Goal: Task Accomplishment & Management: Complete application form

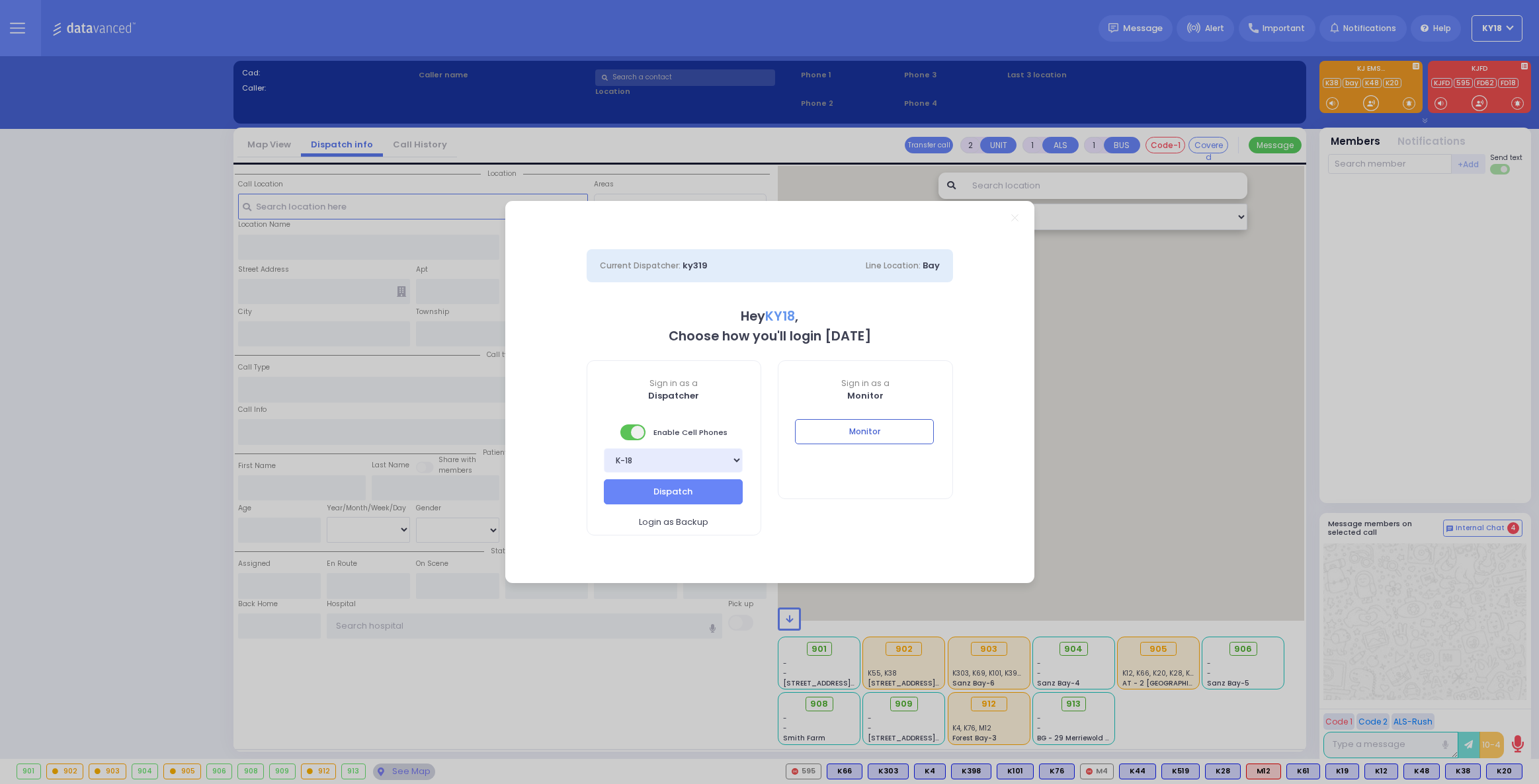
select select "4"
type input "ky18"
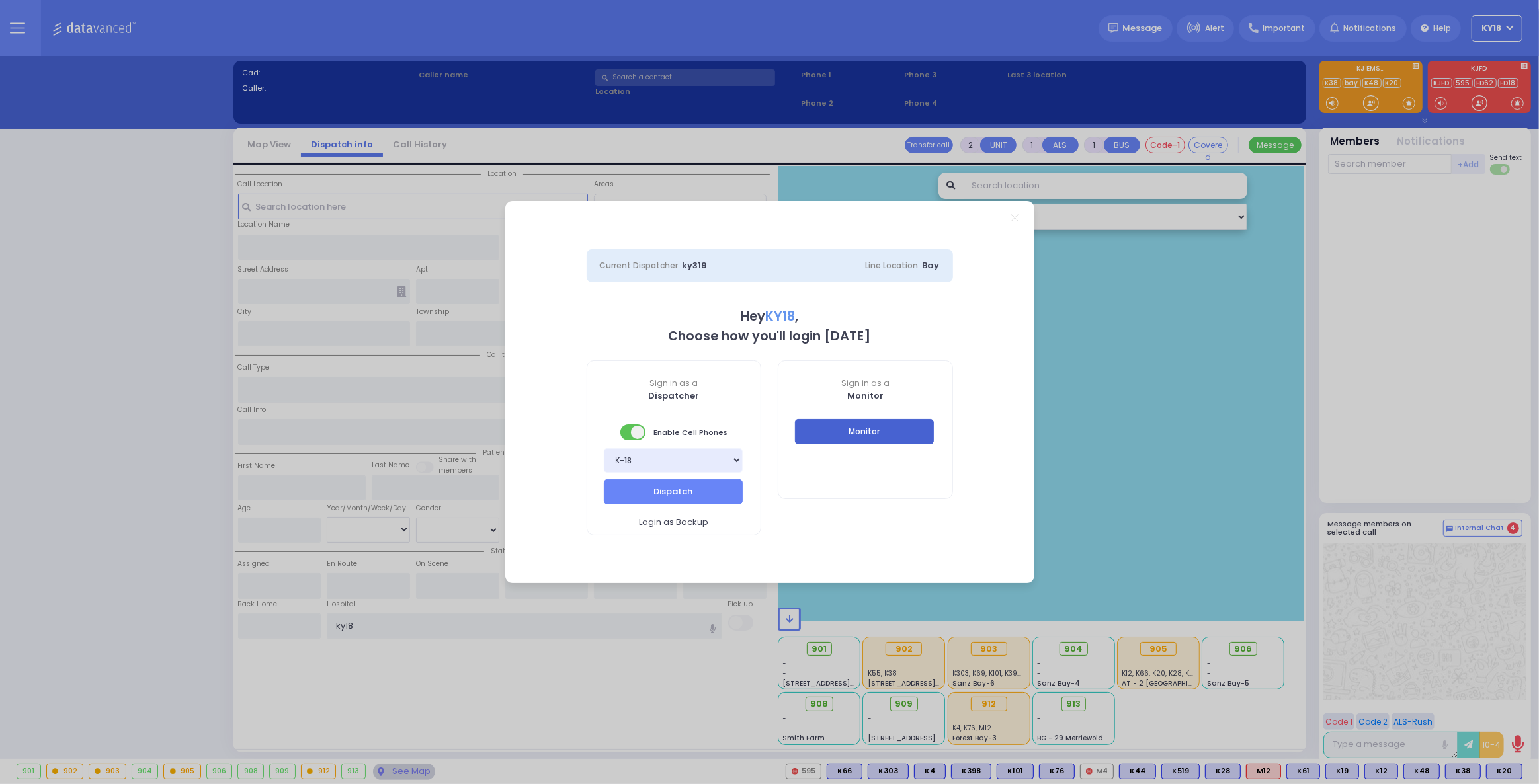
click at [858, 429] on button "Monitor" at bounding box center [864, 432] width 139 height 25
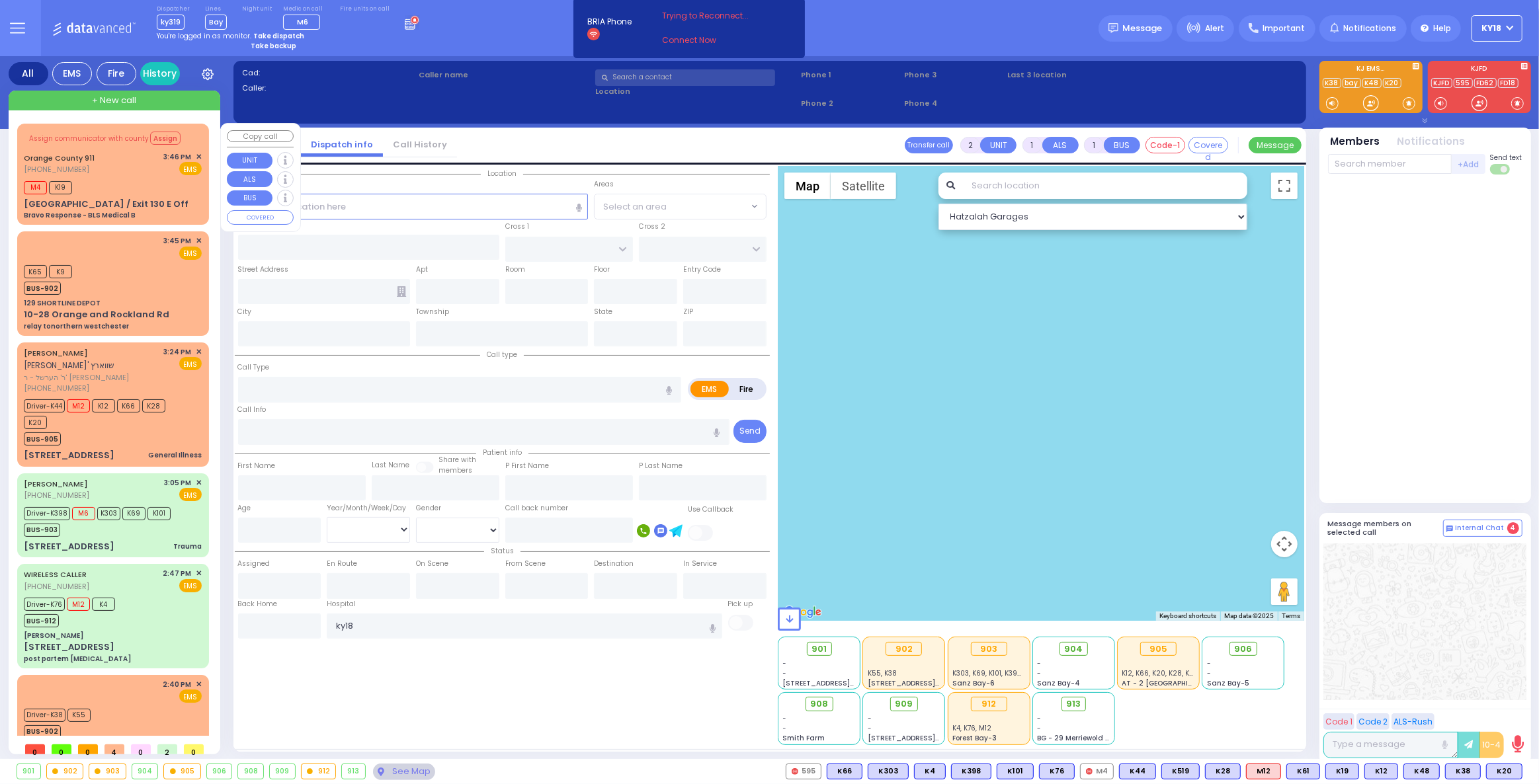
click at [95, 193] on div "M4 K19" at bounding box center [112, 186] width 178 height 17
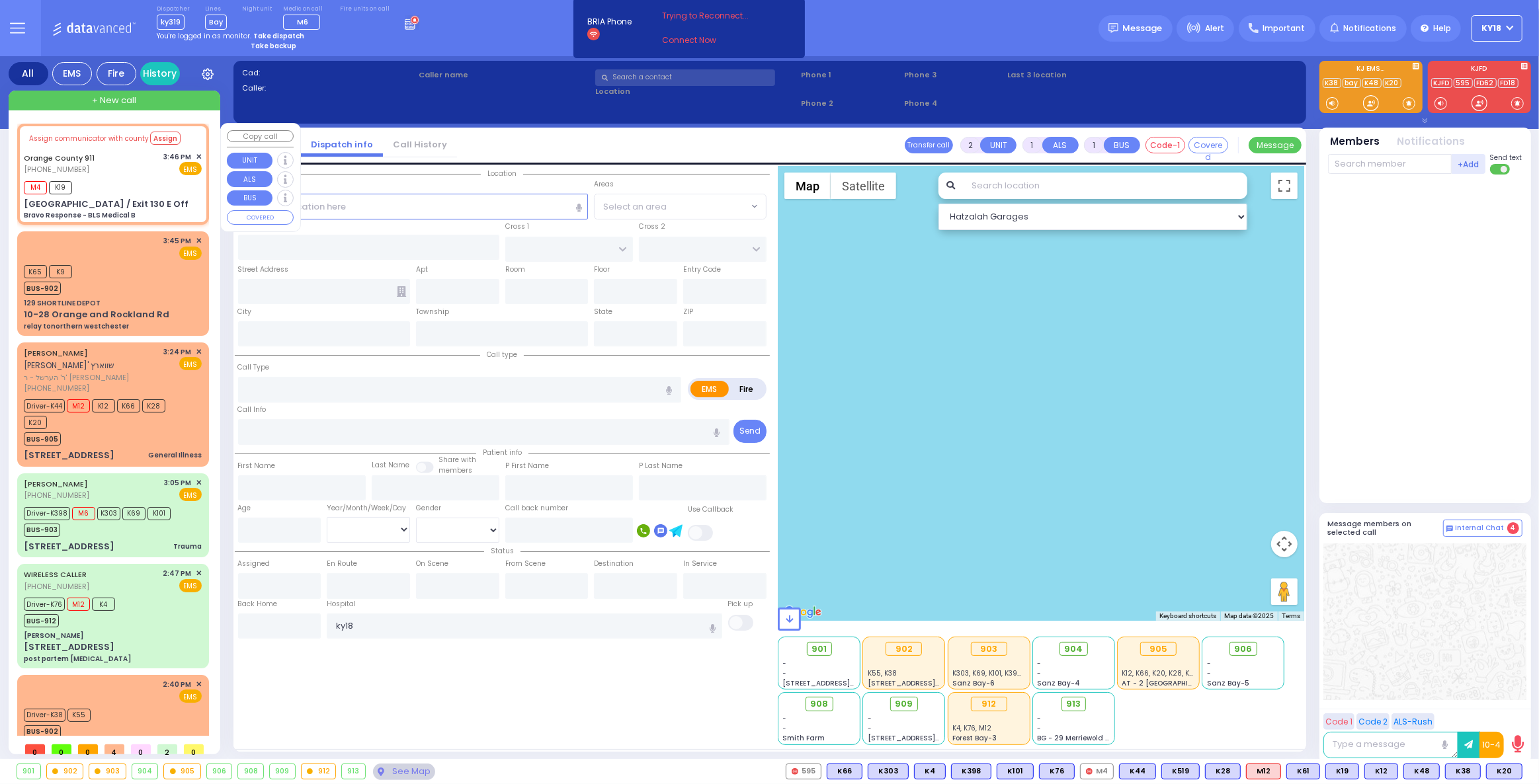
type input "6"
select select
type input "Bravo Response - BLS Medical B"
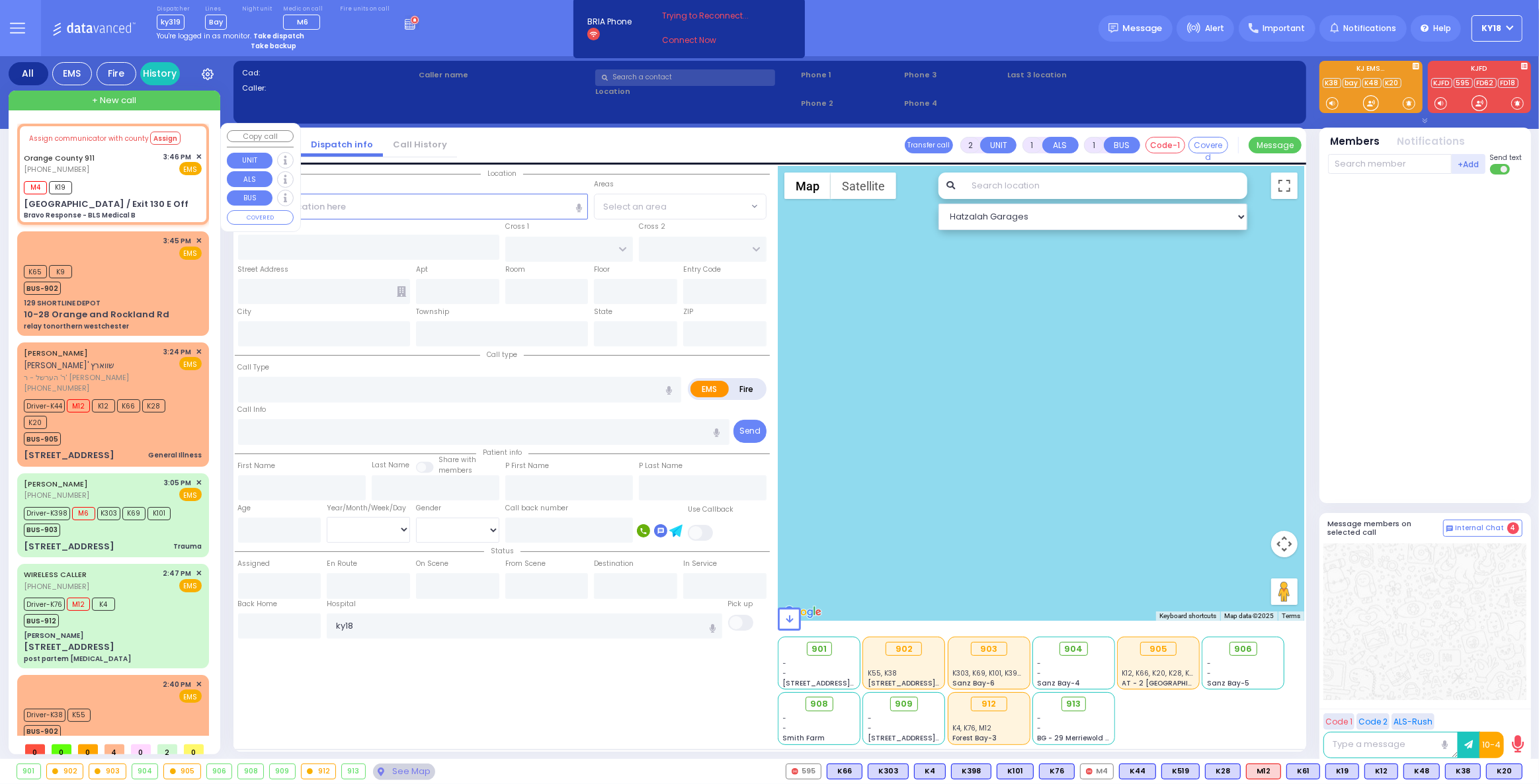
radio input "true"
type input "Nature: : Bravo Response - BLS Medical B Address: : St Rte 208 / Exit 130 E Off…"
select select
type input "15:47"
type input "[GEOGRAPHIC_DATA] / Exit 130 E Off"
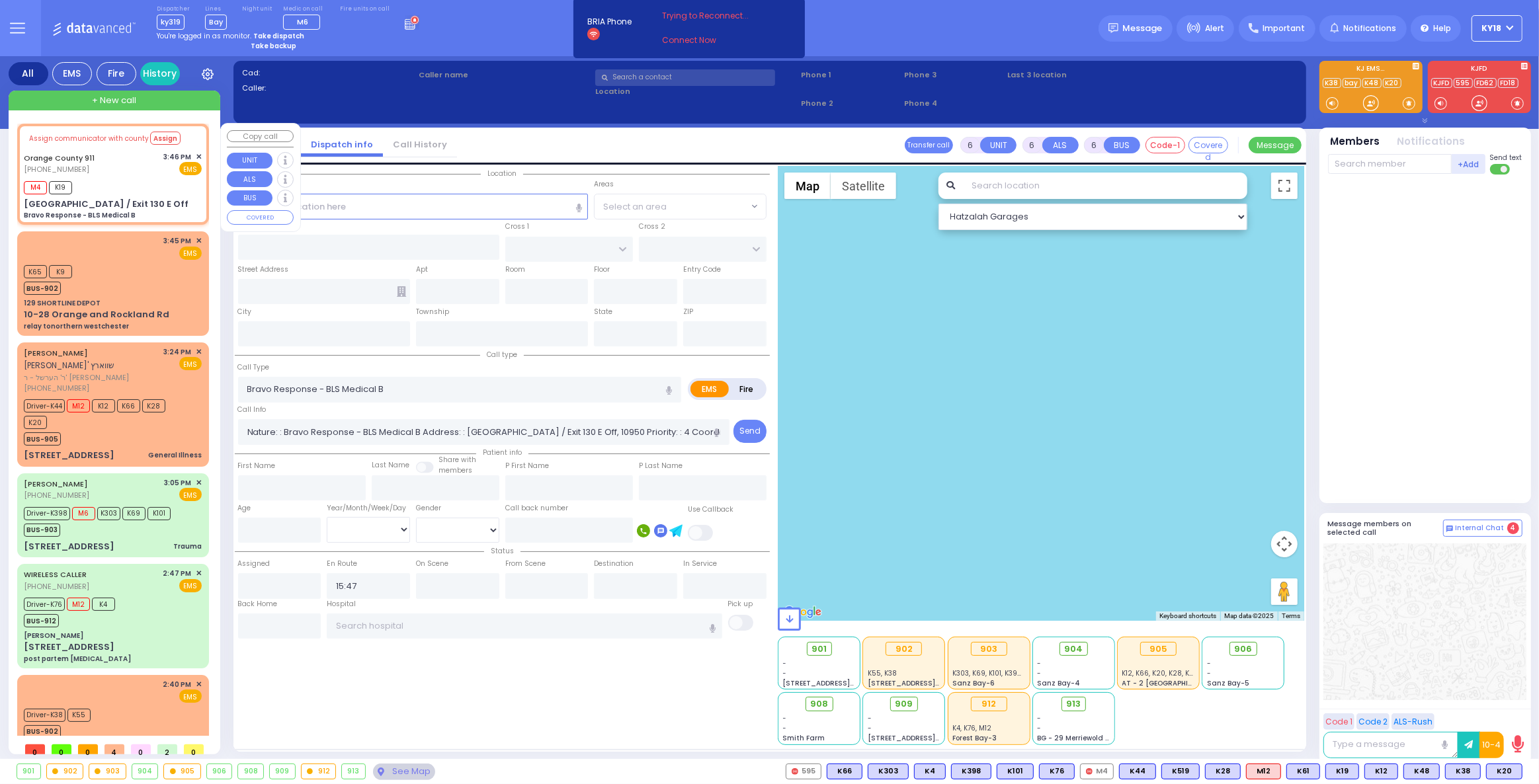
type input "Monroe"
type input "New York"
type input "10950"
select select "Hatzalah Garages"
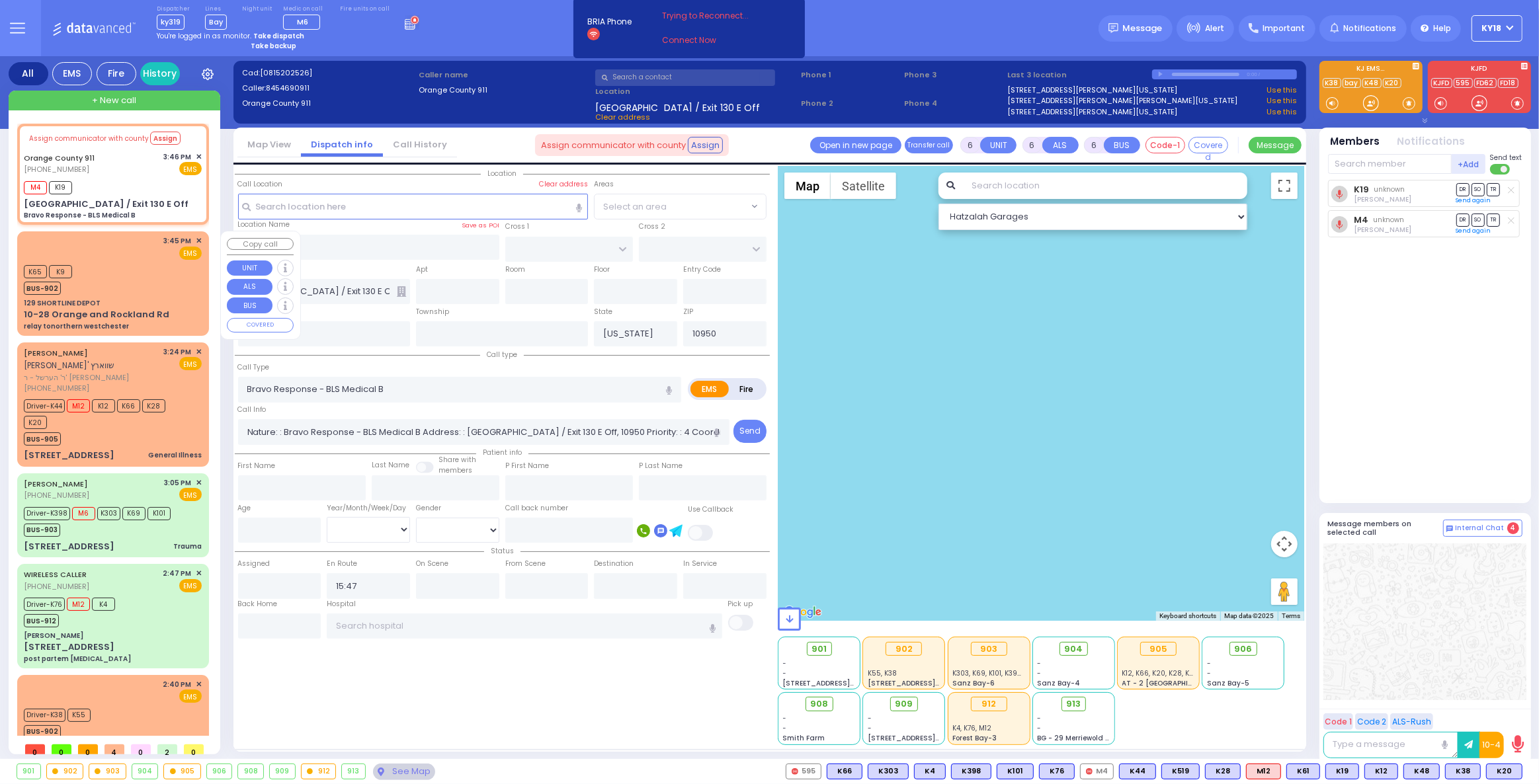
click at [118, 274] on div "K65 K9 BUS-902" at bounding box center [112, 278] width 178 height 33
type input "2"
type input "1"
select select
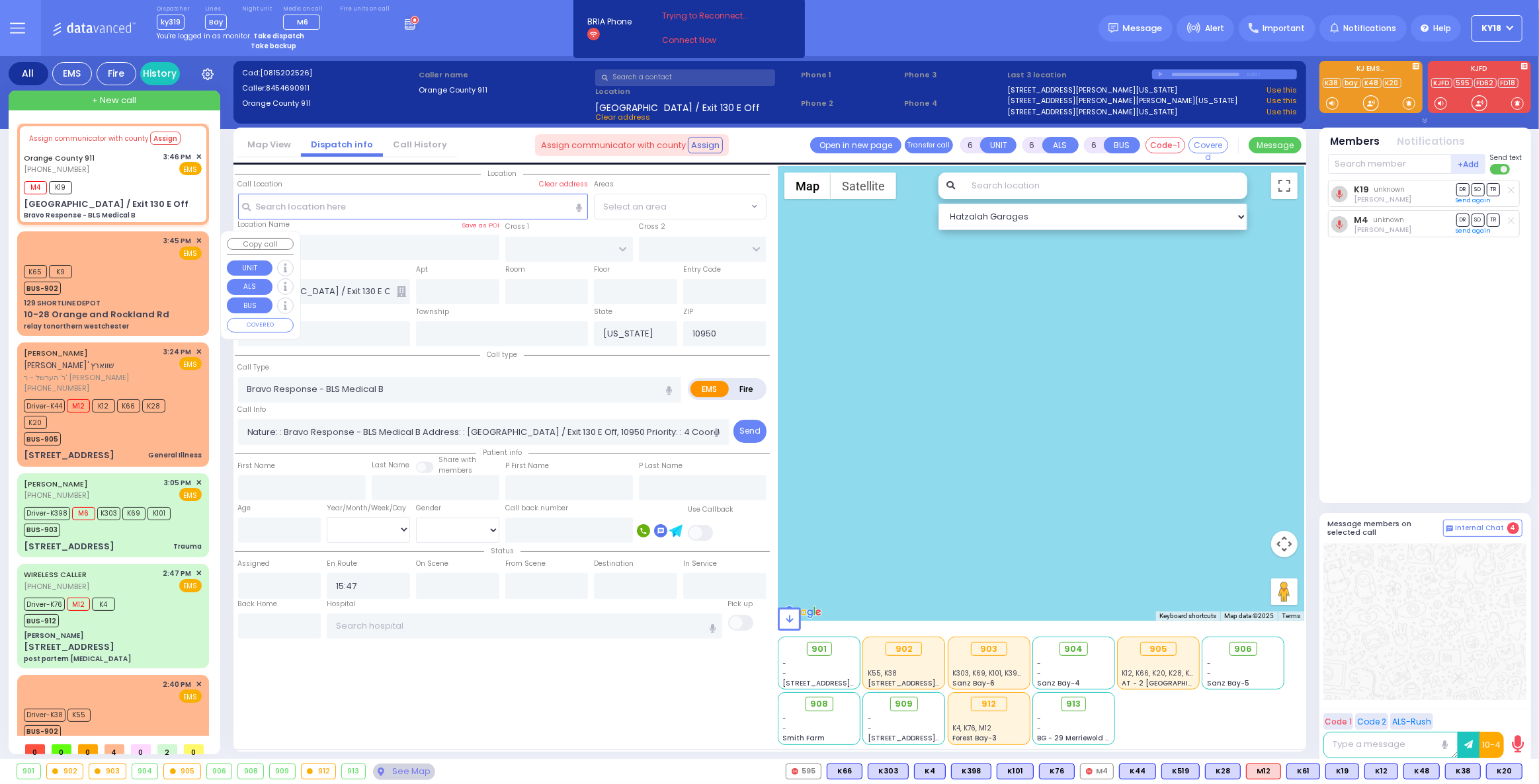
type input "relay tonorthern westchester"
radio input "true"
select select
type input "15:45"
type input "15:54"
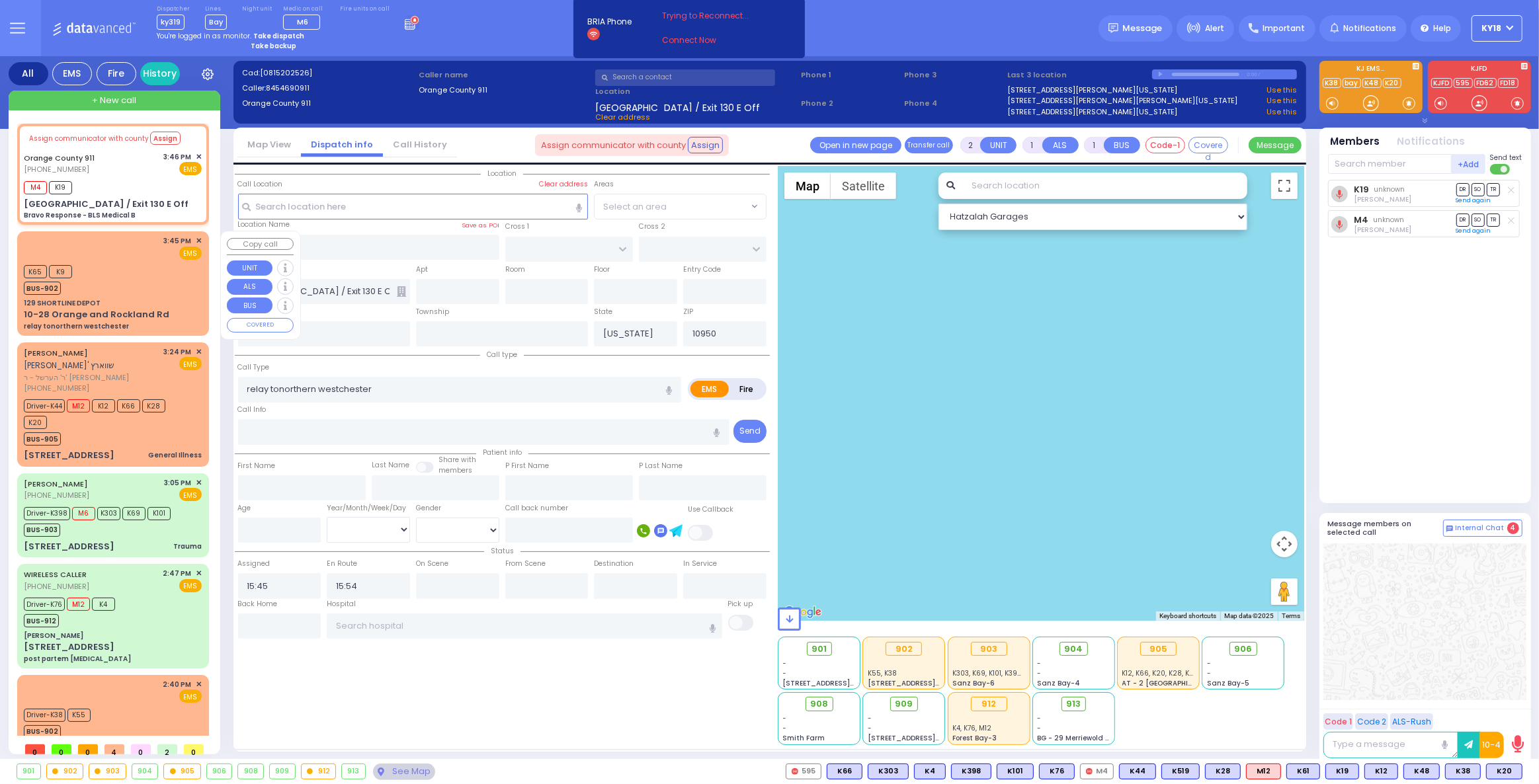
select select "Hatzalah Garages"
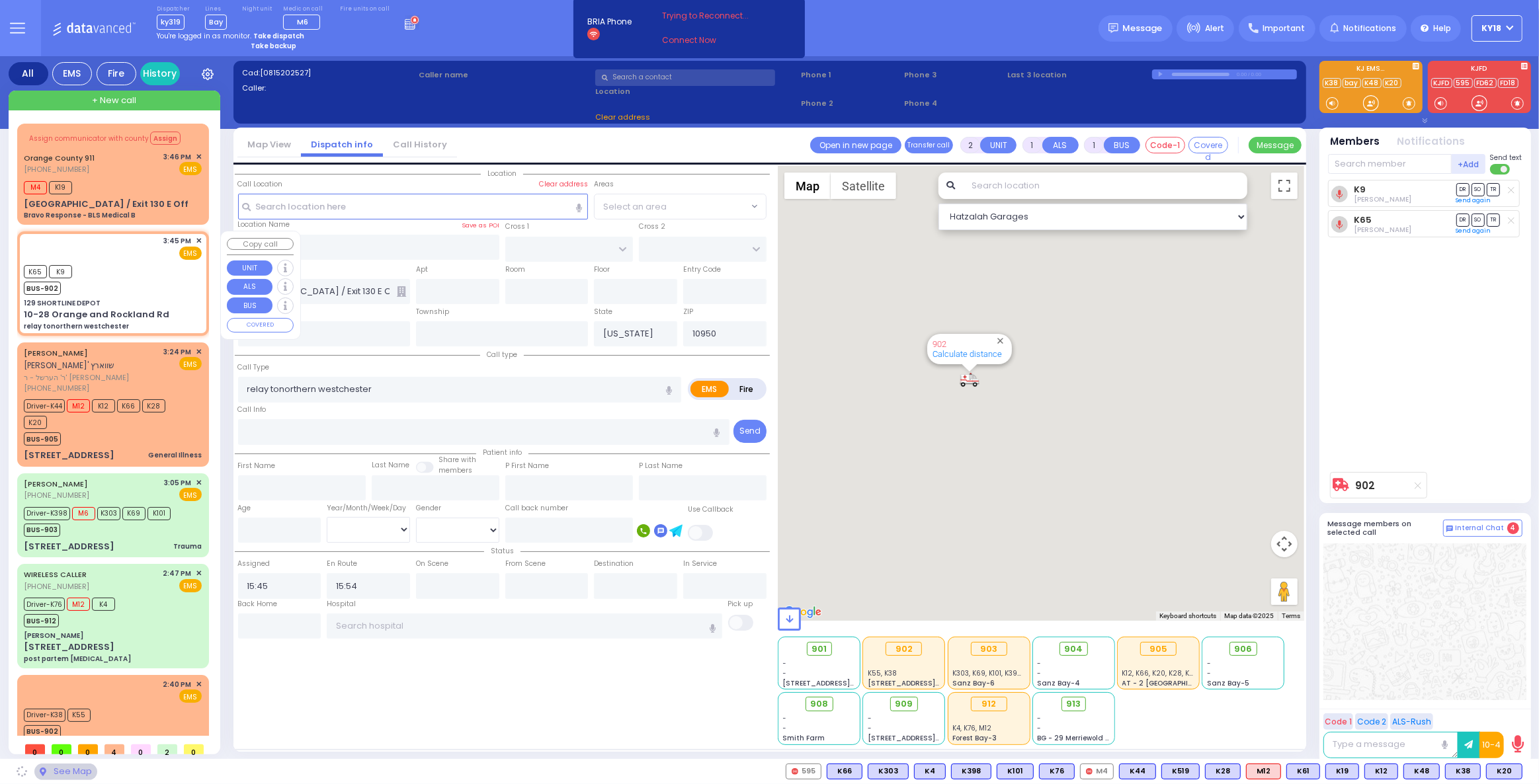
type input "129 SHORTLINE DEPOT"
type input "10-28 Orange and Rockland Rd"
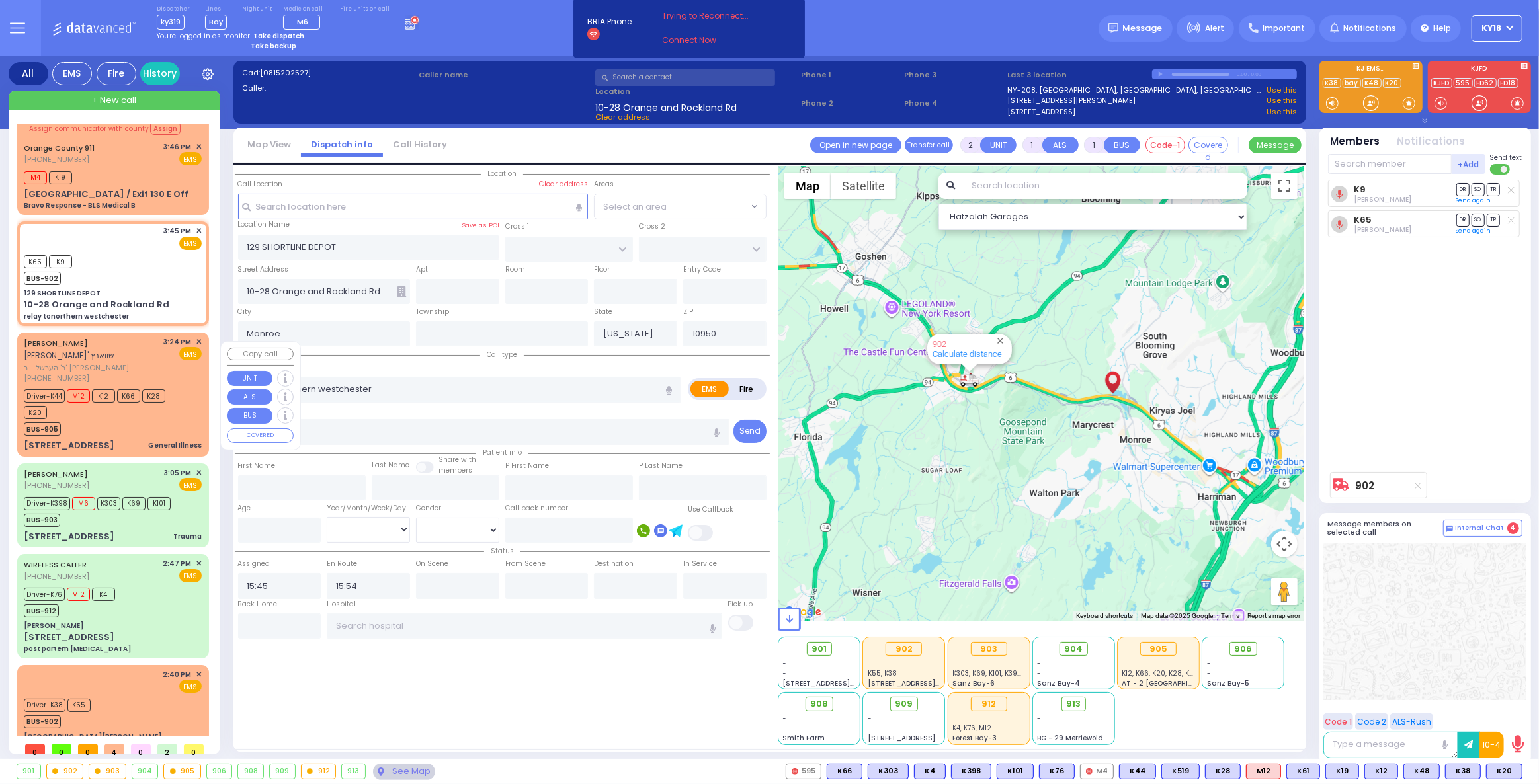
scroll to position [13, 0]
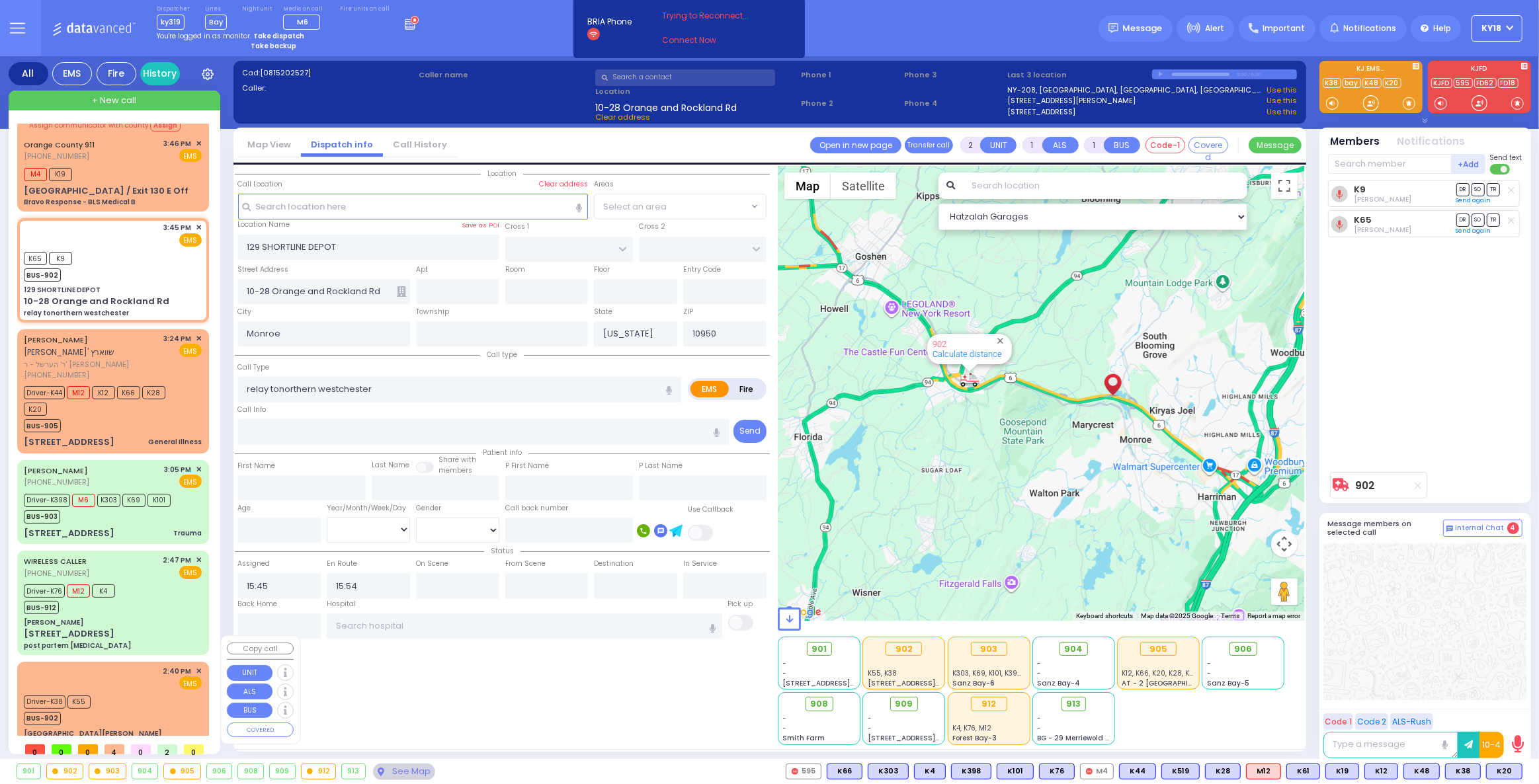
click at [103, 693] on div "Driver-K38 K55 BUS-902" at bounding box center [112, 709] width 178 height 33
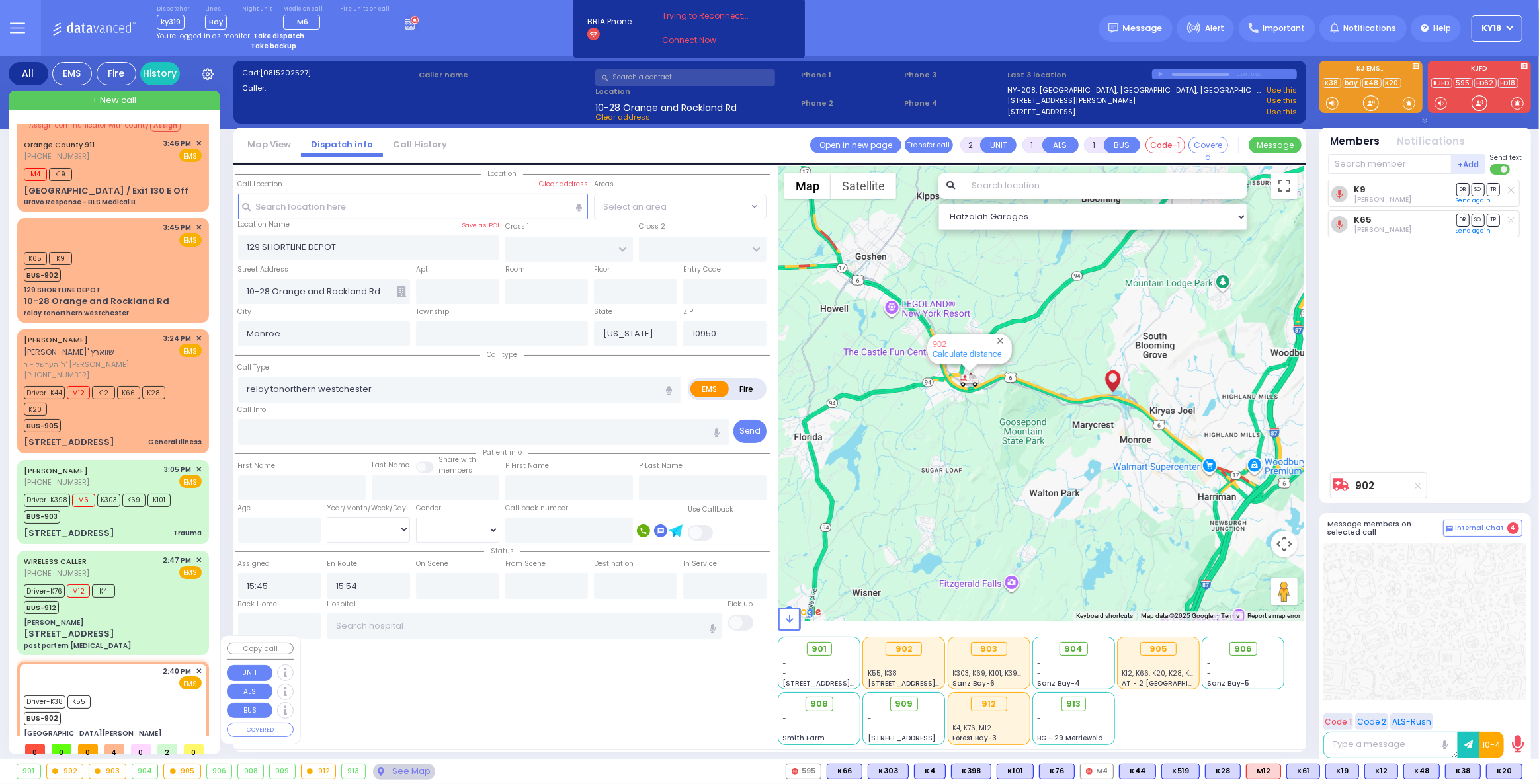
type input "6"
select select
type input "PU"
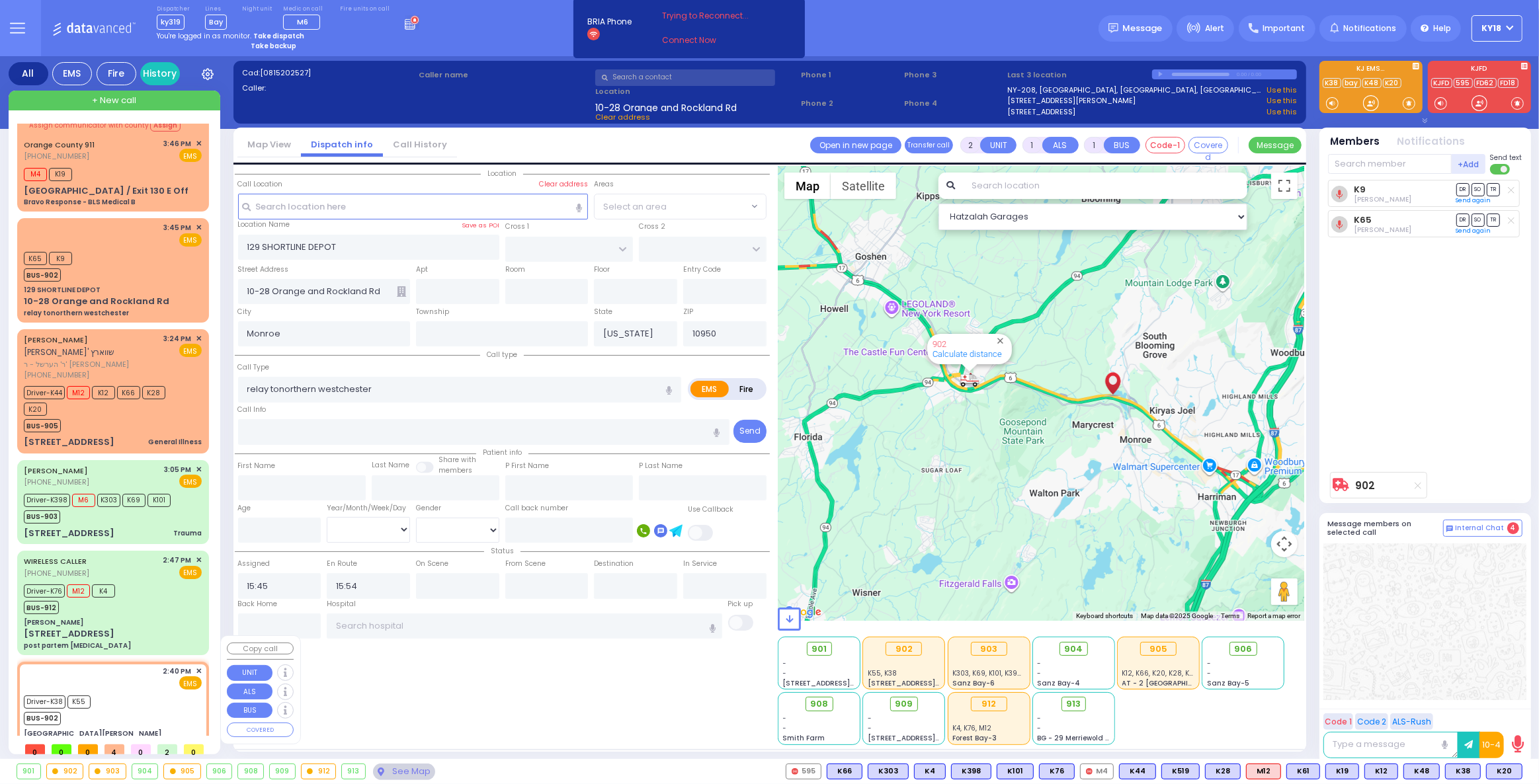
radio input "true"
type input "Miriam"
type input "Kupczyk"
type input "73"
select select "Year"
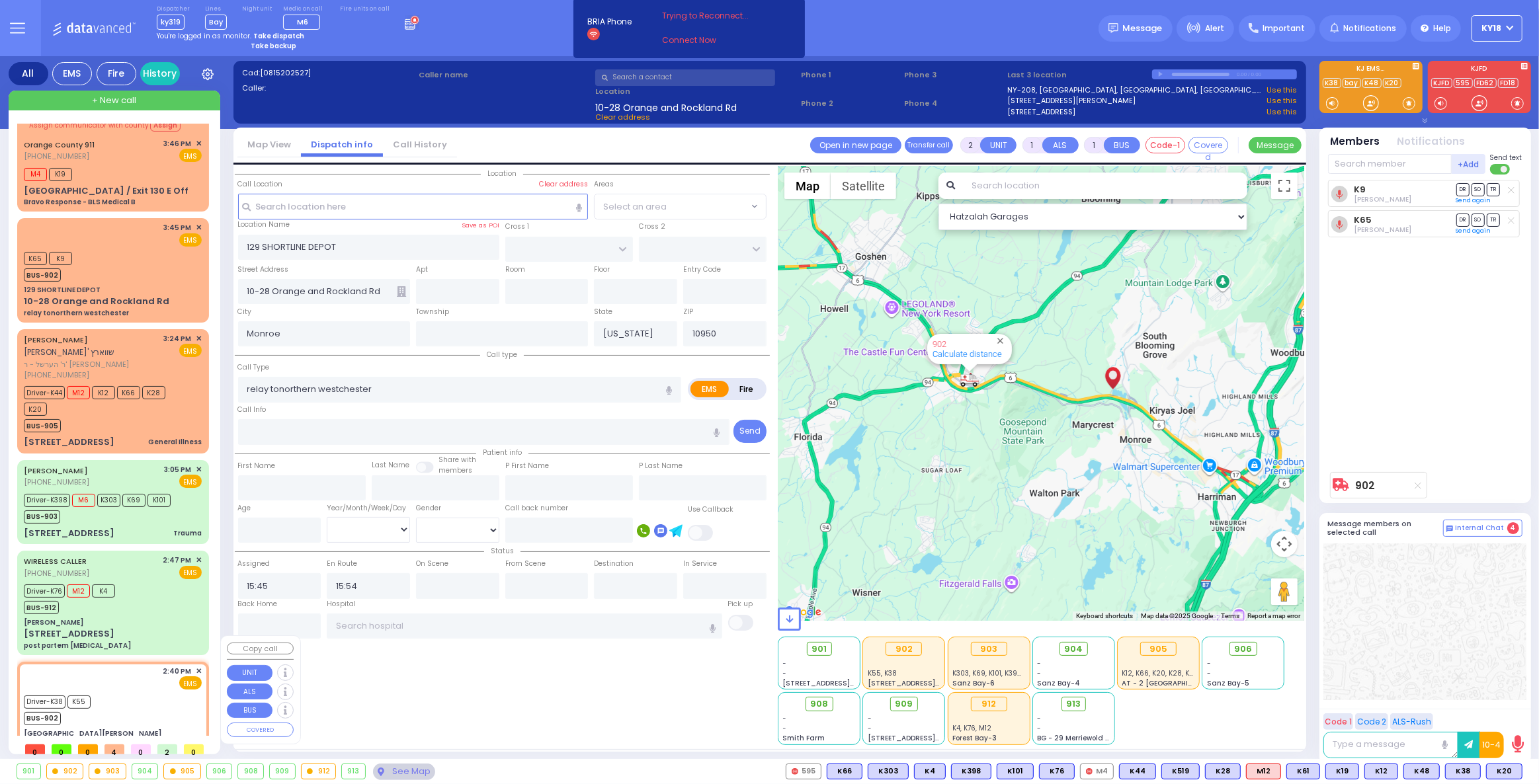
select select "[DEMOGRAPHIC_DATA]"
type input "14:40"
type input "14:45"
type input "Northern Westchester Hospital"
select select "Hatzalah Garages"
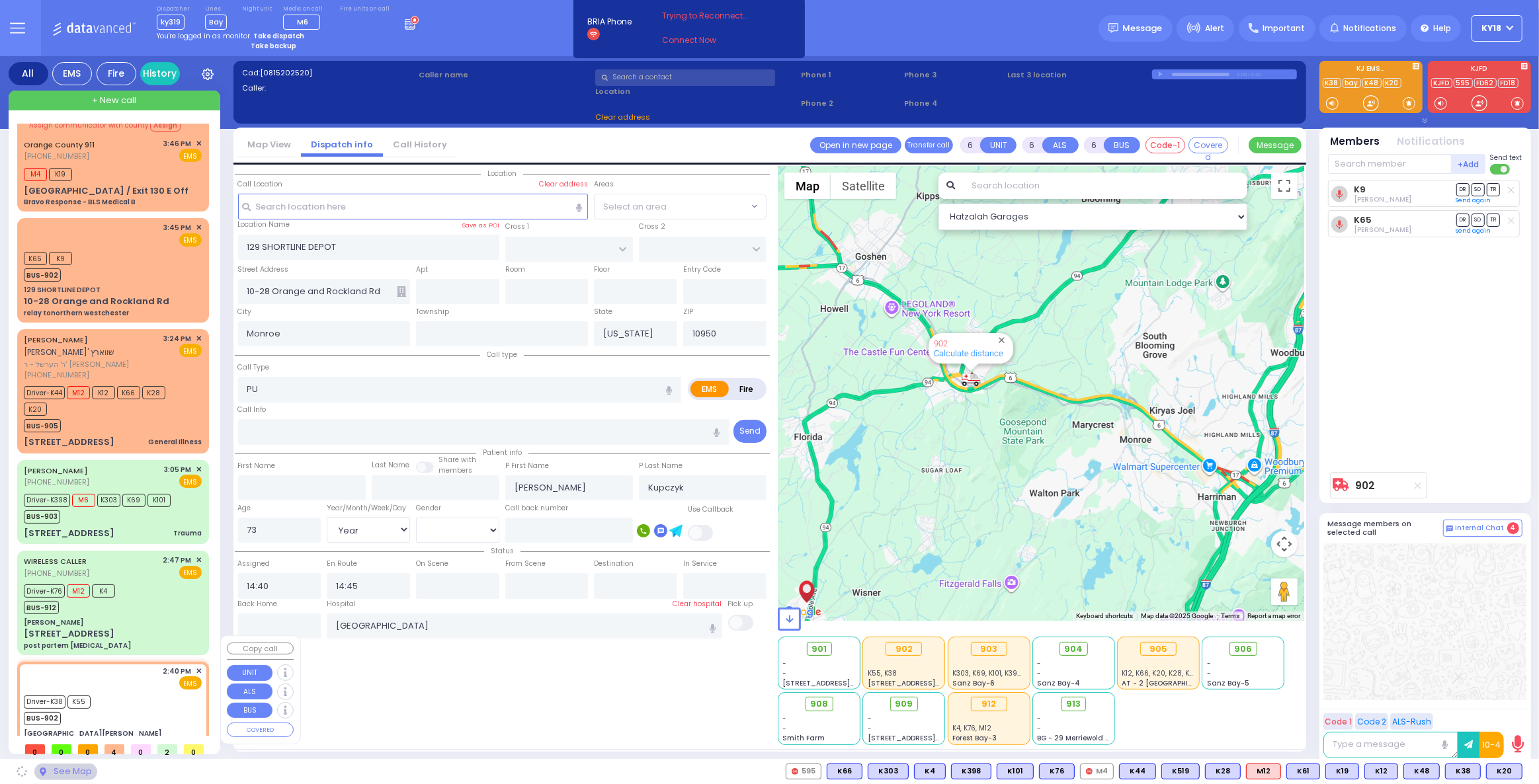
type input "[GEOGRAPHIC_DATA][PERSON_NAME]"
type input "GRAND ST"
type input "VAN DUZER PL"
type input "[STREET_ADDRESS]"
type input "Warwick"
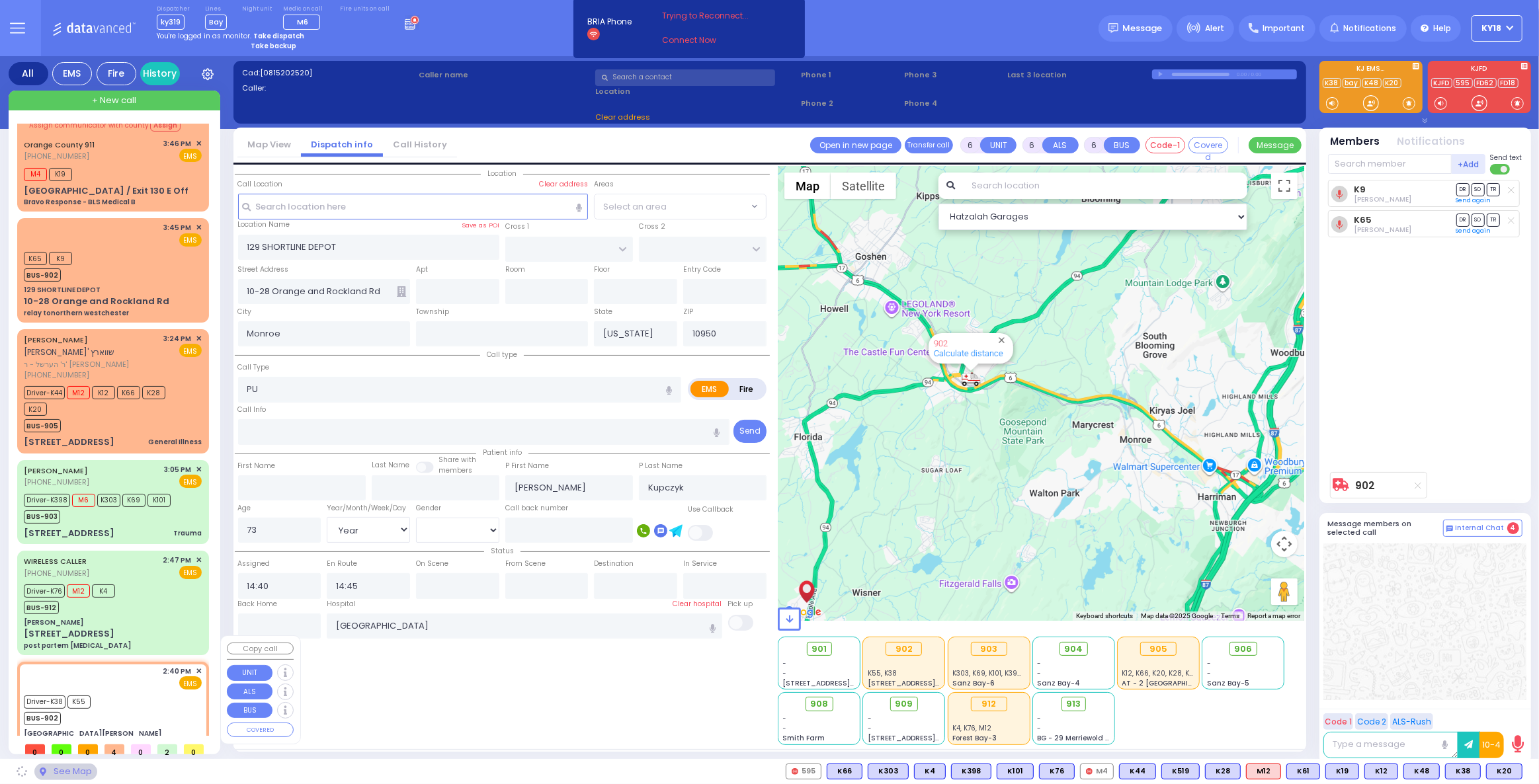
type input "10990"
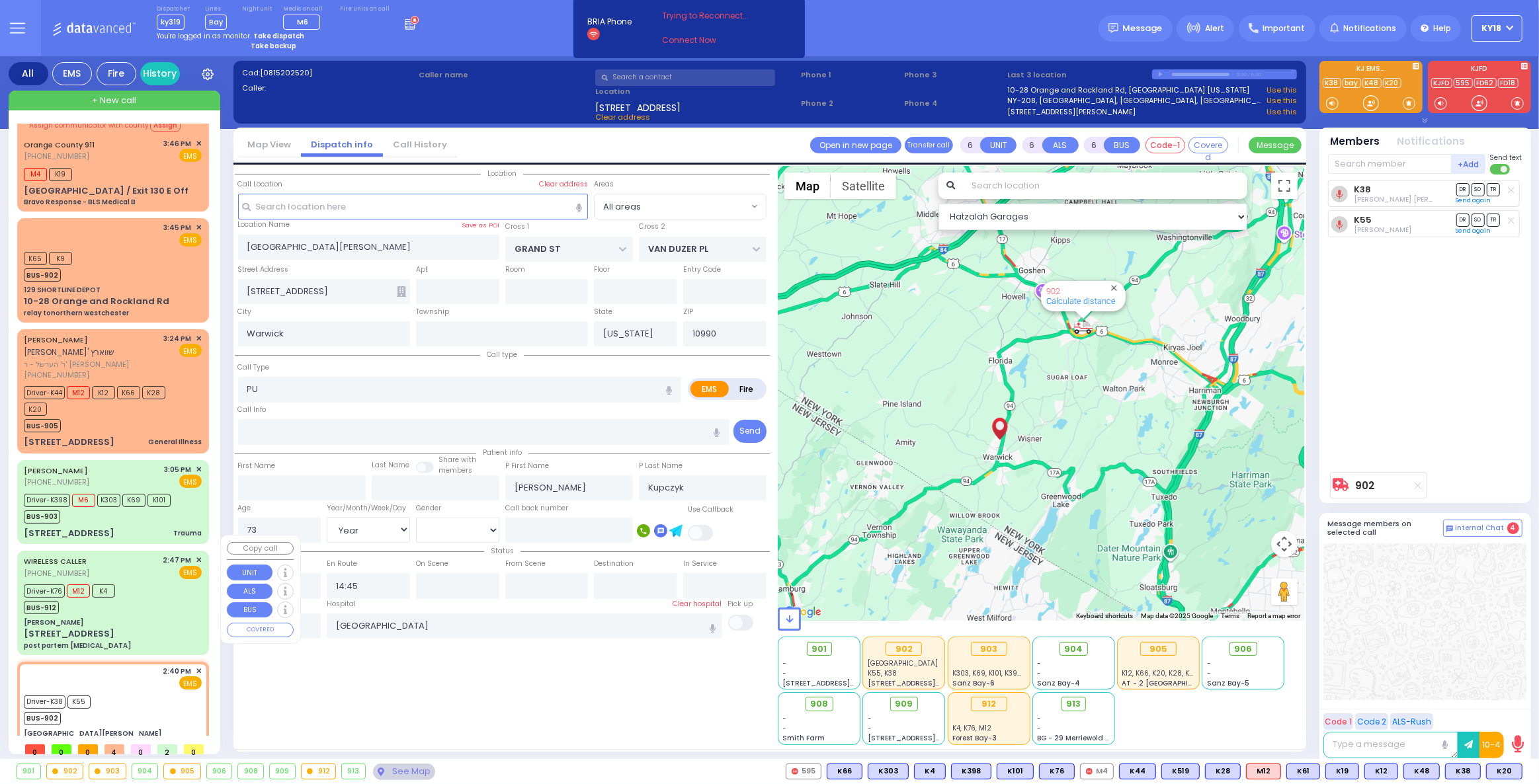
click at [143, 584] on div "Driver-K76 M12 K4 BUS-912" at bounding box center [112, 598] width 178 height 33
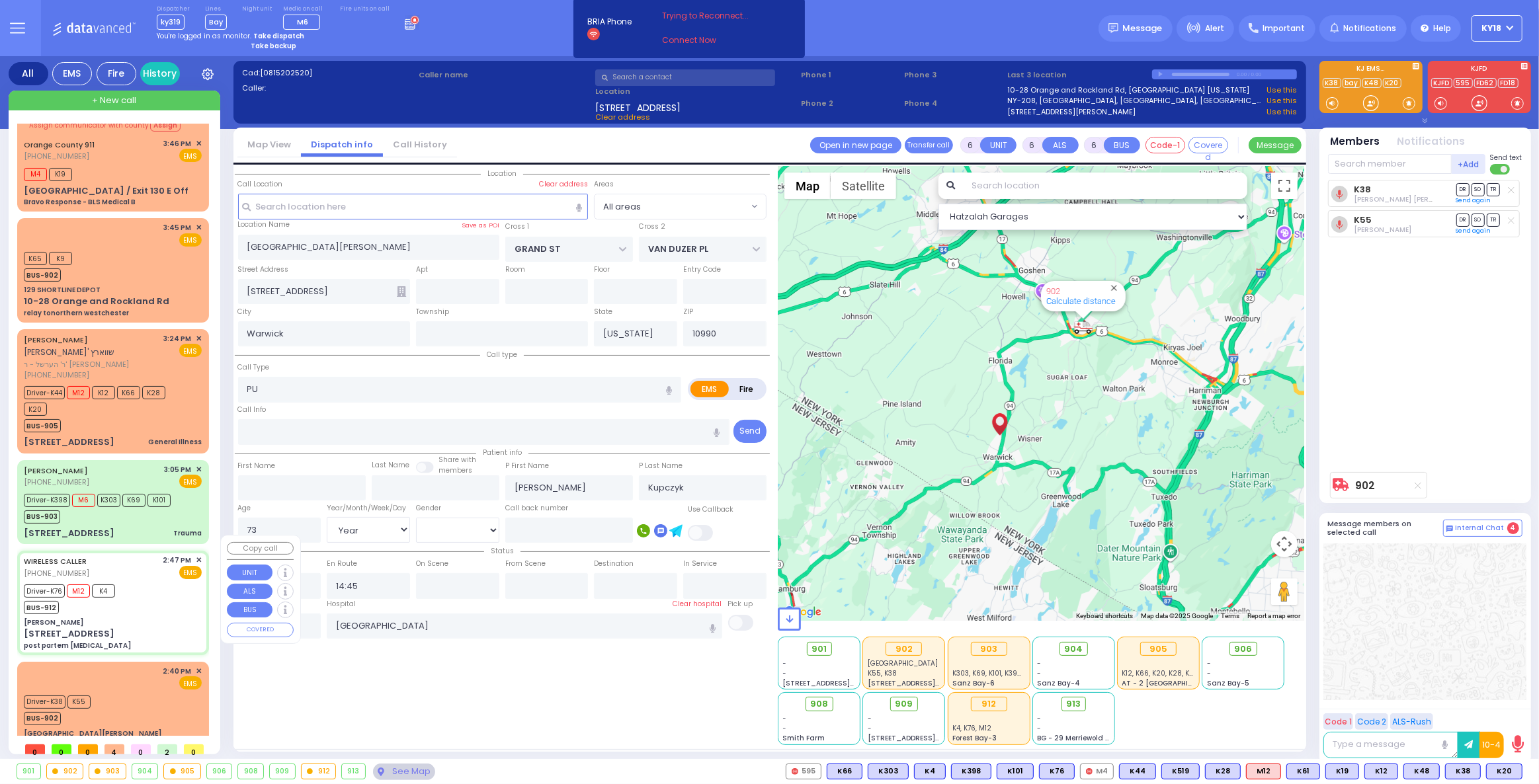
select select
type input "post partem [MEDICAL_DATA]"
radio input "true"
type input "Zlaty"
type input "Friedman"
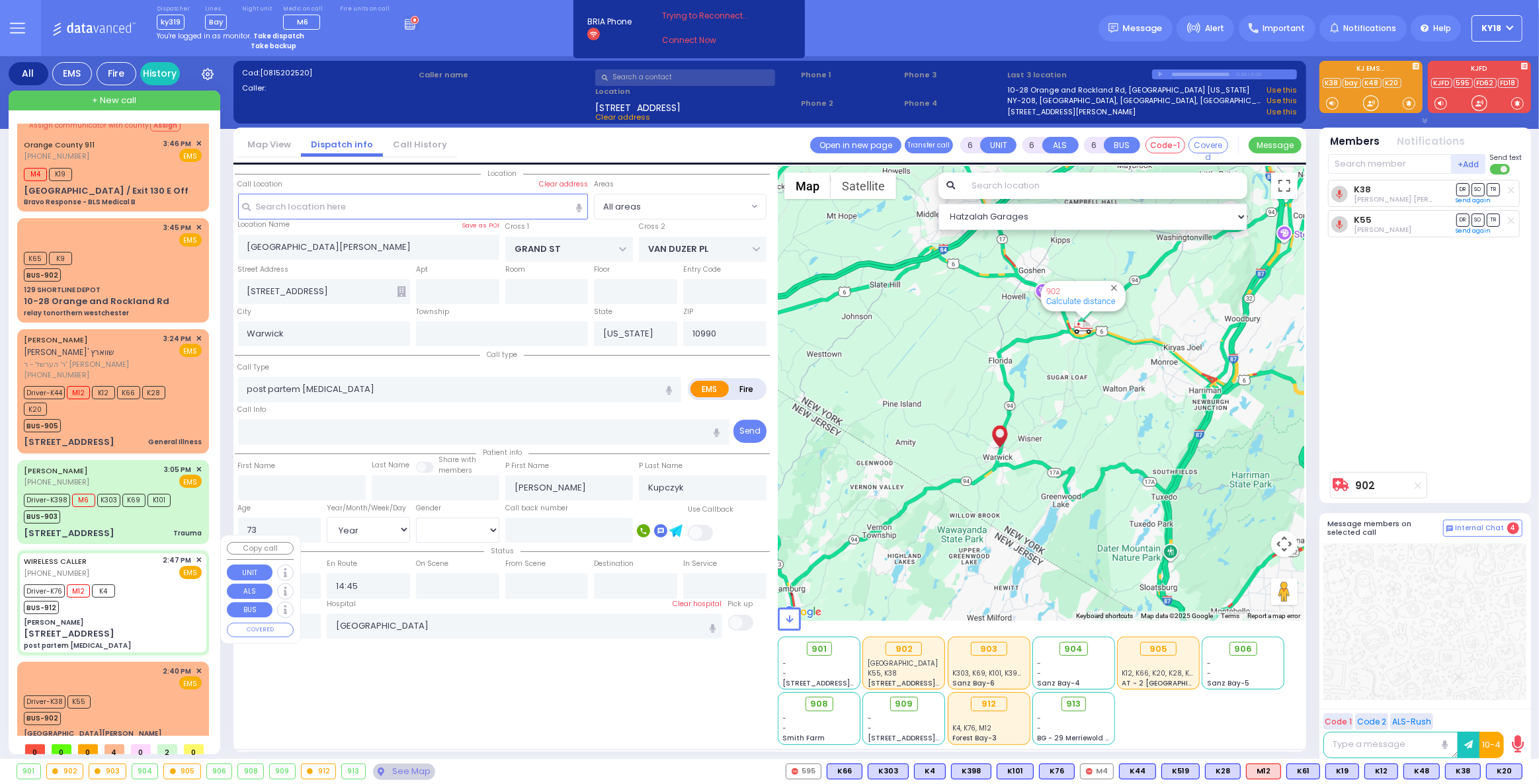
type input "25"
select select "Year"
select select "[DEMOGRAPHIC_DATA]"
type input "14:47"
type input "14:51"
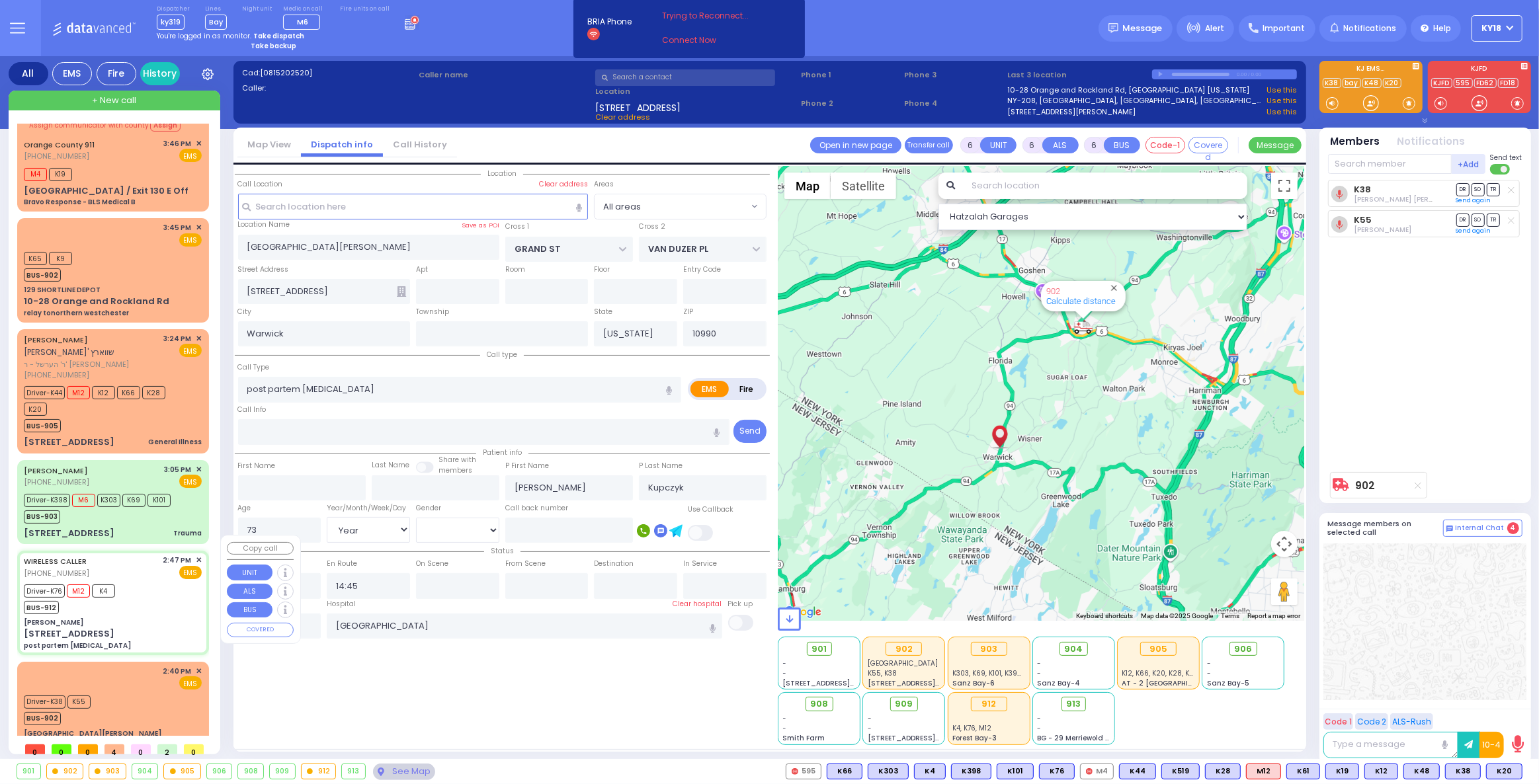
type input "14:55"
type input "15:39"
type input "NYU Langone Medical Center"
type input "[PERSON_NAME]"
type input "SEVEN SPRINGS MOUNTAIN RD"
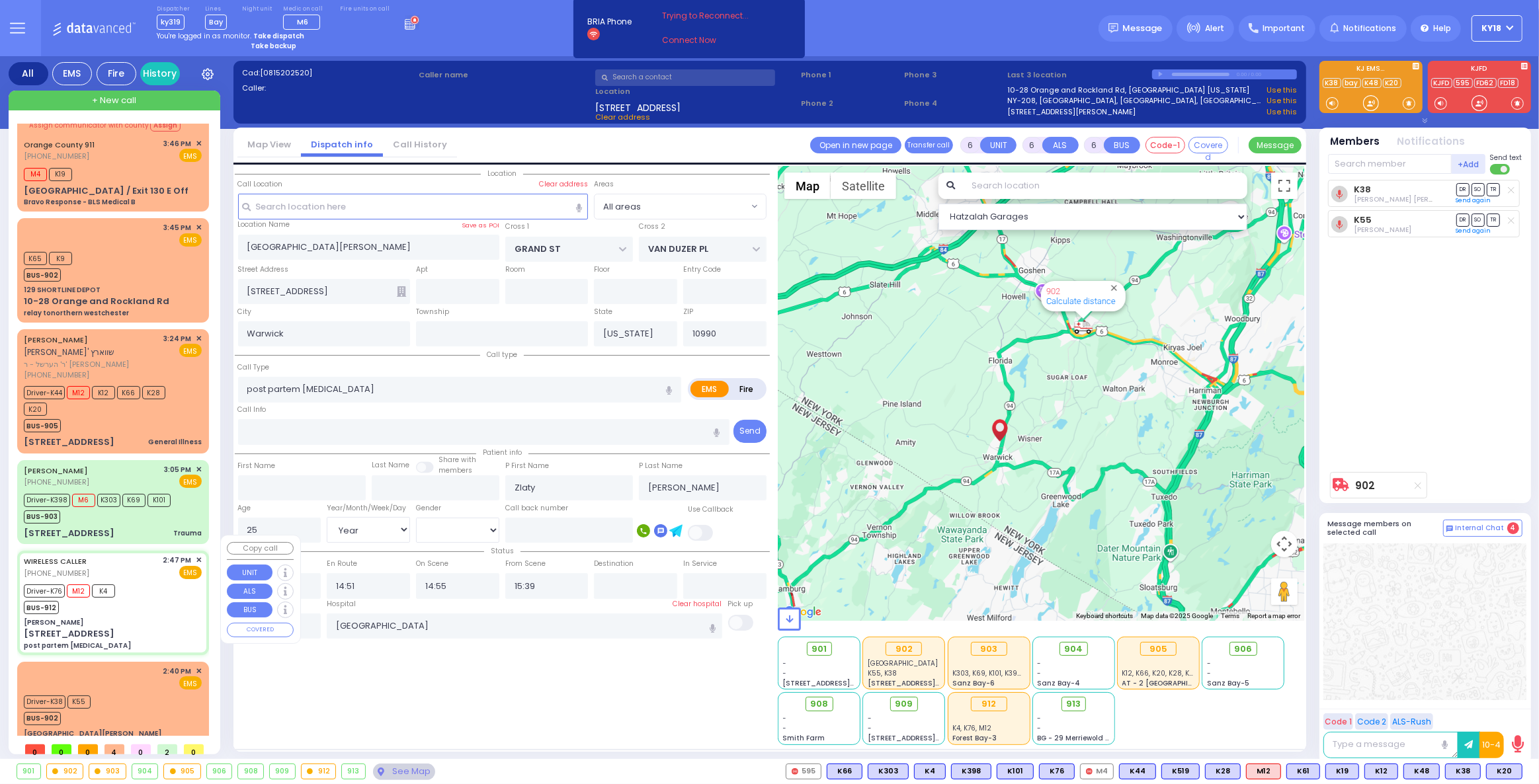
type input "KARLSBURG RD"
type input "[STREET_ADDRESS]"
type input "Monroe"
type input "10950"
select select "Hatzalah Garages"
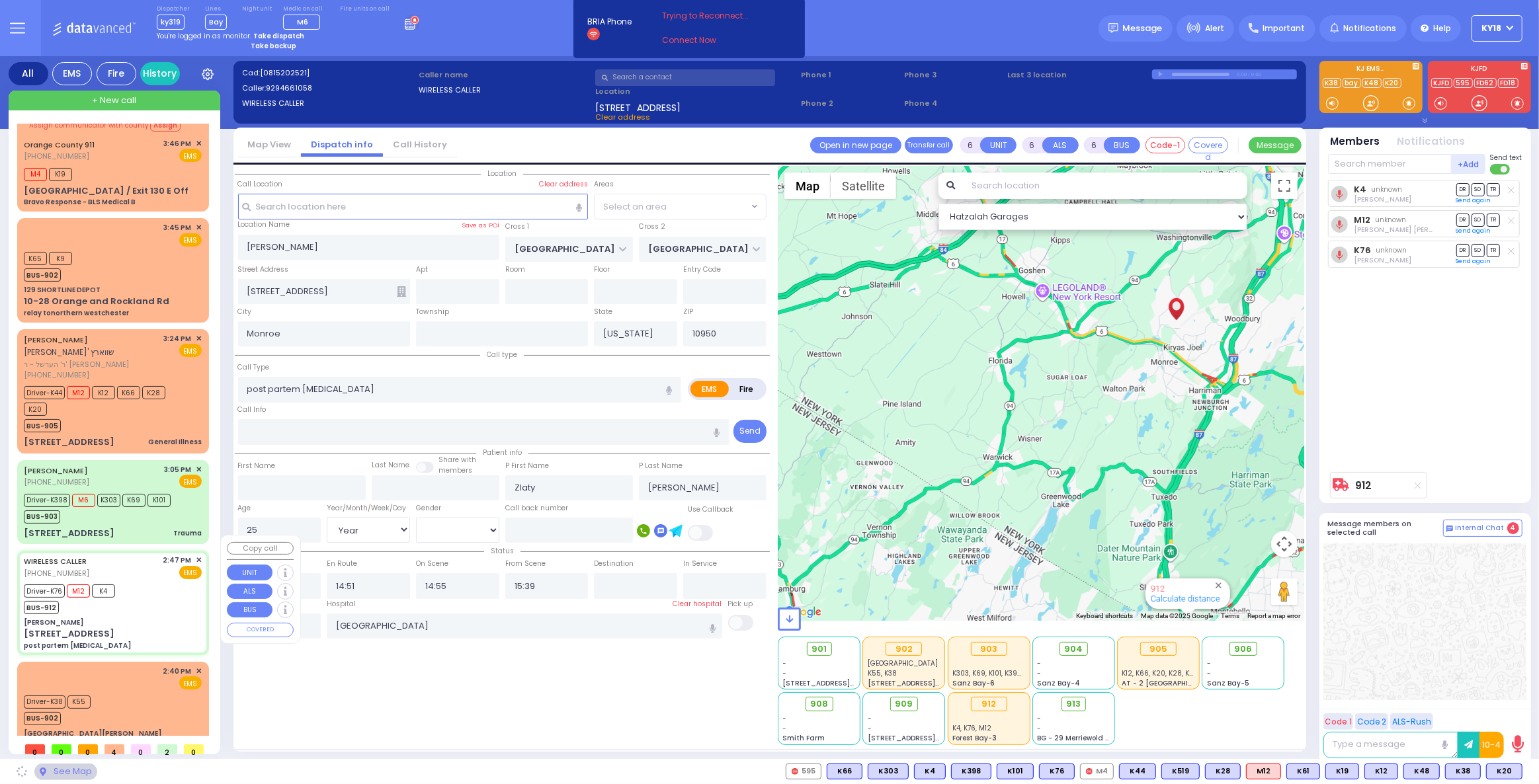
select select "SECTION 5"
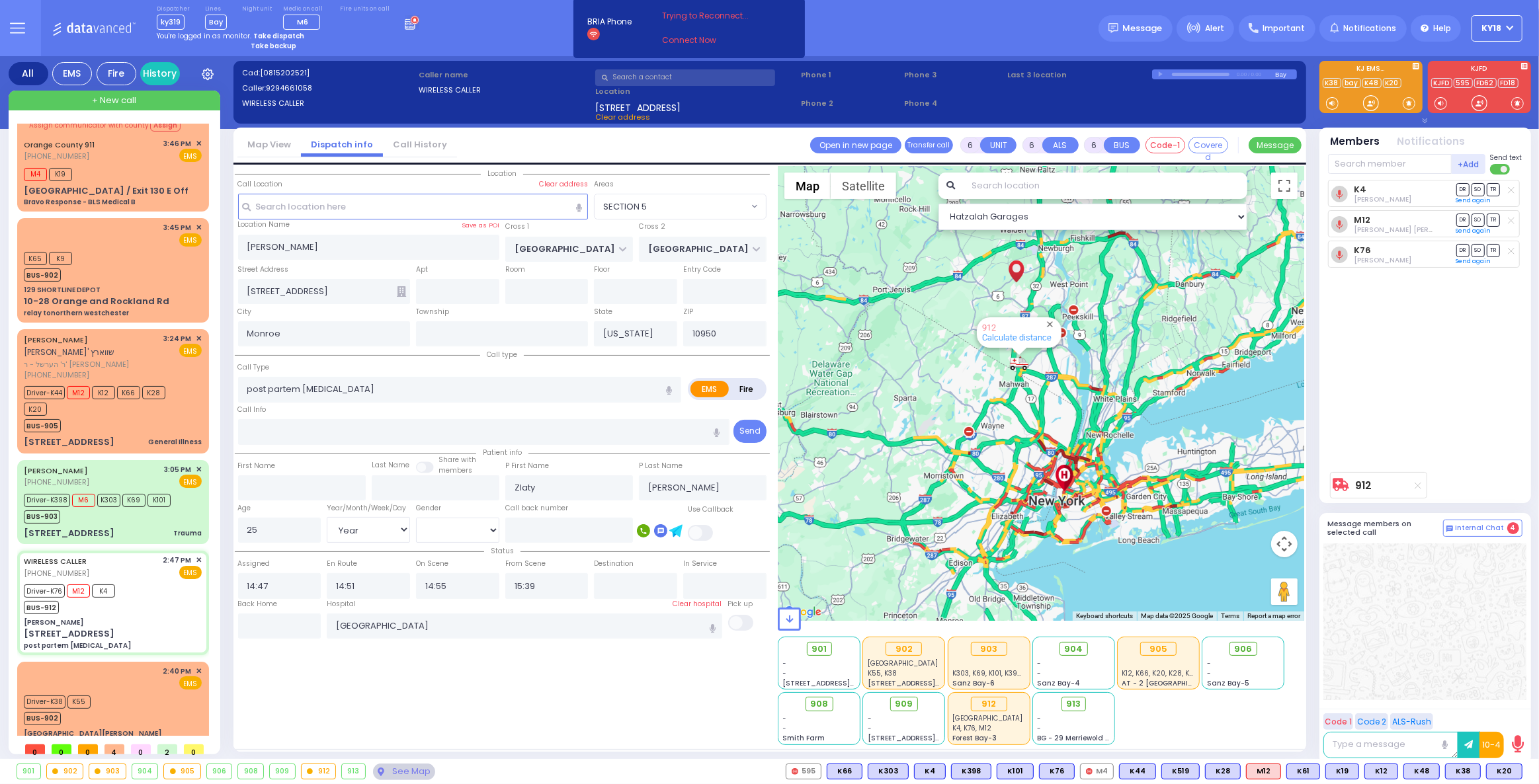
select select
radio input "true"
select select "Year"
select select "[DEMOGRAPHIC_DATA]"
select select "Hatzalah Garages"
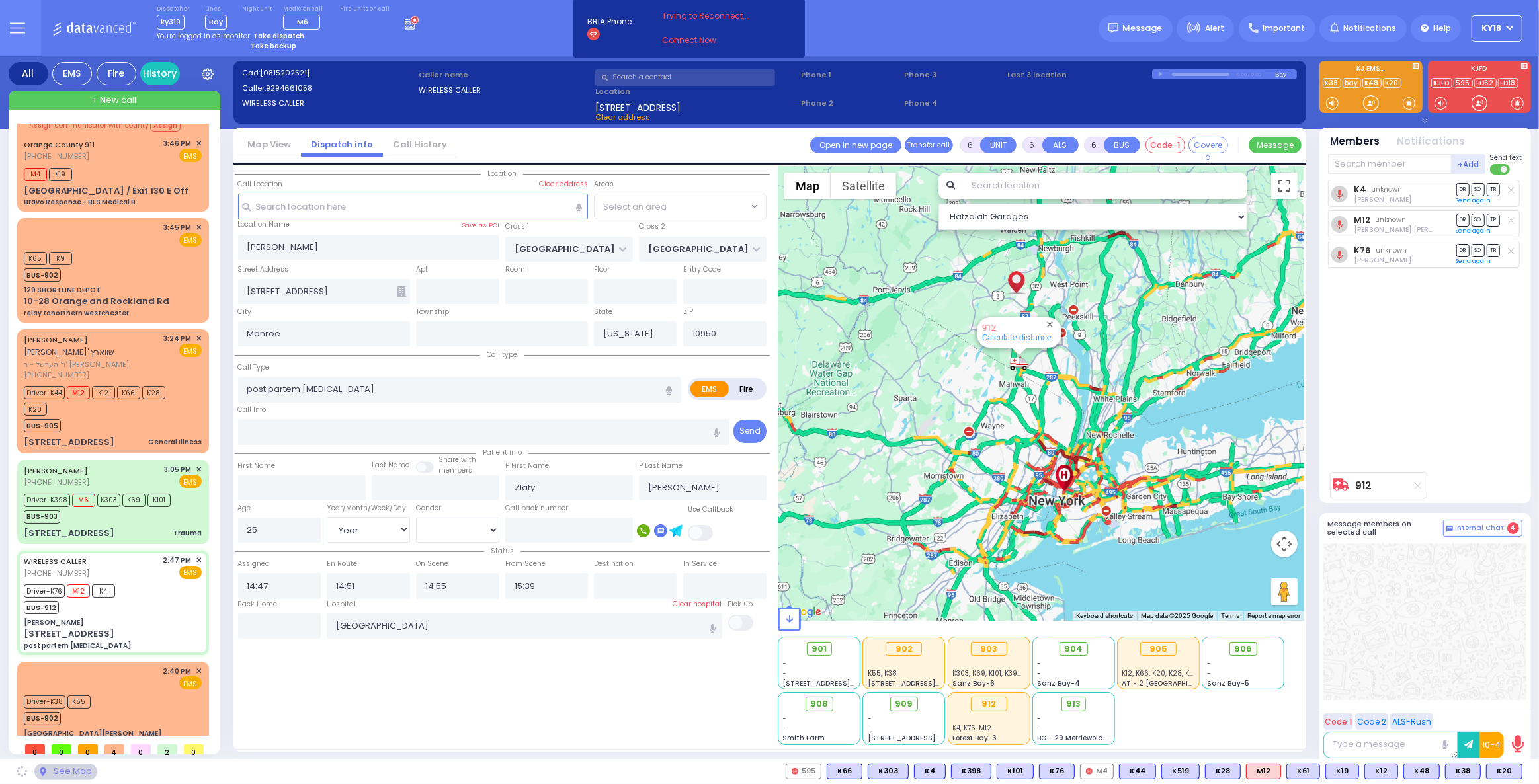
select select "SECTION 5"
click at [185, 502] on div "Driver-K398 M6 K303 K69 K101 BUS-903" at bounding box center [112, 507] width 178 height 33
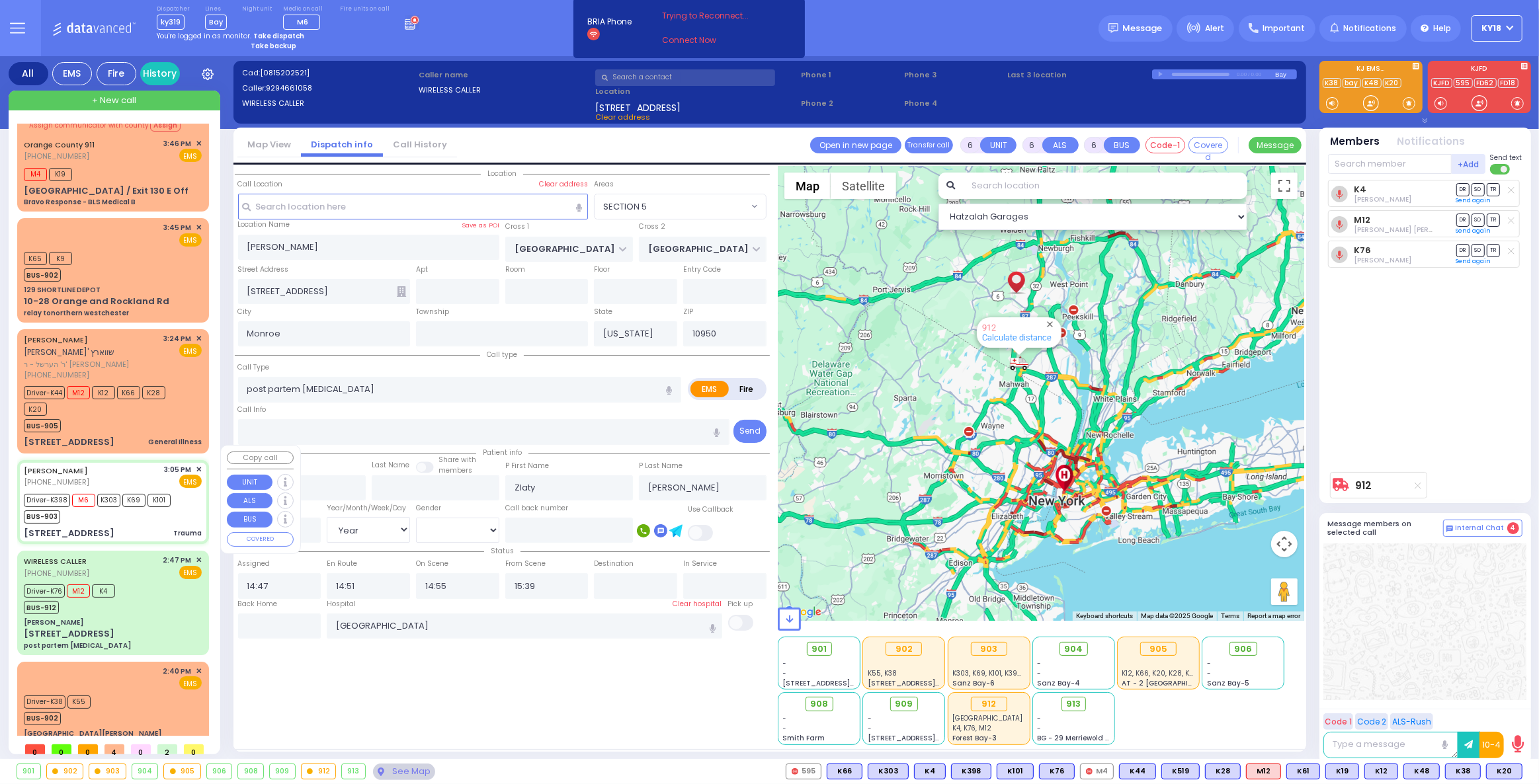
select select
type input "Trauma"
radio input "true"
type input "Shamshon"
type input "Fogel"
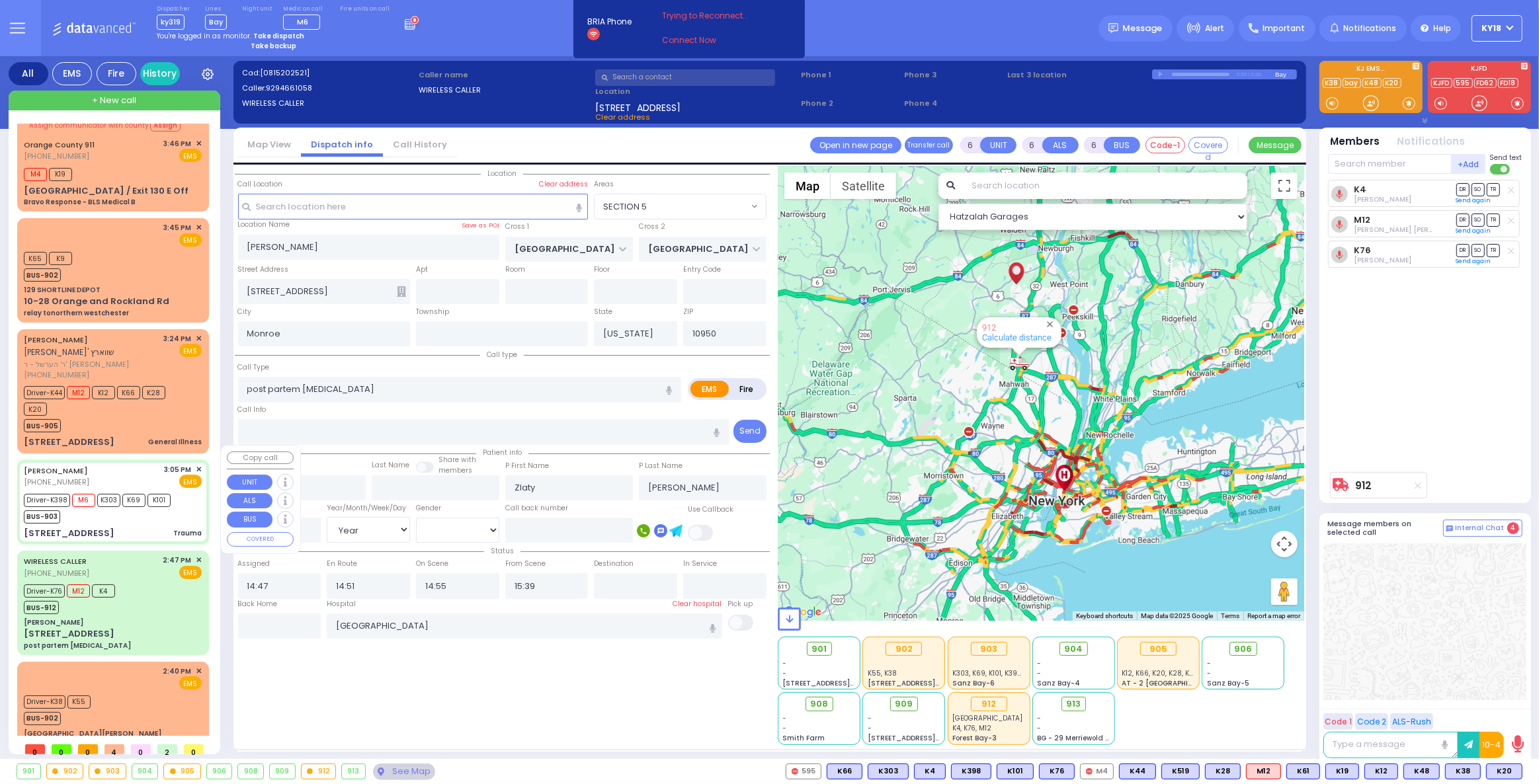
type input "8"
select select "Year"
select select "[DEMOGRAPHIC_DATA]"
type input "15:05"
type input "15:09"
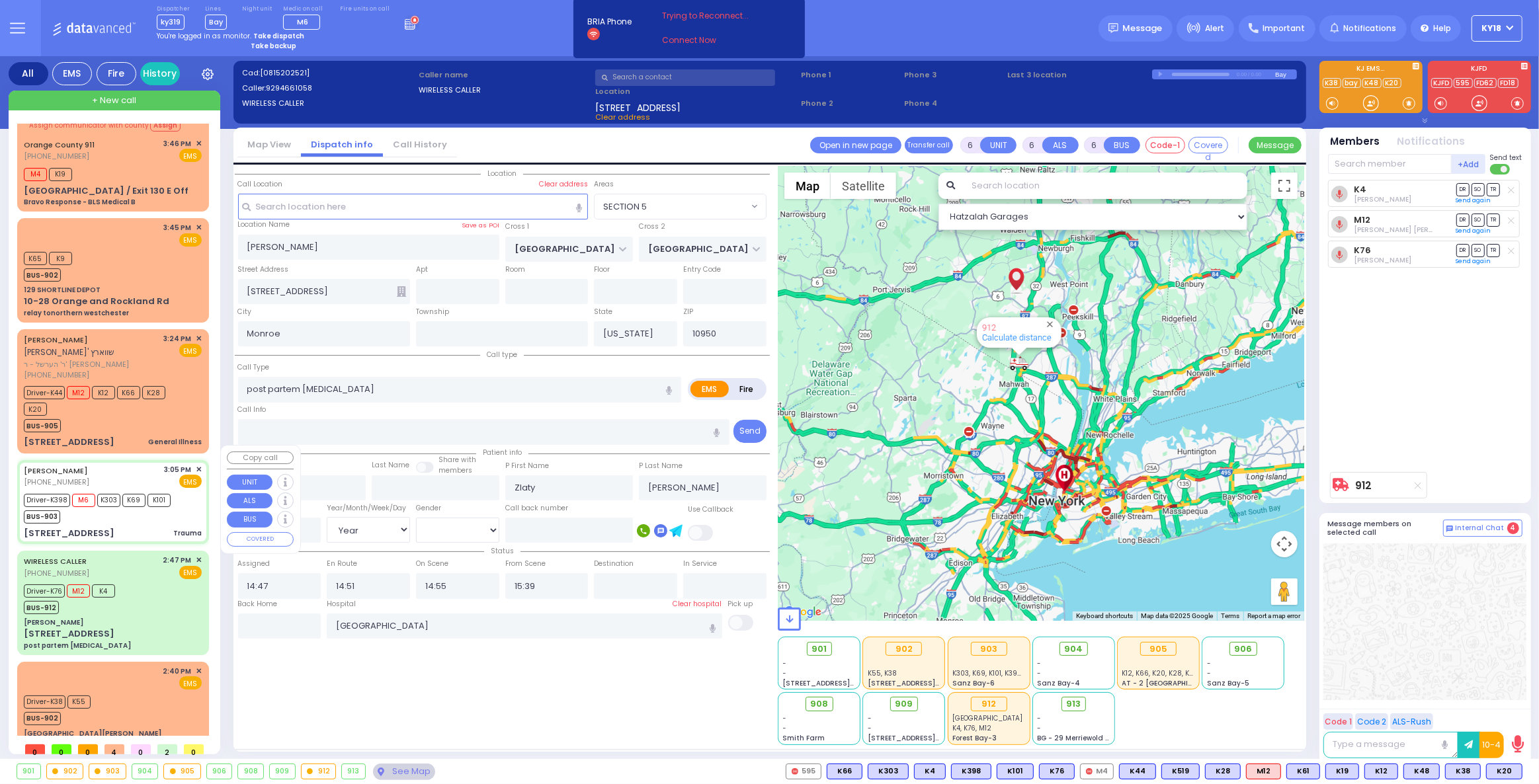
type input "15:11"
type input "15:35"
type input "Westchester Medical Center-Woods Road"
select select "Hatzalah Garages"
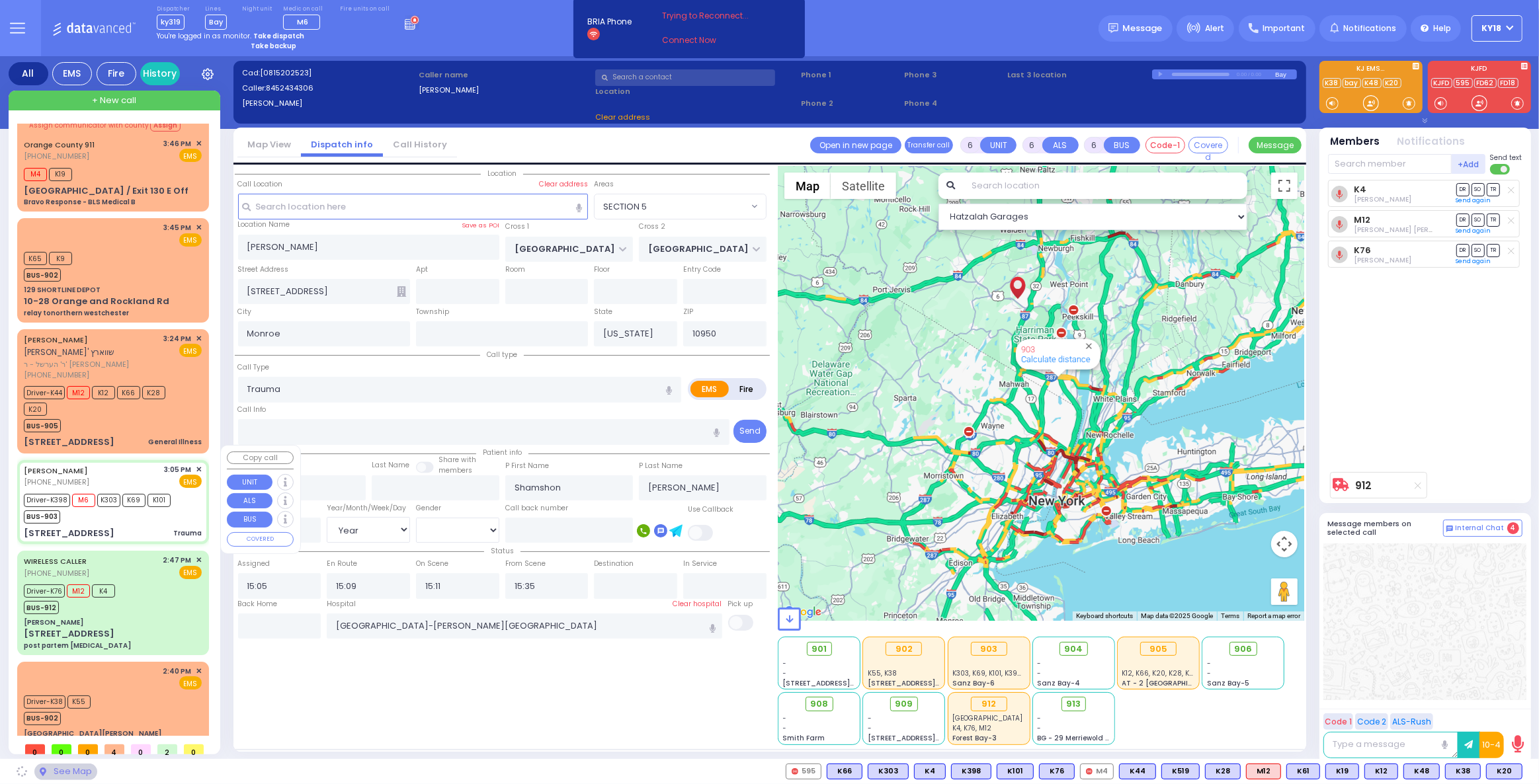
type input "WOODLAND RD"
type input "[STREET_ADDRESS]"
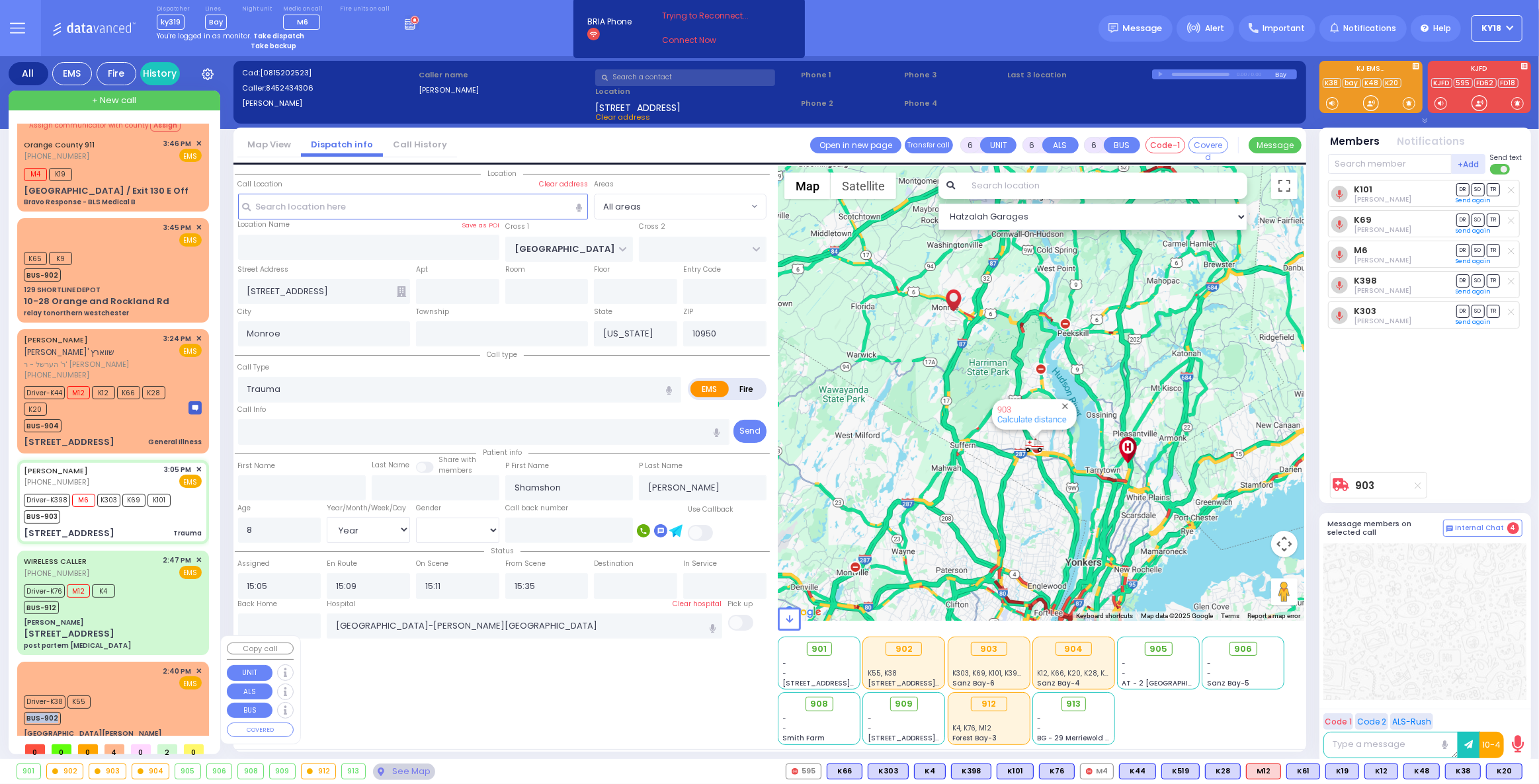
click at [101, 693] on div "Driver-K38 K55 BUS-902" at bounding box center [112, 709] width 178 height 33
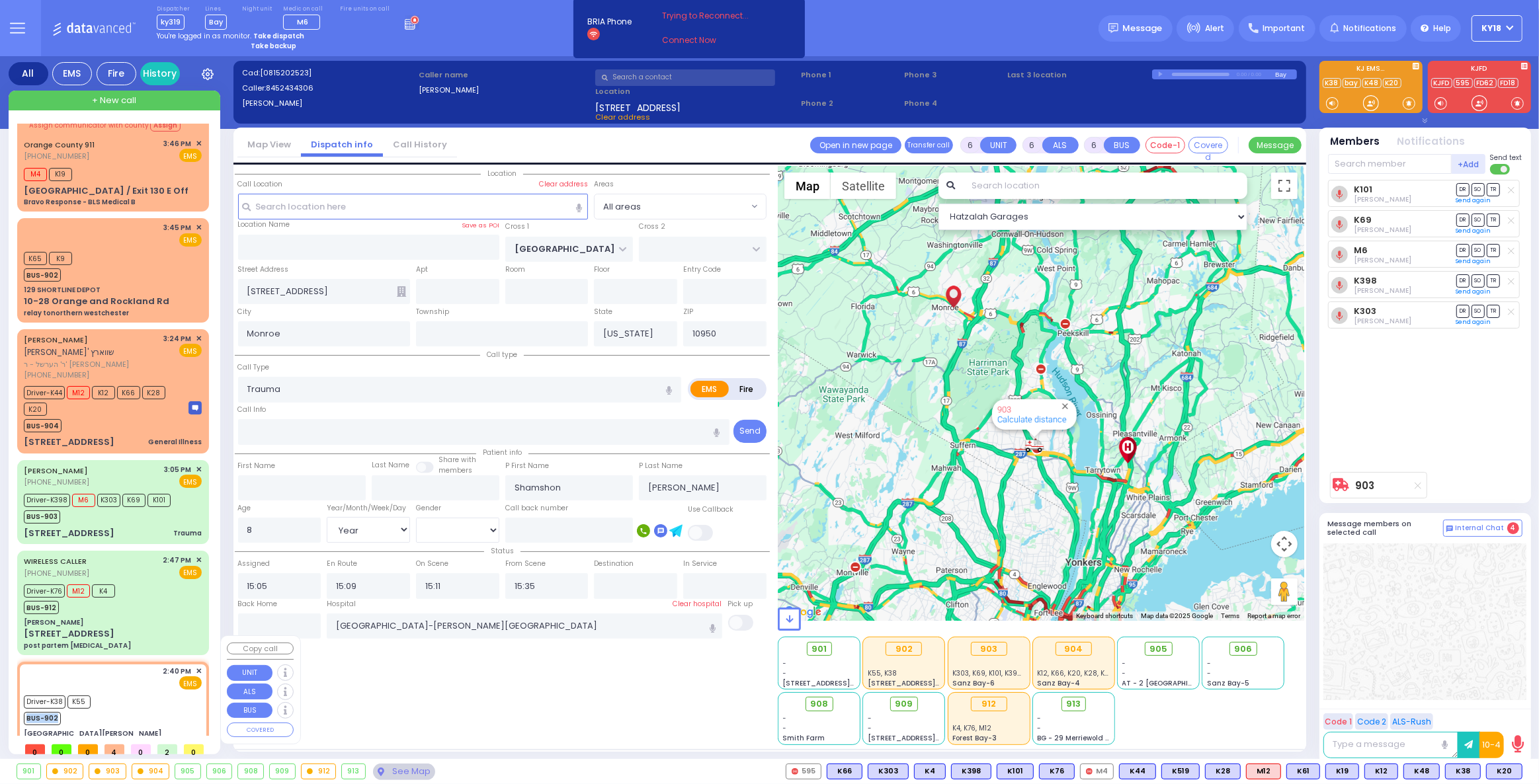
select select
type input "PU"
radio input "true"
type input "Miriam"
type input "Kupczyk"
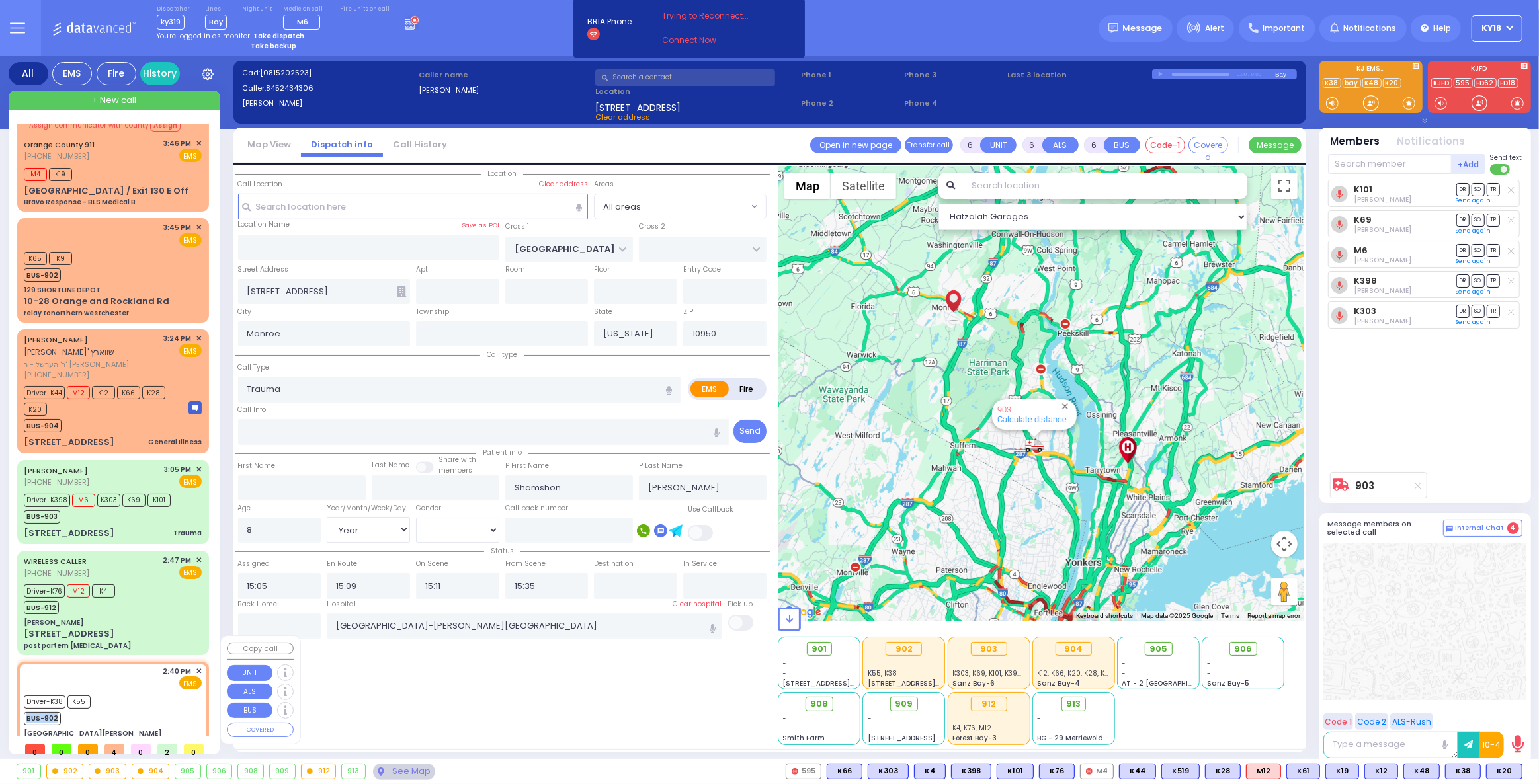
type input "73"
select select "Year"
select select "[DEMOGRAPHIC_DATA]"
type input "14:40"
type input "14:45"
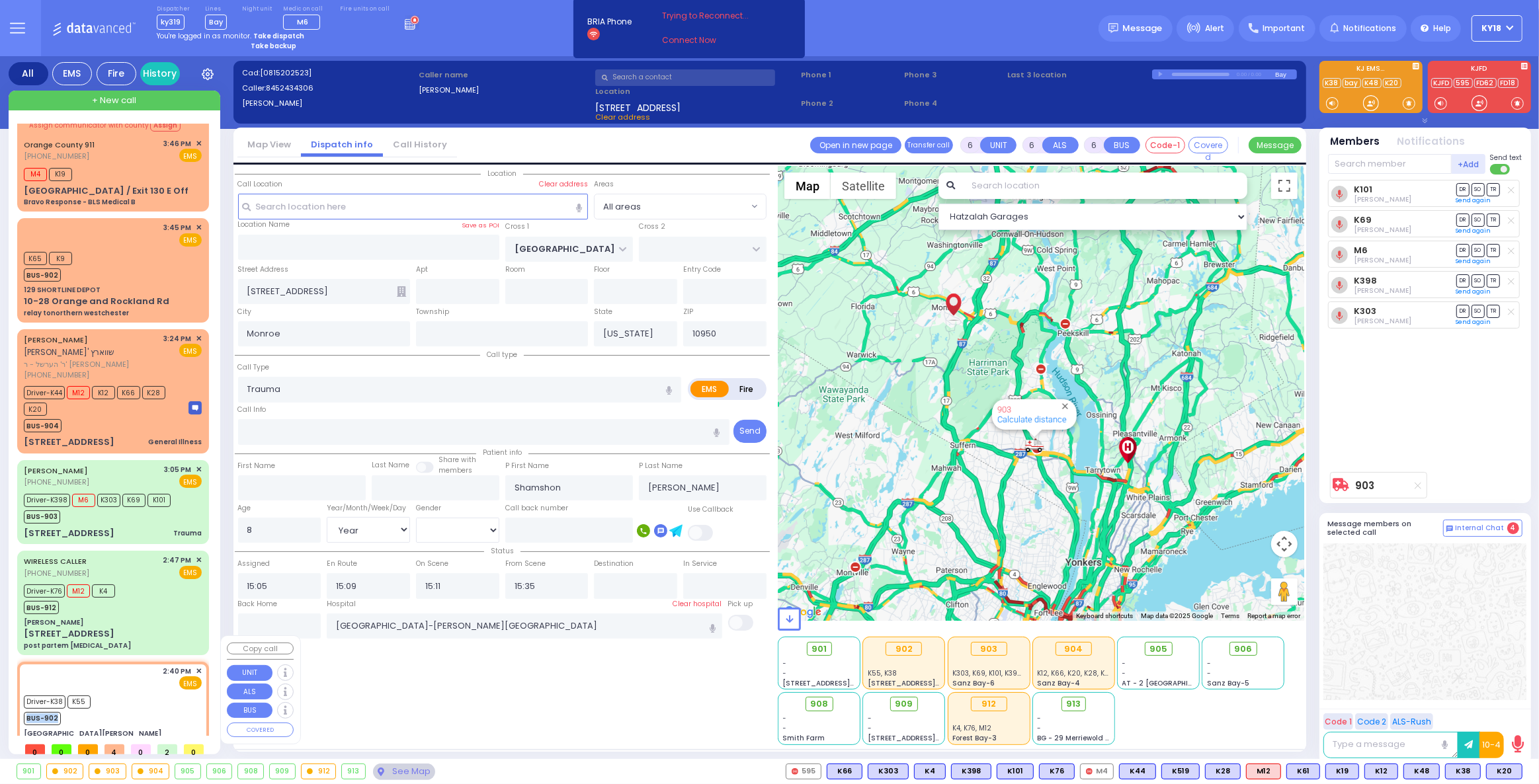
type input "Northern Westchester Hospital"
select select "Hatzalah Garages"
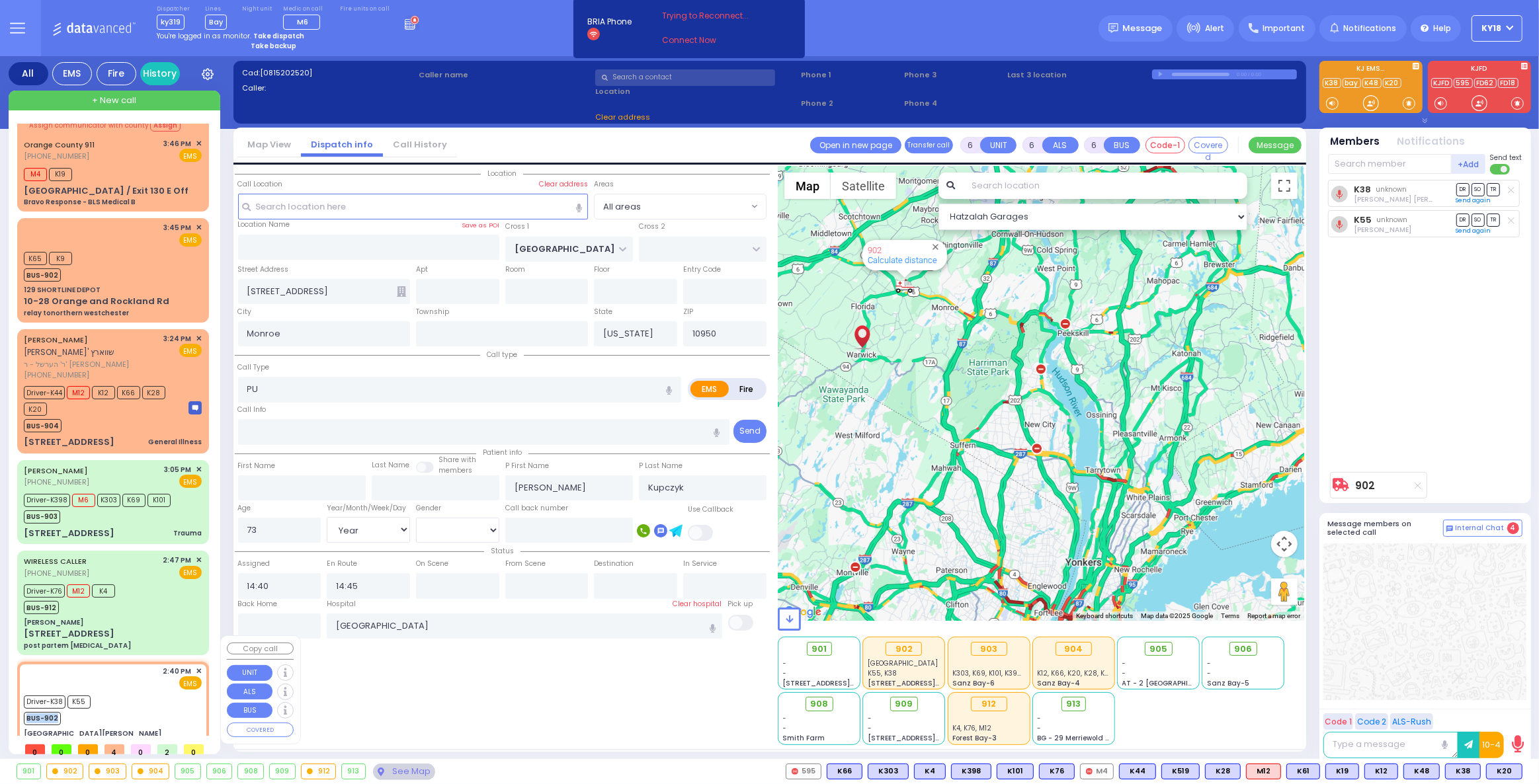
type input "[GEOGRAPHIC_DATA][PERSON_NAME]"
type input "GRAND ST"
type input "VAN DUZER PL"
type input "[STREET_ADDRESS]"
type input "Warwick"
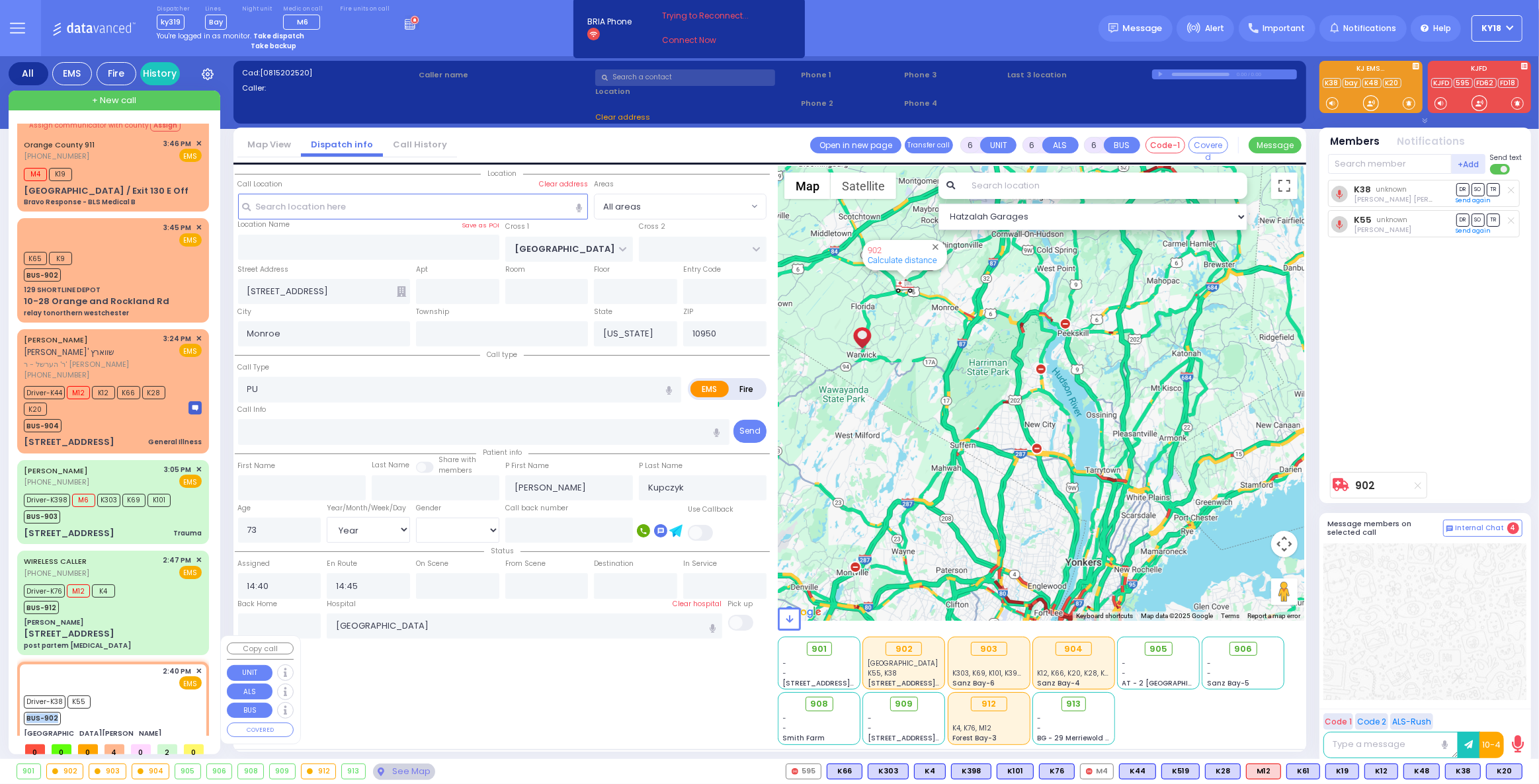
type input "10990"
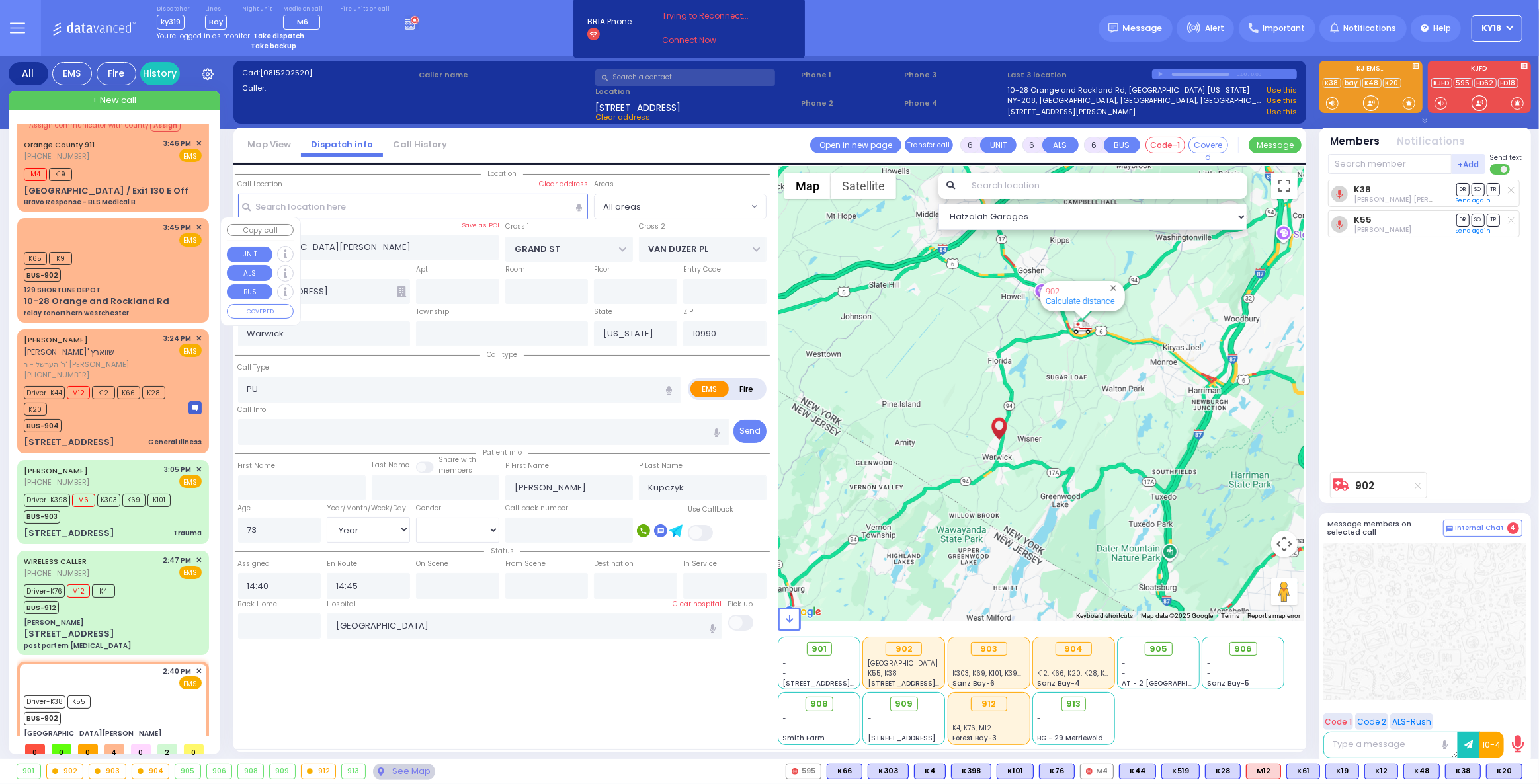
click at [94, 295] on div "10-28 Orange and Rockland Rd" at bounding box center [96, 301] width 145 height 13
type input "2"
type input "1"
select select
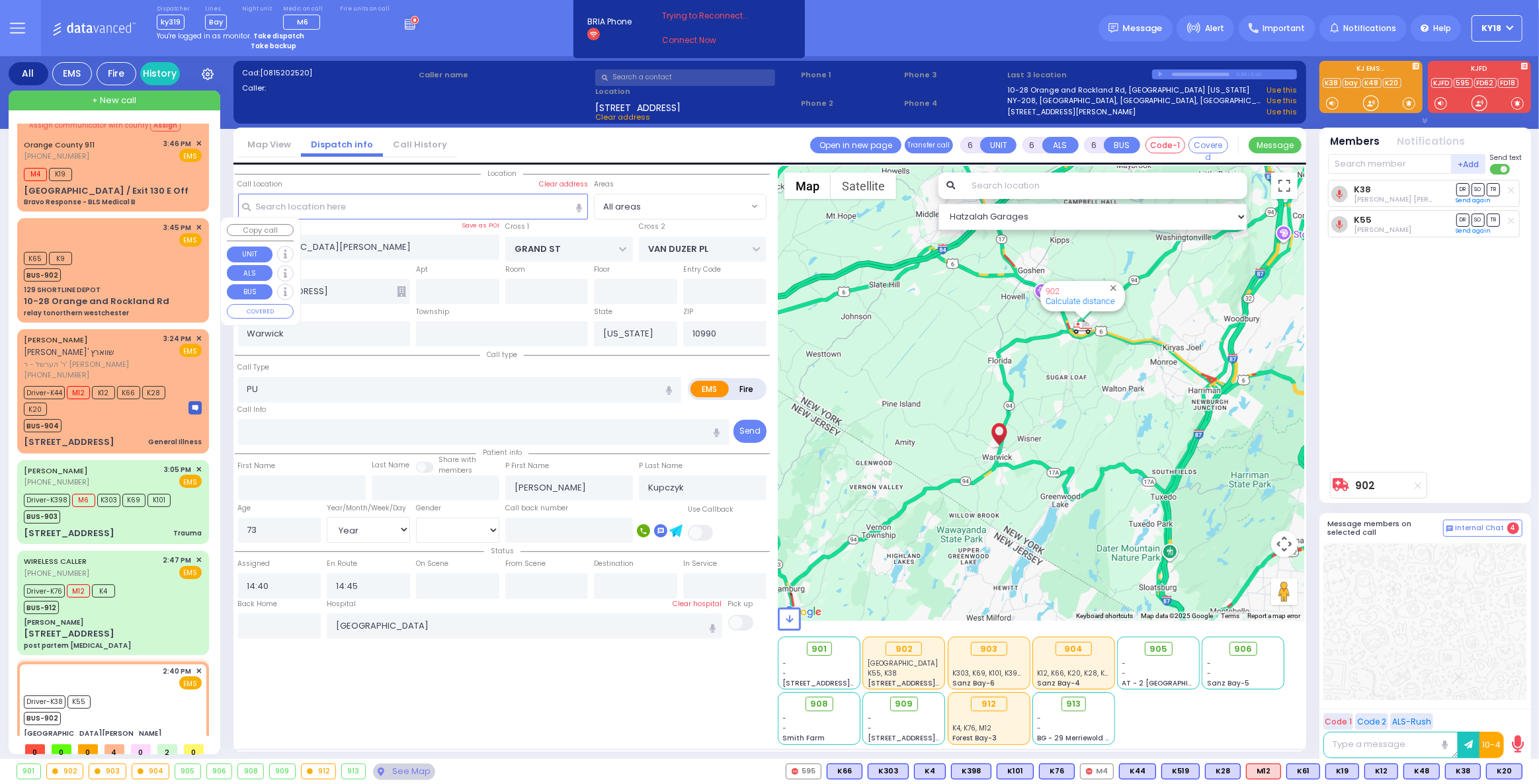
type input "relay tonorthern westchester"
radio input "true"
select select
type input "15:45"
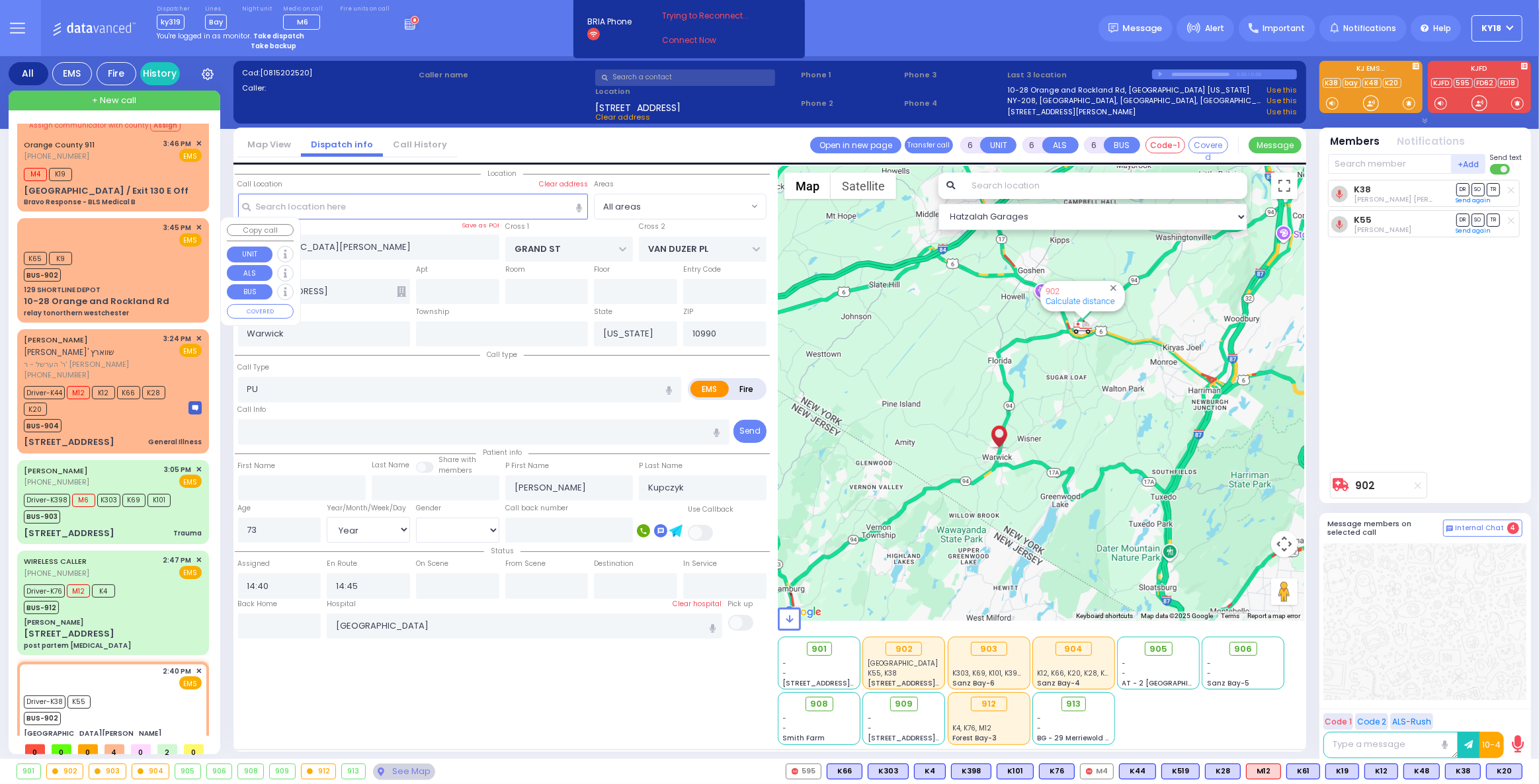
type input "15:54"
select select "Hatzalah Garages"
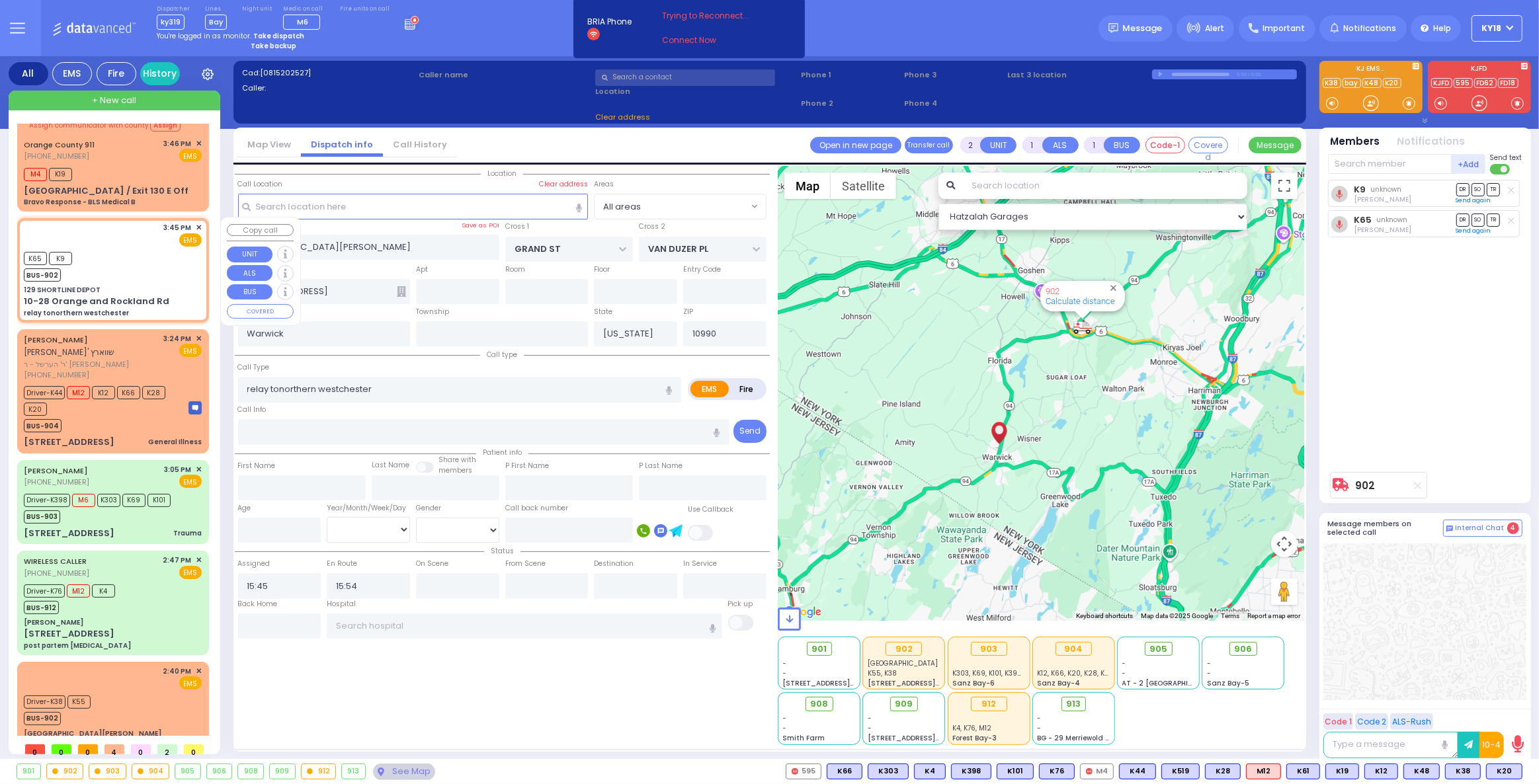
type input "129 SHORTLINE DEPOT"
type input "10-28 Orange and Rockland Rd"
type input "Monroe"
type input "10950"
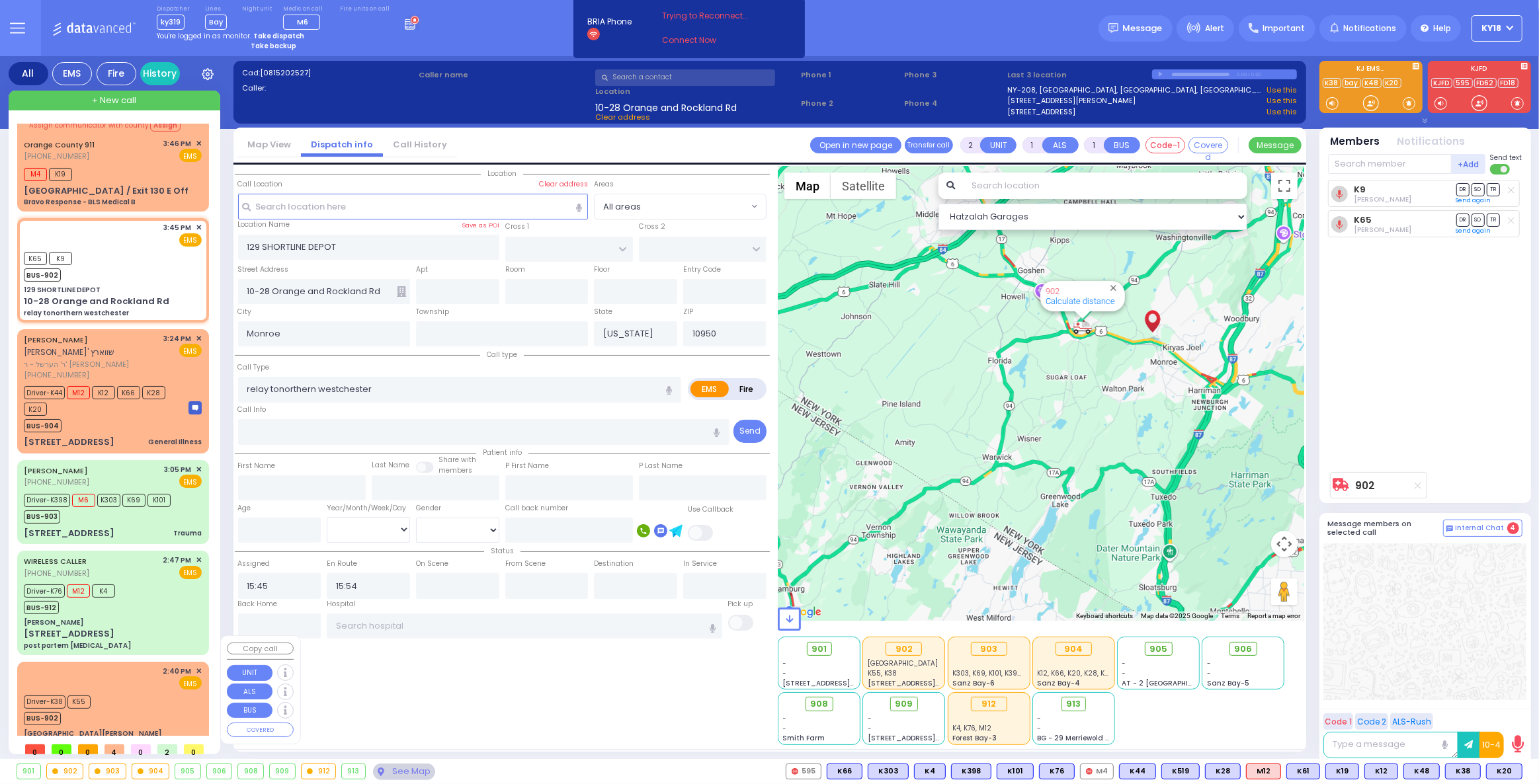
click at [113, 693] on div "Driver-K38 K55 BUS-902" at bounding box center [112, 709] width 178 height 33
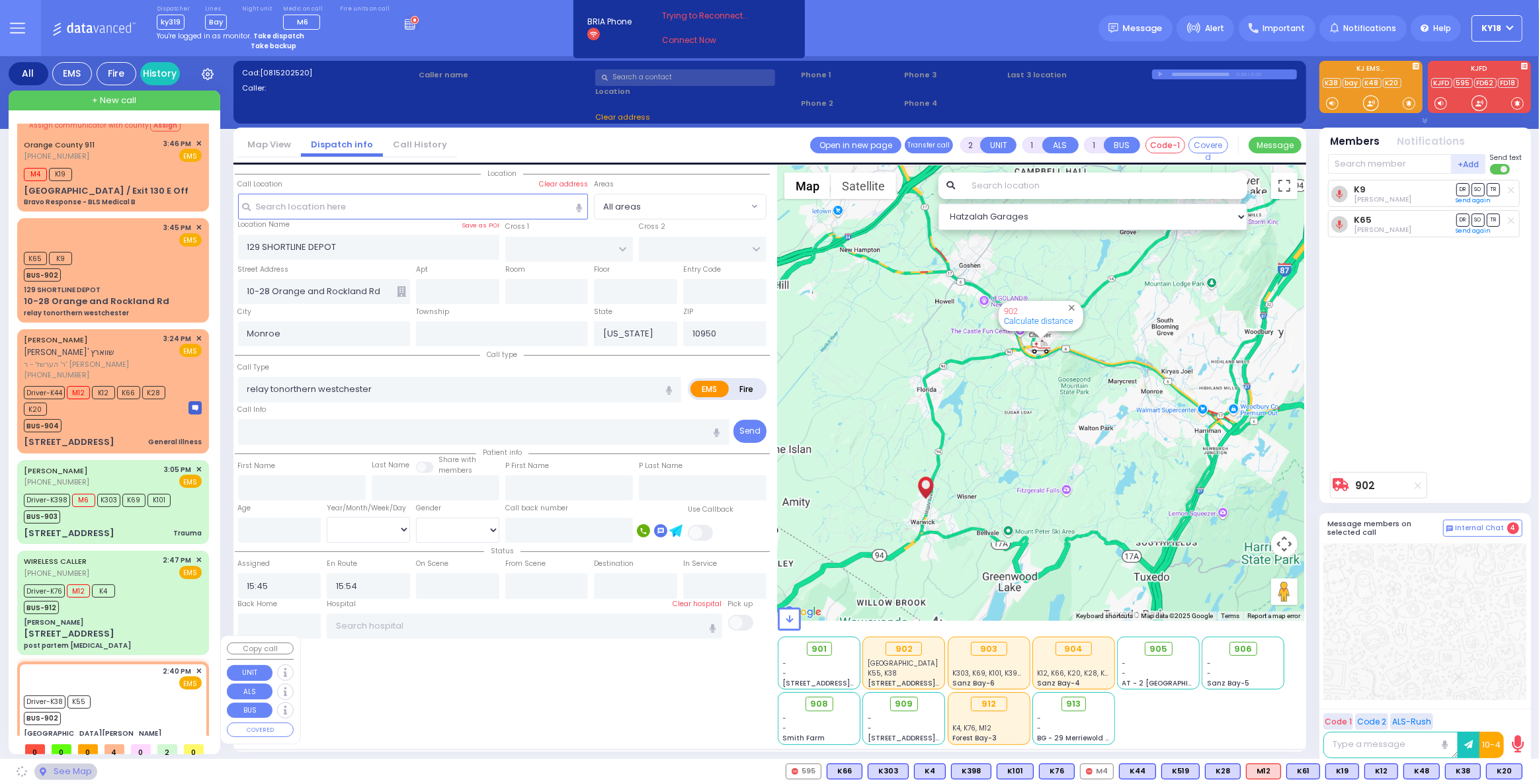
type input "6"
select select
type input "PU"
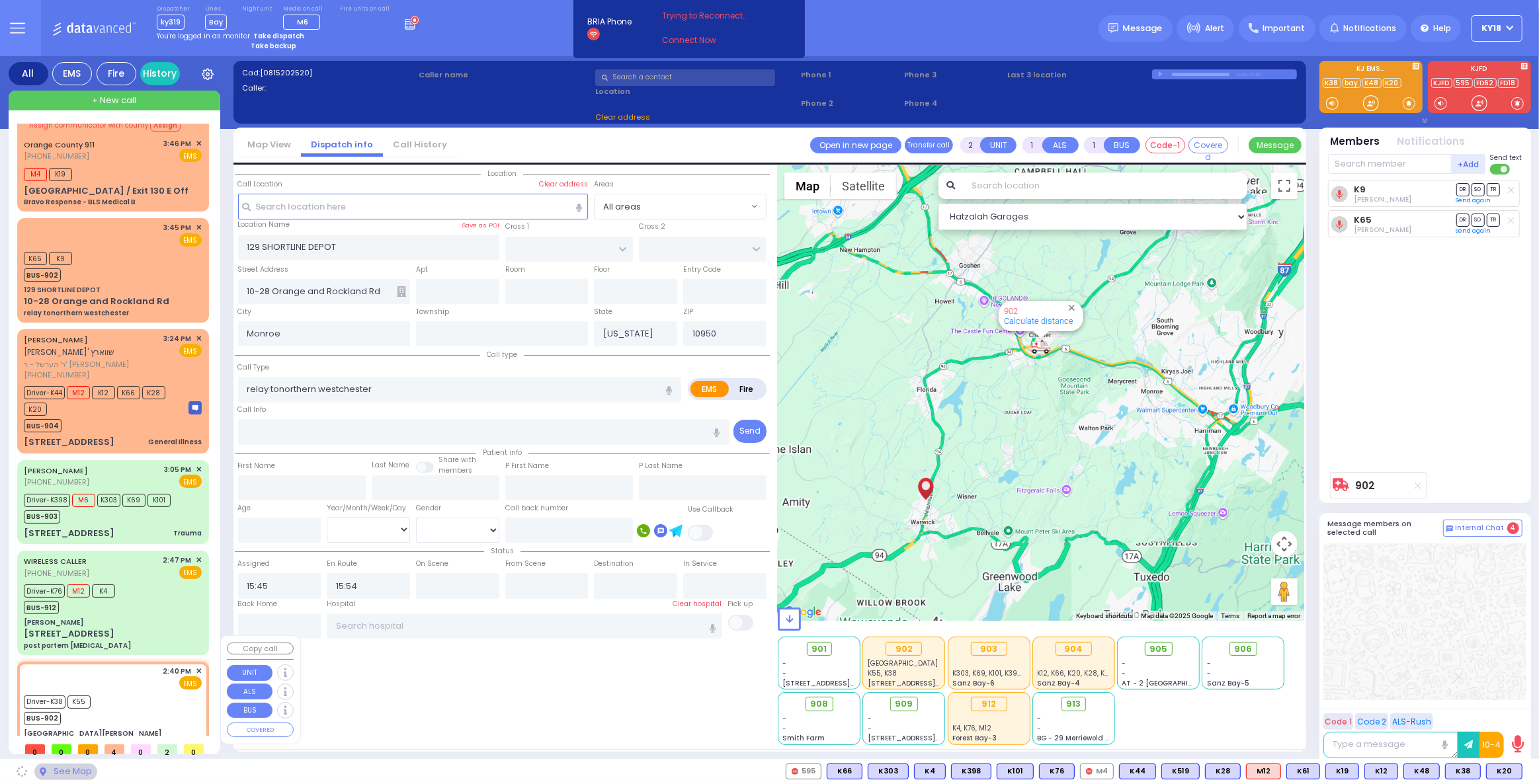
radio input "true"
type input "Miriam"
type input "Kupczyk"
type input "73"
select select "Year"
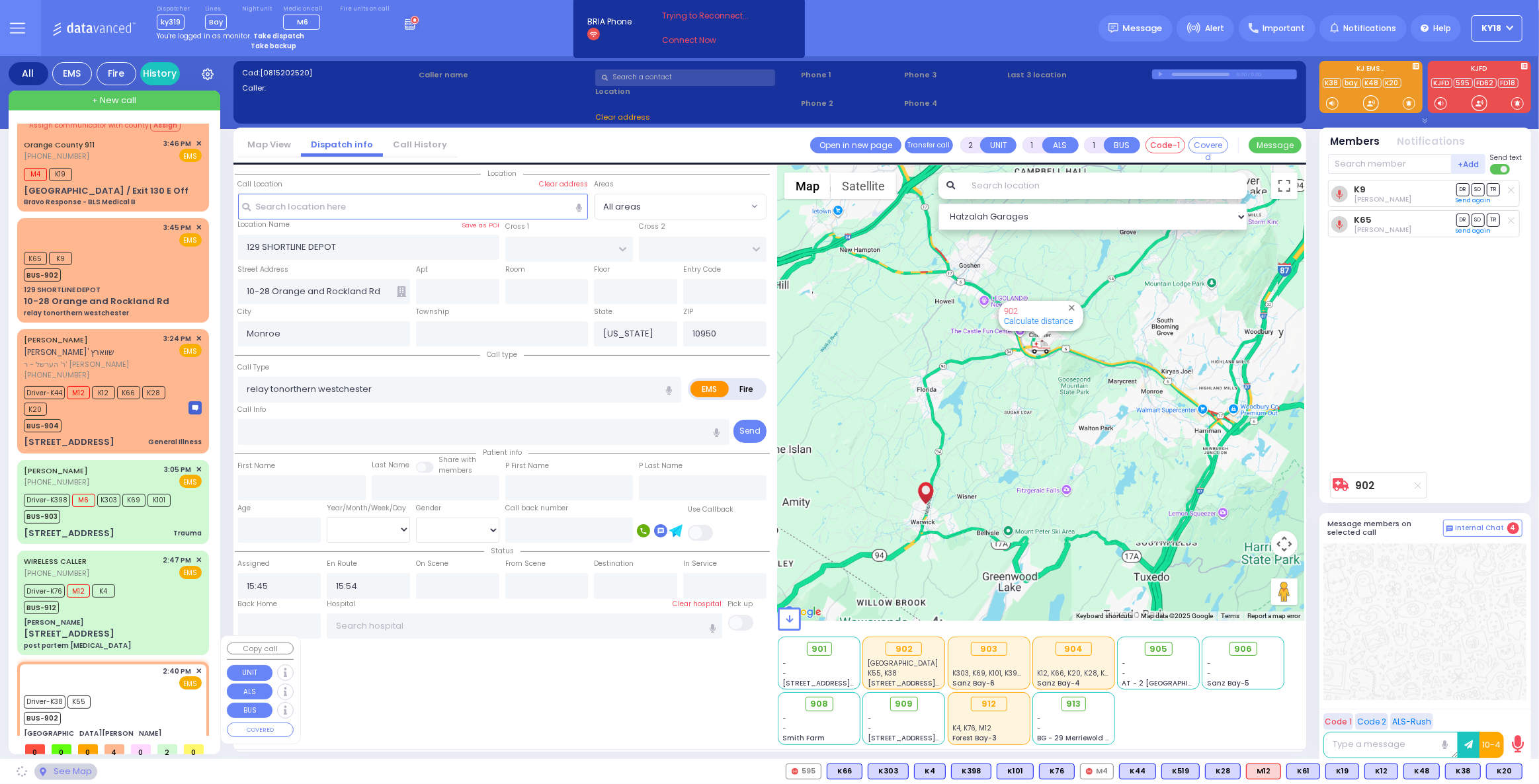
select select "[DEMOGRAPHIC_DATA]"
type input "14:40"
type input "14:45"
type input "Northern Westchester Hospital"
select select "Hatzalah Garages"
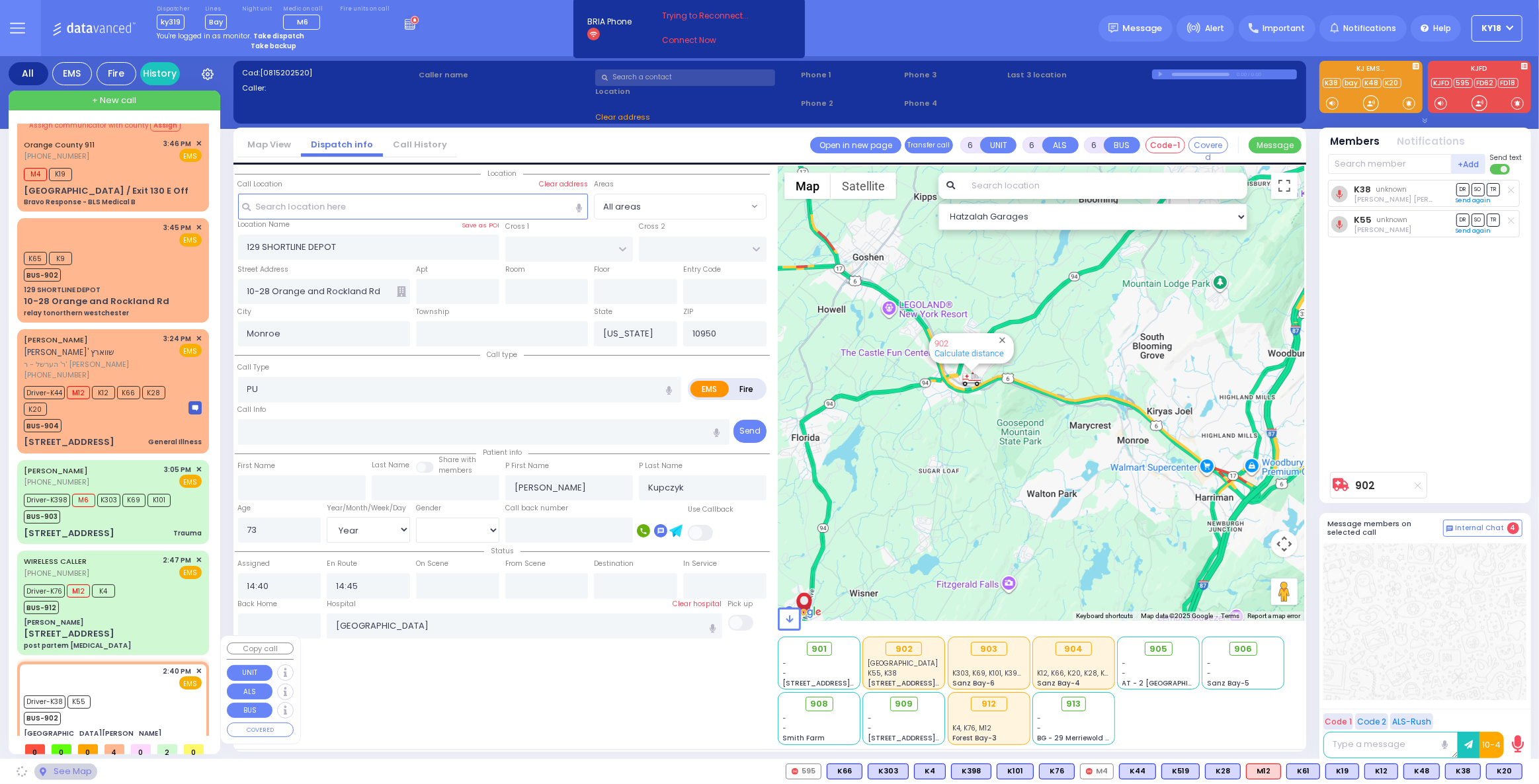
type input "[GEOGRAPHIC_DATA][PERSON_NAME]"
type input "GRAND ST"
type input "VAN DUZER PL"
type input "[STREET_ADDRESS]"
type input "Warwick"
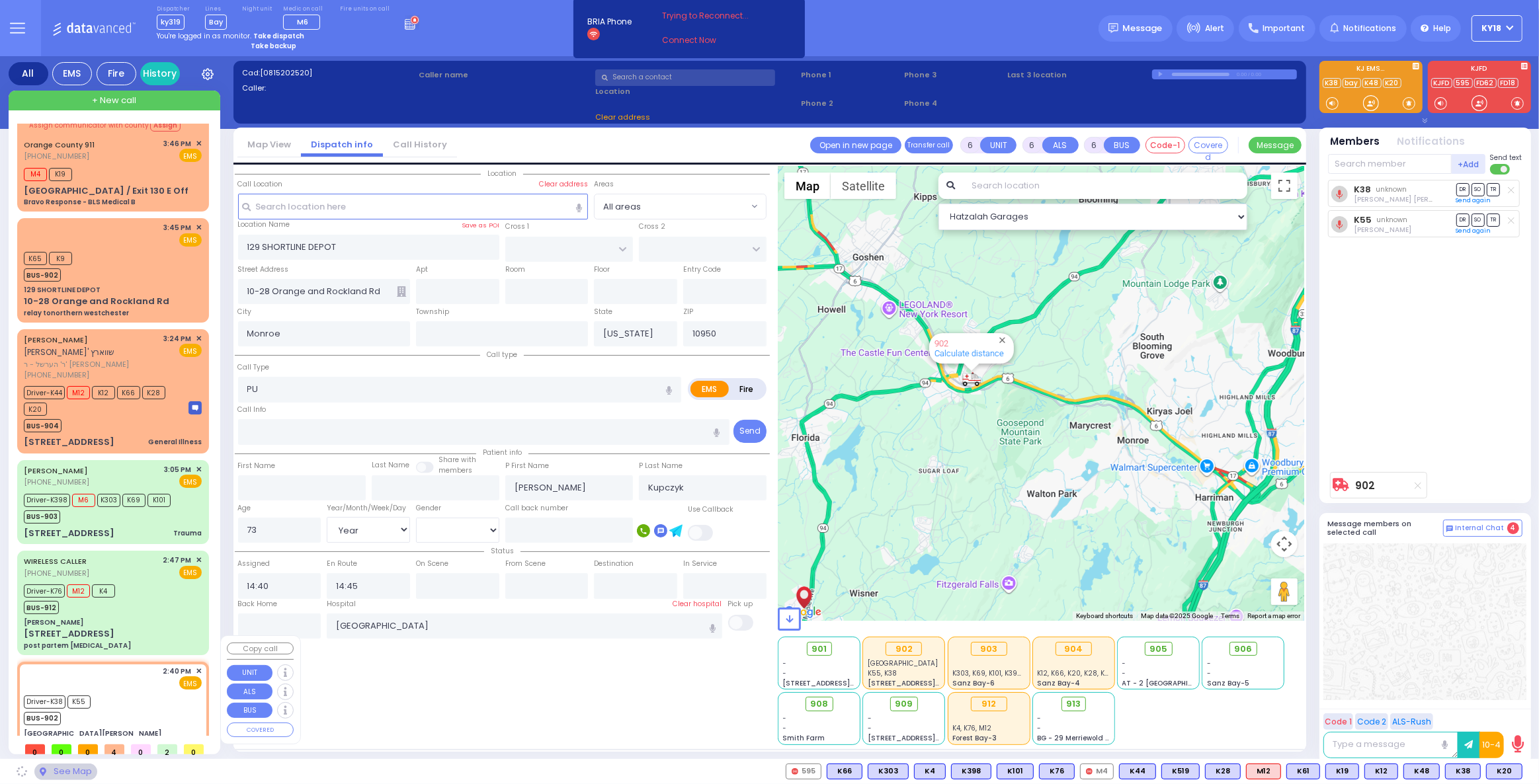
type input "10990"
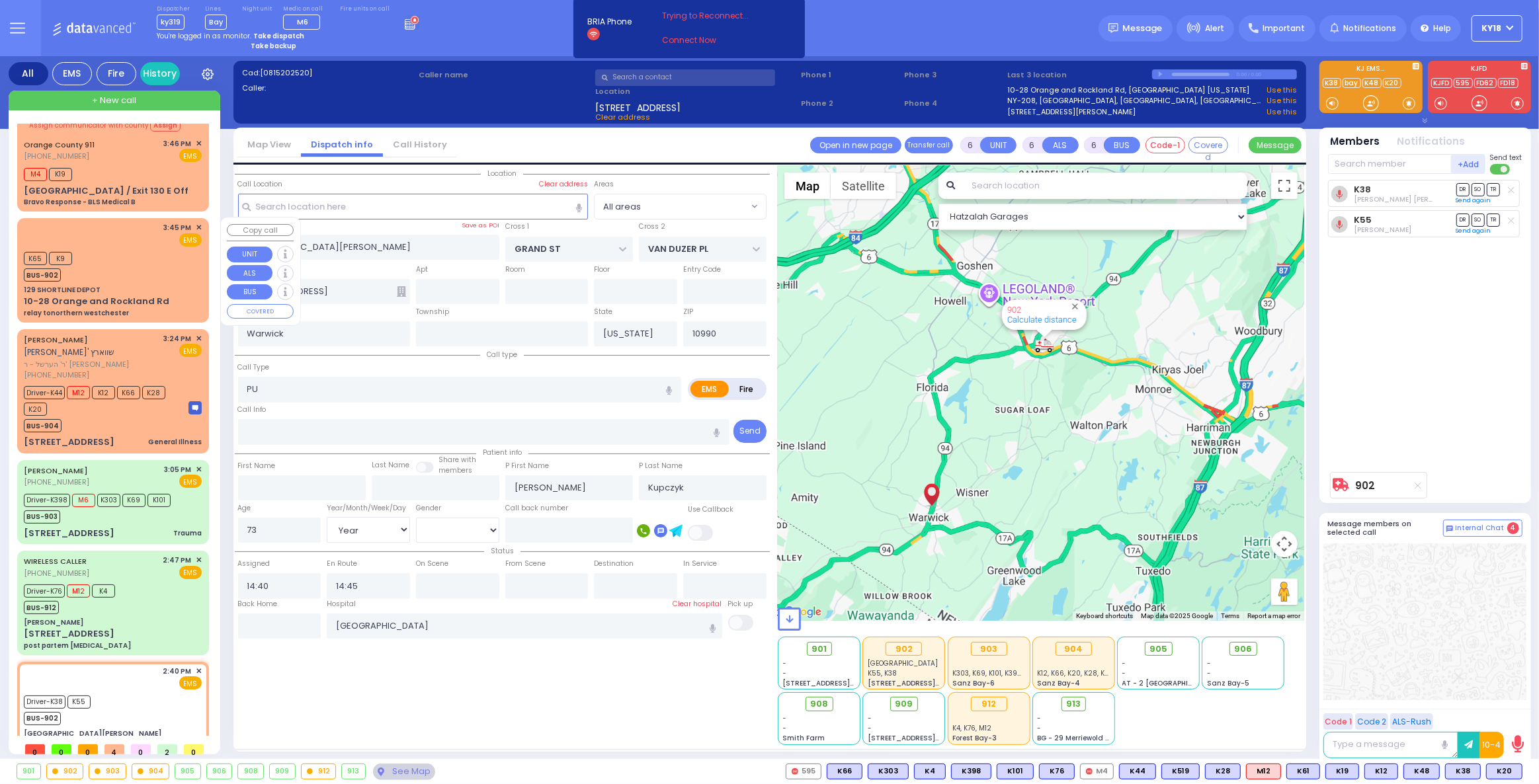
click at [154, 315] on div "10-28 Orange and Rockland Rd relay tonorthern westchester" at bounding box center [112, 306] width 178 height 23
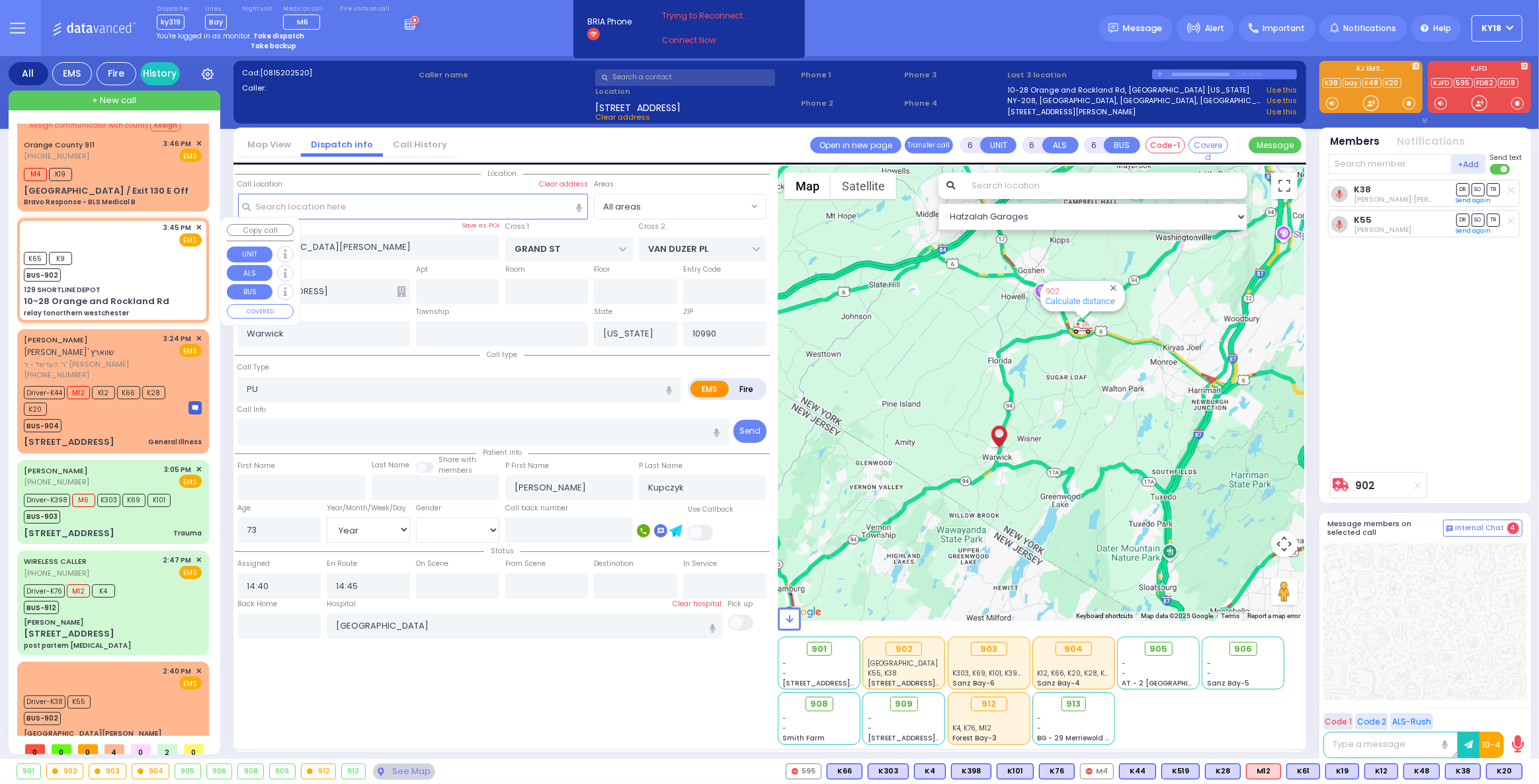
type input "2"
type input "1"
select select
type input "relay tonorthern westchester"
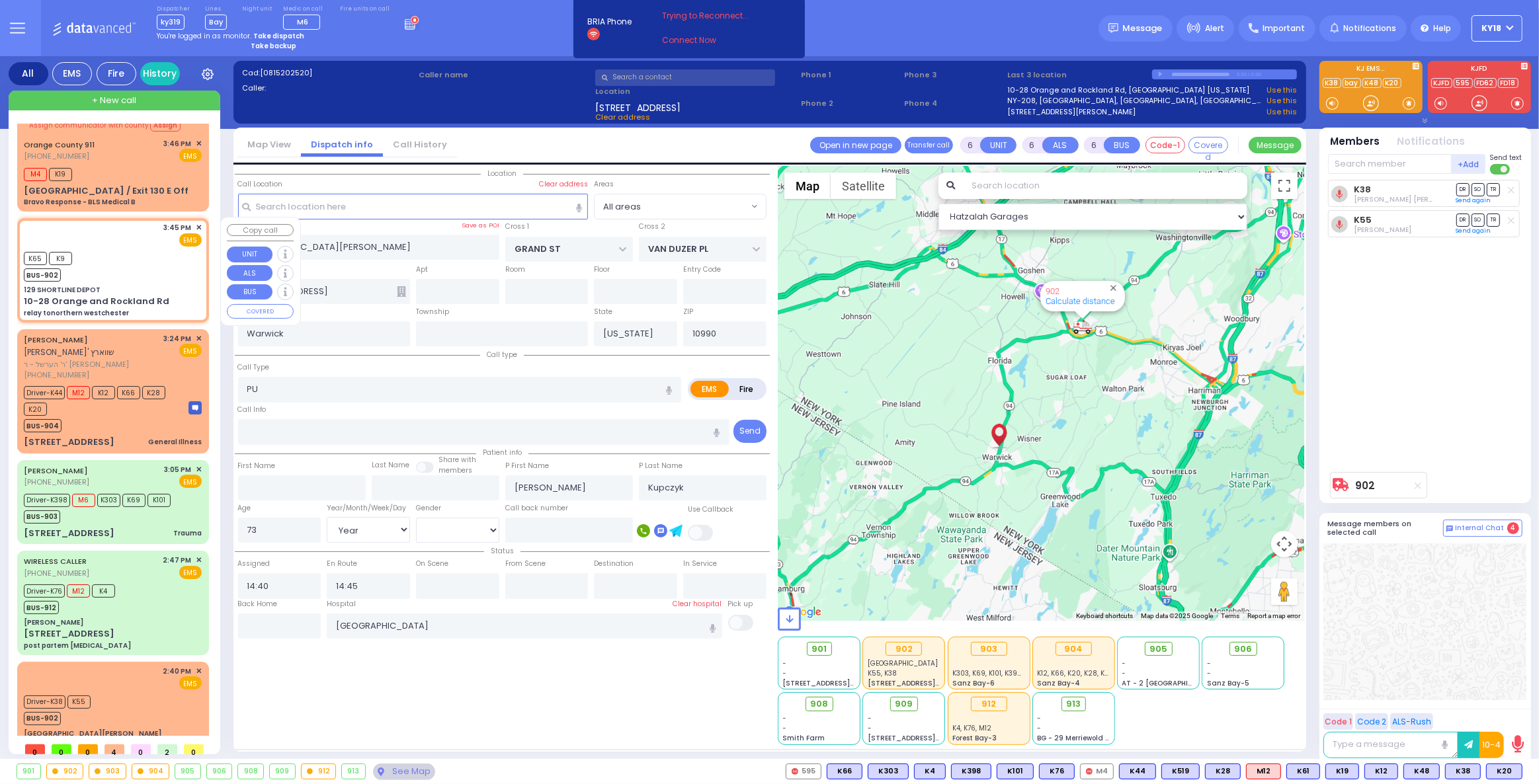
radio input "true"
select select
type input "15:45"
type input "15:54"
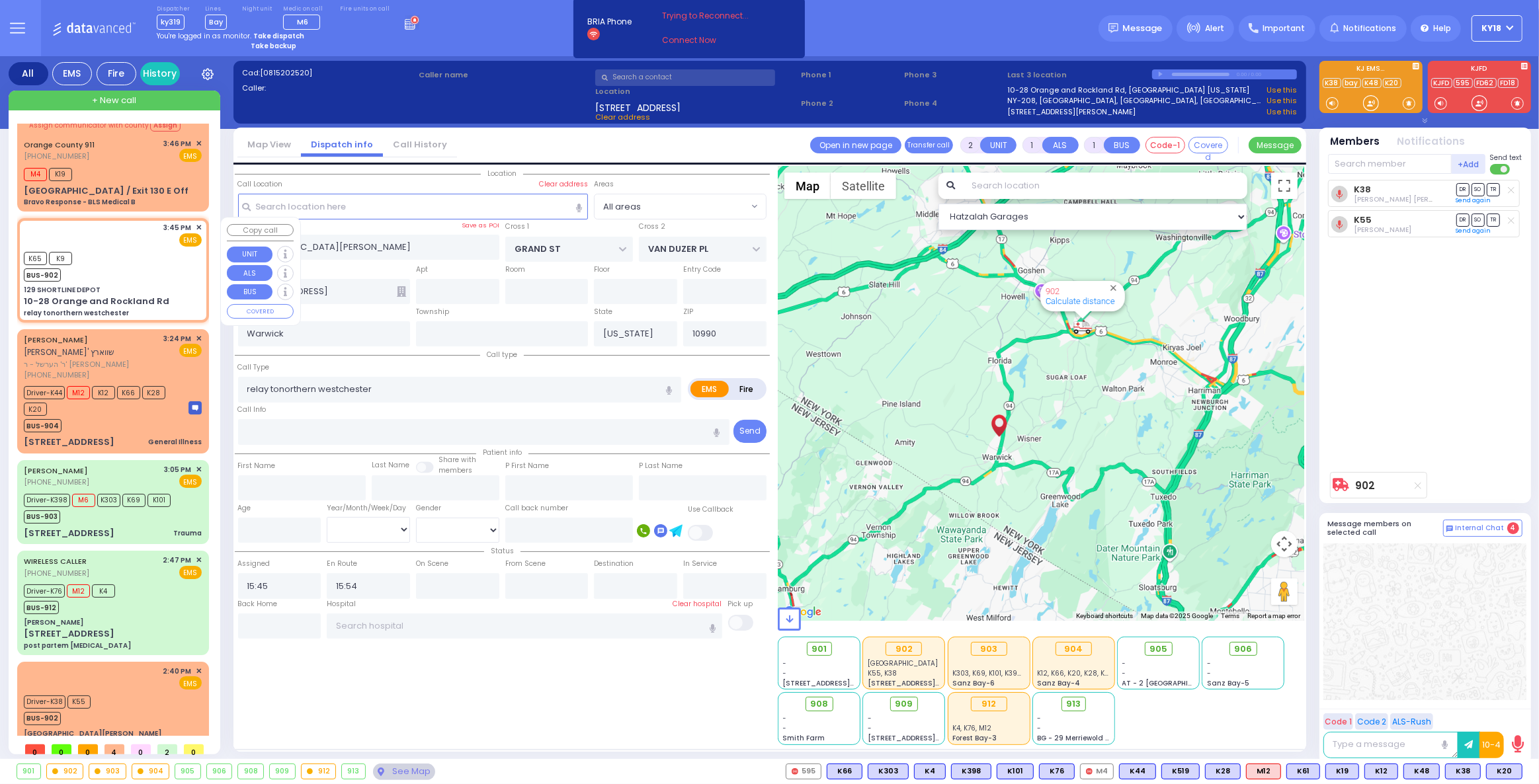
select select "Hatzalah Garages"
type input "129 SHORTLINE DEPOT"
type input "10-28 Orange and Rockland Rd"
type input "Monroe"
type input "10950"
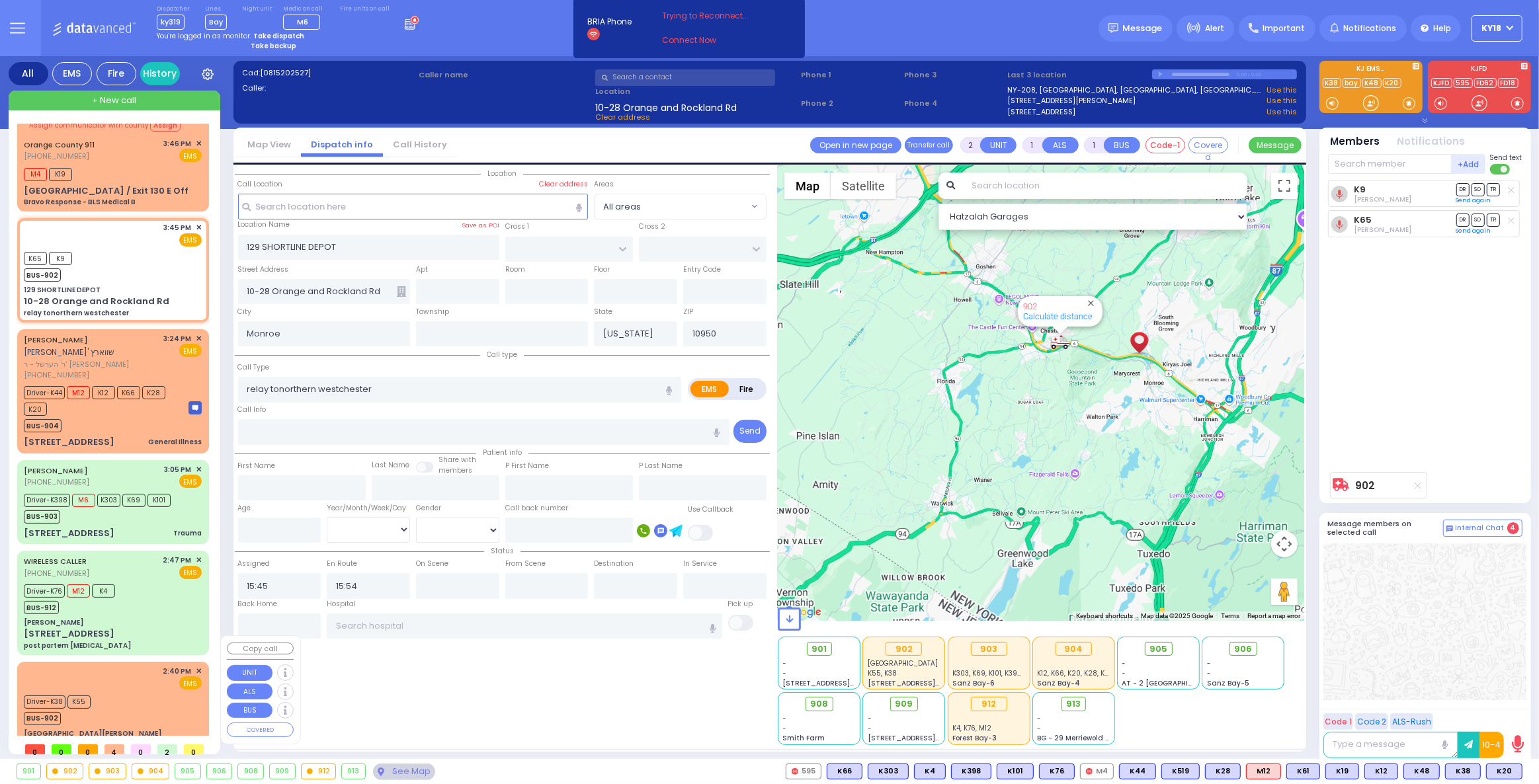
click at [101, 665] on div "2:40 PM ✕ EMS Driver-K38" at bounding box center [113, 708] width 187 height 90
type input "6"
select select
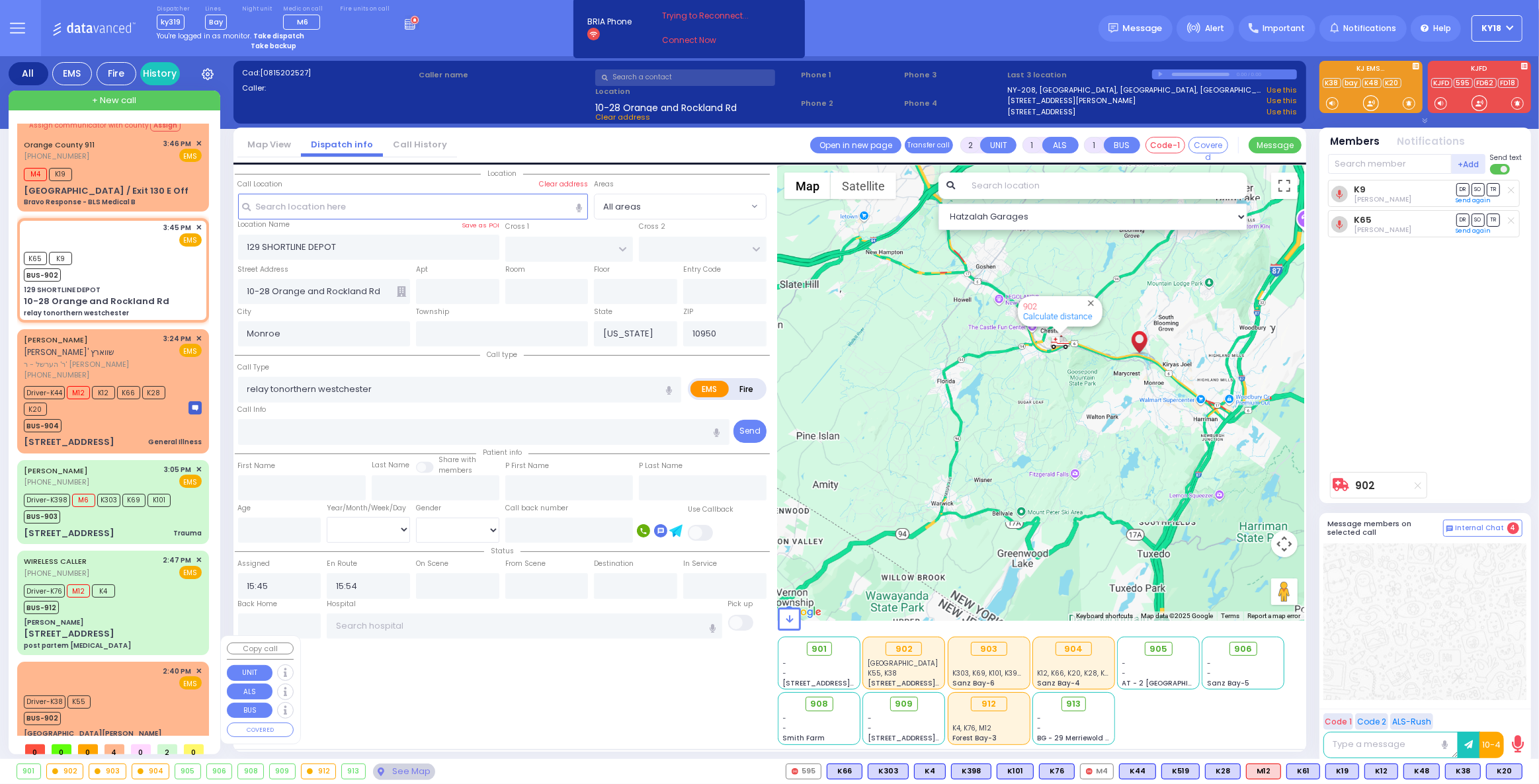
type input "PU"
radio input "true"
type input "Miriam"
type input "Kupczyk"
type input "73"
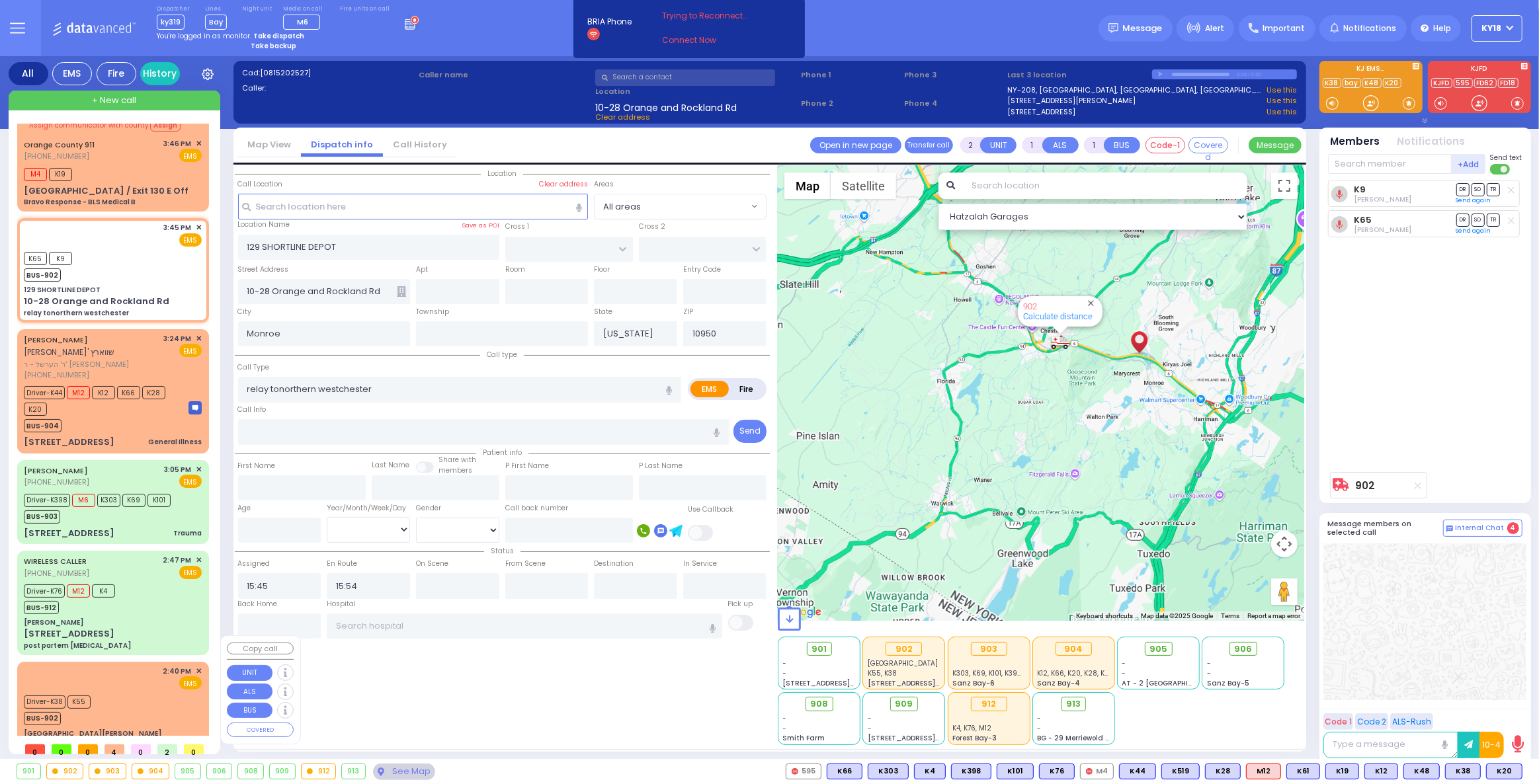
select select "Year"
select select "[DEMOGRAPHIC_DATA]"
type input "14:40"
type input "14:45"
type input "Northern Westchester Hospital"
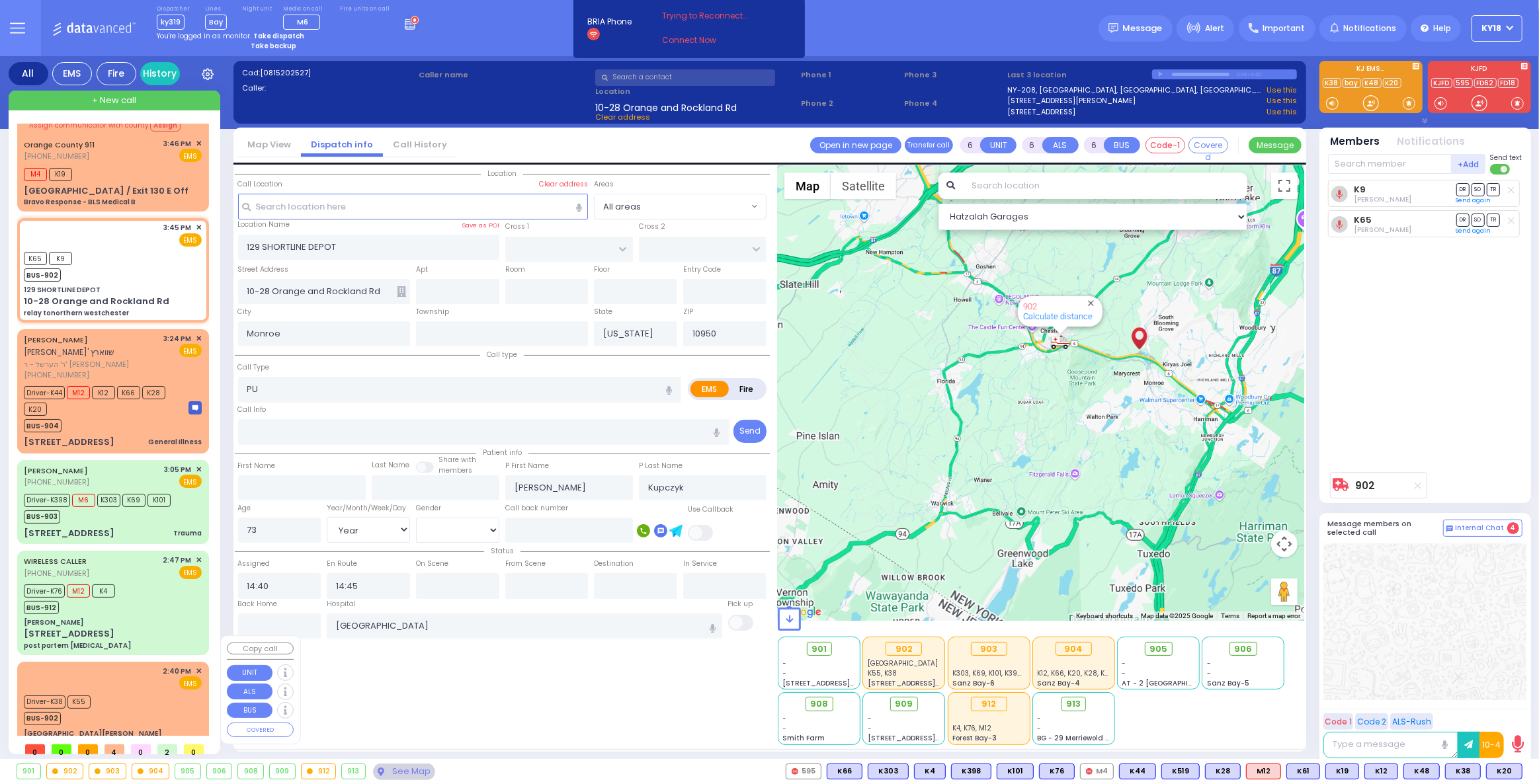
select select "Hatzalah Garages"
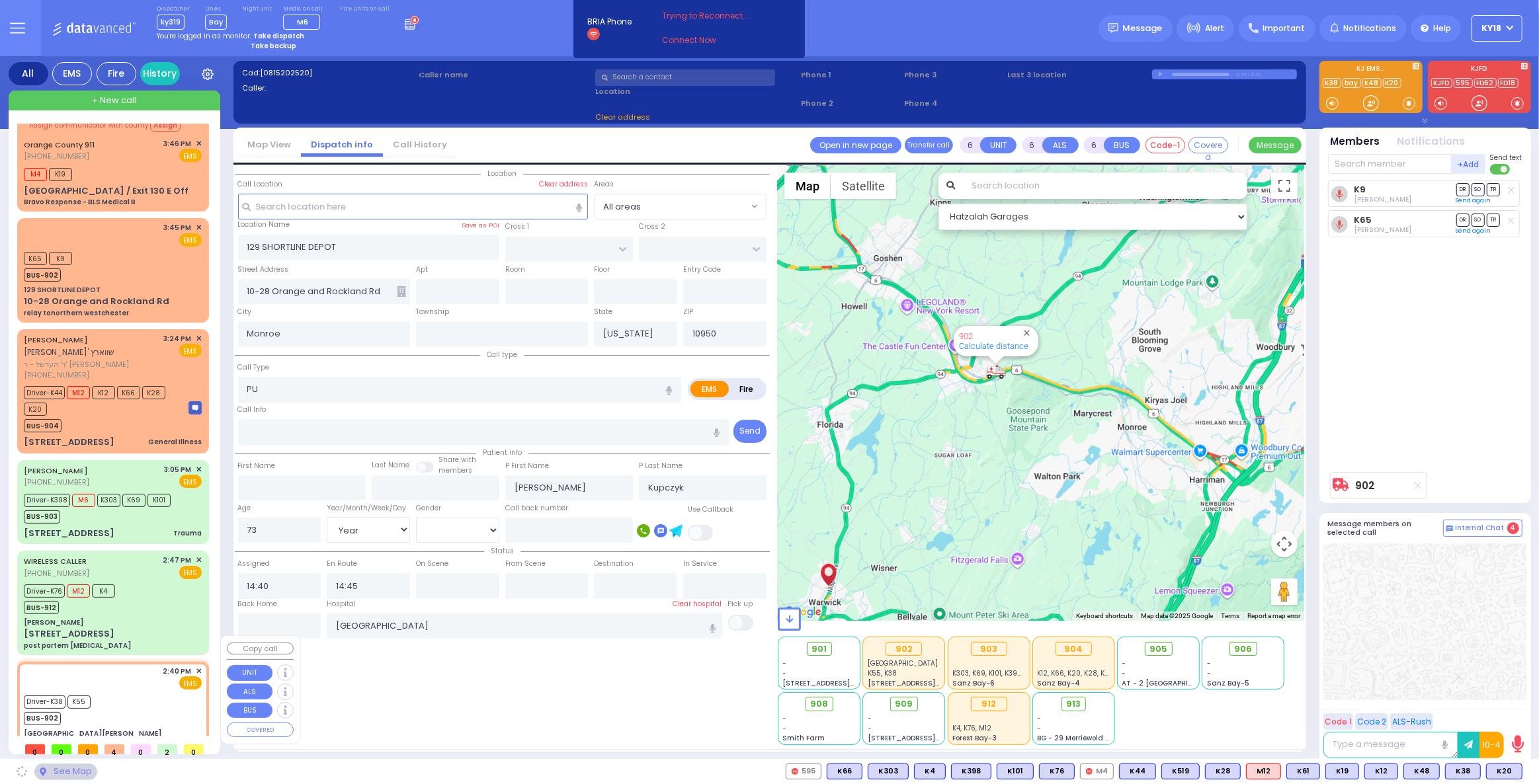
type input "[GEOGRAPHIC_DATA][PERSON_NAME]"
type input "GRAND ST"
type input "VAN DUZER PL"
type input "[STREET_ADDRESS]"
type input "Warwick"
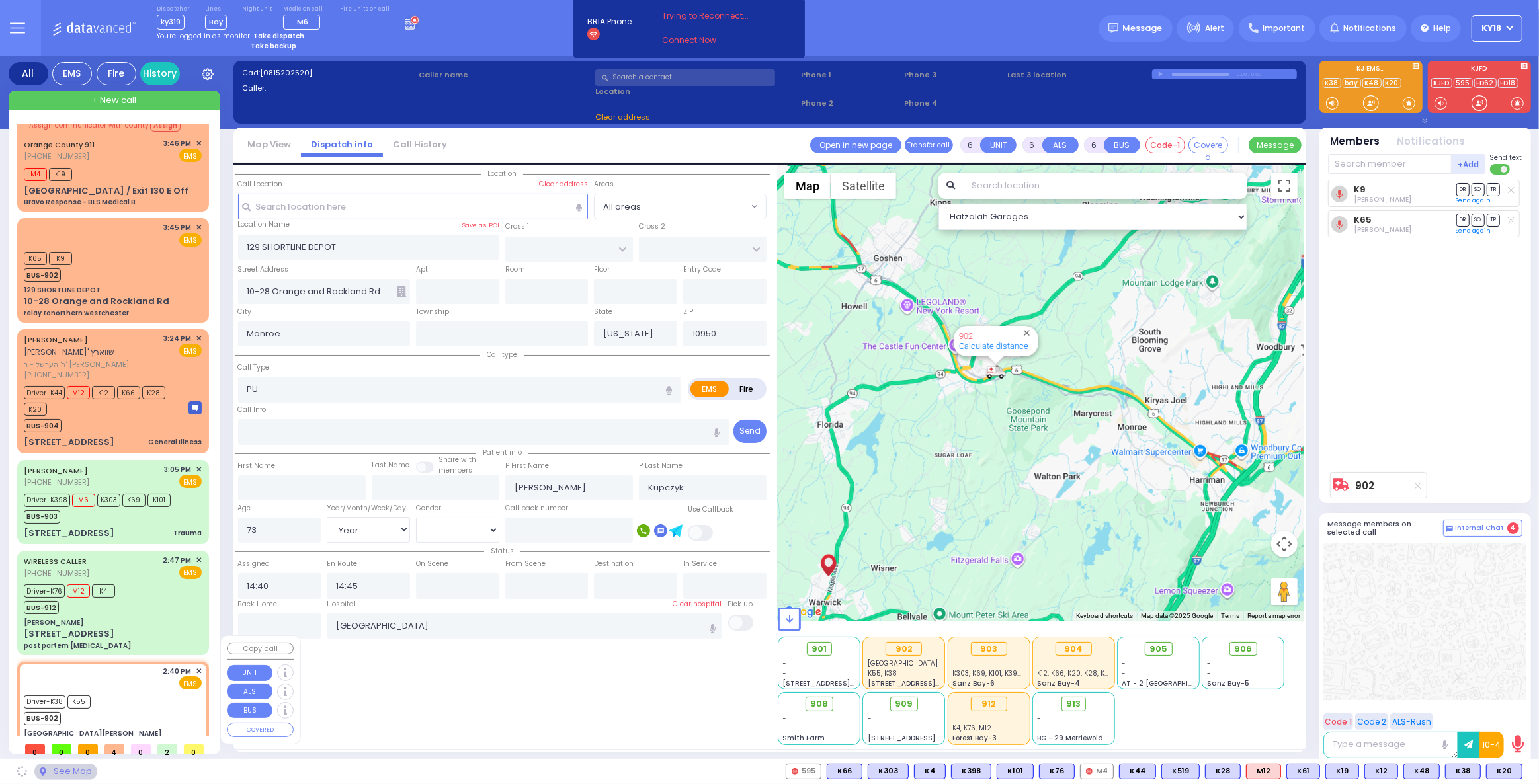
type input "10990"
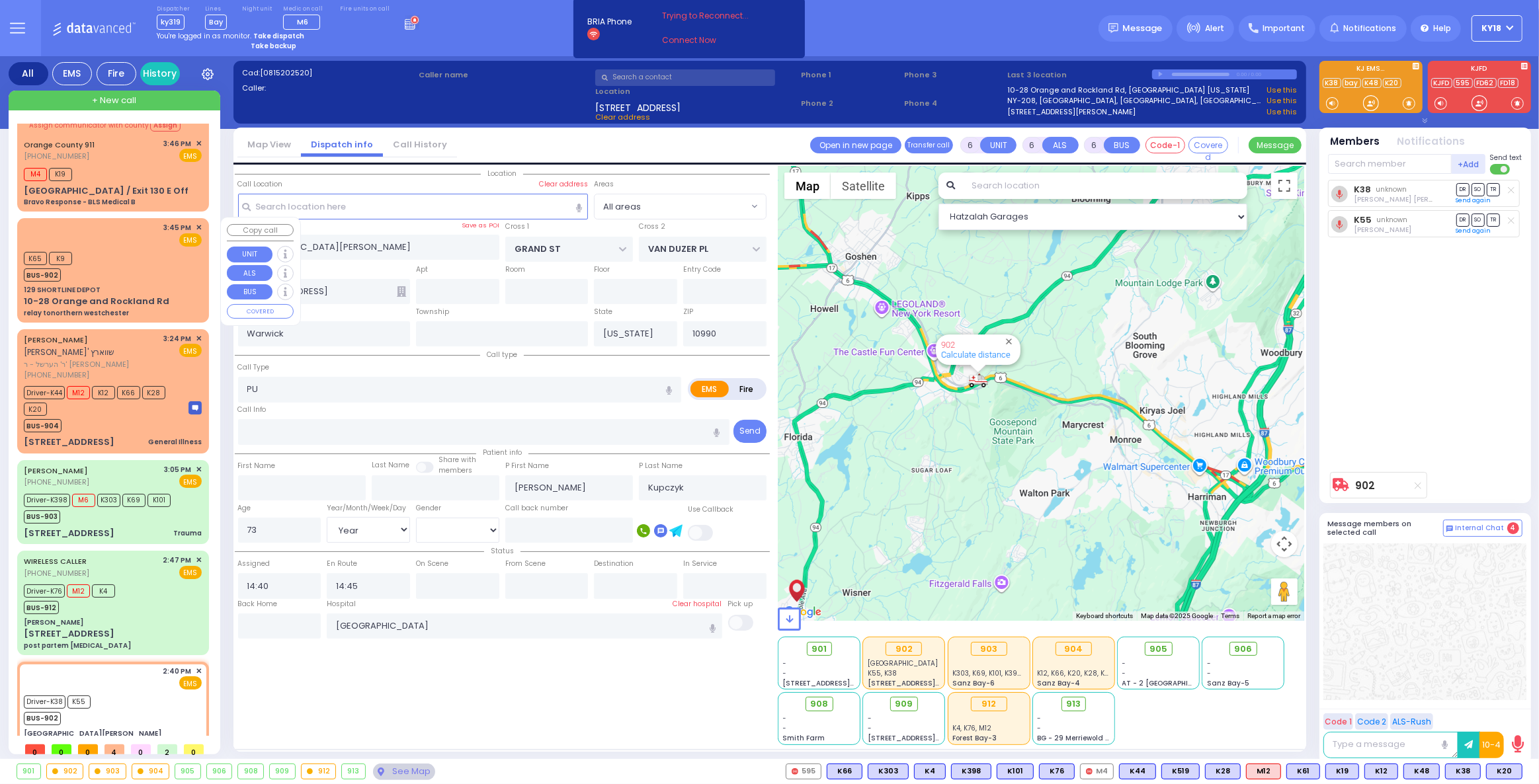
click at [150, 244] on div "3:45 PM ✕ EMS" at bounding box center [112, 234] width 178 height 24
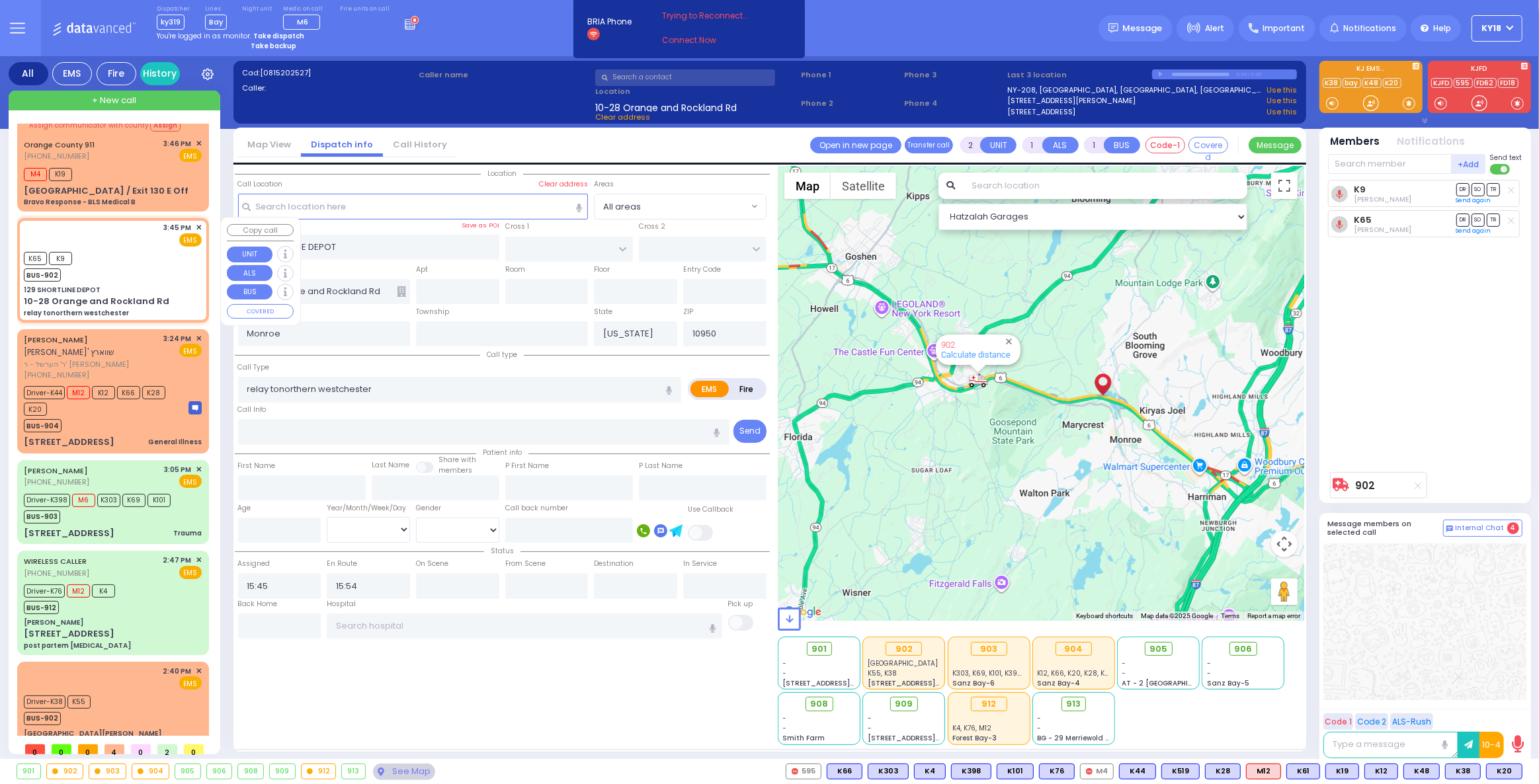
click at [196, 227] on span "✕" at bounding box center [199, 228] width 6 height 11
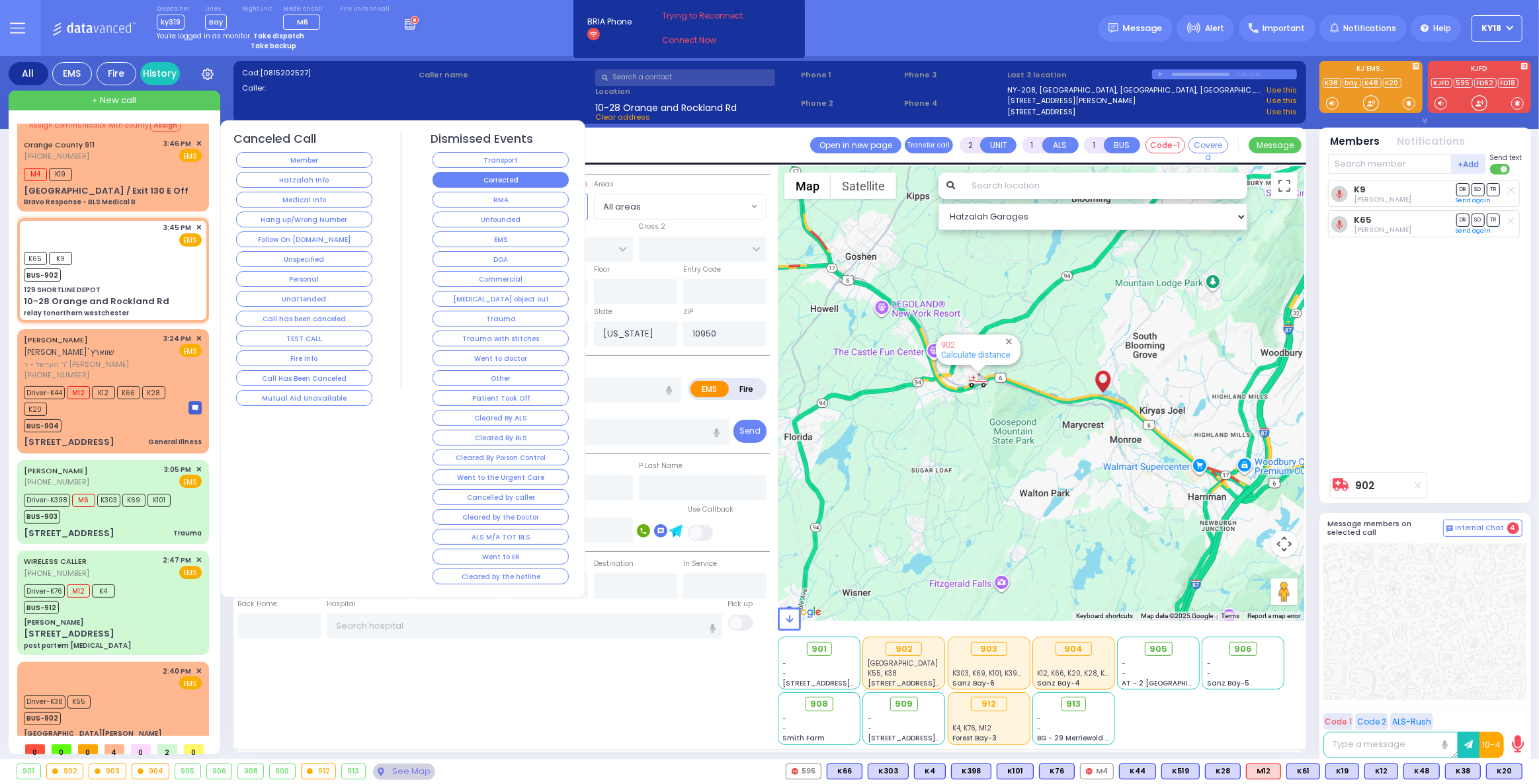
click at [466, 177] on button "Corrected" at bounding box center [501, 179] width 136 height 16
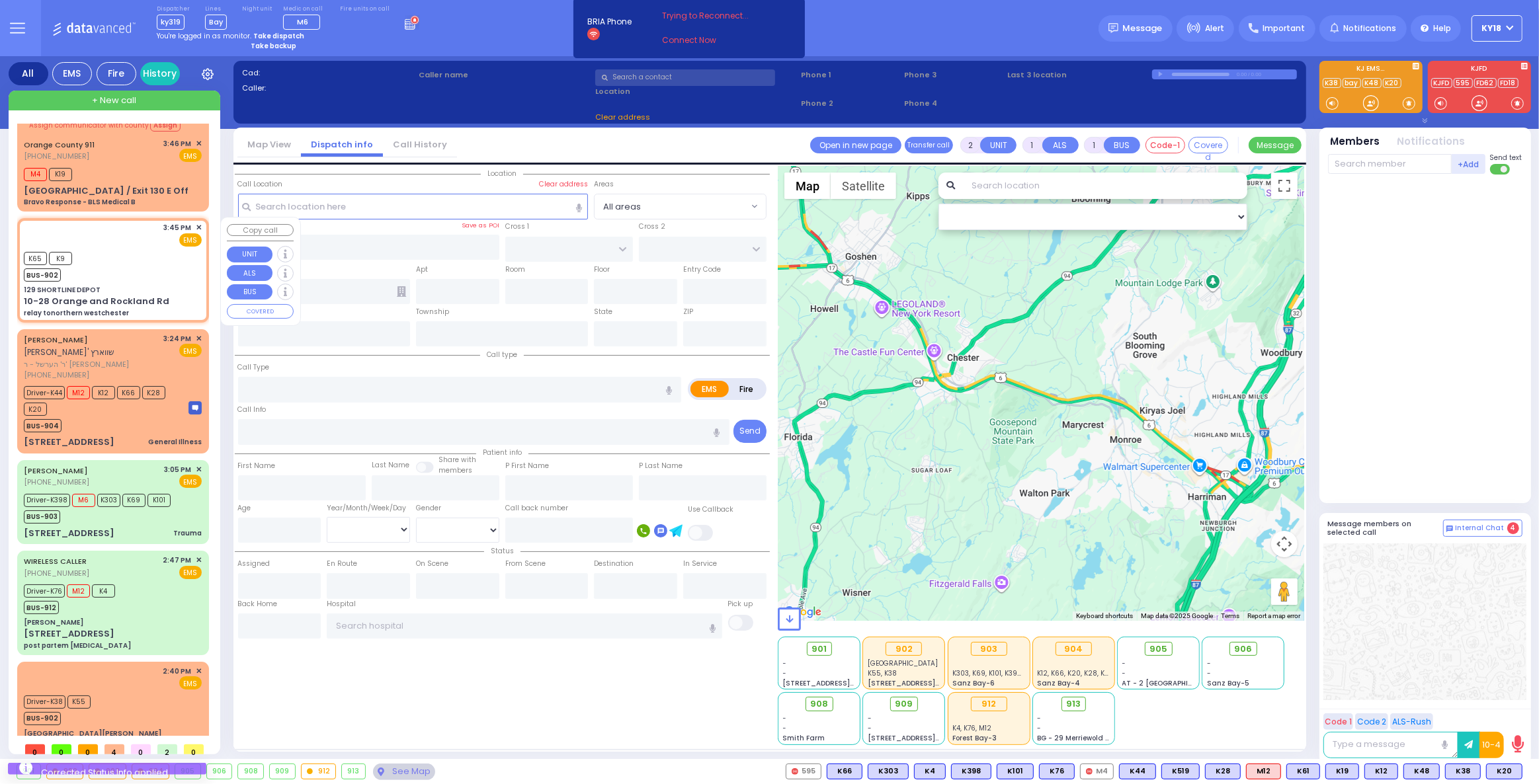
scroll to position [0, 0]
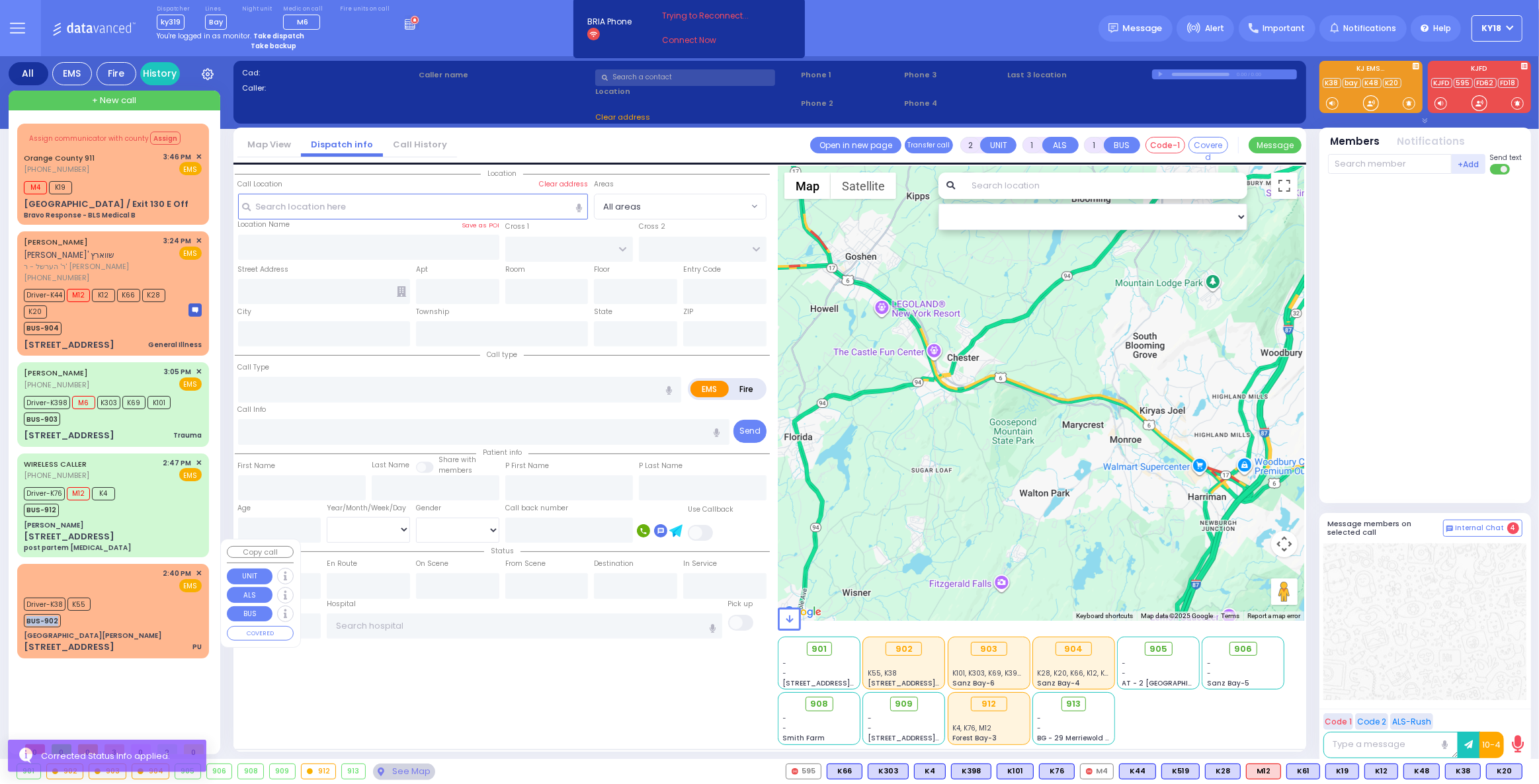
click at [122, 594] on div "Driver-K38 K55 BUS-902" at bounding box center [112, 611] width 178 height 33
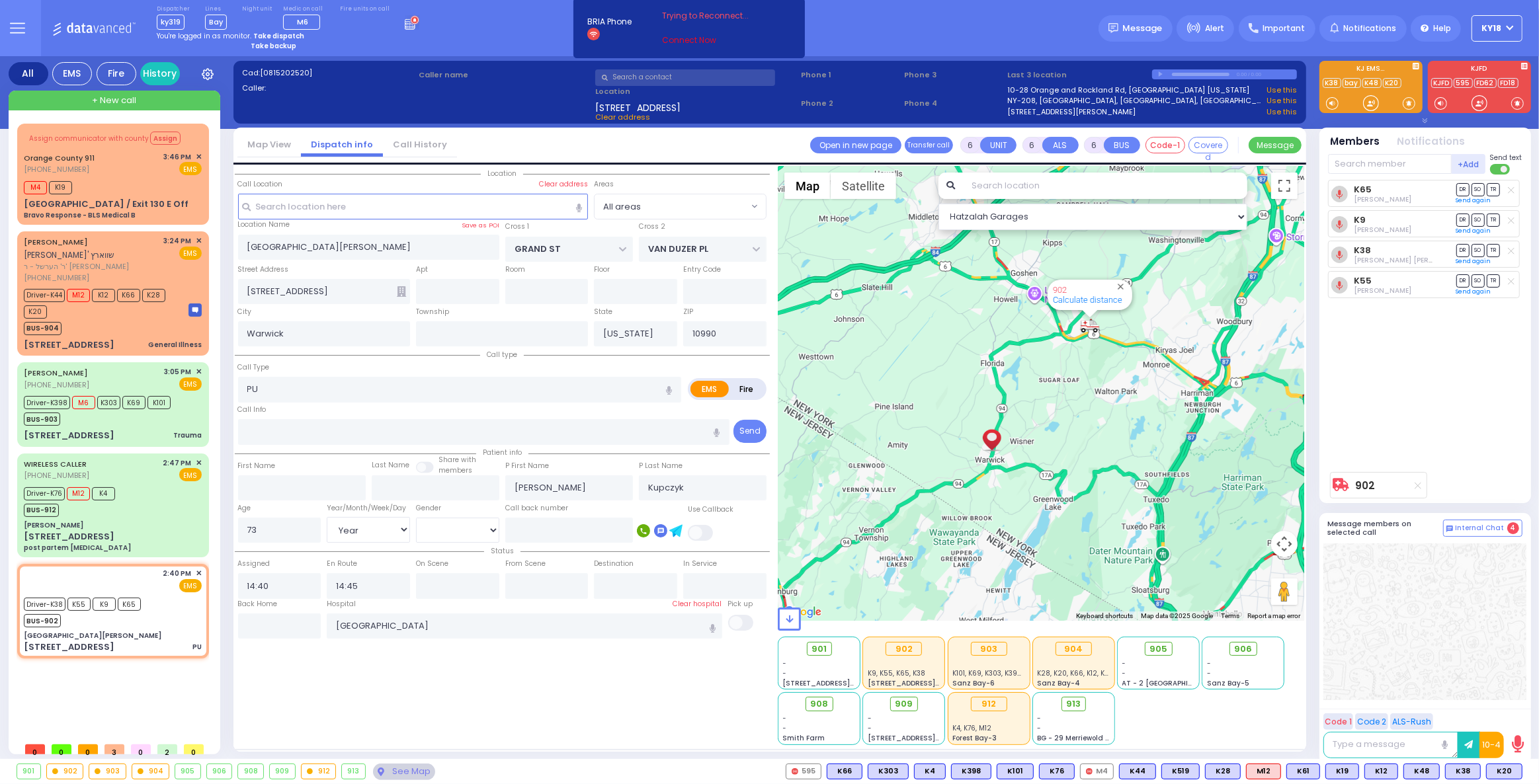
click at [678, 43] on link "Connect Now" at bounding box center [715, 40] width 104 height 12
click at [156, 319] on div "BUS-904" at bounding box center [99, 327] width 152 height 17
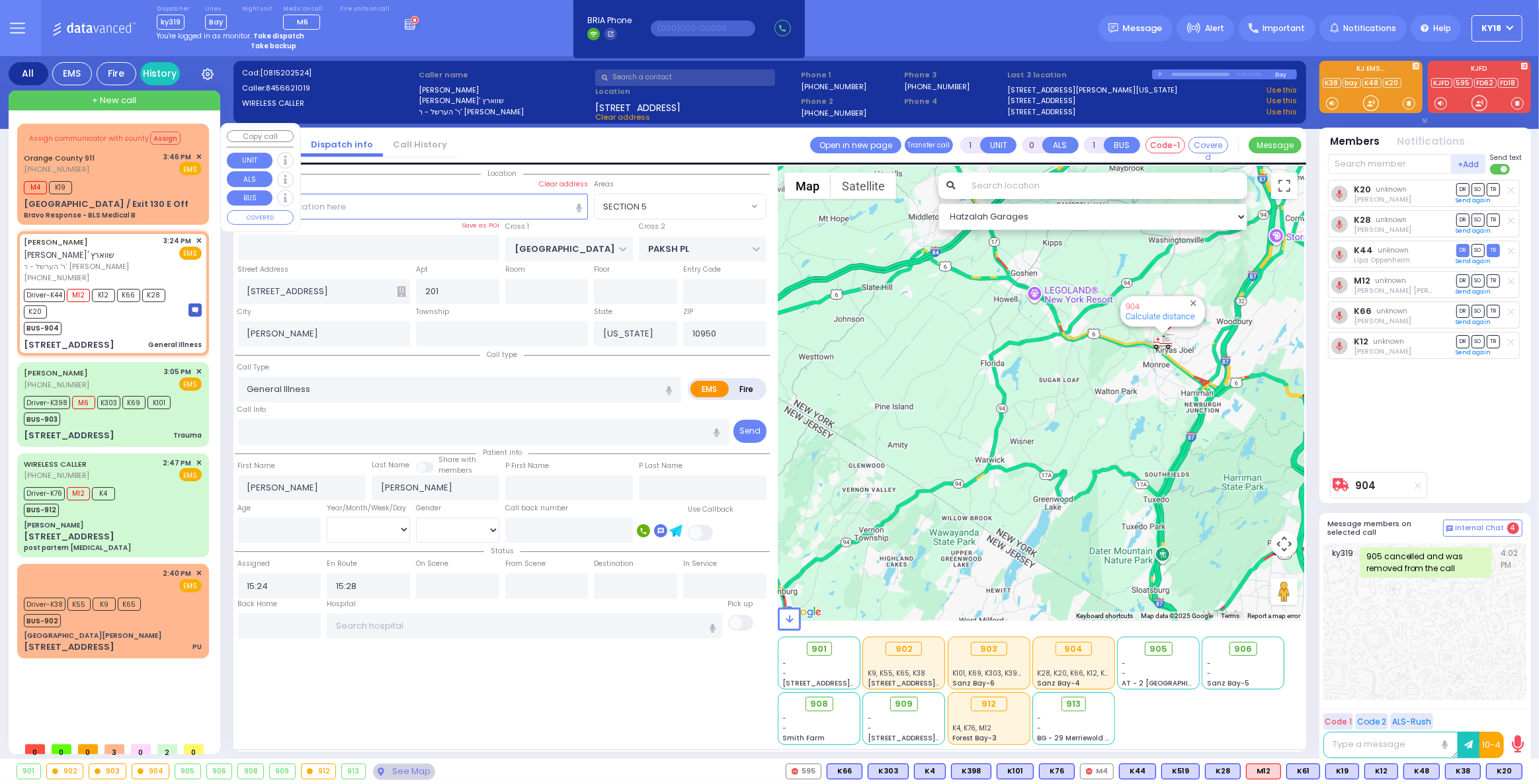
click at [167, 211] on div "St Rte 208 / Exit 130 E Off Bravo Response - BLS Medical B" at bounding box center [112, 209] width 178 height 23
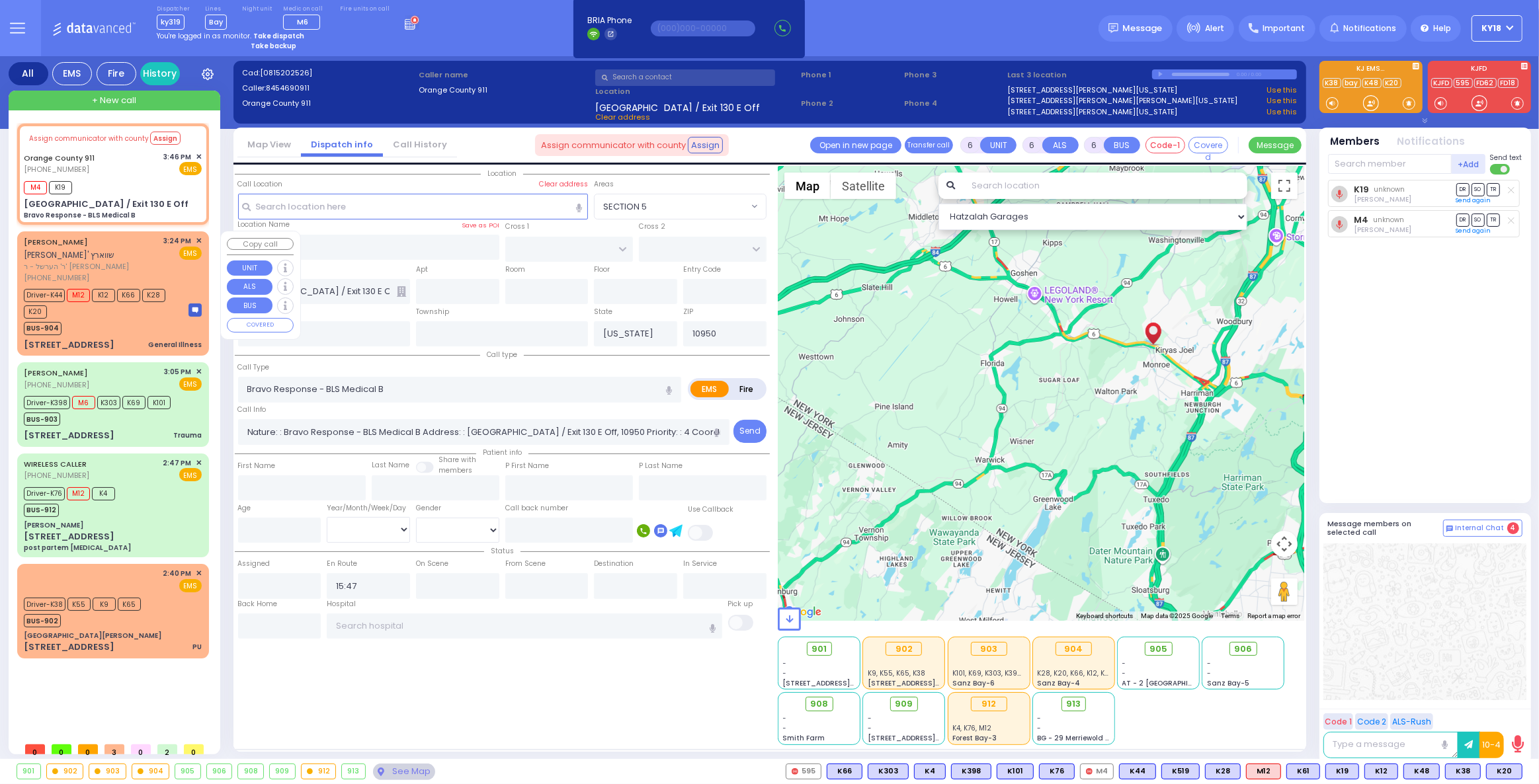
click at [163, 294] on div "Driver-K44 M12 K12 K66 K28 K20" at bounding box center [99, 302] width 152 height 33
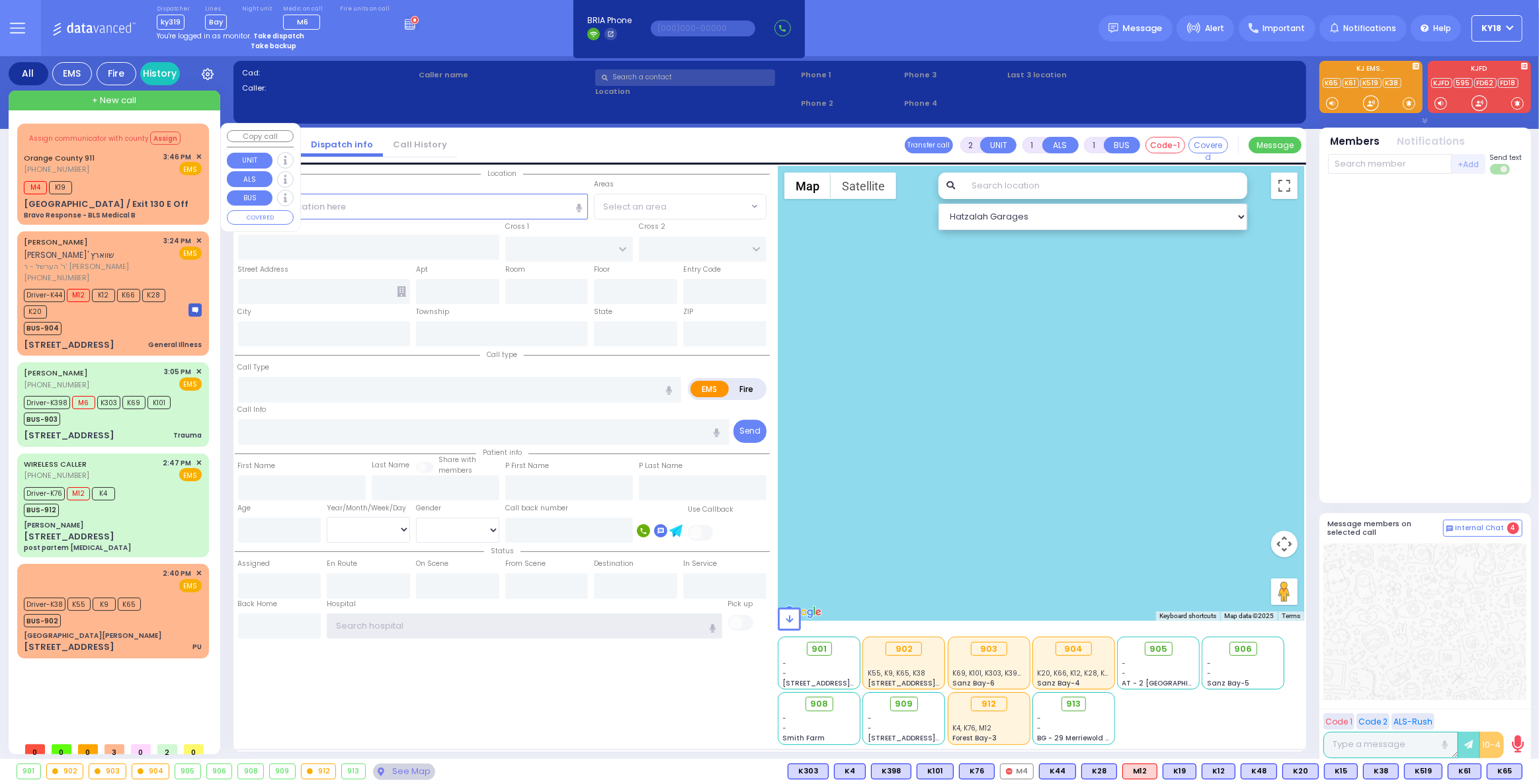
type input "ky18"
click at [135, 184] on div "M4 K19" at bounding box center [112, 186] width 178 height 17
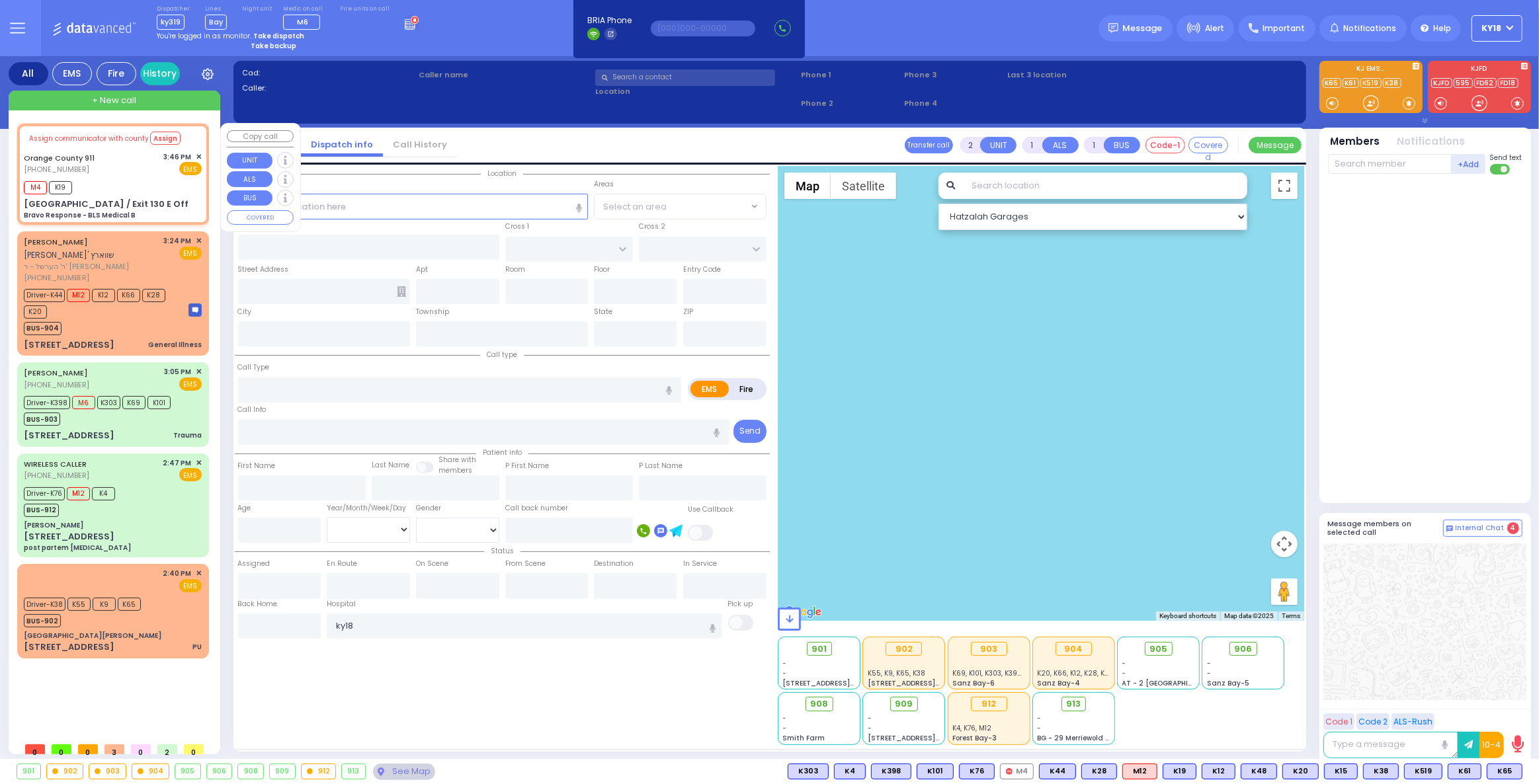
type input "6"
select select
type input "Bravo Response - BLS Medical B"
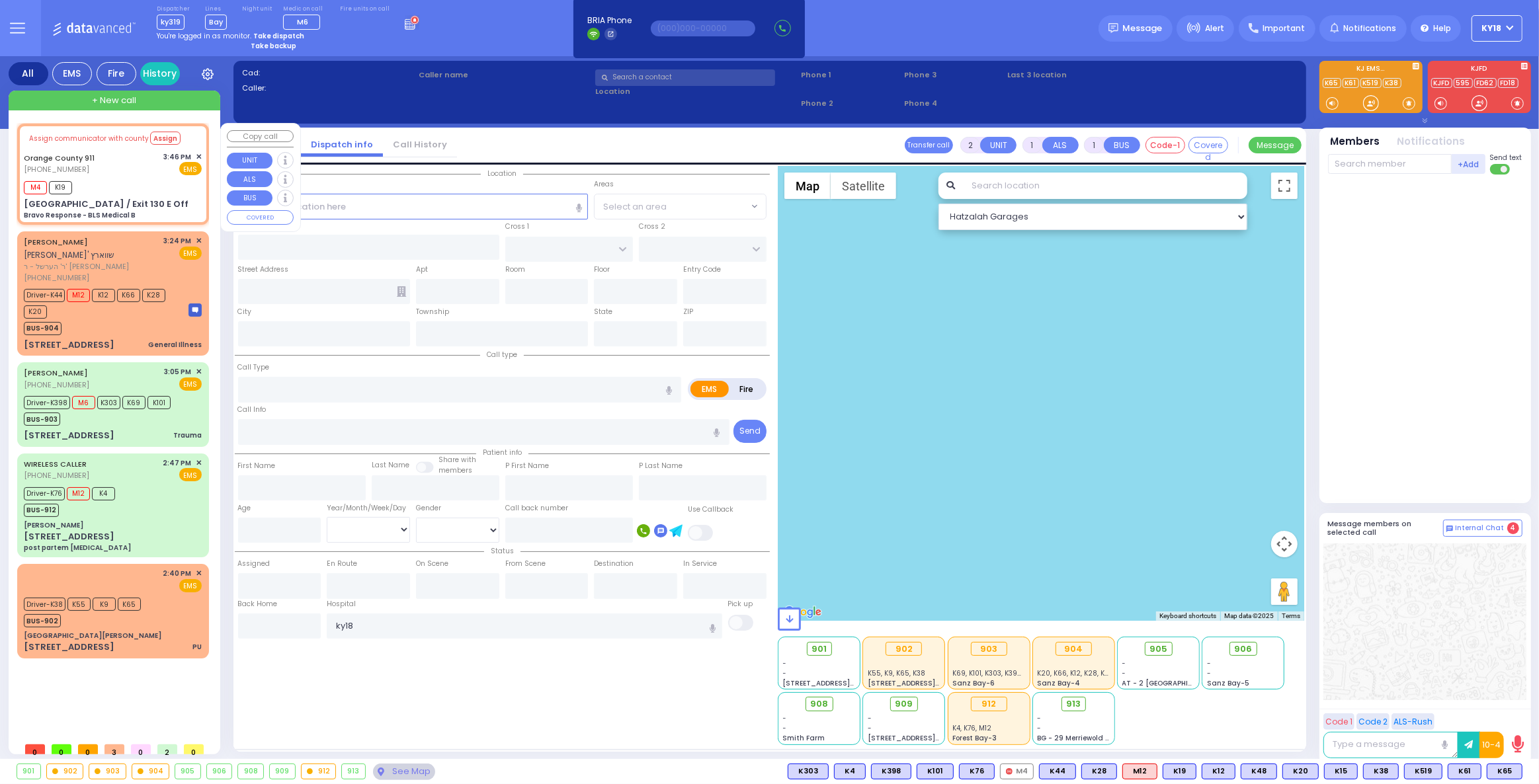
radio input "true"
type input "Nature: : Bravo Response - BLS Medical B Address: : St Rte 208 / Exit 130 E Off…"
select select
type input "15:47"
select select "Hatzalah Garages"
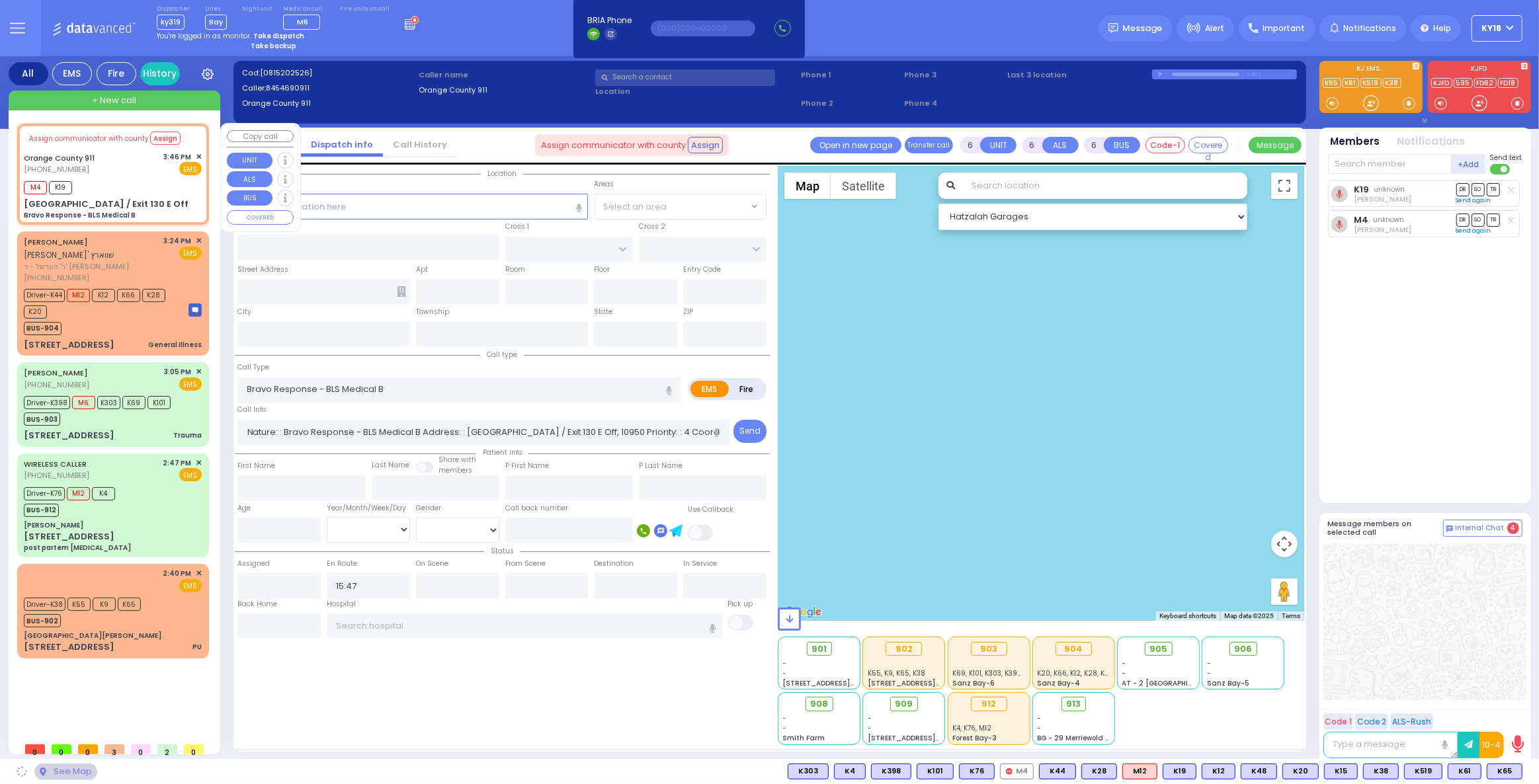
type input "[GEOGRAPHIC_DATA] / Exit 130 E Off"
type input "Monroe"
type input "New York"
type input "10950"
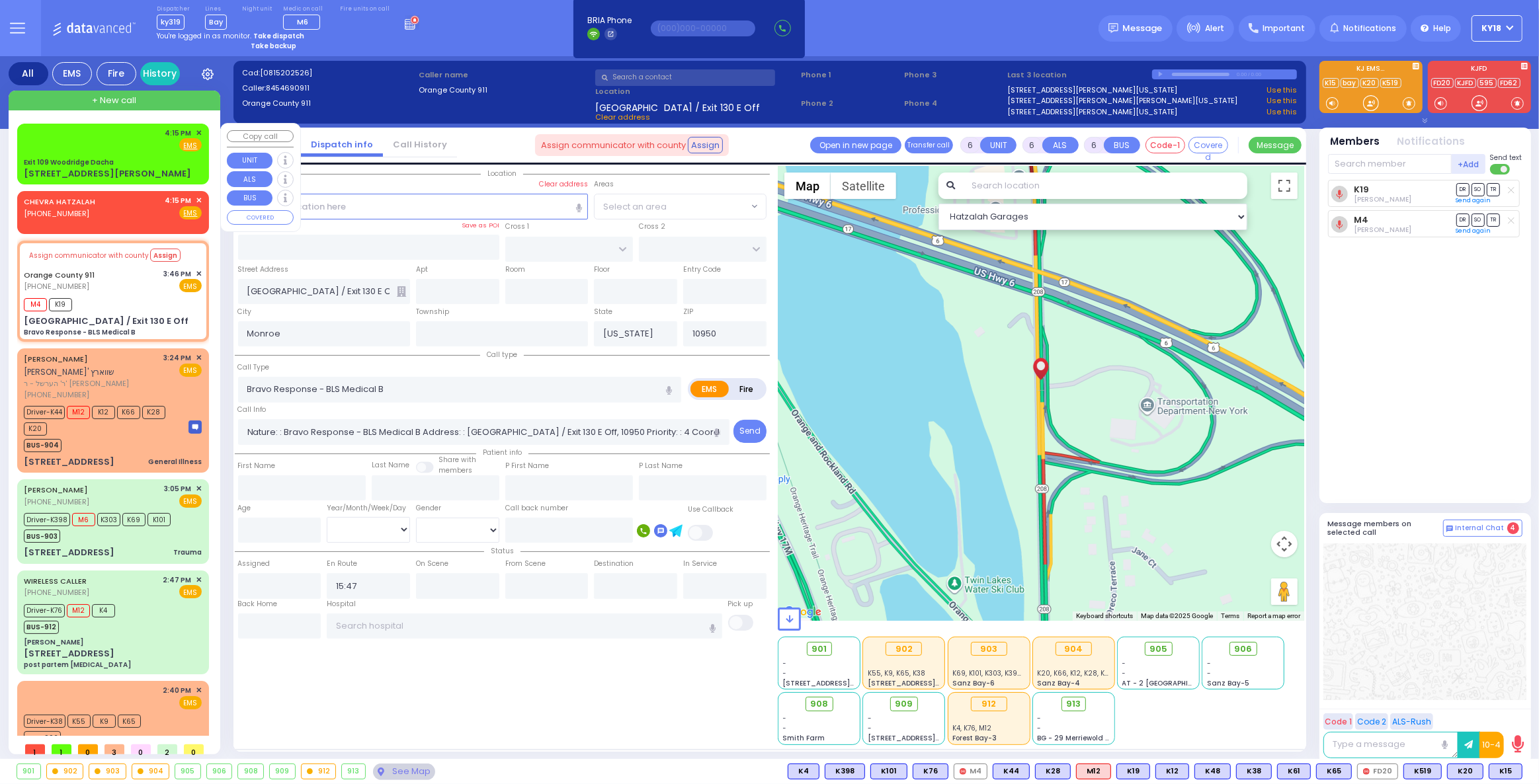
click at [110, 164] on div "Exit 109 Woodridge Dacha" at bounding box center [112, 162] width 178 height 10
type input "2"
type input "1"
select select
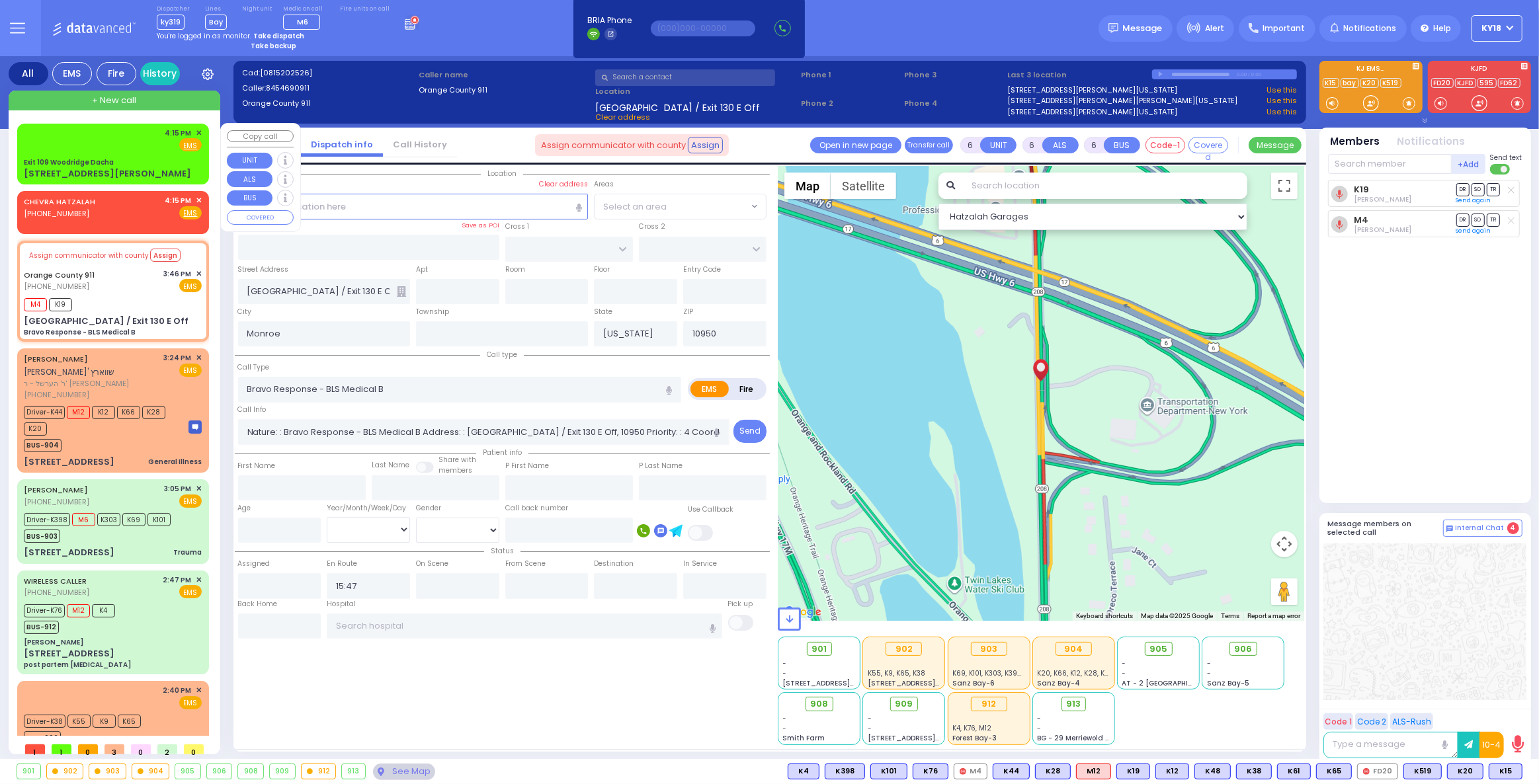
radio input "true"
select select
type input "16:15"
select select "Hatzalah Garages"
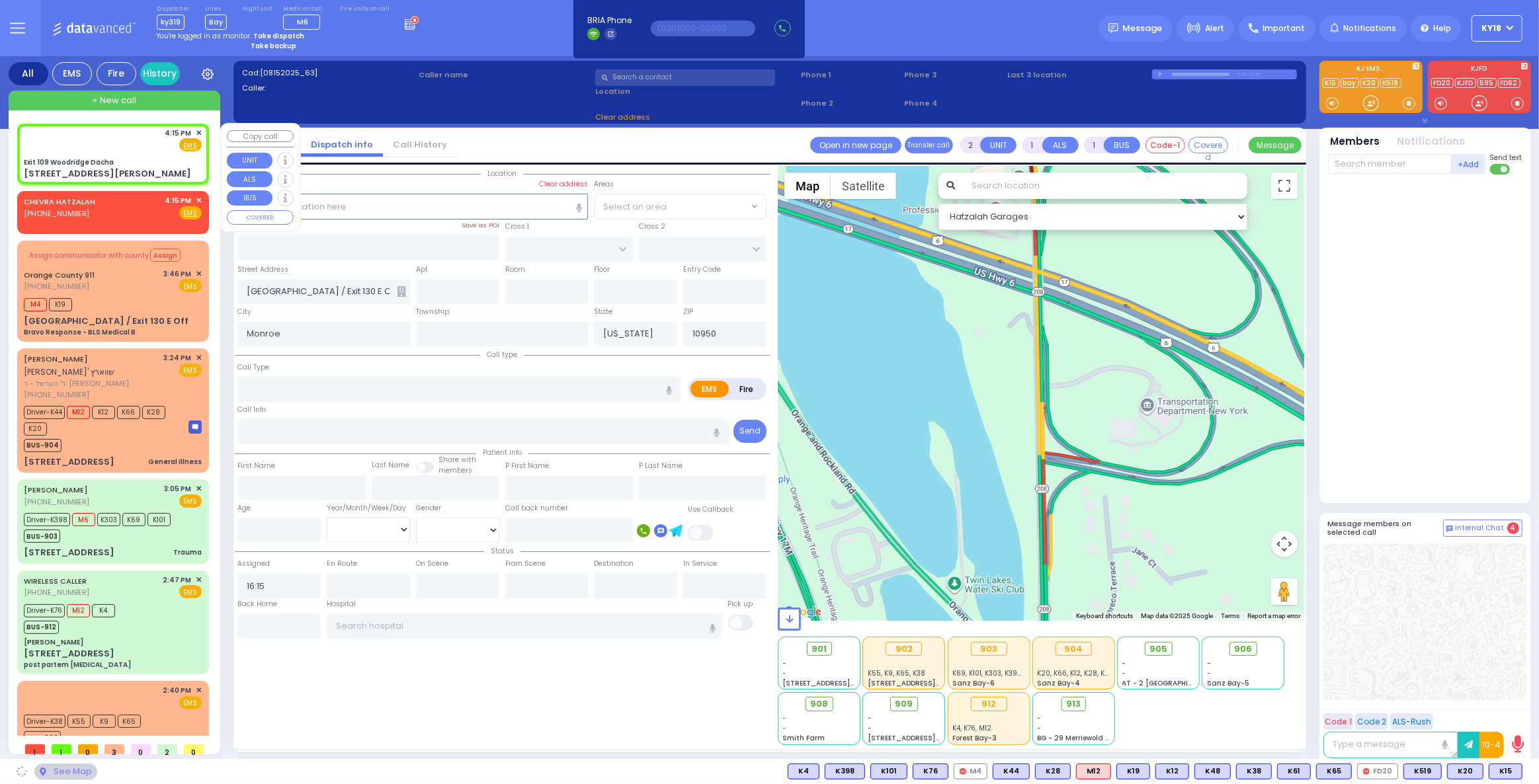
click at [110, 164] on div "Exit 109 Woodridge Dacha" at bounding box center [112, 162] width 178 height 10
type input "Exit 109 Woodridge Dacha"
type input "HIDEAWAY DR"
type input "85 Wortzman Rd"
type input "South Fallsburg"
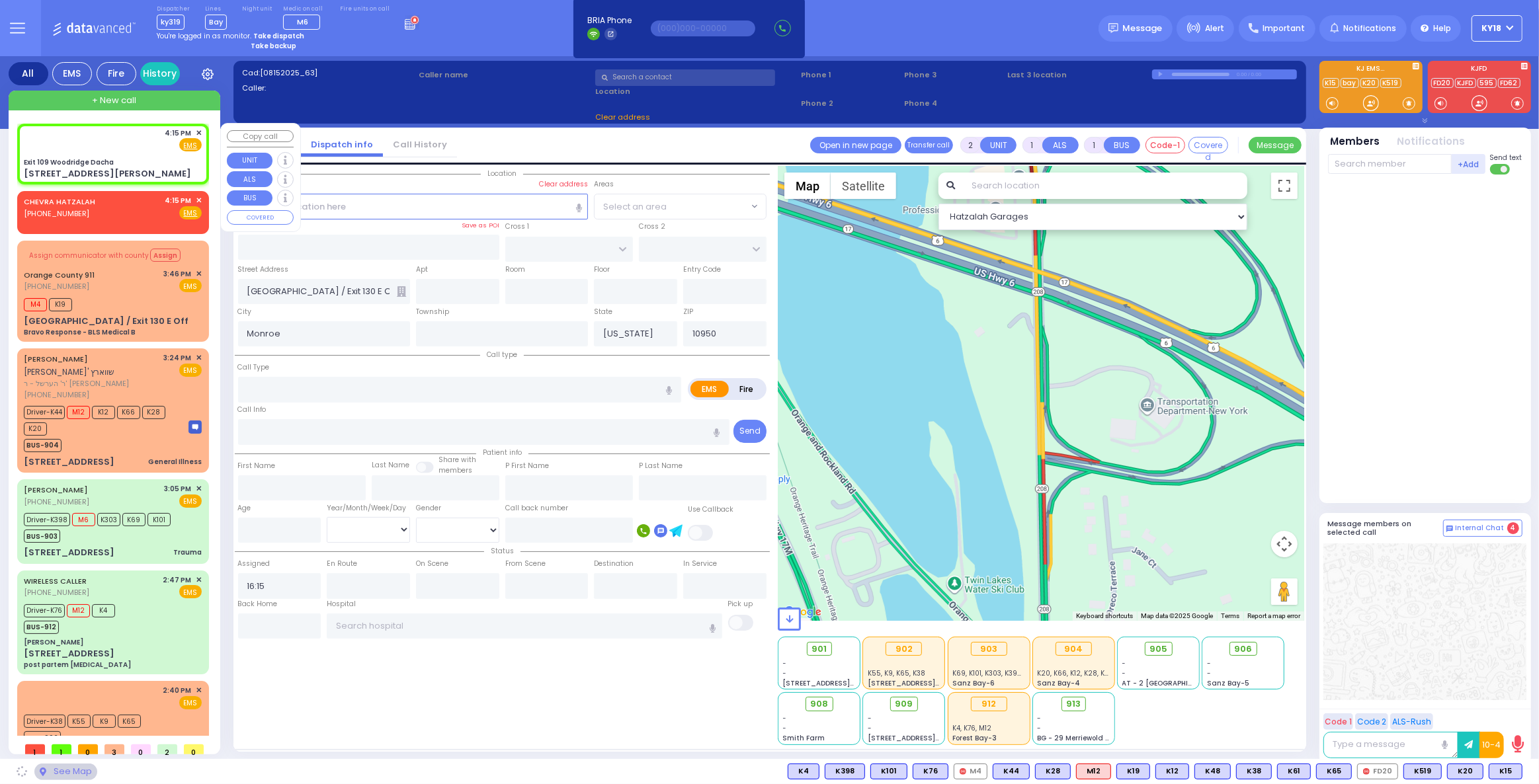
type input "12779"
select select
radio input "true"
select select
select select "Hatzalah Garages"
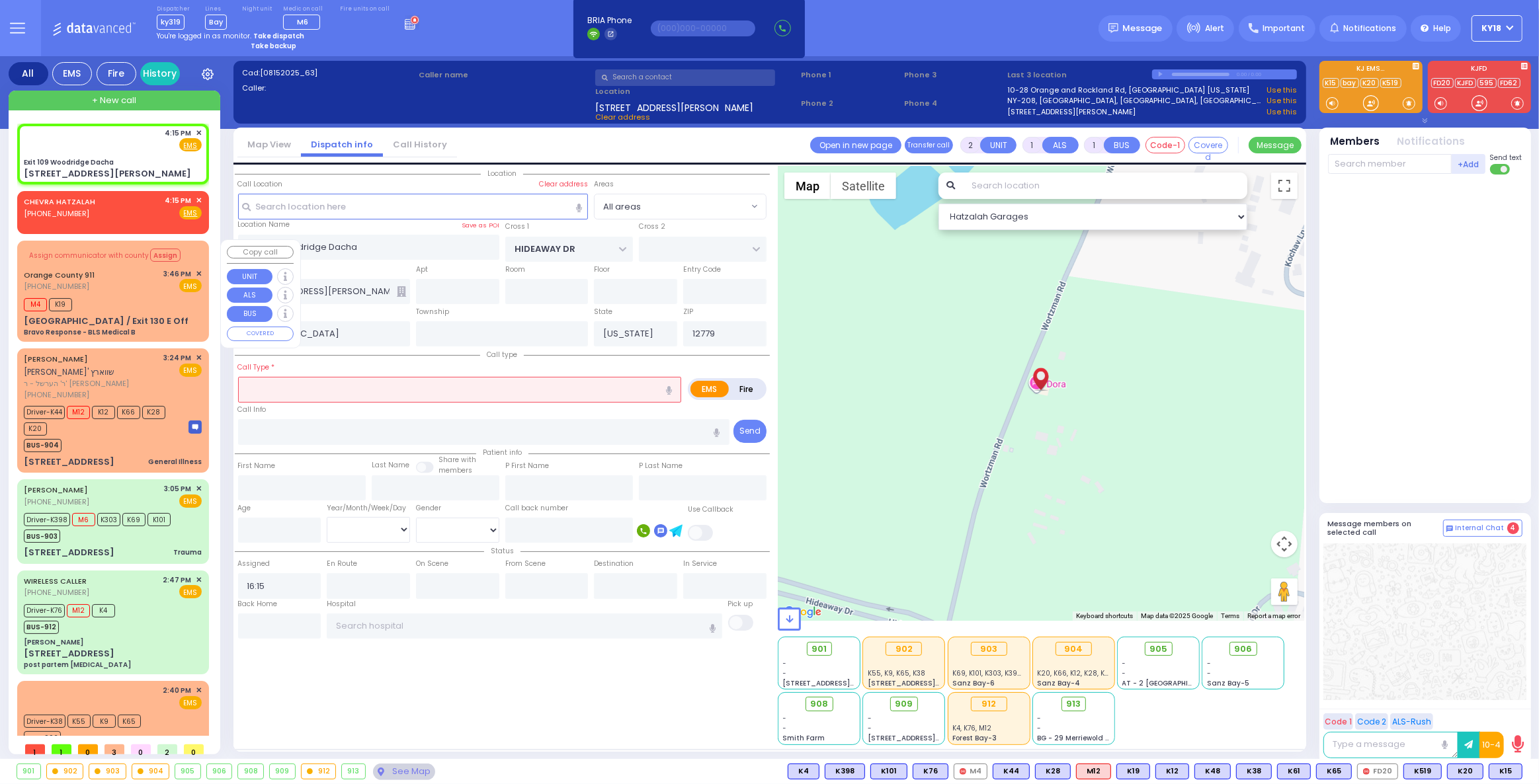
click at [136, 280] on div "Orange County 911 (845) 469-0911 3:46 PM ✕ EMS" at bounding box center [112, 280] width 178 height 24
type input "6"
select select
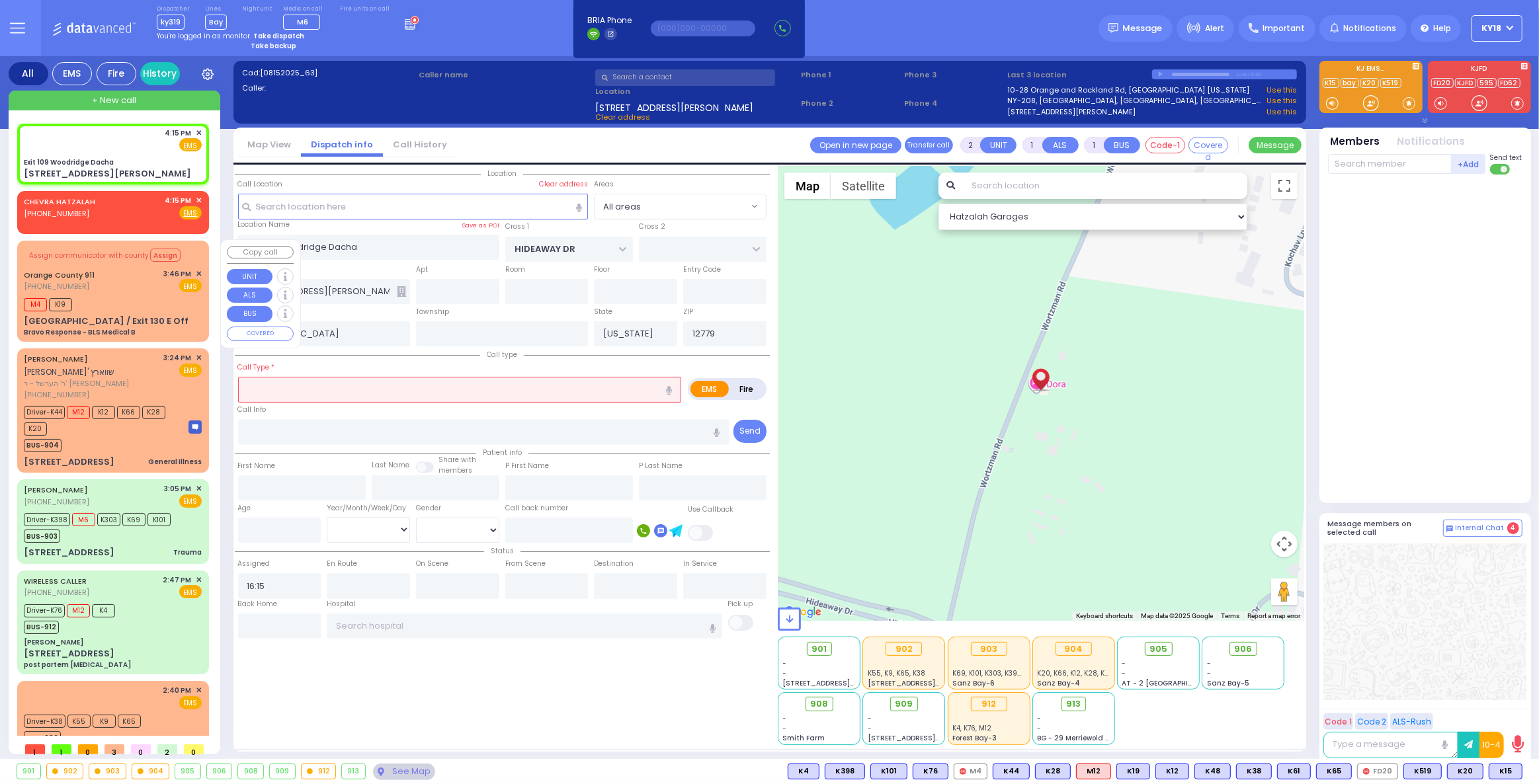
type input "Bravo Response - BLS Medical B"
radio input "true"
type input "Nature: : Bravo Response - BLS Medical B Address: : St Rte 208 / Exit 130 E Off…"
select select
type input "15:47"
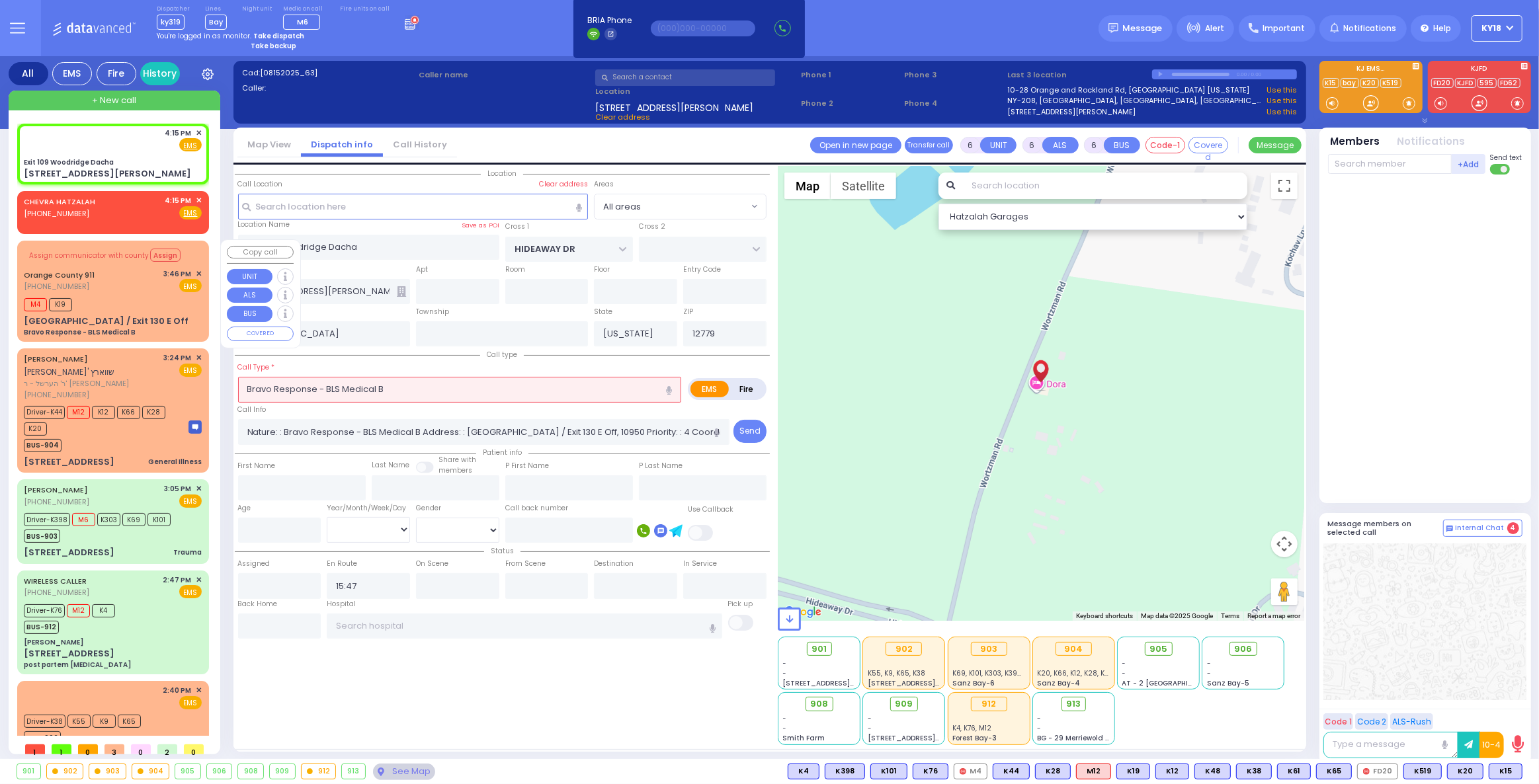
select select "Hatzalah Garages"
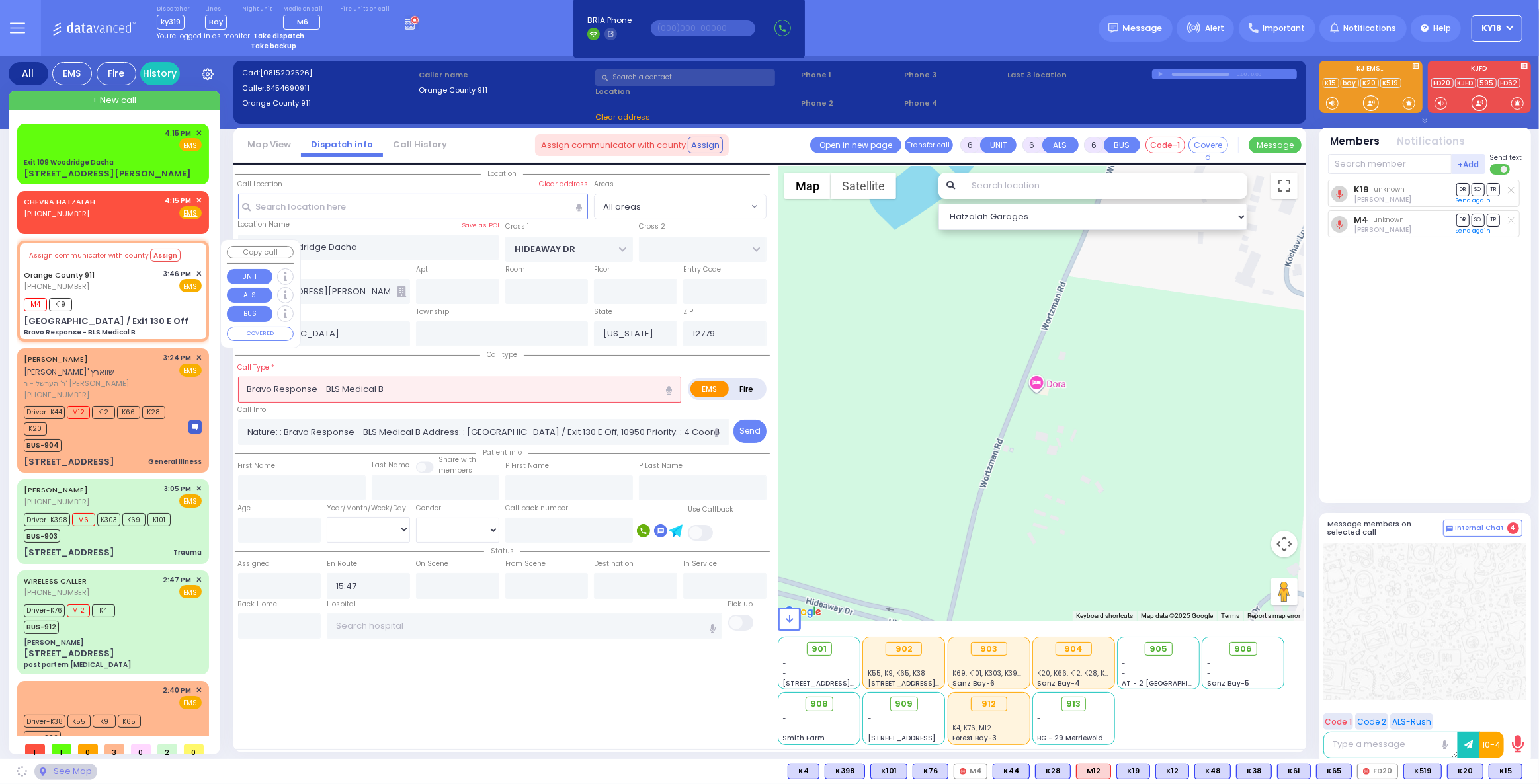
type input "[GEOGRAPHIC_DATA] / Exit 130 E Off"
type input "Monroe"
type input "10950"
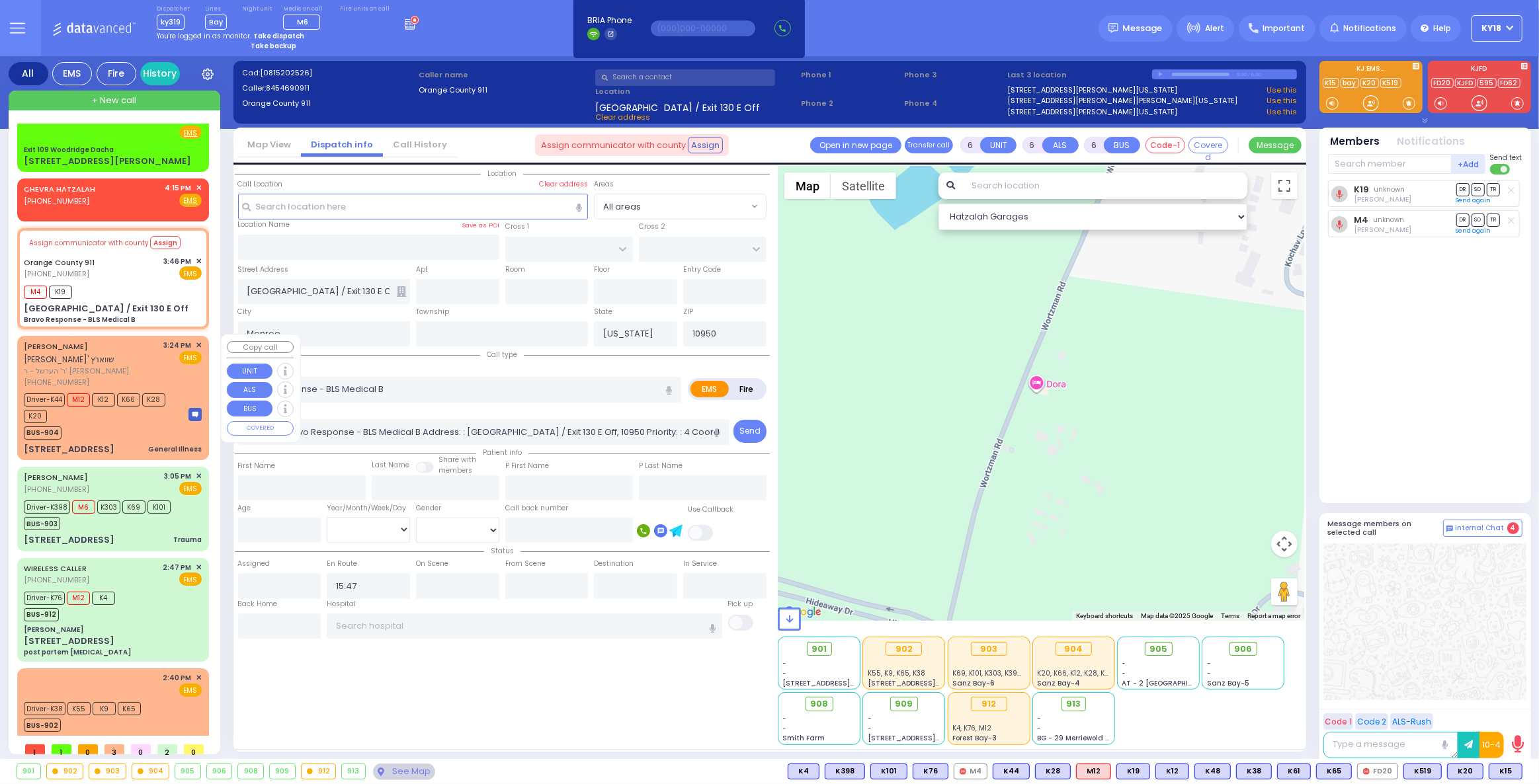
scroll to position [19, 0]
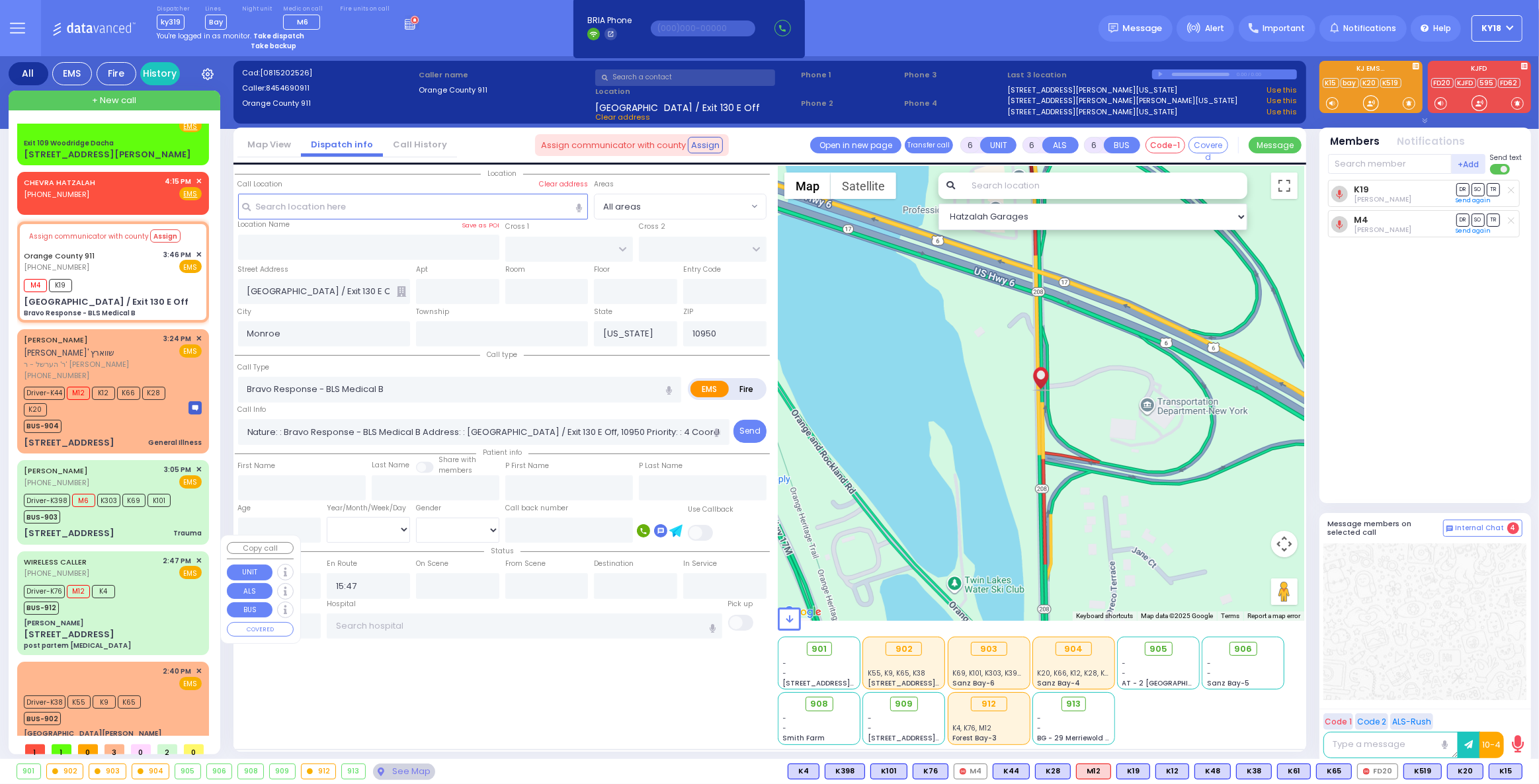
click at [114, 631] on div "4:15 PM ✕ EMS 85 Wortzman Rd" at bounding box center [113, 433] width 192 height 658
click at [108, 666] on div "2:40 PM ✕ EMS" at bounding box center [112, 678] width 178 height 24
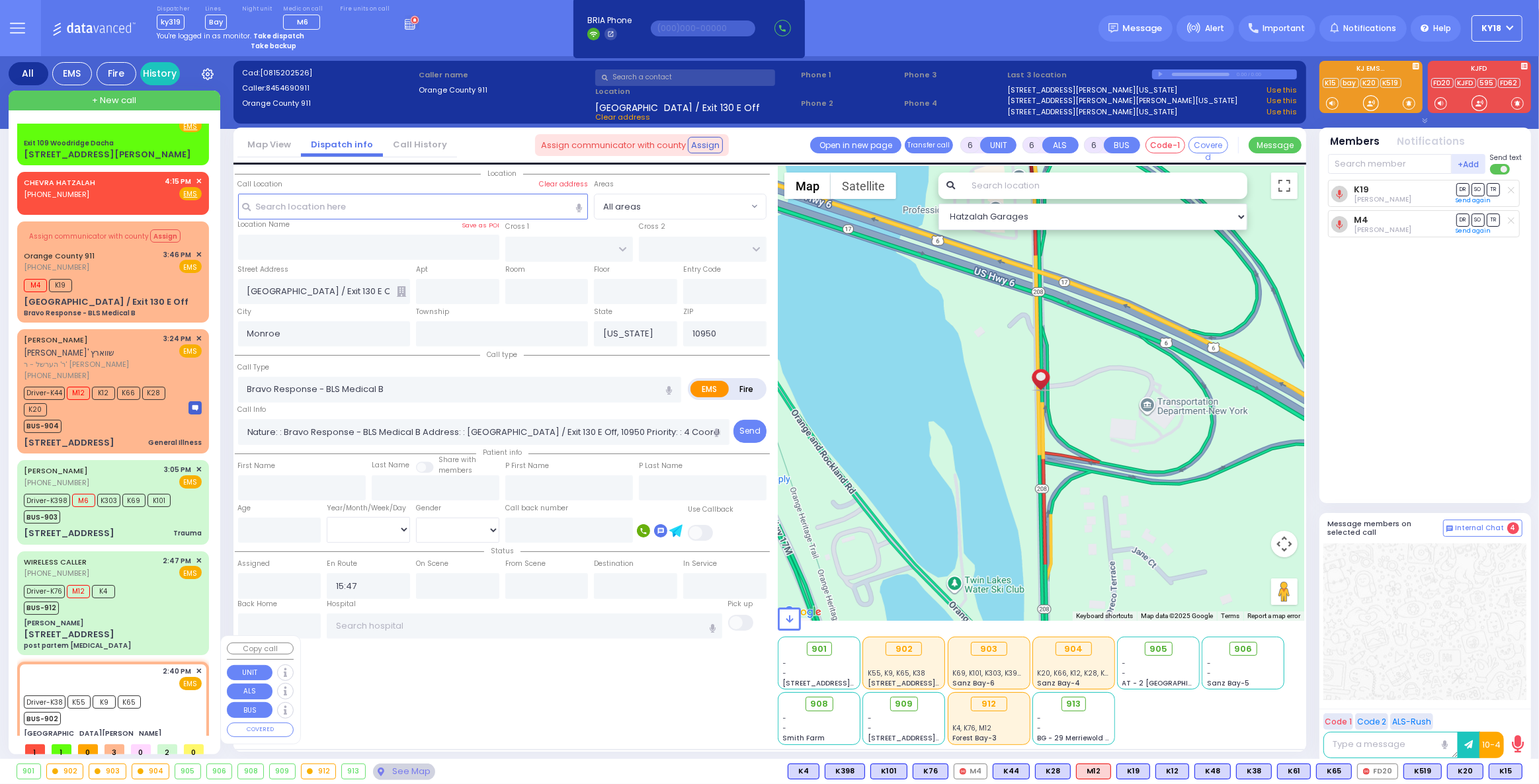
select select
type input "PU"
radio input "true"
type input "Miriam"
type input "Kupczyk"
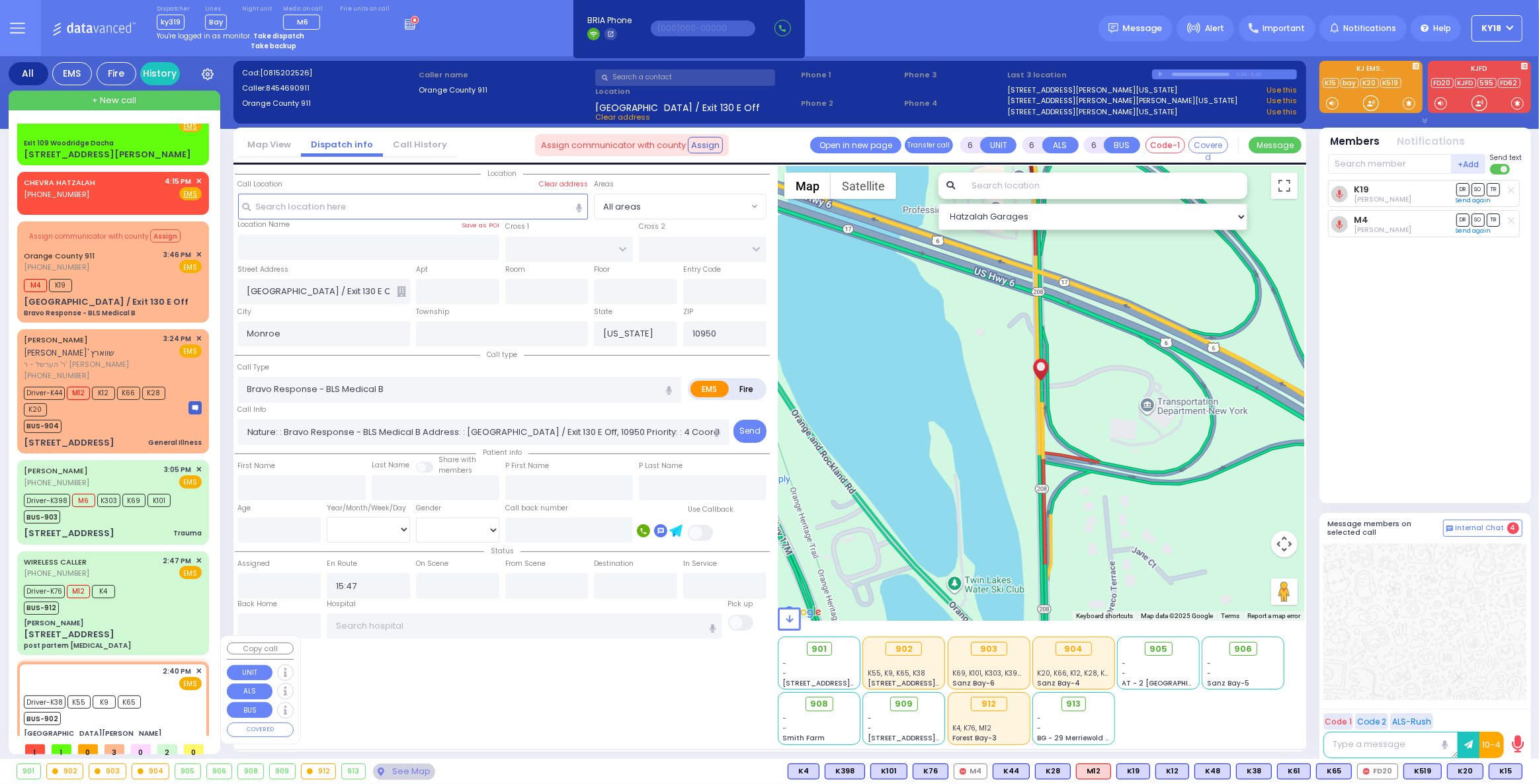
type input "73"
select select "Year"
select select "[DEMOGRAPHIC_DATA]"
type input "14:40"
type input "14:45"
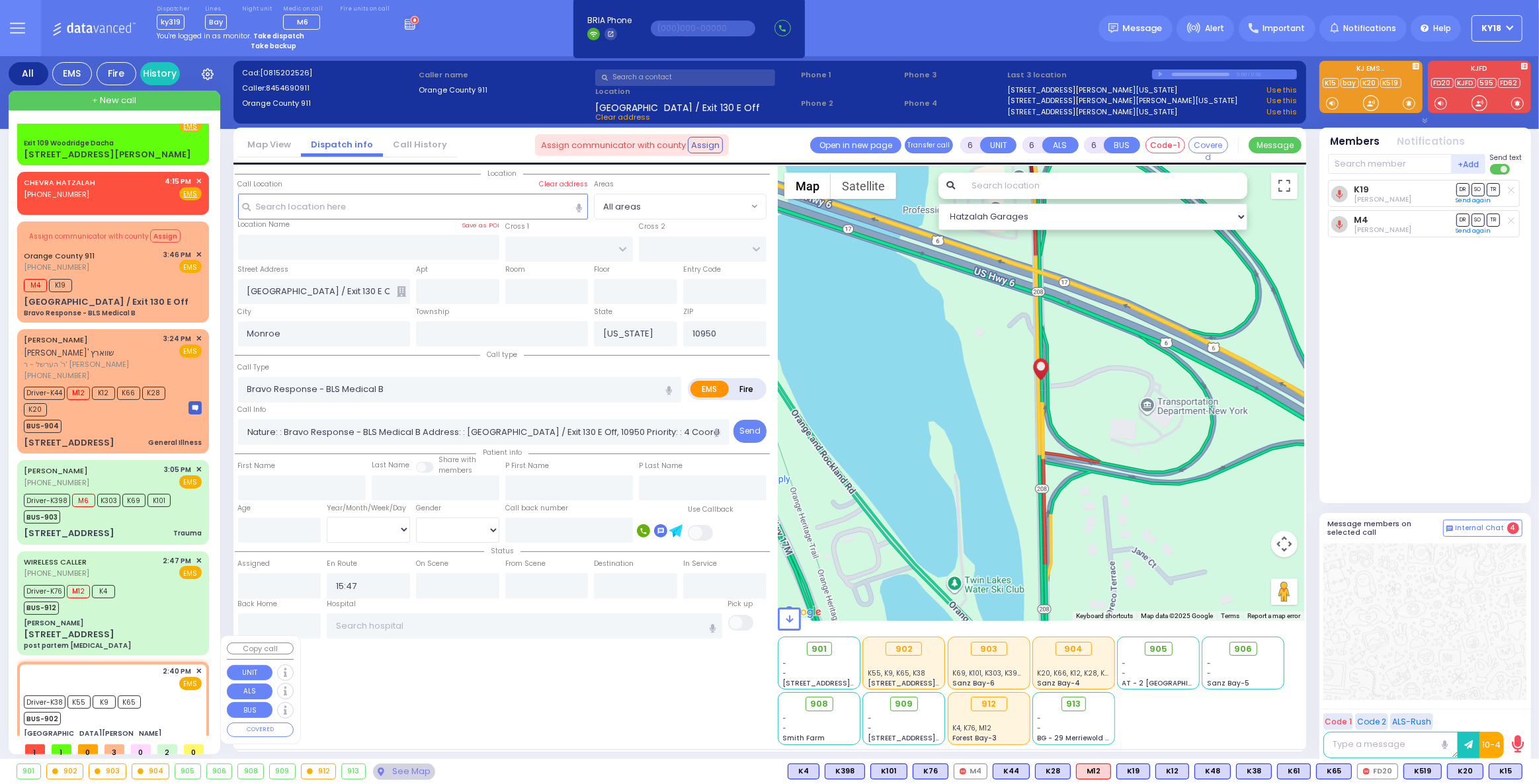
type input "Northern Westchester Hospital"
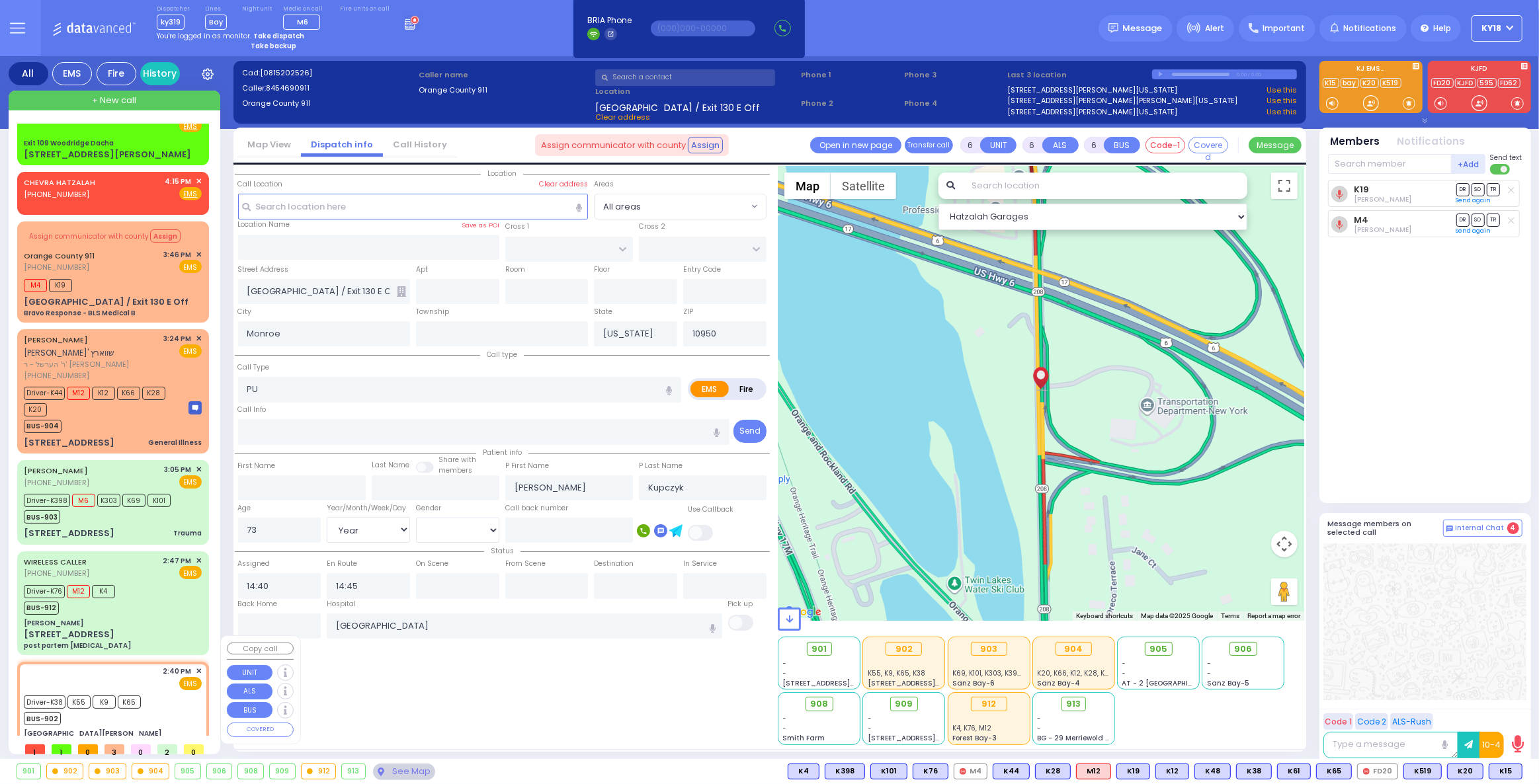
select select "Hatzalah Garages"
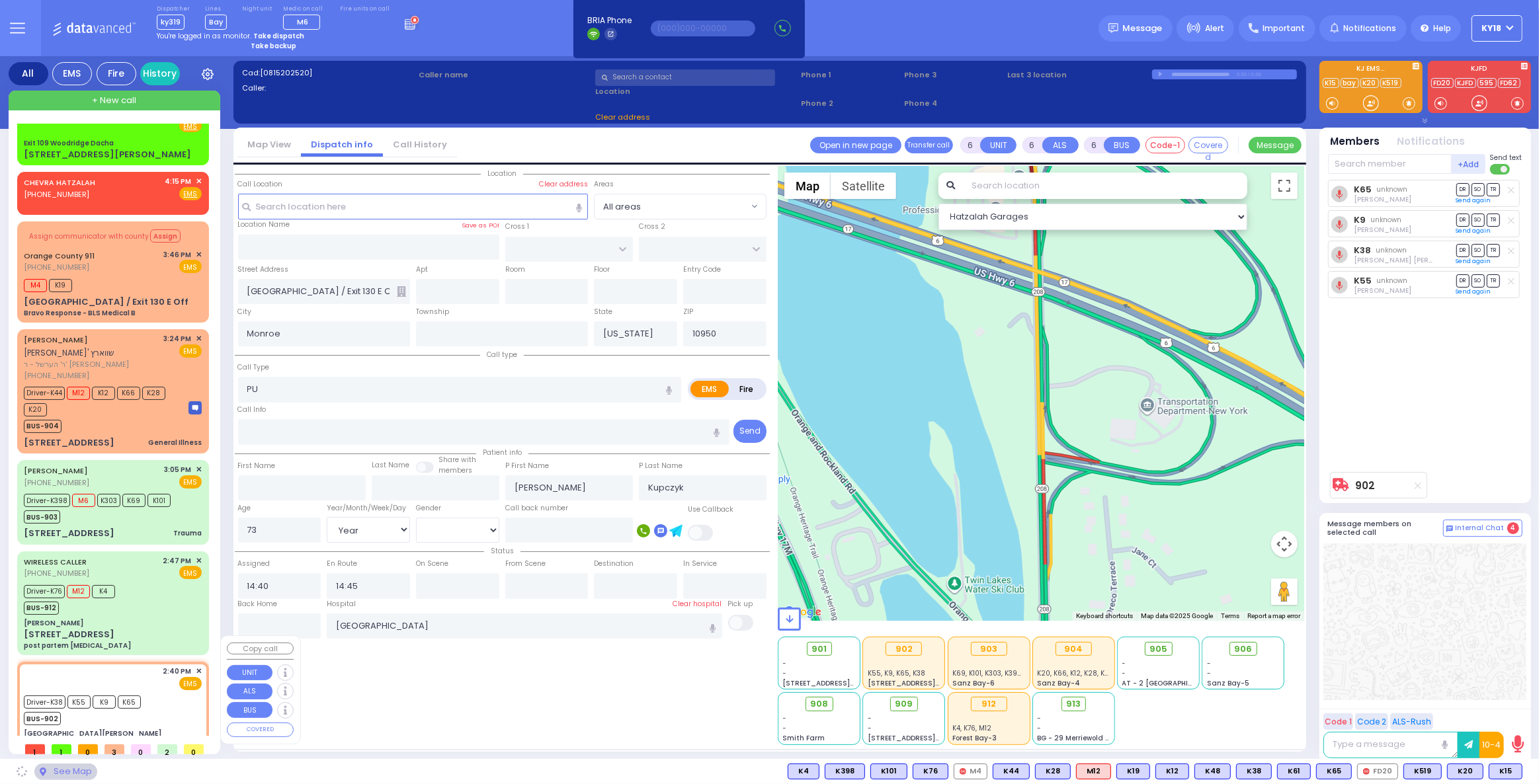
type input "[GEOGRAPHIC_DATA][PERSON_NAME]"
type input "GRAND ST"
type input "VAN DUZER PL"
type input "[STREET_ADDRESS]"
type input "Warwick"
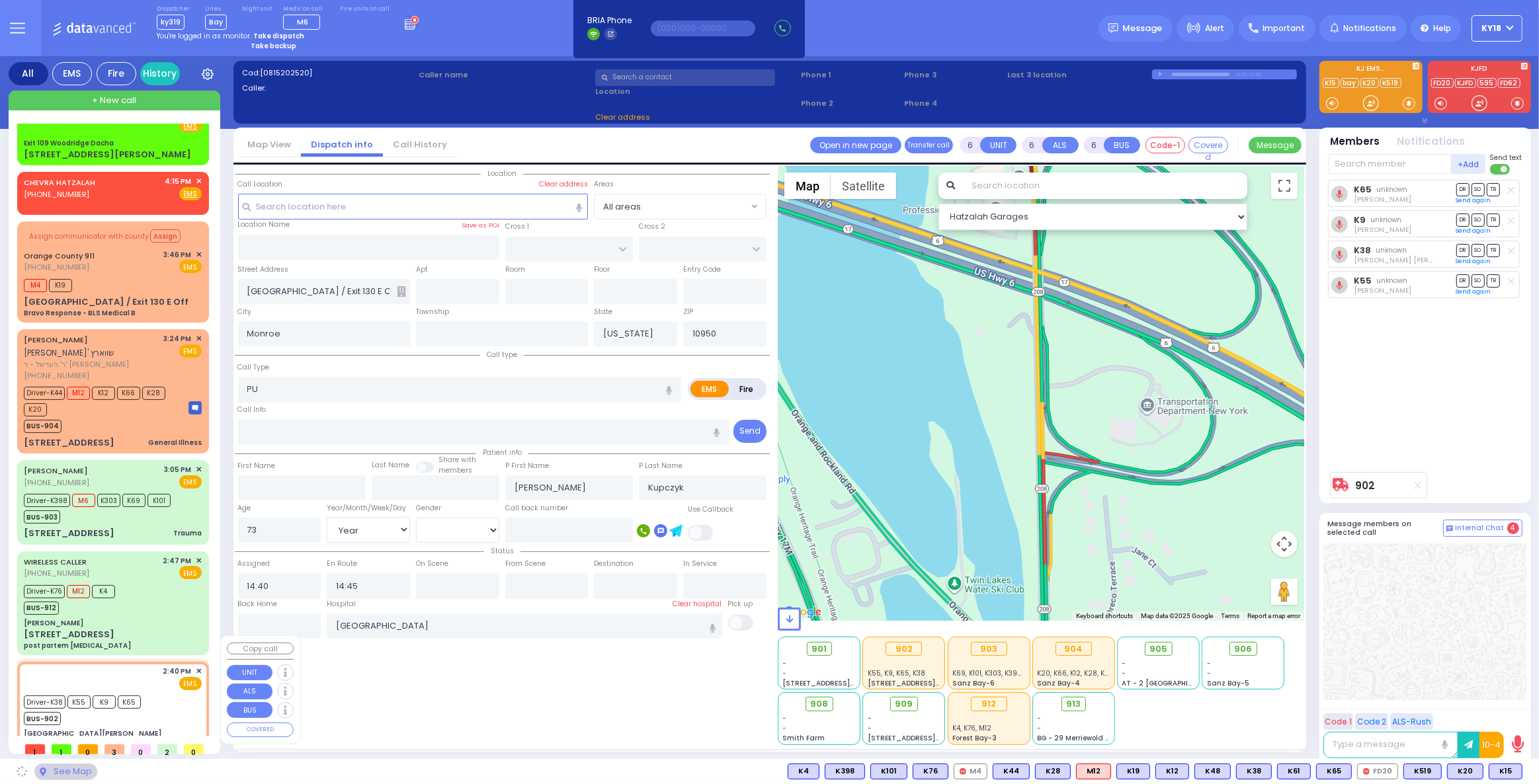
type input "10990"
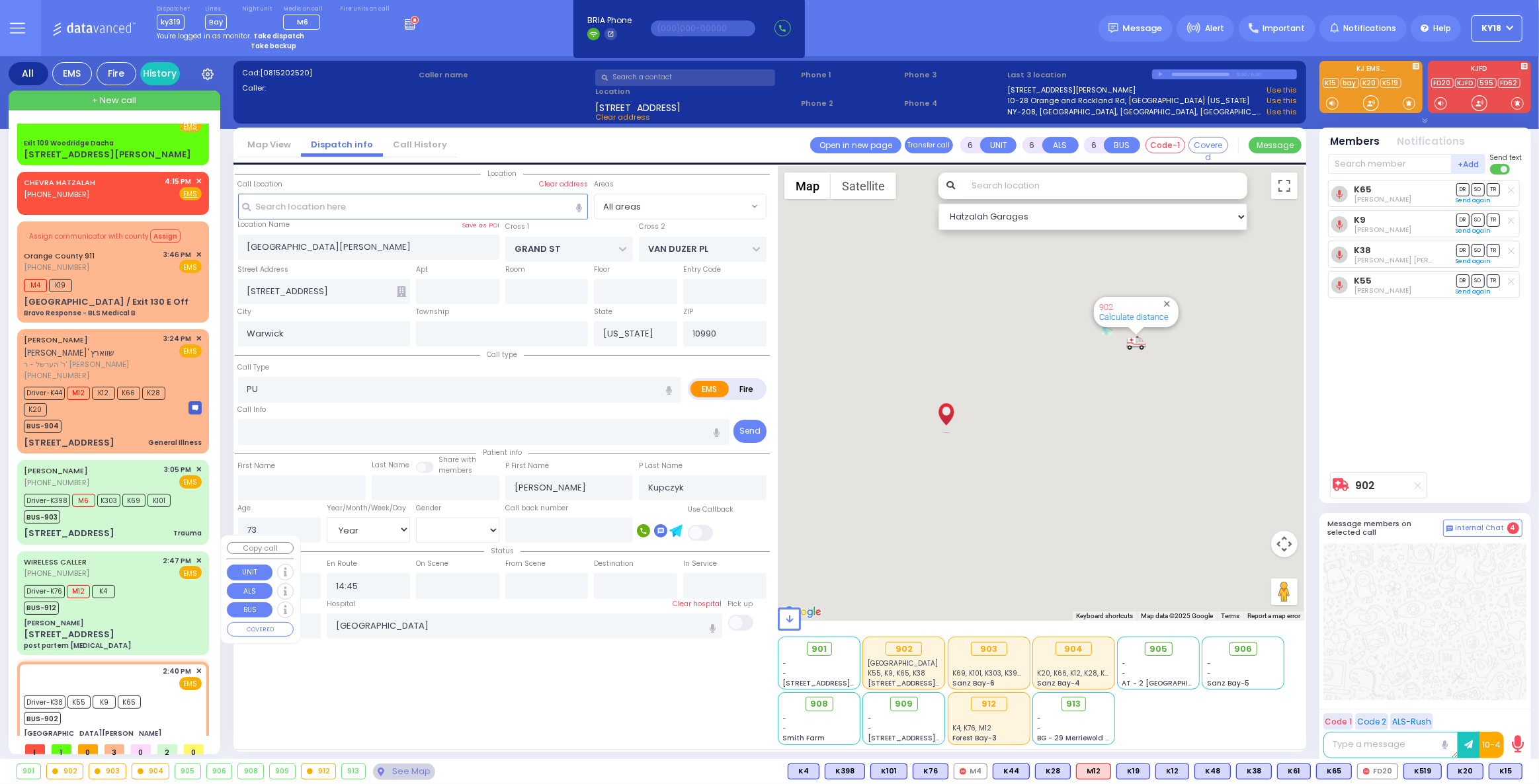
click at [147, 618] on div "[PERSON_NAME]" at bounding box center [112, 623] width 178 height 10
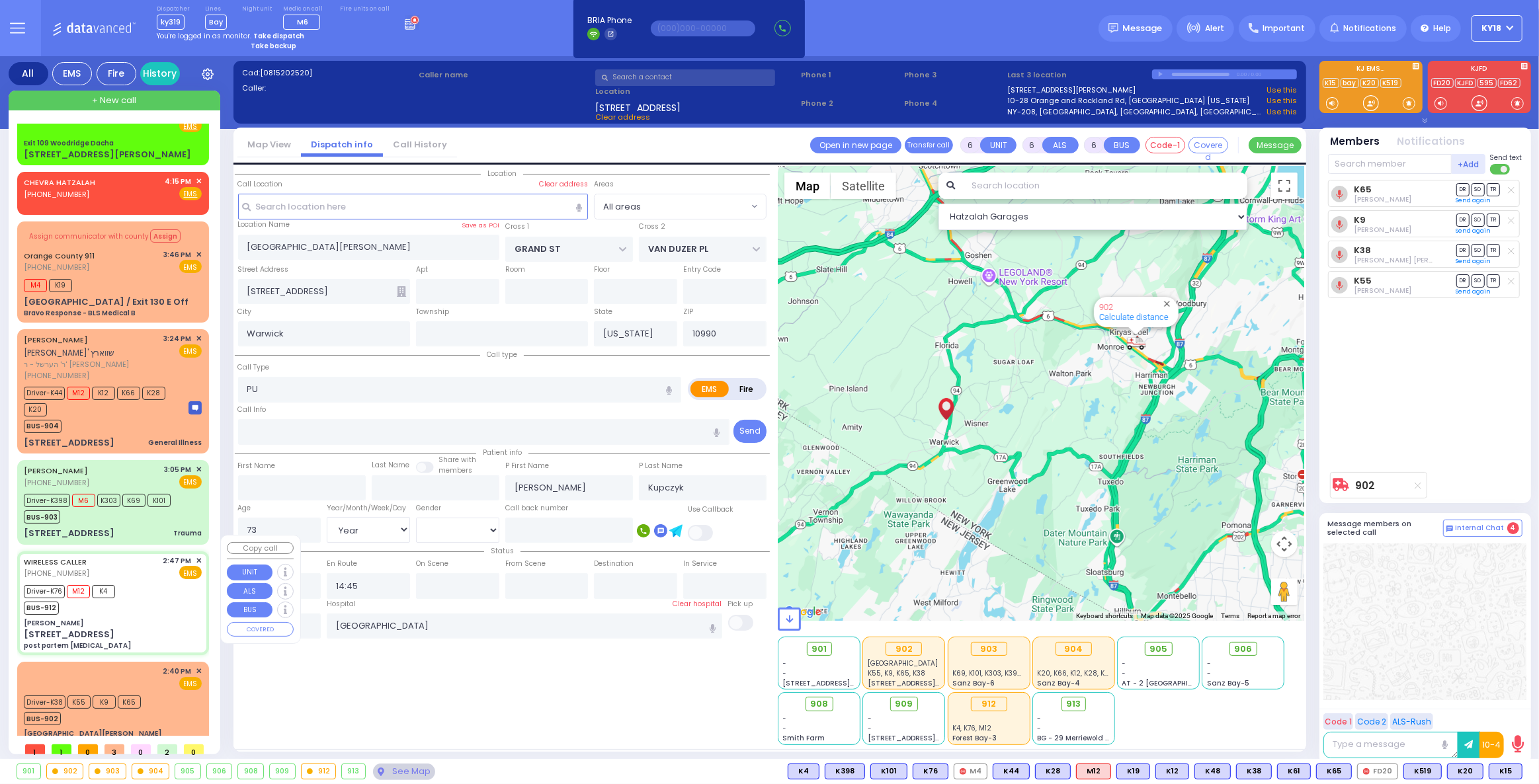
select select
type input "post partem [MEDICAL_DATA]"
radio input "true"
type input "Zlaty"
type input "Friedman"
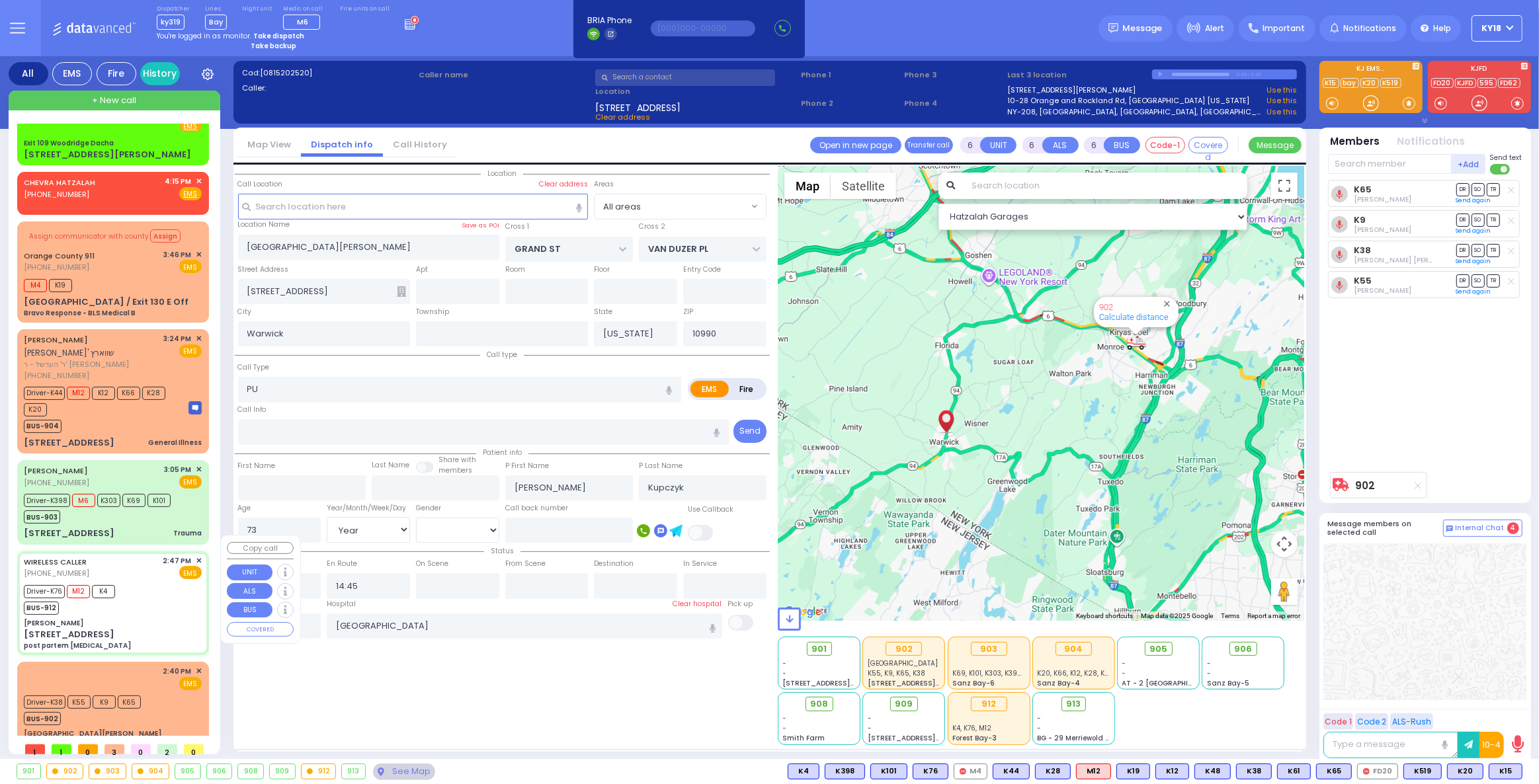
type input "25"
select select "Year"
select select "[DEMOGRAPHIC_DATA]"
type input "14:47"
type input "14:51"
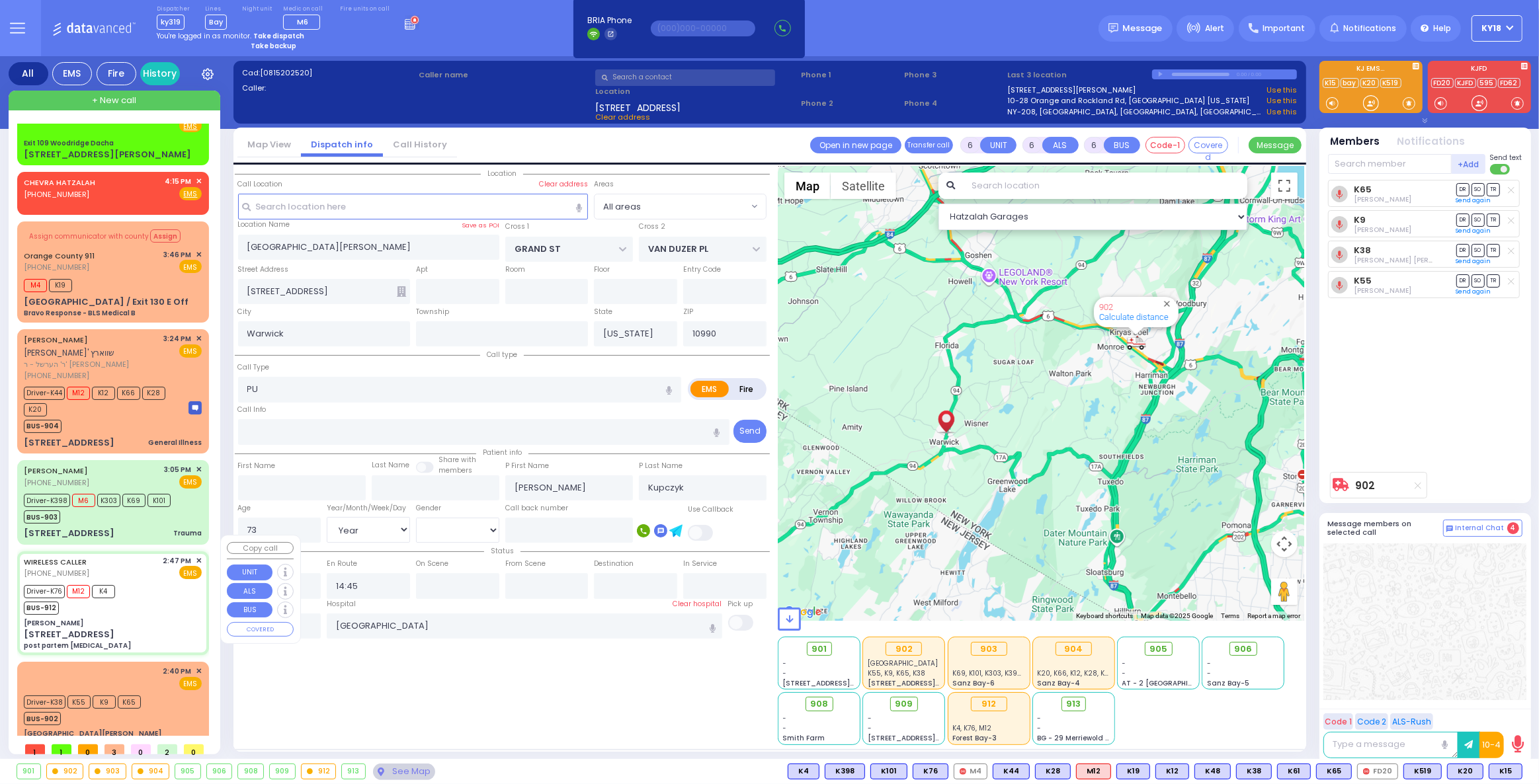
type input "14:55"
type input "15:39"
type input "NYU Langone Medical Center"
select select "Hatzalah Garages"
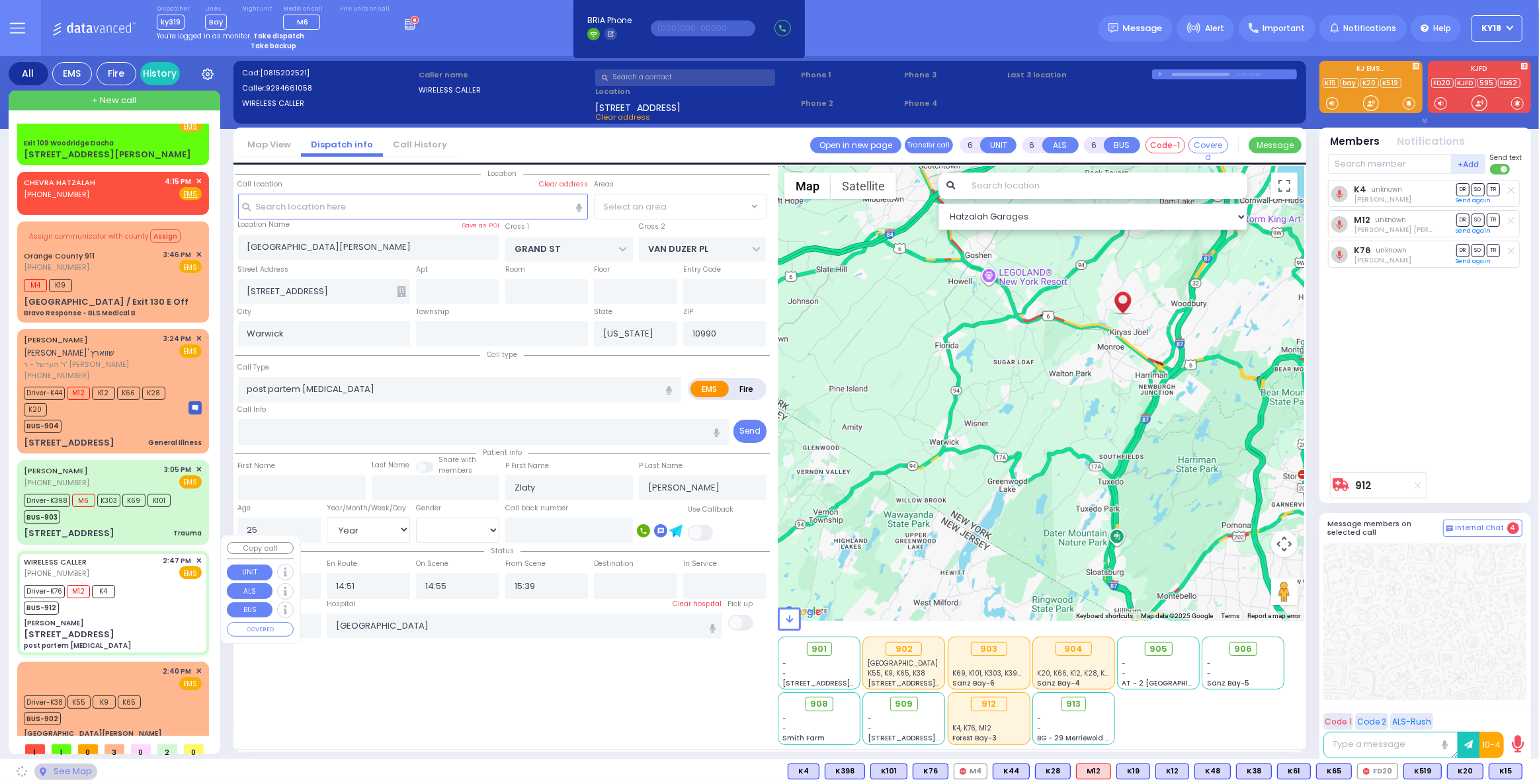
type input "[PERSON_NAME]"
type input "SEVEN SPRINGS MOUNTAIN RD"
type input "KARLSBURG RD"
type input "[STREET_ADDRESS]"
type input "Monroe"
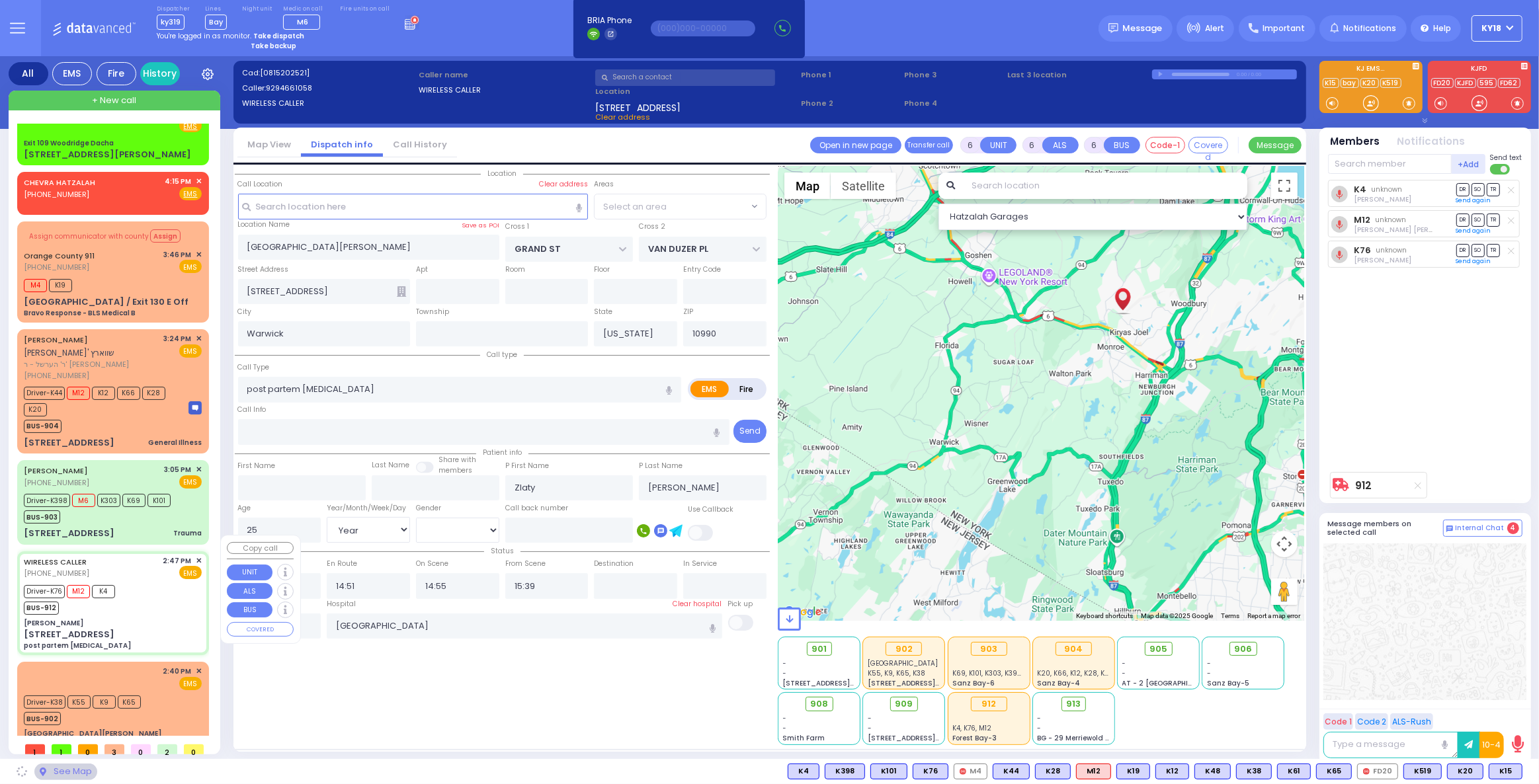
type input "10950"
select select "SECTION 5"
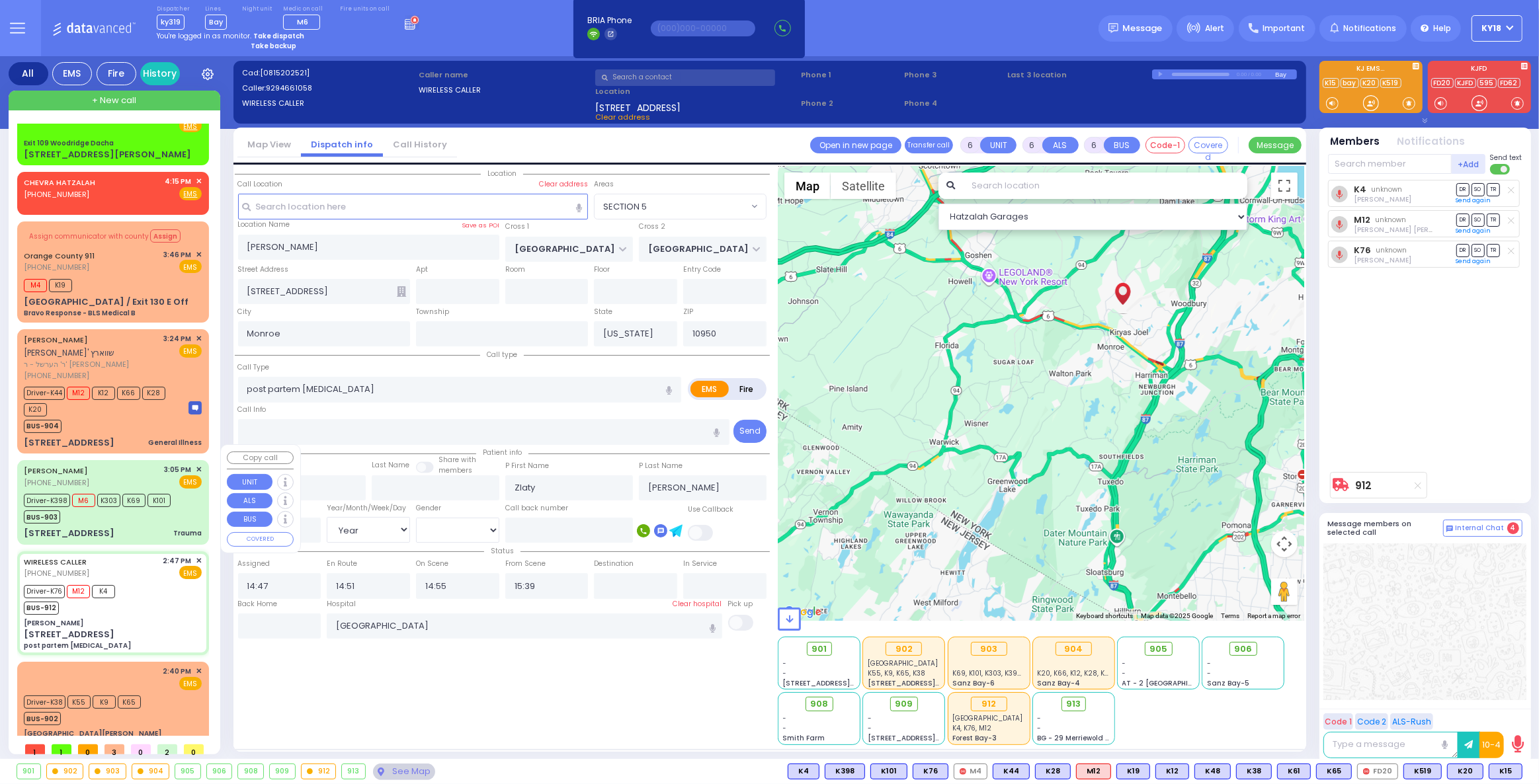
click at [160, 527] on div "5 Spinnaker Court Trauma" at bounding box center [112, 533] width 178 height 13
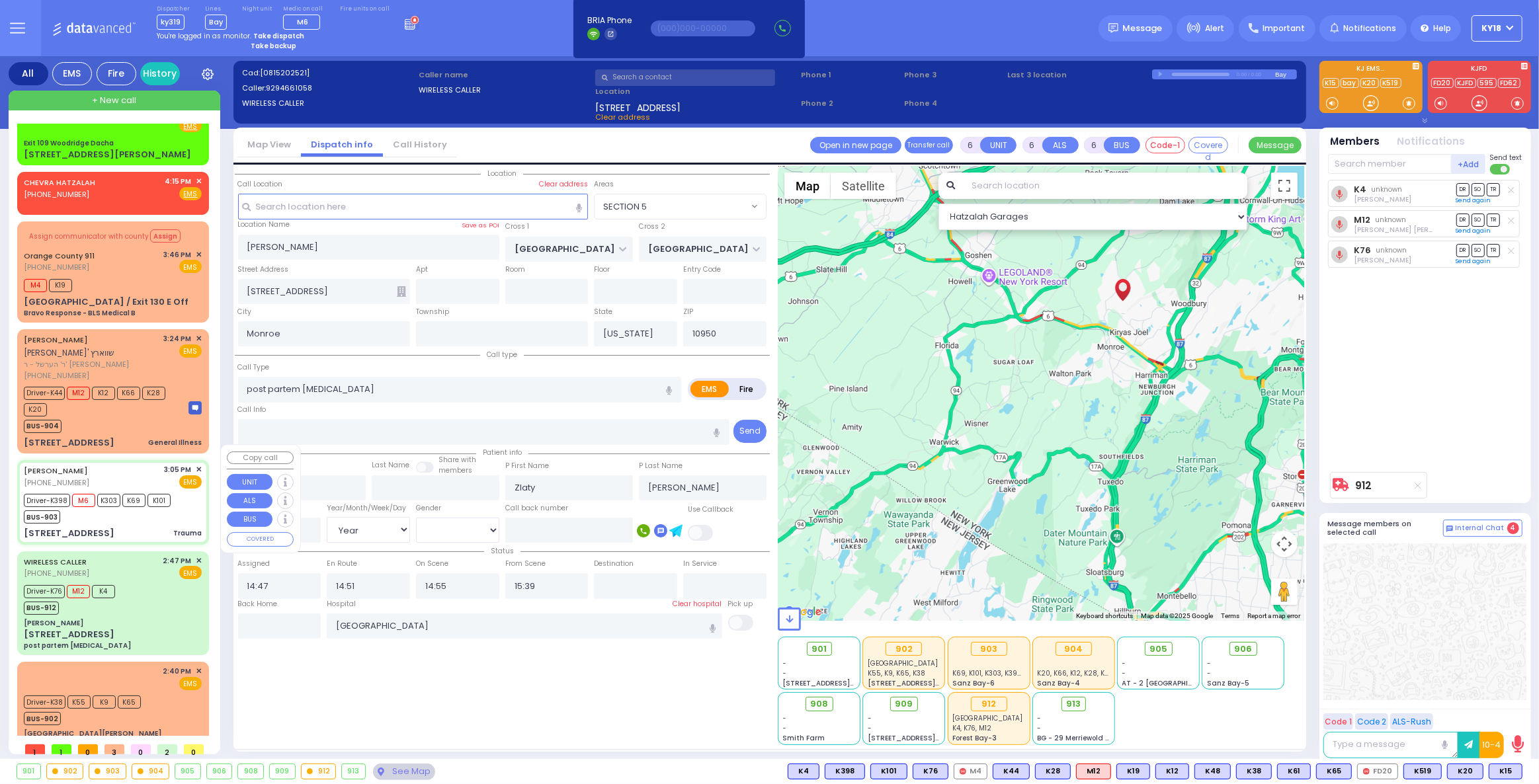
select select
type input "Trauma"
radio input "true"
type input "Shamshon"
type input "Fogel"
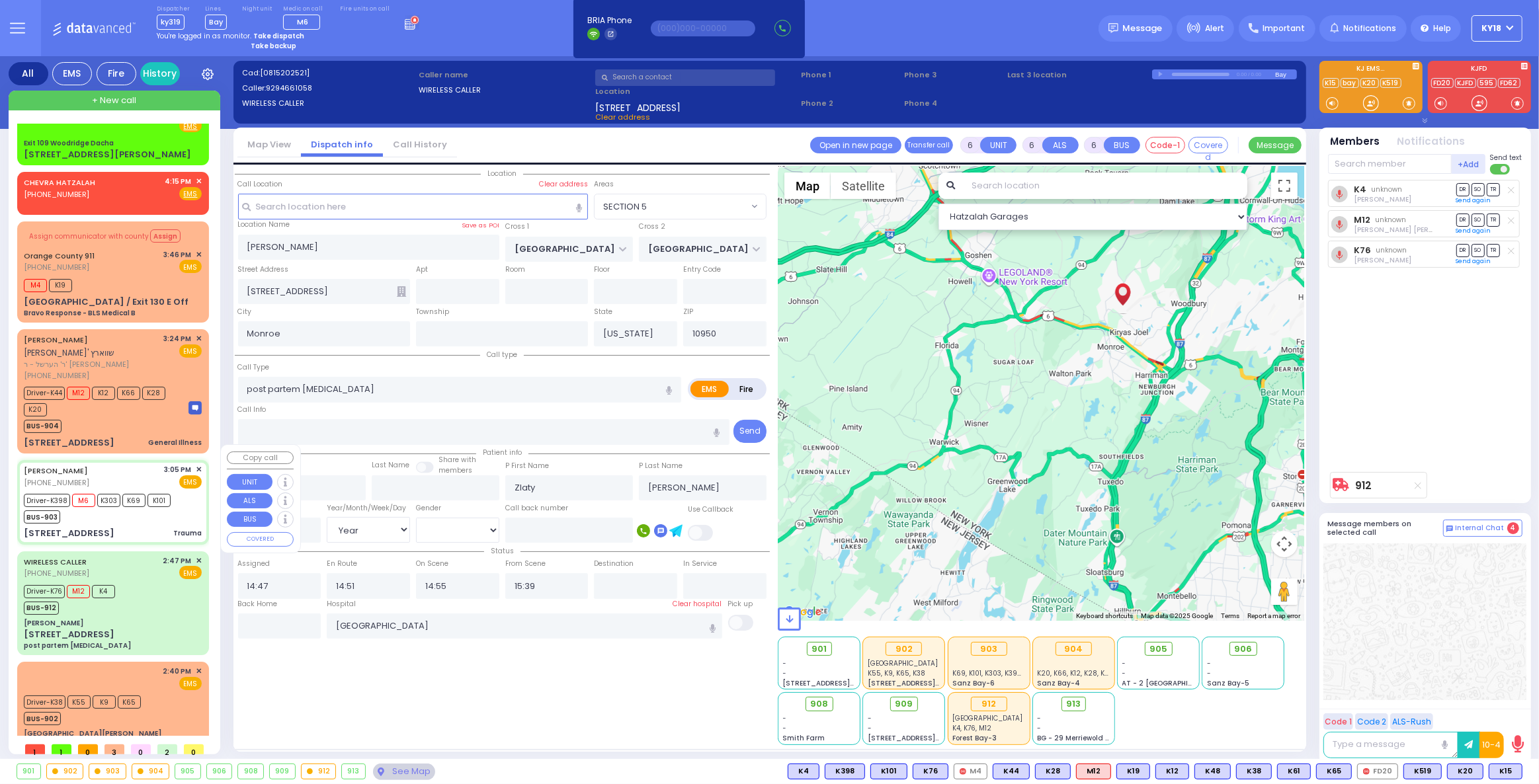
type input "8"
select select "Year"
select select "[DEMOGRAPHIC_DATA]"
type input "15:05"
type input "15:09"
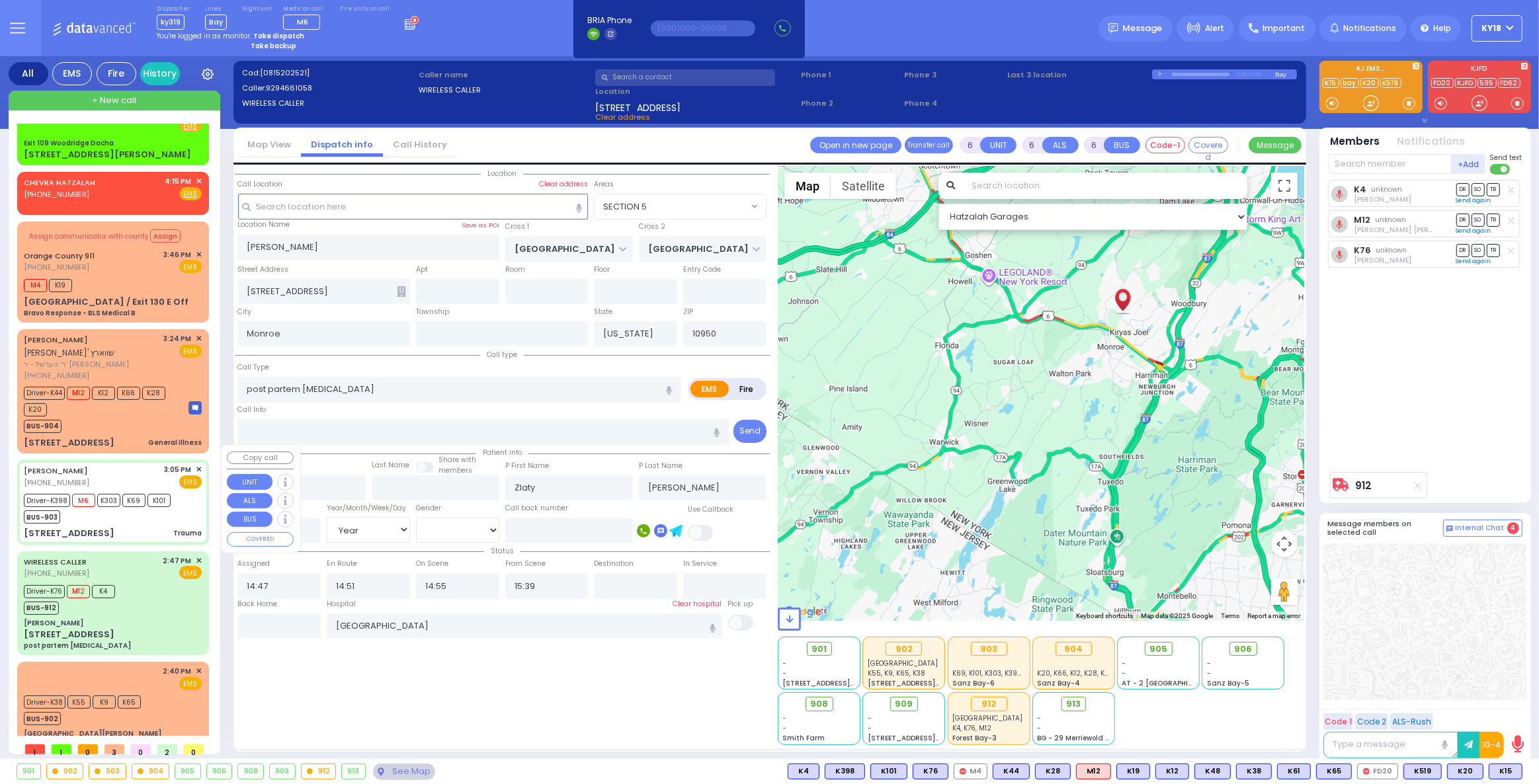
type input "15:11"
type input "15:35"
type input "Westchester Medical Center-Woods Road"
select select "Hatzalah Garages"
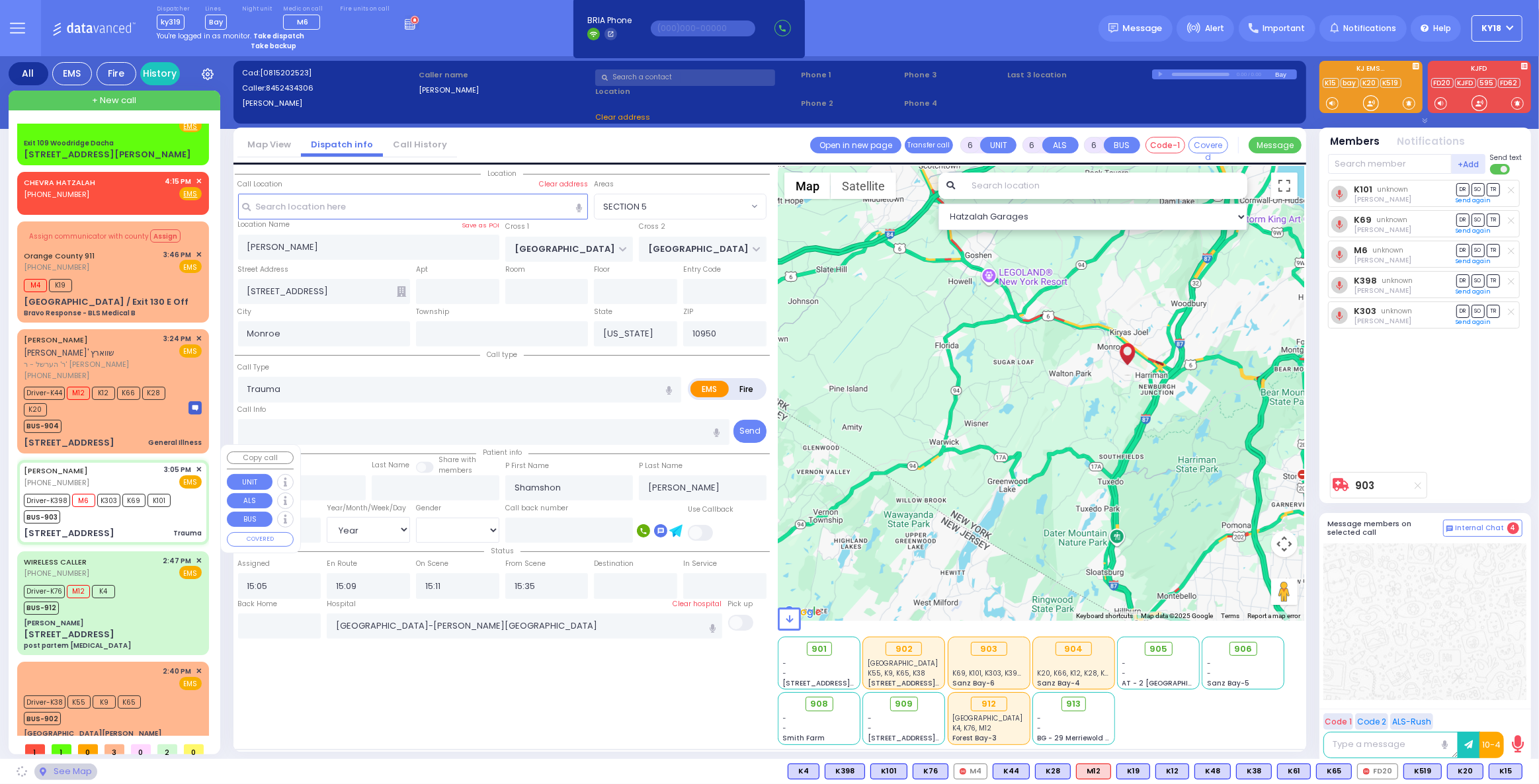
type input "WOODLAND RD"
type input "[STREET_ADDRESS]"
click at [161, 441] on div "4:15 PM ✕ EMS 85 Wortzman Rd" at bounding box center [113, 433] width 192 height 658
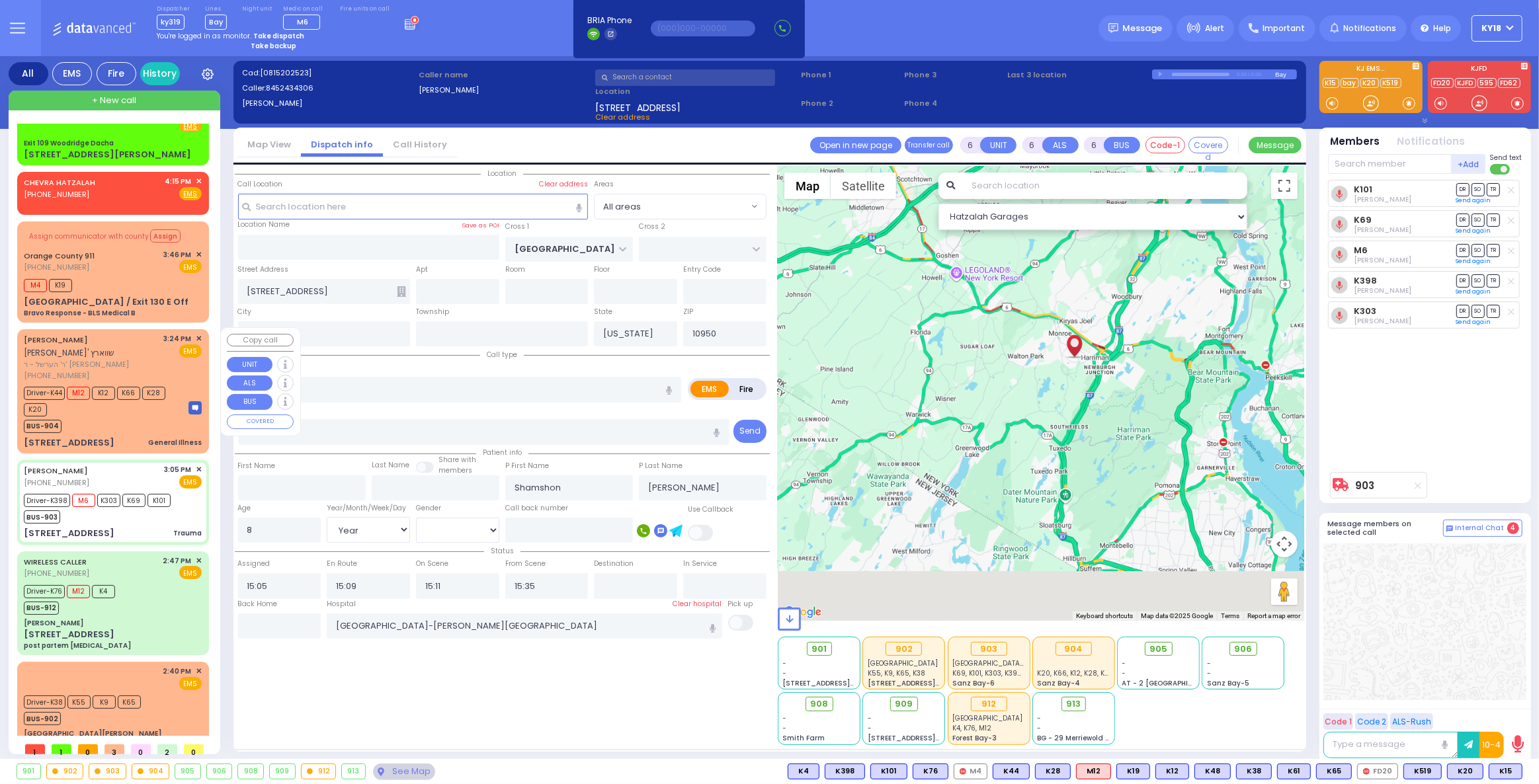
click at [169, 438] on div "General Illness" at bounding box center [175, 442] width 54 height 10
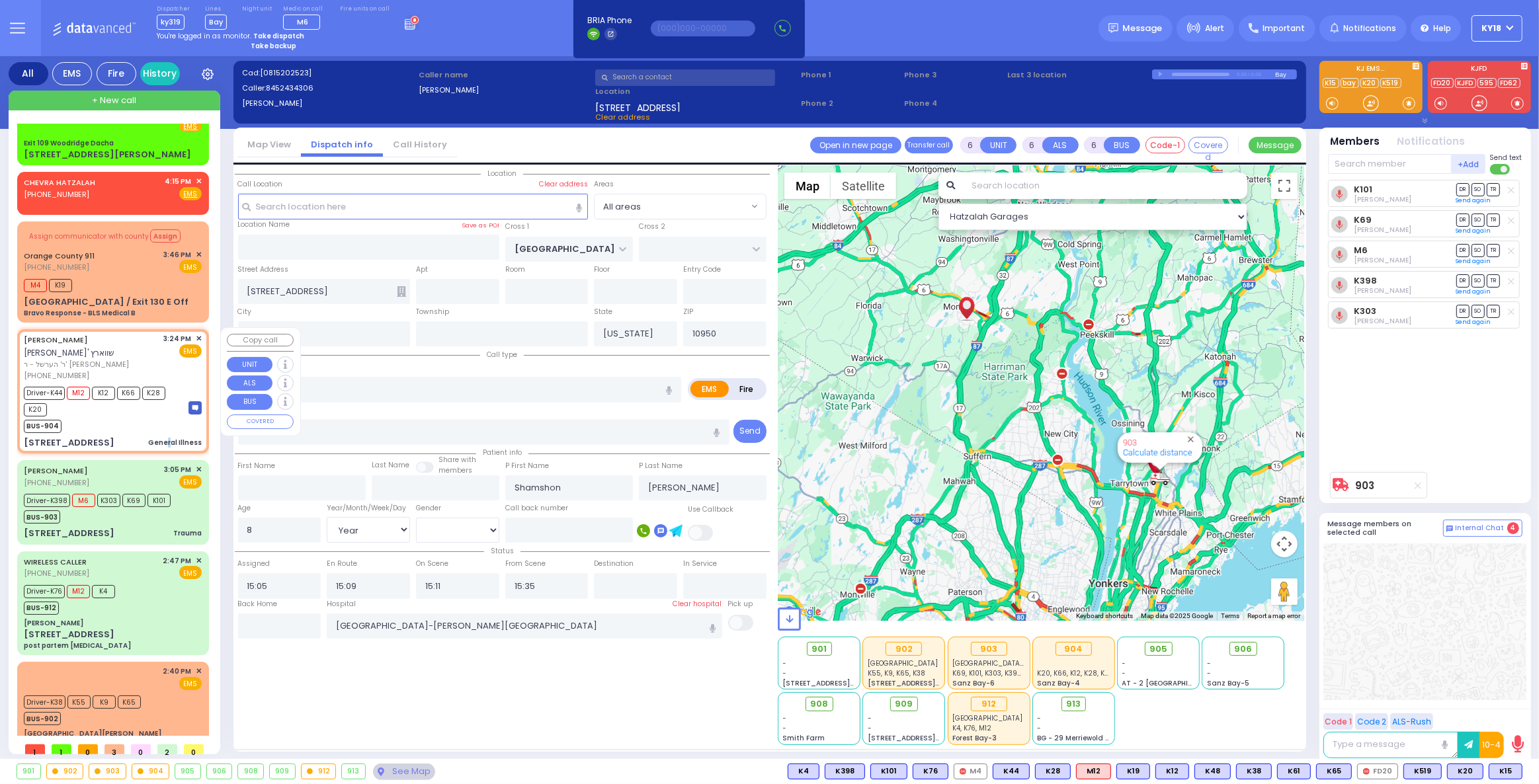
type input "1"
type input "0"
type input "1"
select select
type input "General Illness"
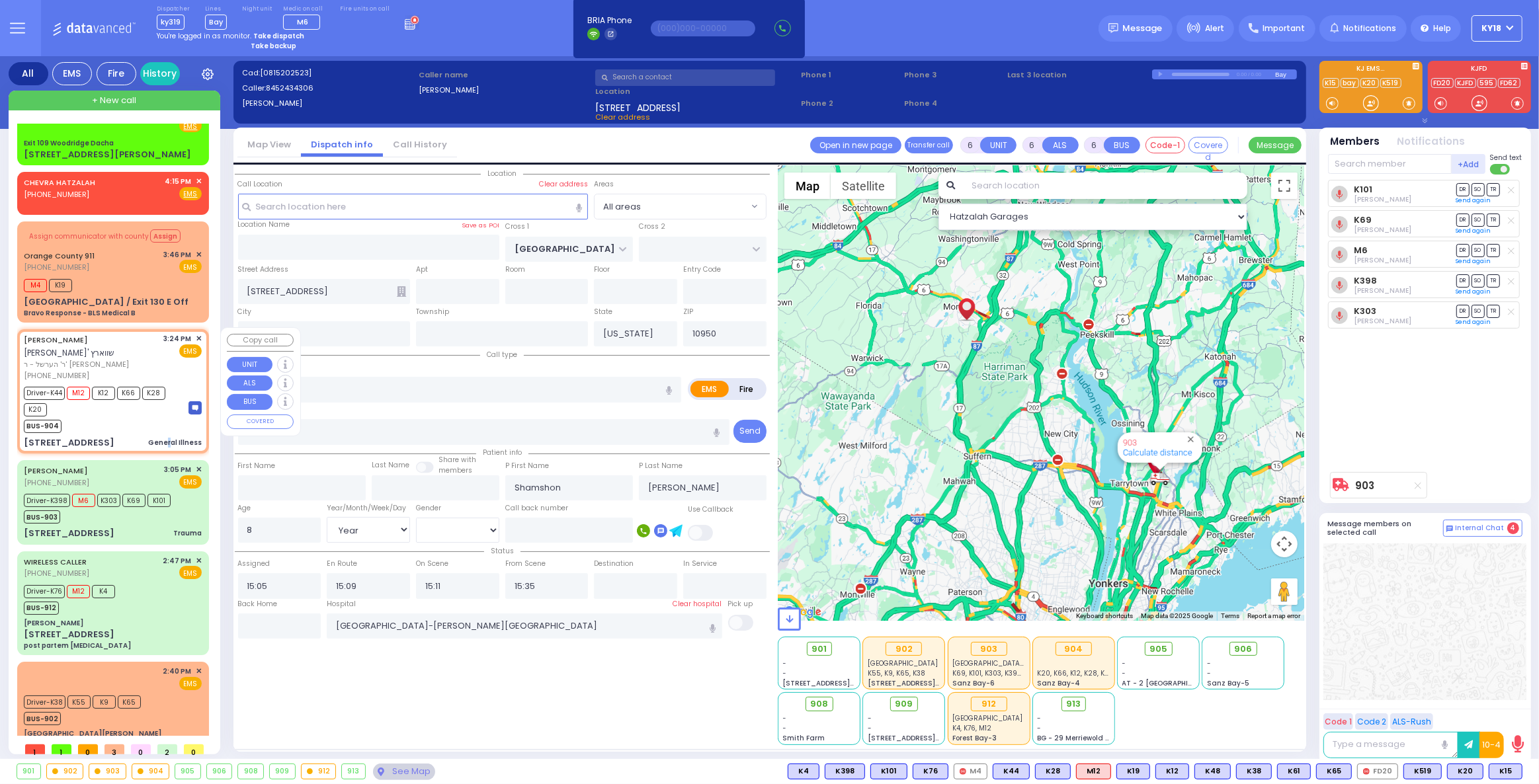
radio input "true"
type input "CHANANYA"
type input "SCHWARTZ"
select select
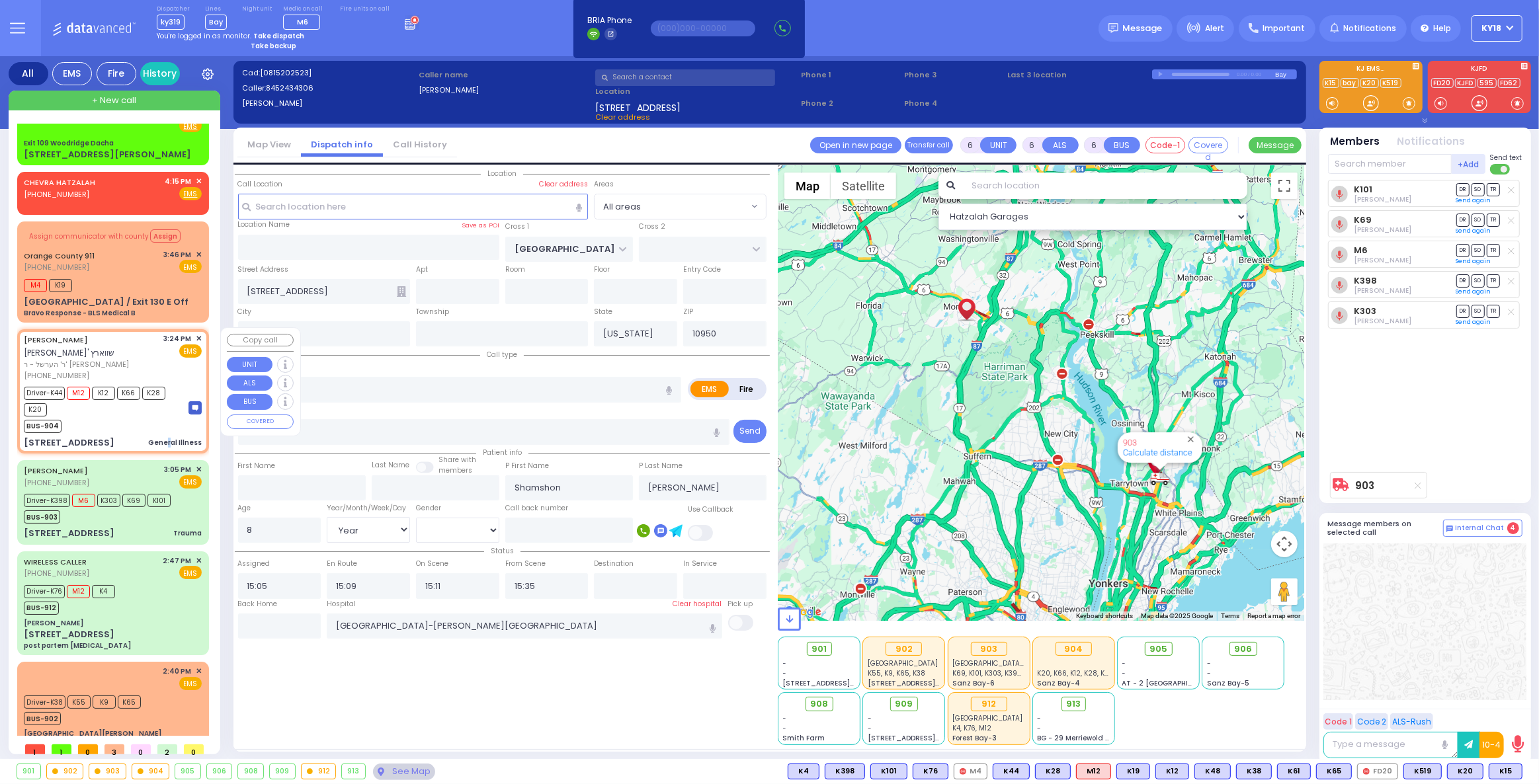
type input "15:24"
type input "15:28"
select select "Hatzalah Garages"
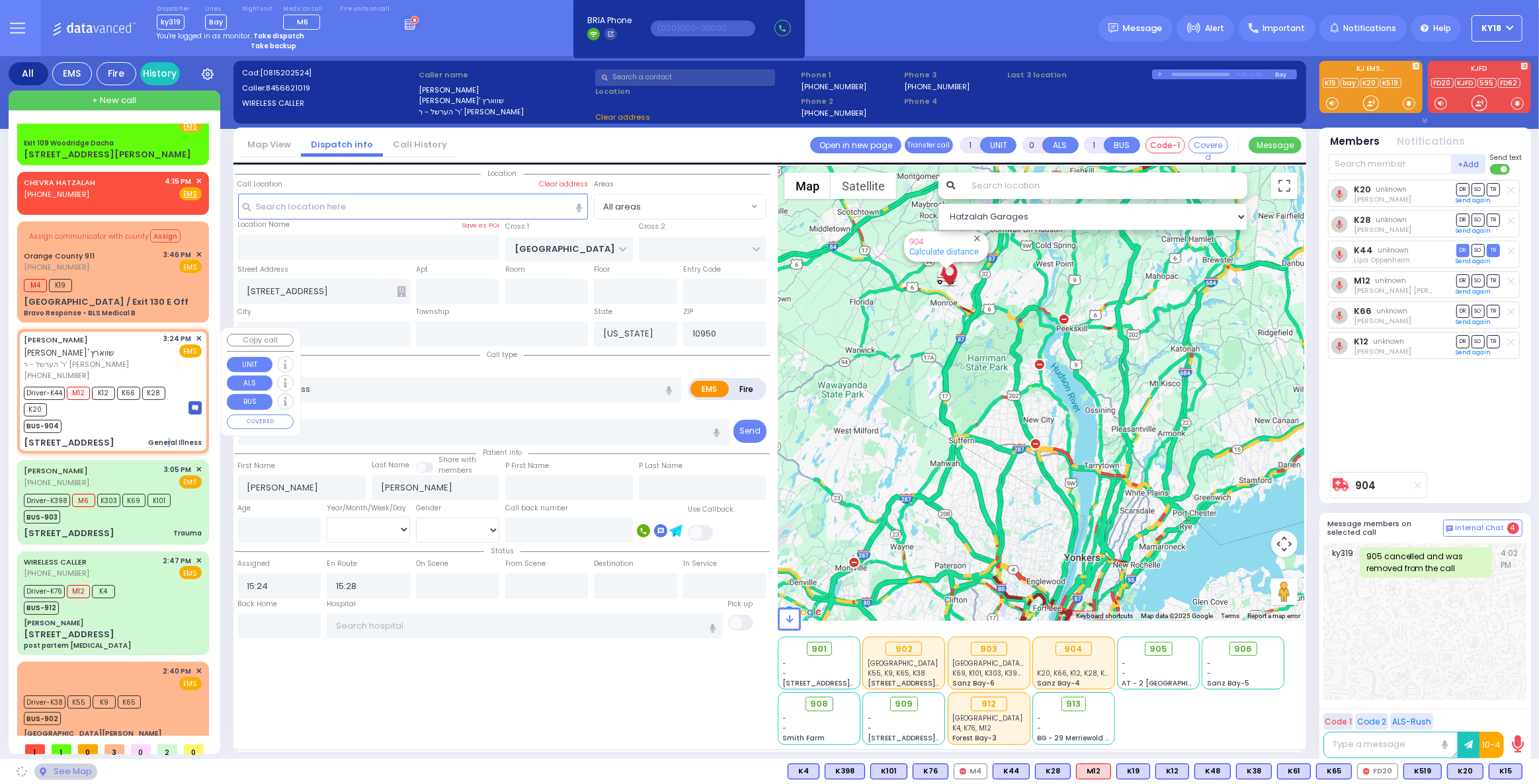
type input "SEVEN SPRINGS MOUNTAIN RD"
type input "PAKSH PL"
type input "1 NICKLESBURG RD"
type input "201"
type input "Kiryas Joel"
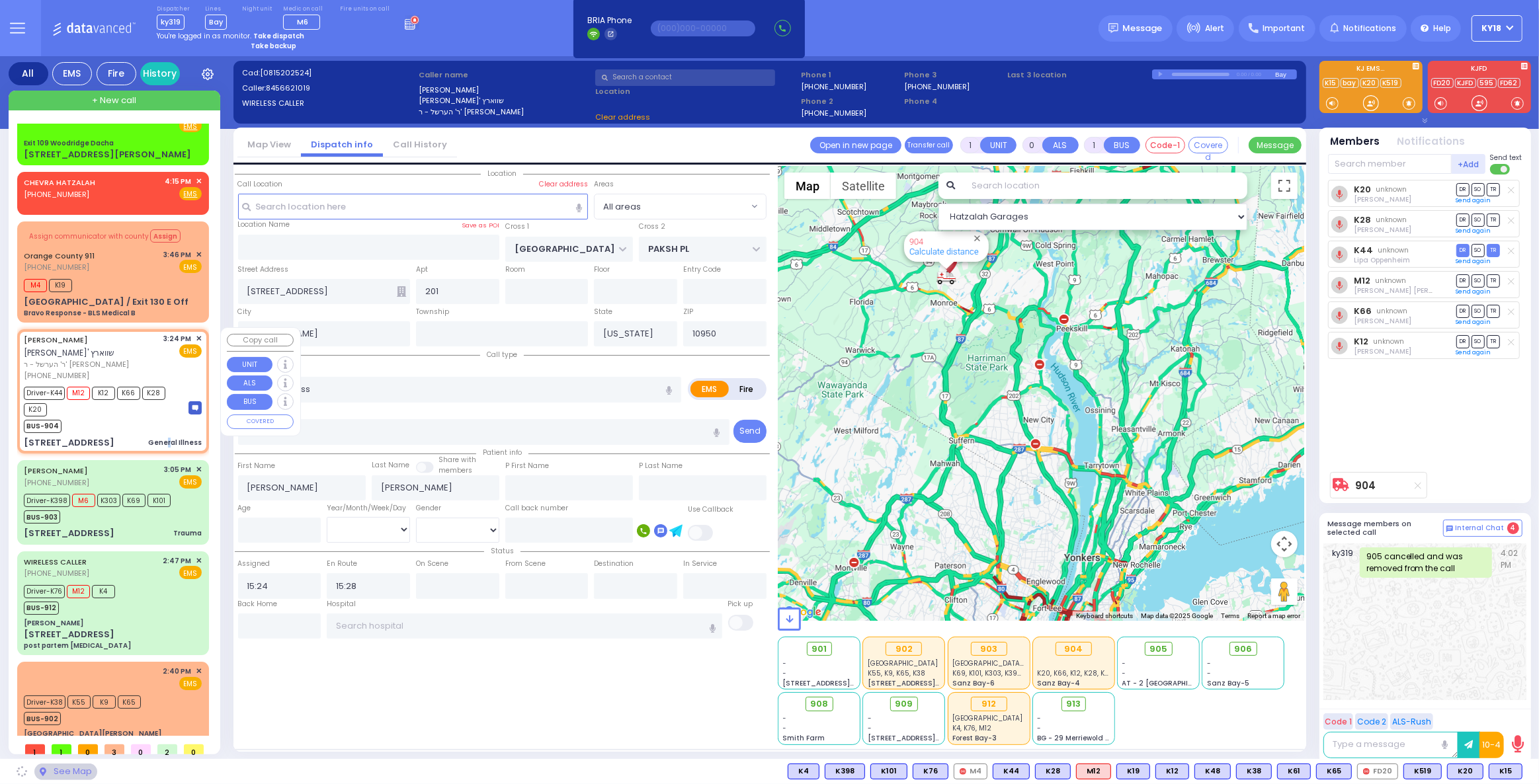
select select "SECTION 5"
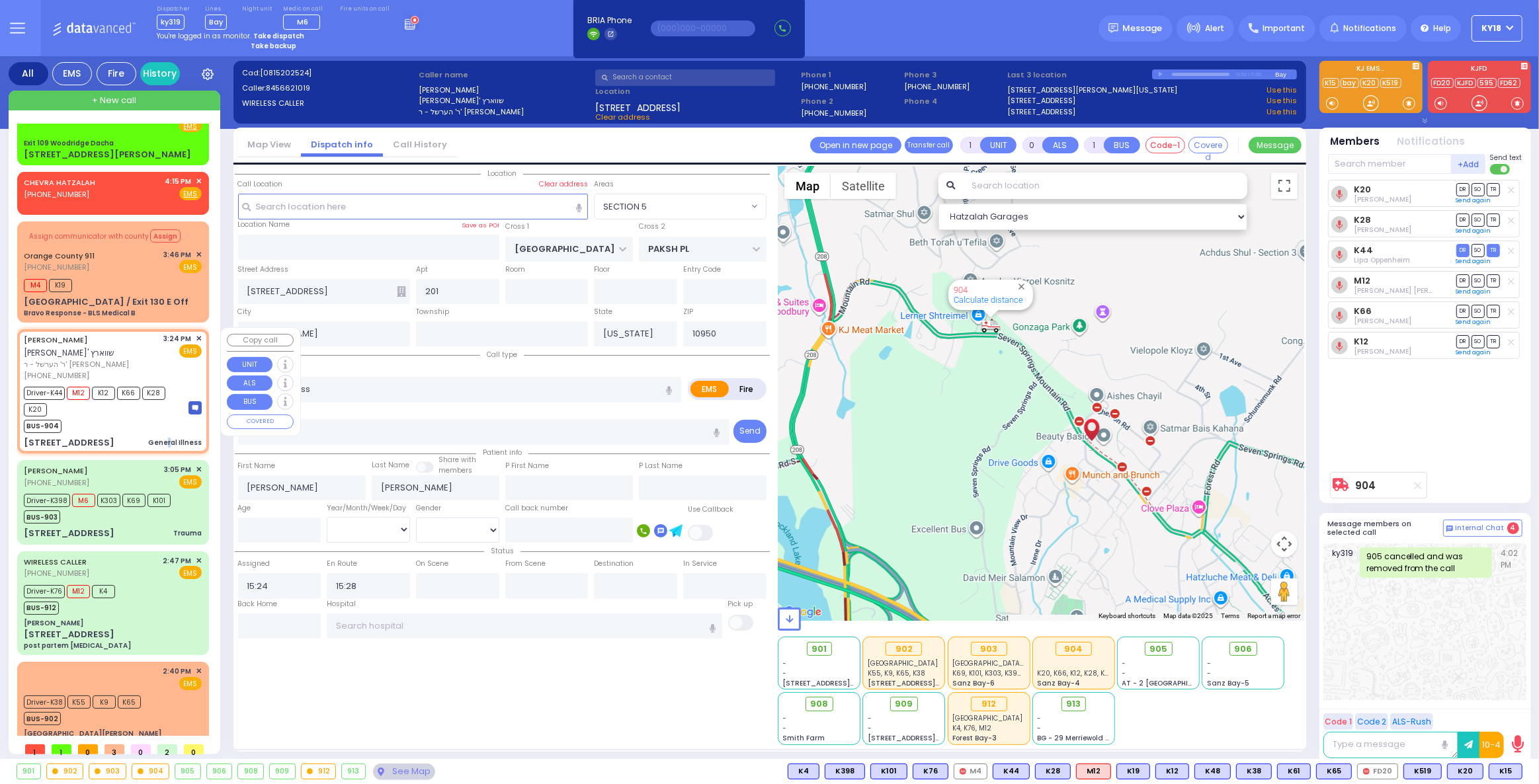
scroll to position [0, 0]
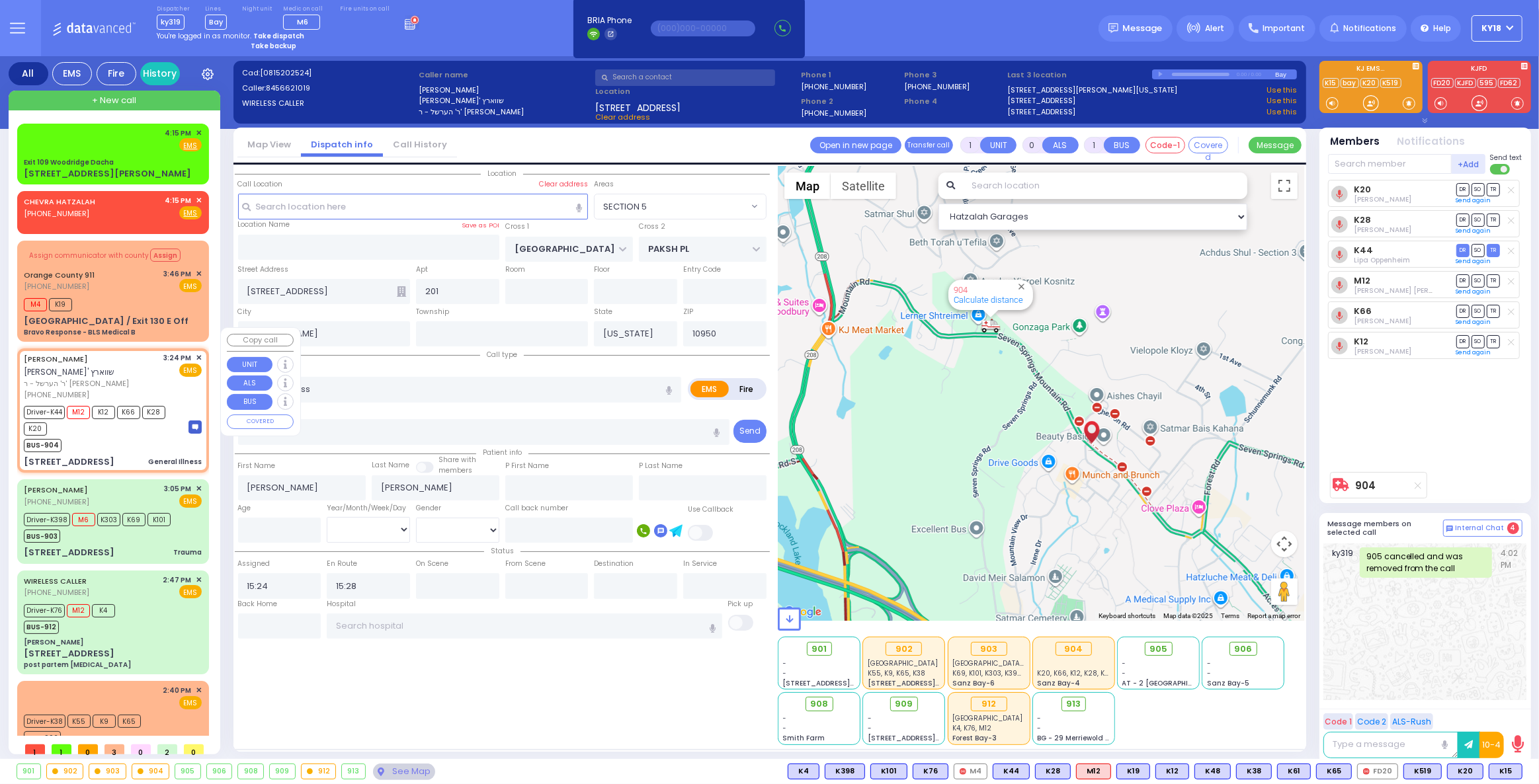
click at [152, 351] on div "CHANANYA SCHWARTZ חנני' שווארץ ר' הערשל - ר' יודא לייב ווייס (845) 662-1019 3:2…" at bounding box center [113, 411] width 187 height 119
select select
radio input "true"
select select
select select "Hatzalah Garages"
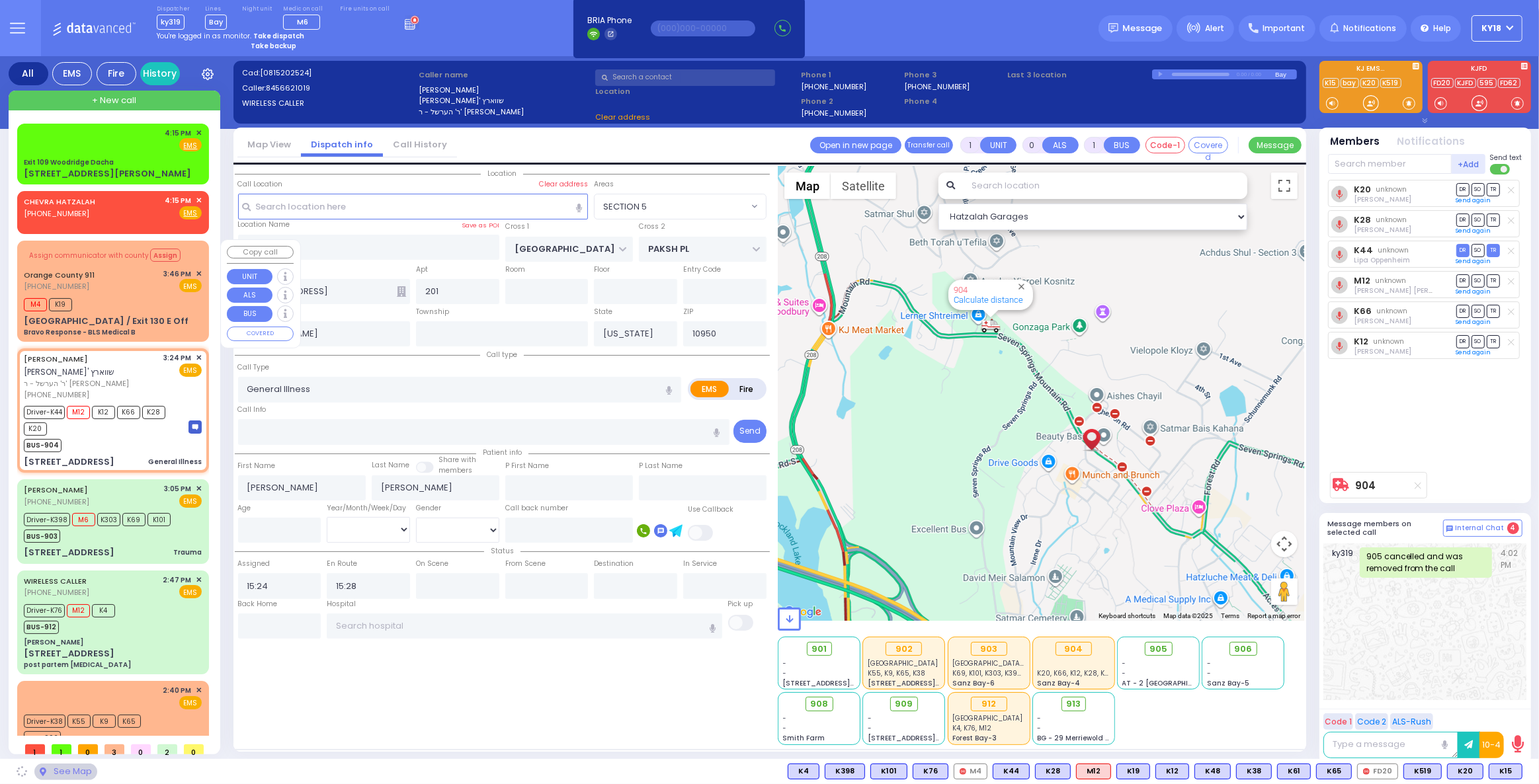
select select "SECTION 5"
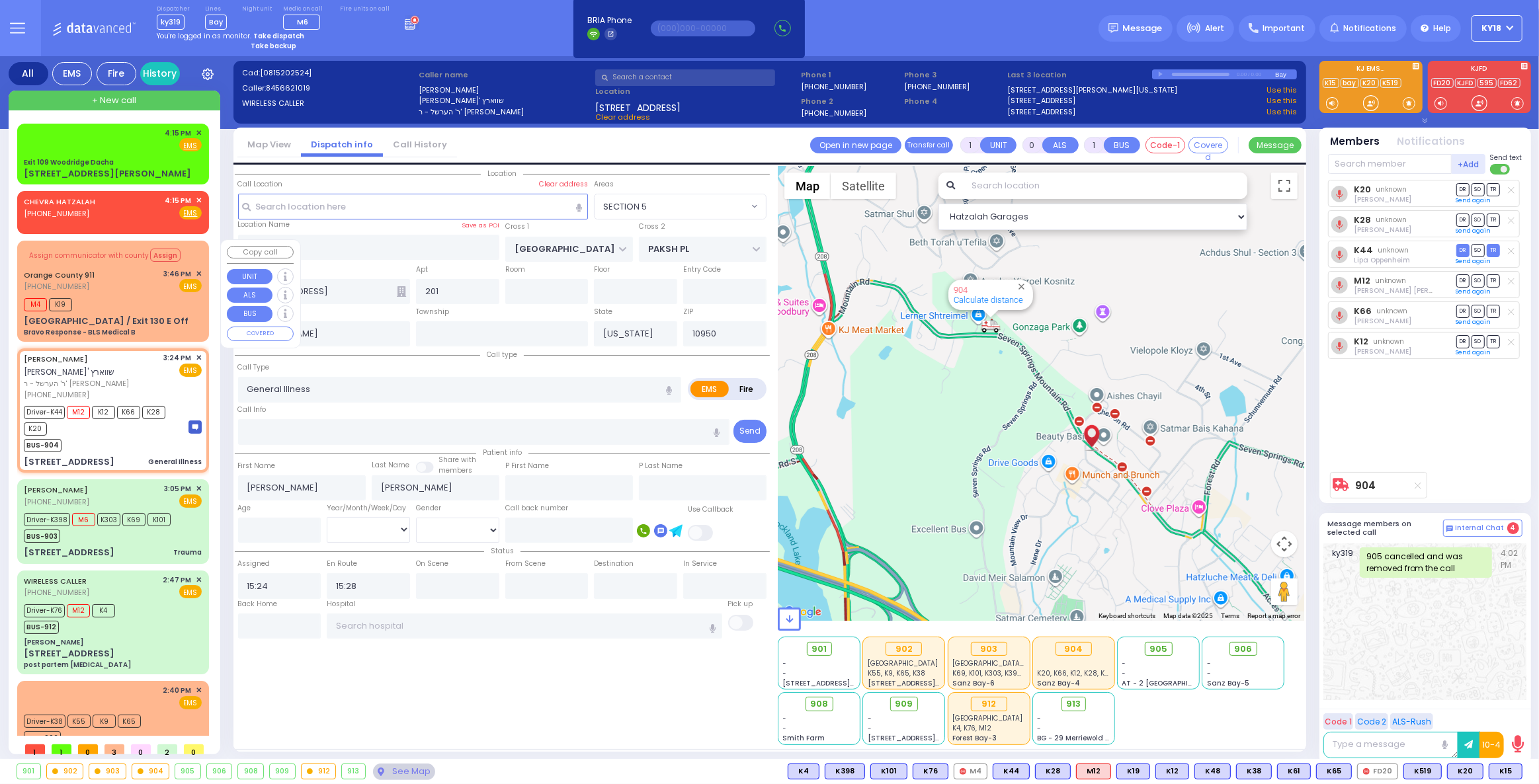
click at [157, 334] on div "St Rte 208 / Exit 130 E Off Bravo Response - BLS Medical B" at bounding box center [112, 326] width 178 height 23
type input "6"
select select
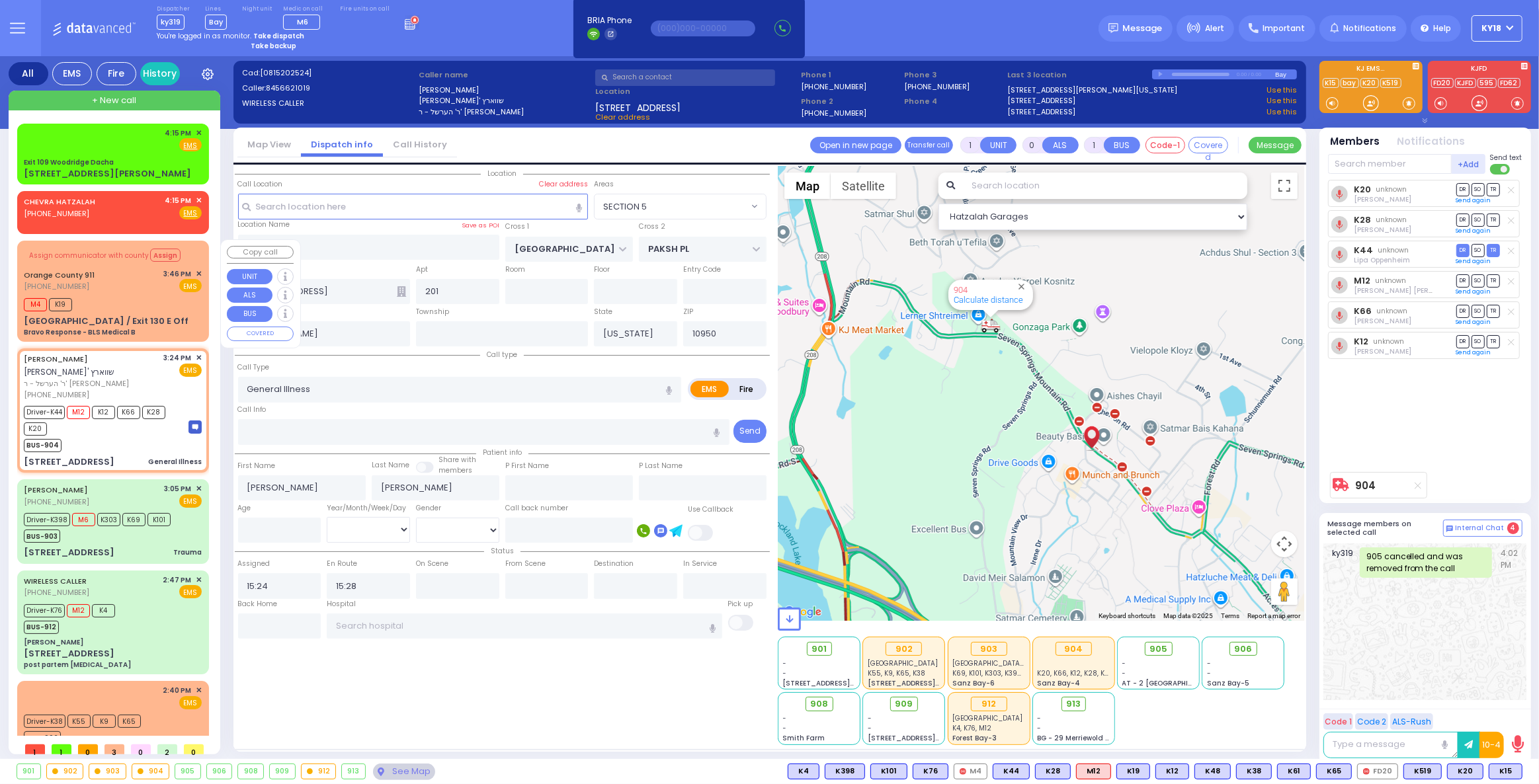
type input "Bravo Response - BLS Medical B"
radio input "true"
type input "Nature: : Bravo Response - BLS Medical B Address: : St Rte 208 / Exit 130 E Off…"
select select
type input "15:47"
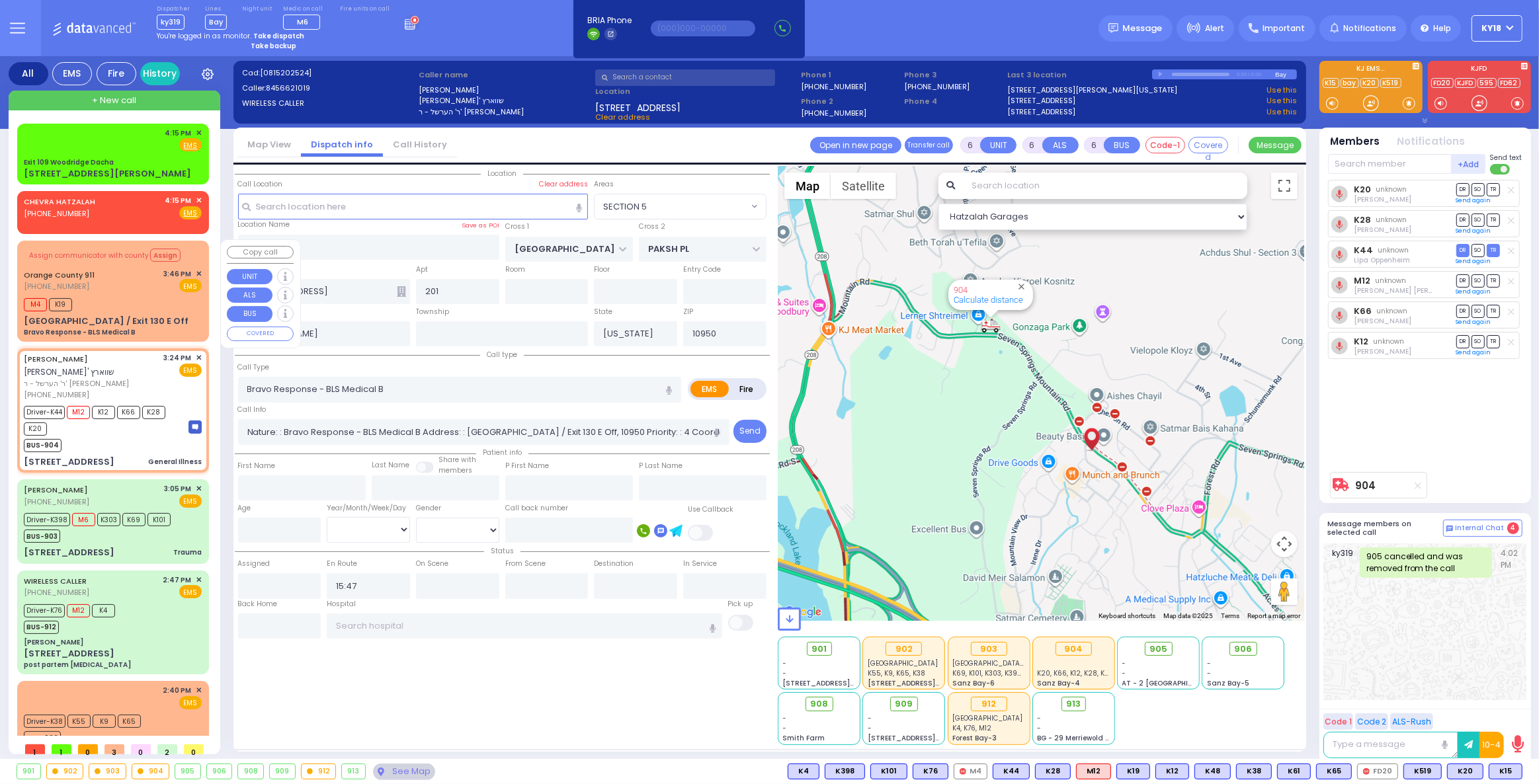
select select "Hatzalah Garages"
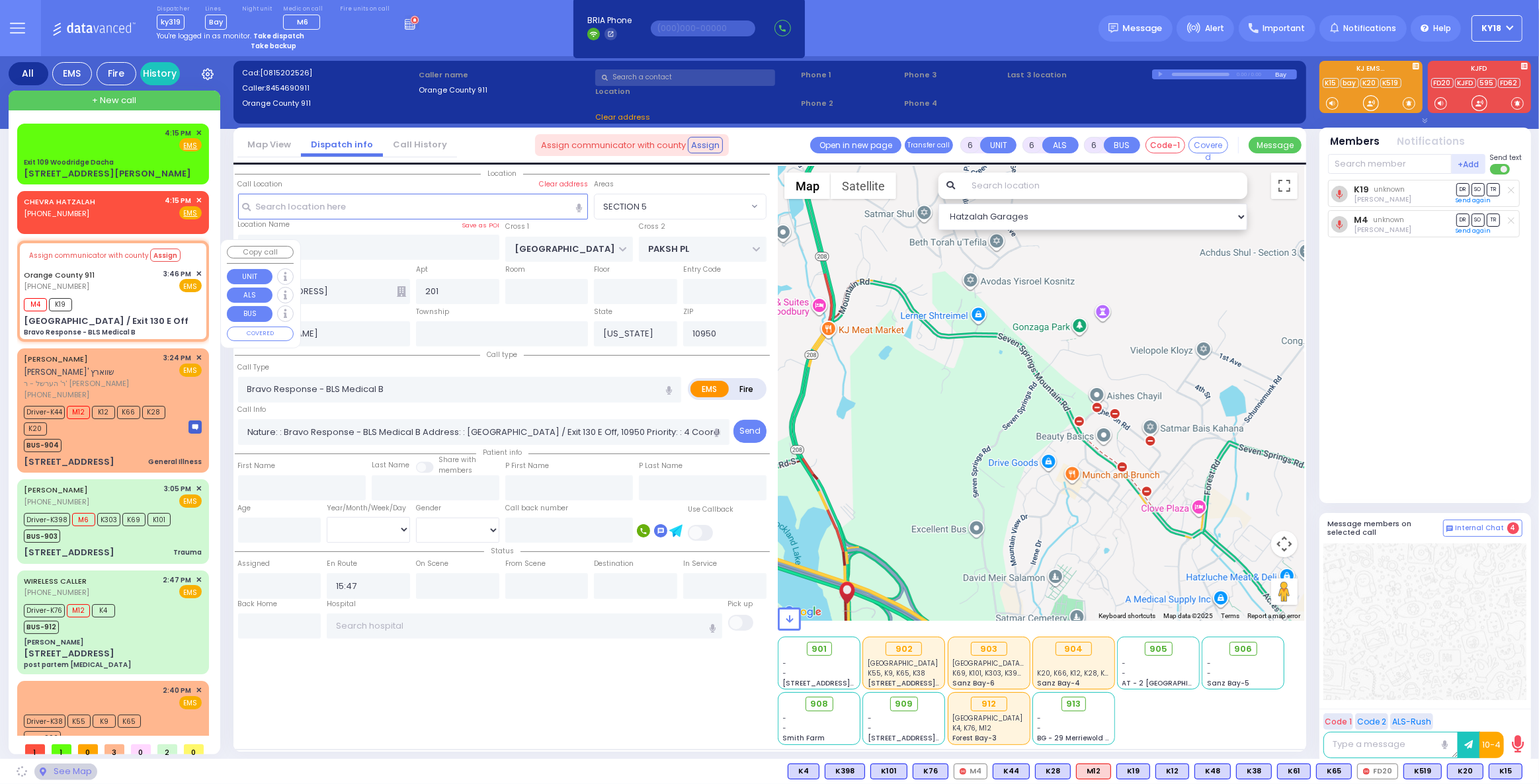
type input "[GEOGRAPHIC_DATA] / Exit 130 E Off"
type input "Monroe"
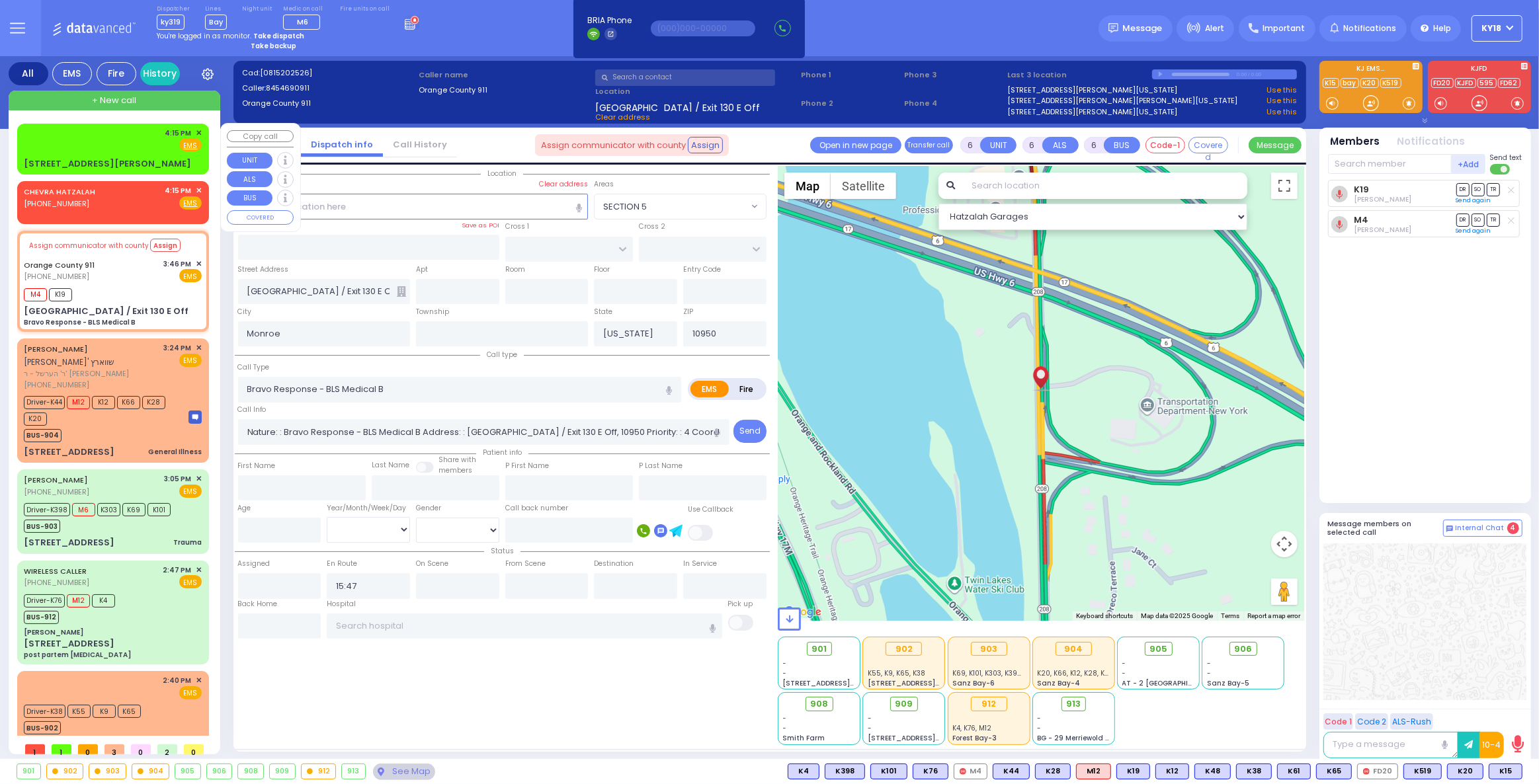
click at [129, 159] on div "85 Wortzman Rd" at bounding box center [112, 163] width 178 height 13
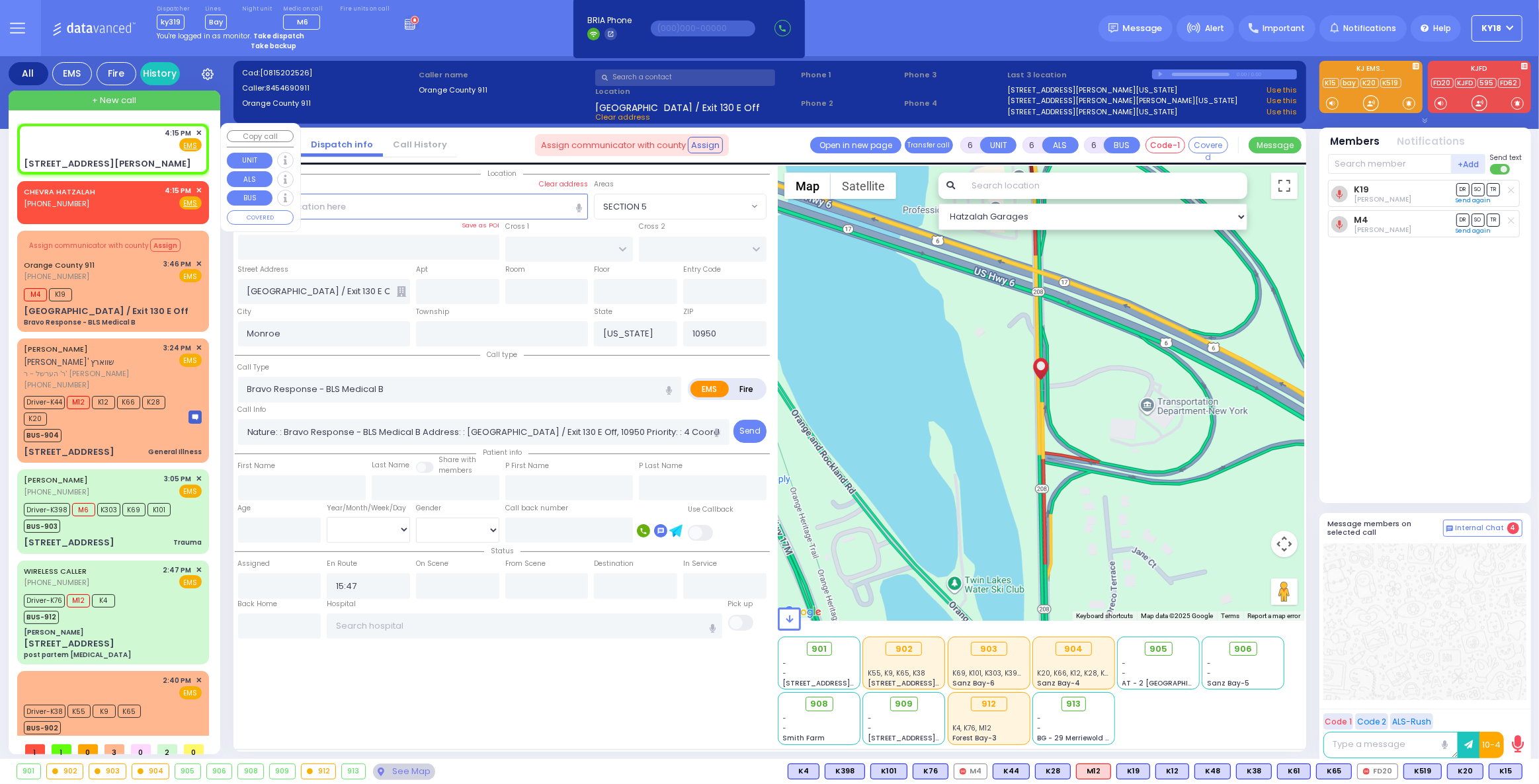
type input "2"
type input "1"
select select
radio input "true"
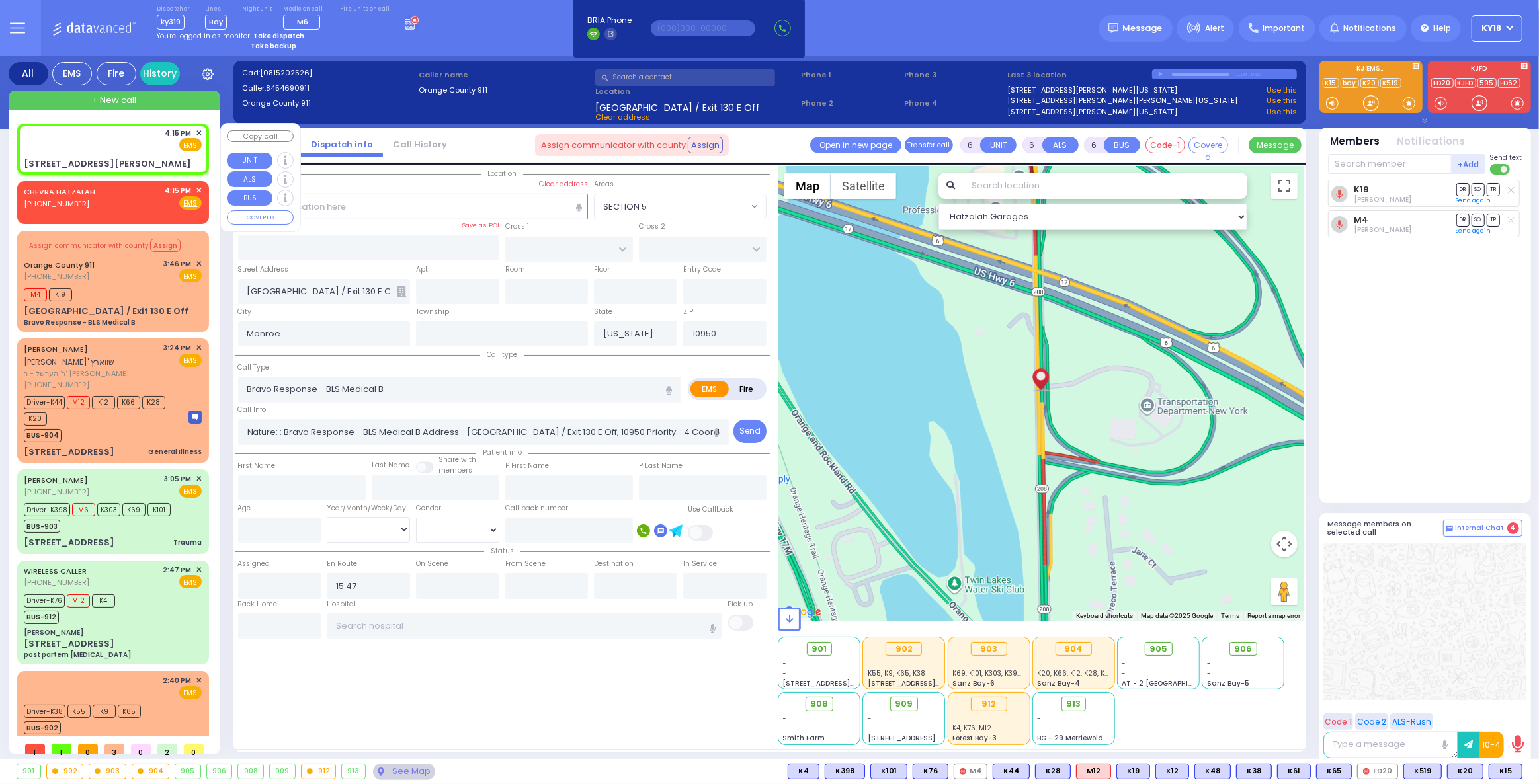
select select
type input "16:15"
type input "HIDEAWAY DR"
type input "85 Wortzman Rd"
type input "South Fallsburg"
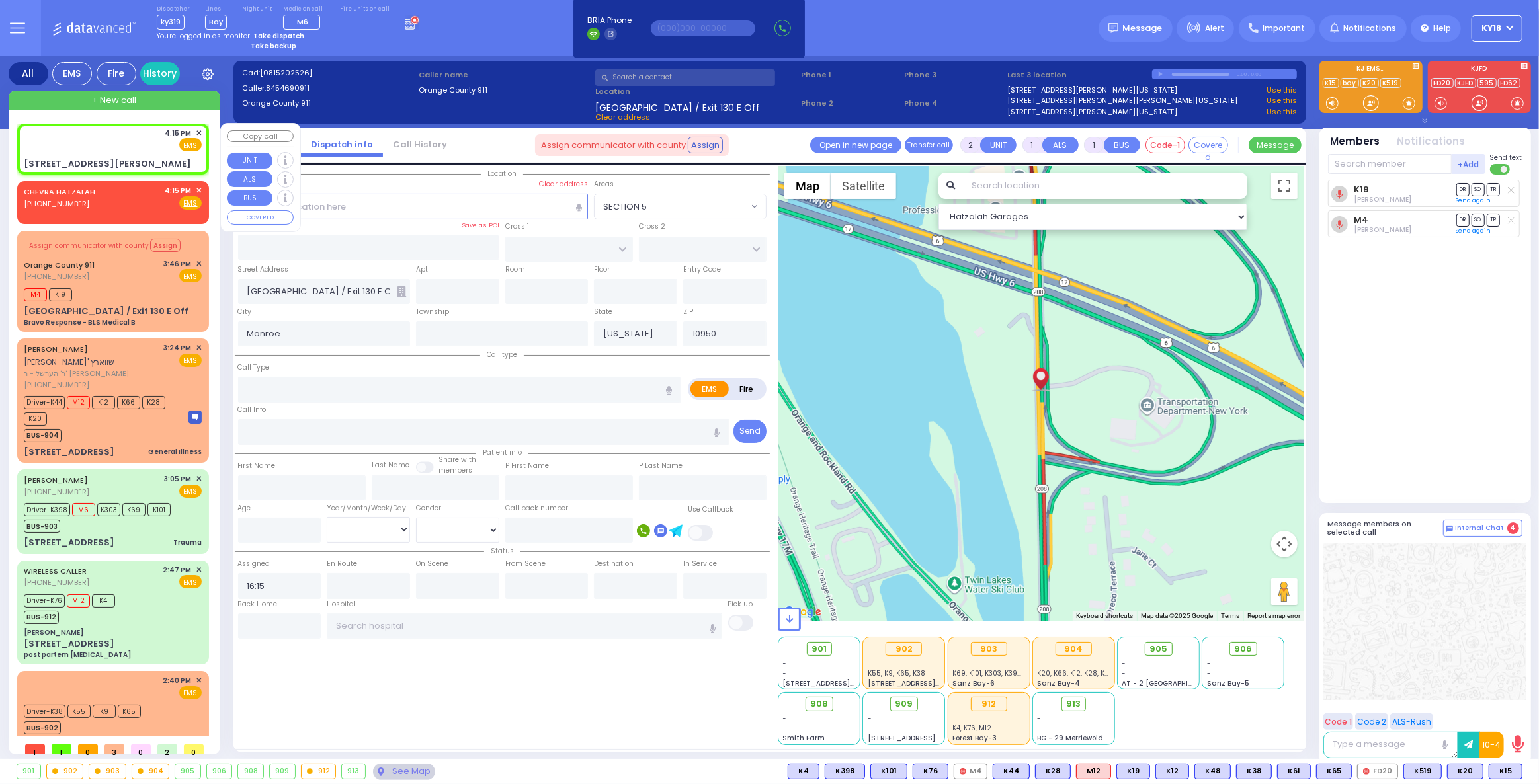
type input "12779"
select select "Hatzalah Garages"
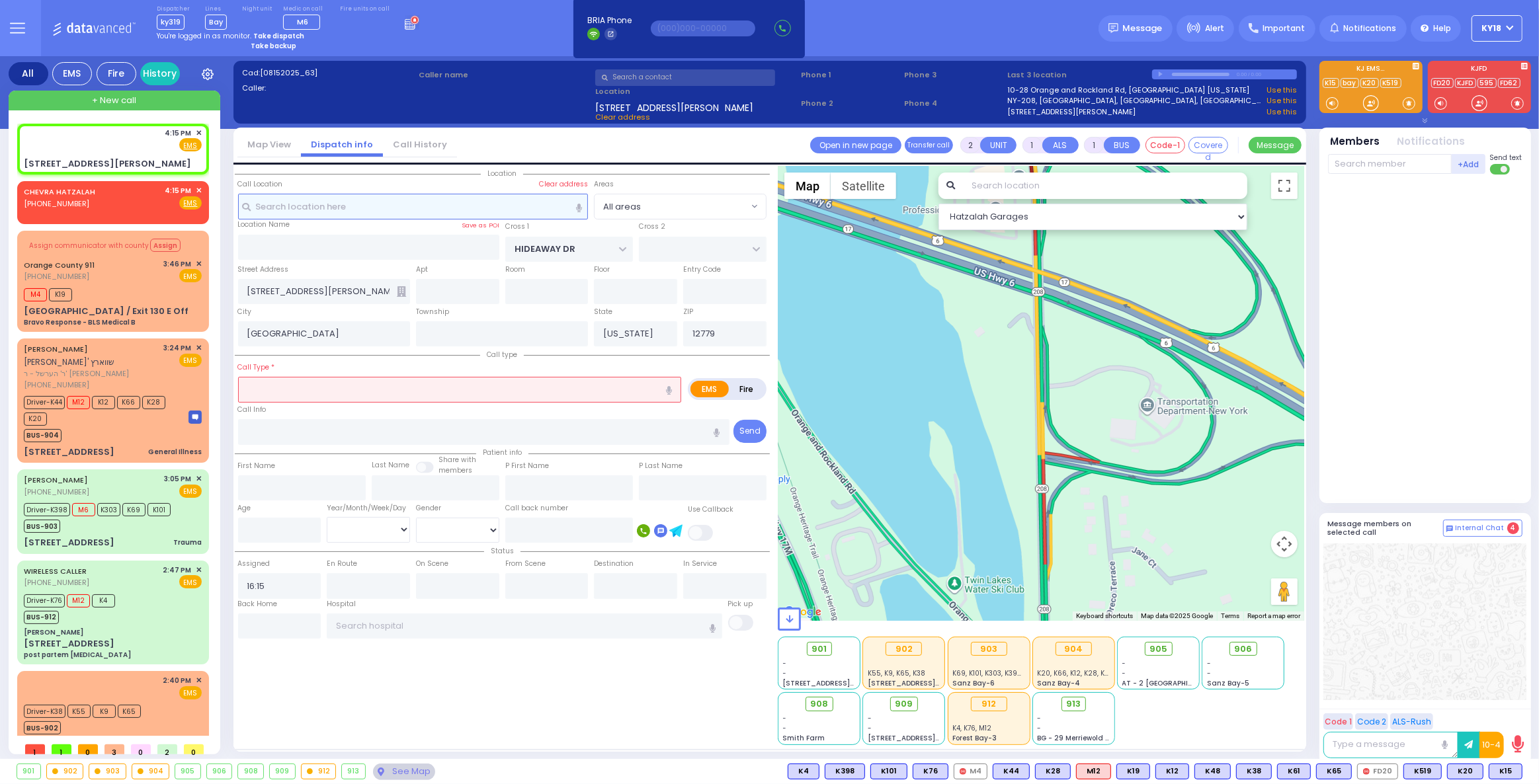
click at [354, 202] on input "text" at bounding box center [414, 206] width 351 height 25
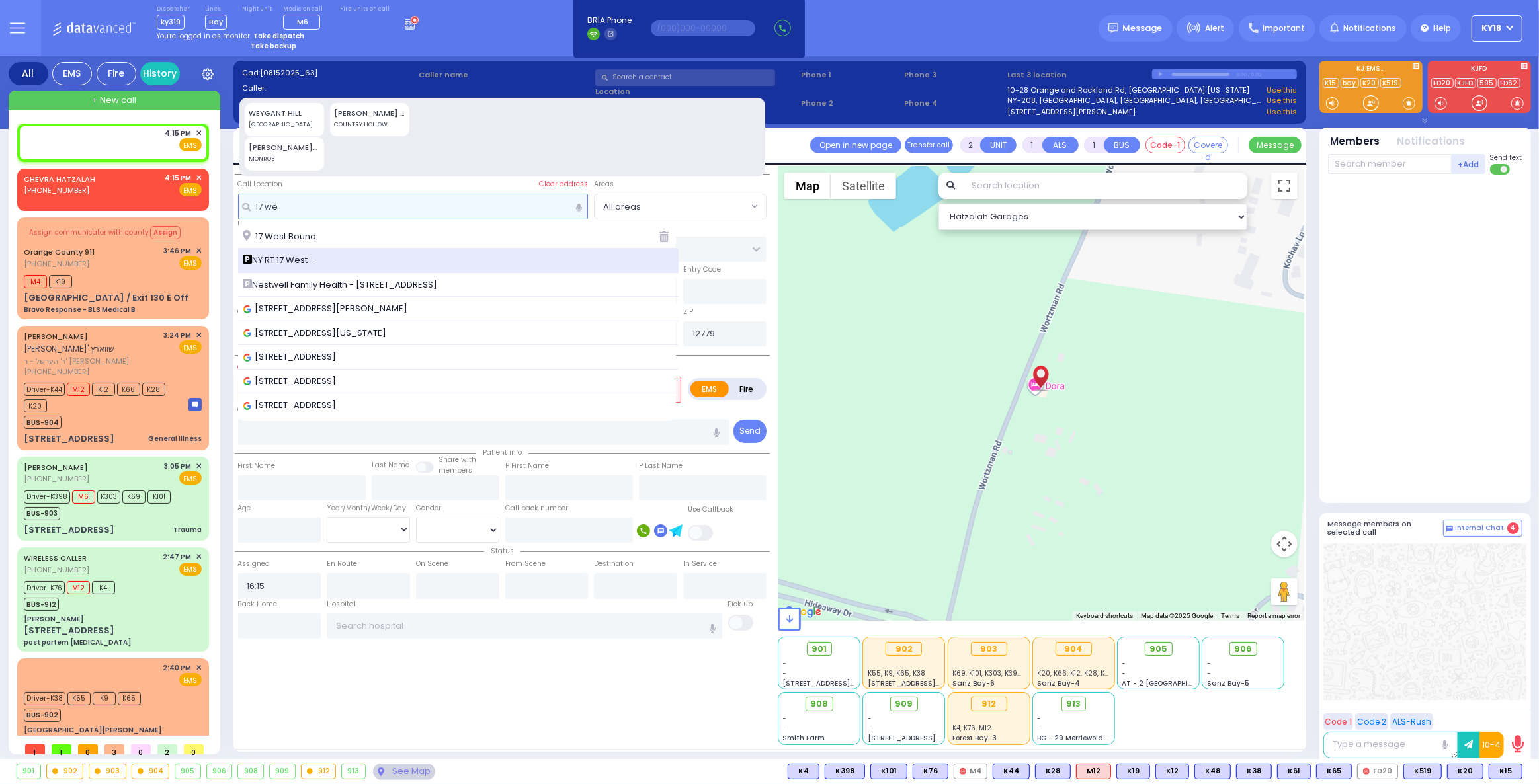
type input "17 we"
select select
radio input "true"
select select
select select "Hatzalah Garages"
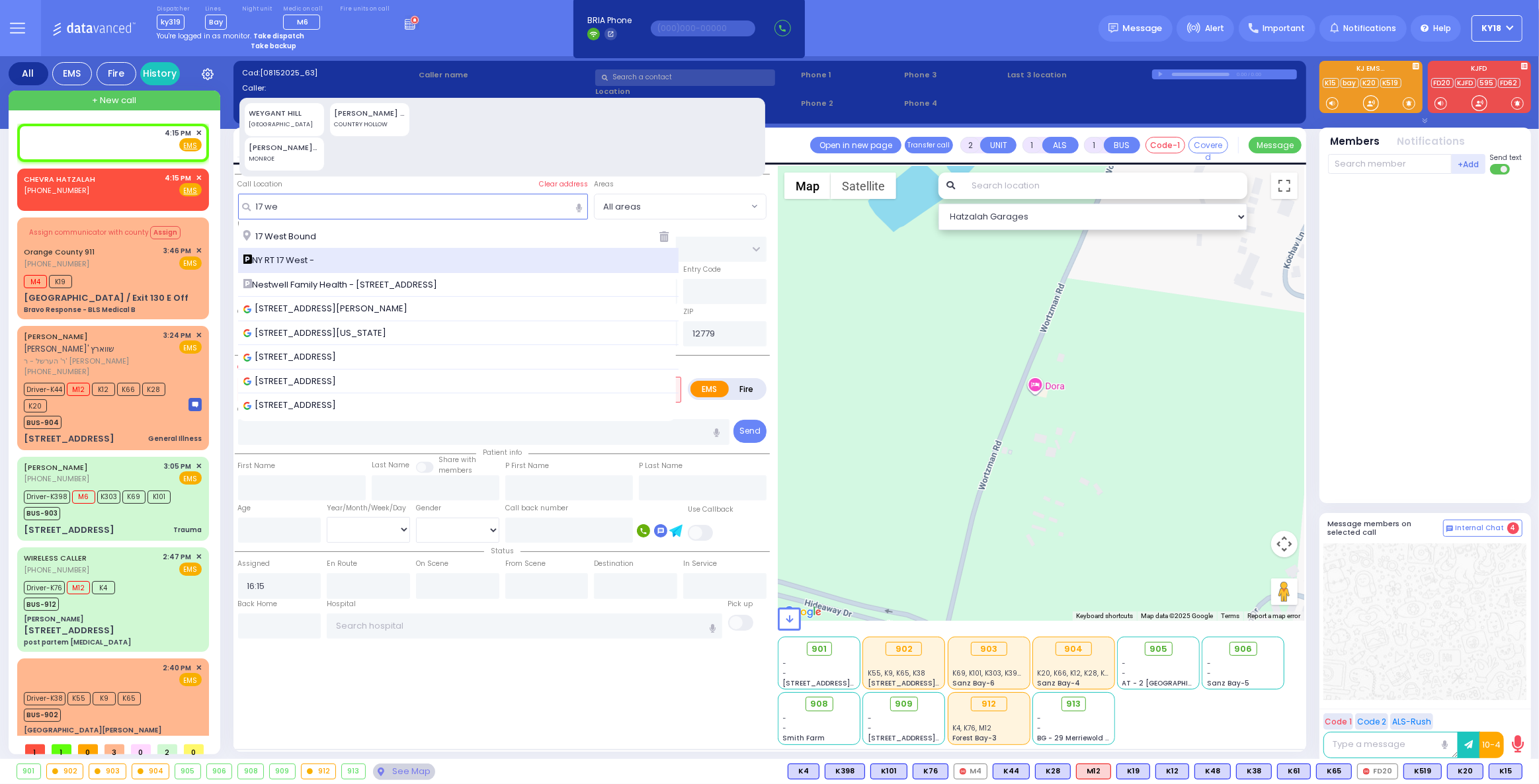
click at [349, 261] on div "NY RT 17 West -" at bounding box center [458, 260] width 430 height 13
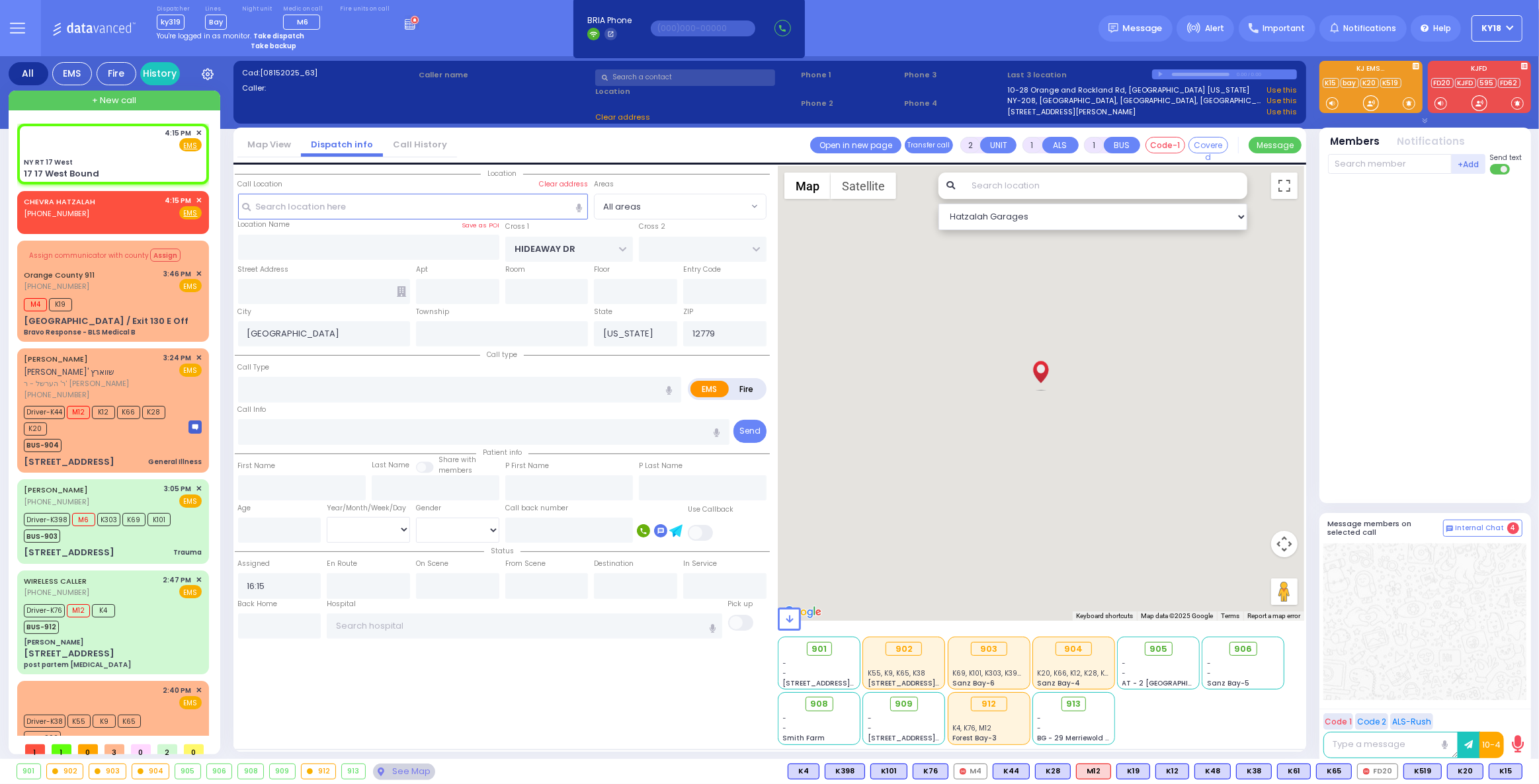
select select
radio input "true"
select select
select select "Hatzalah Garages"
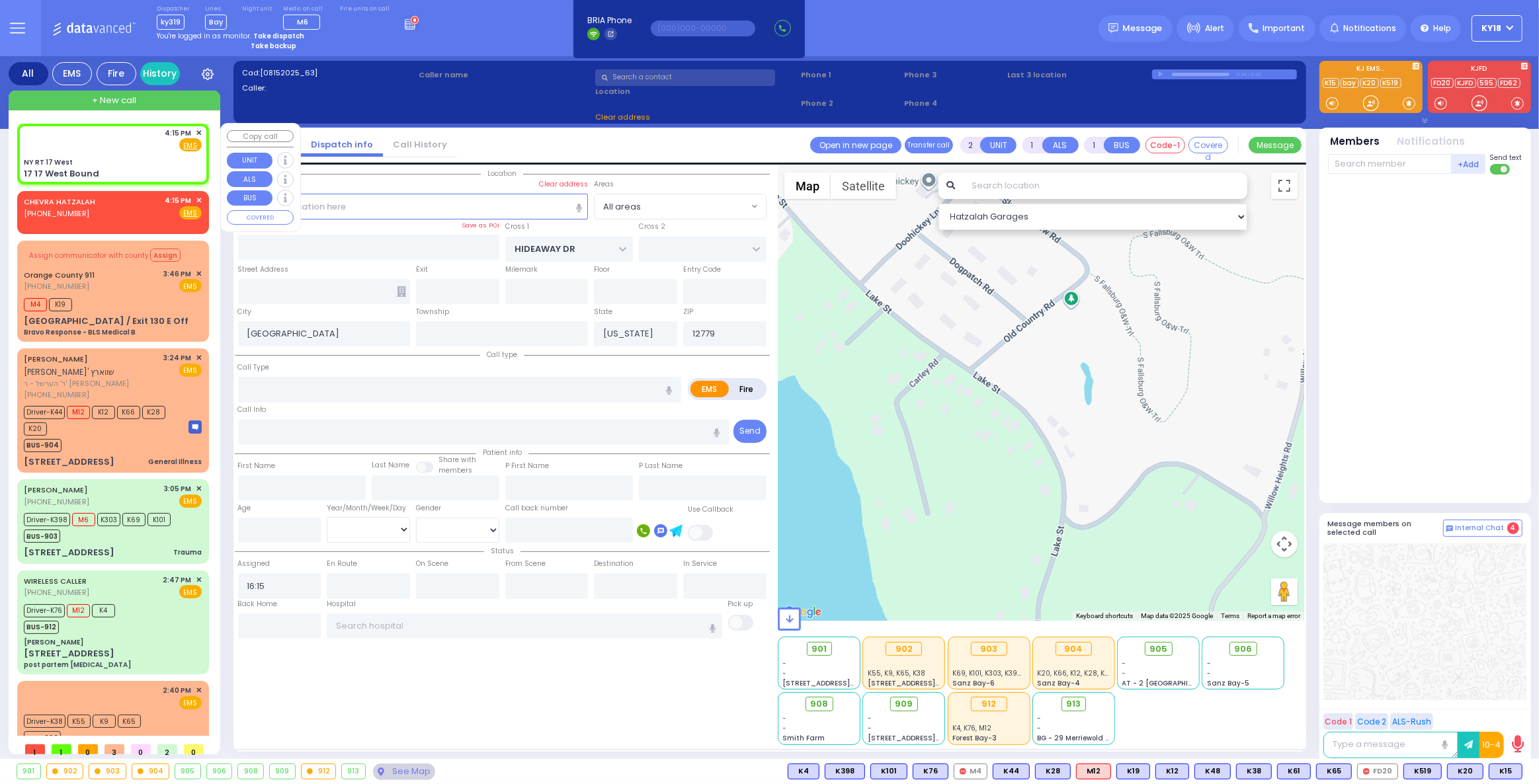
type input "NY RT 17 West"
type input "17 17 West Bound"
click at [160, 158] on div "NY RT 17 West" at bounding box center [112, 162] width 178 height 10
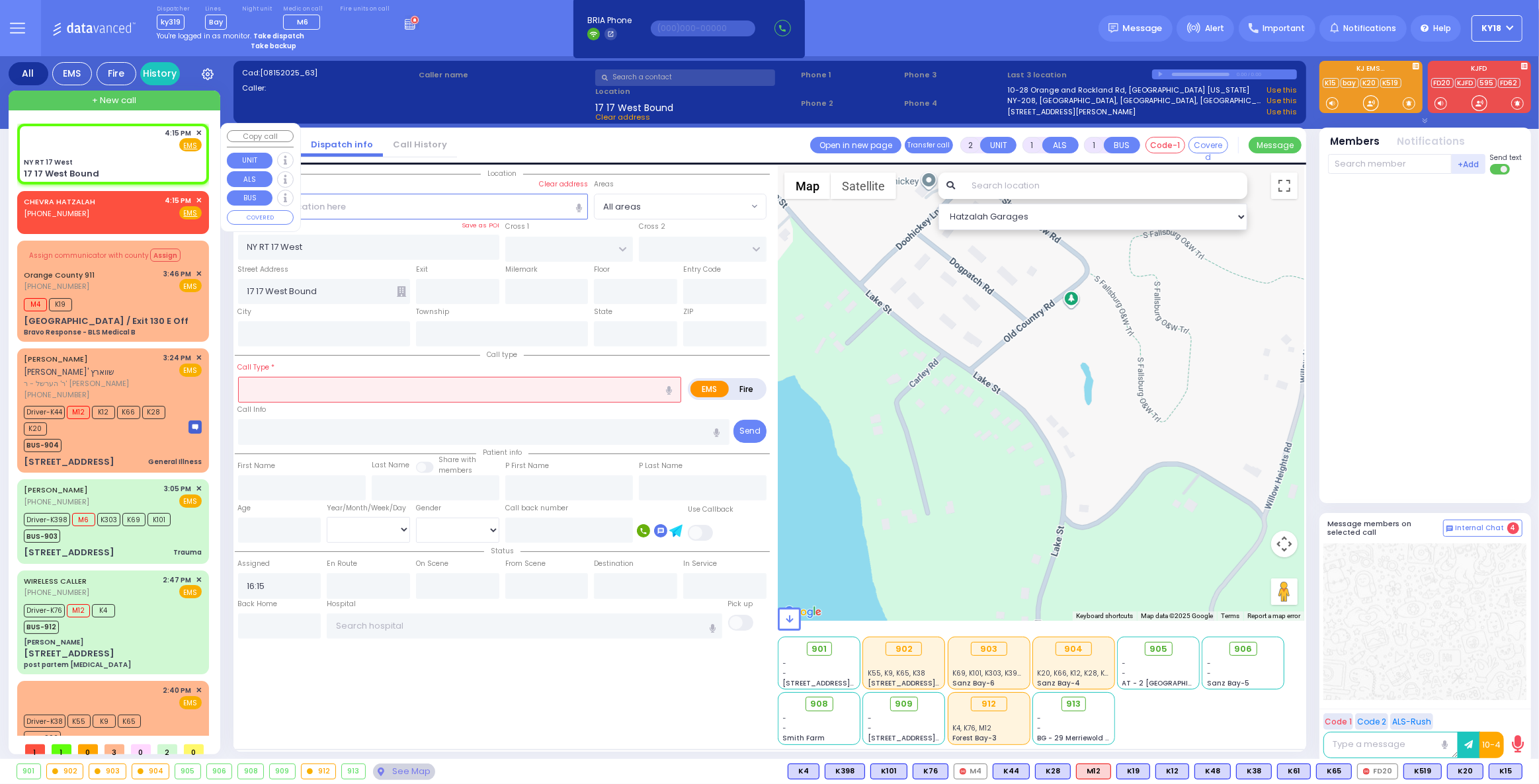
select select
radio input "true"
select select
select select "Hatzalah Garages"
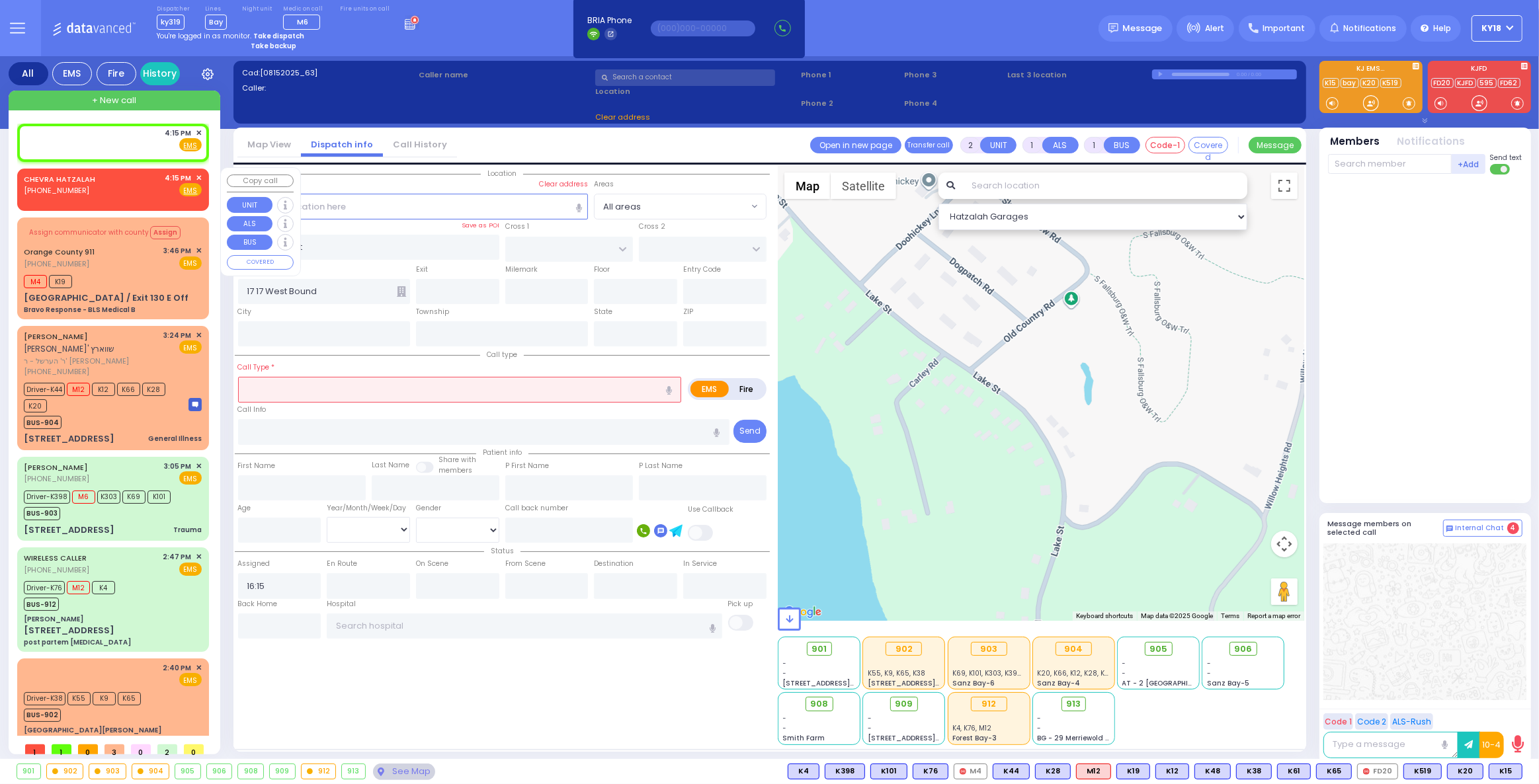
select select
radio input "true"
select select
select select "Hatzalah Garages"
click at [126, 147] on div "4:15 PM ✕ Fire EMS" at bounding box center [112, 140] width 178 height 24
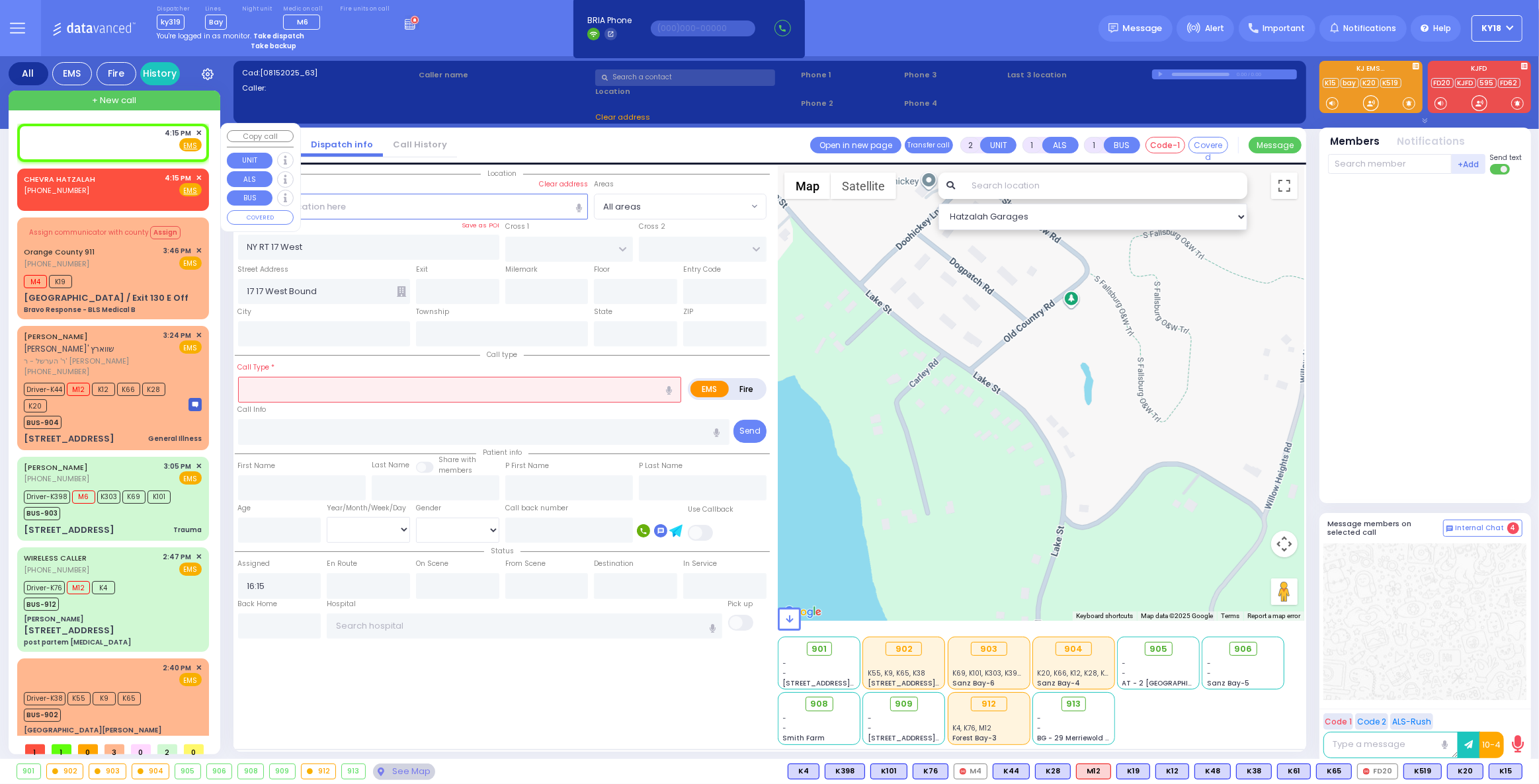
select select
radio input "true"
click at [136, 147] on div "4:15 PM ✕ Fire EMS" at bounding box center [112, 140] width 178 height 24
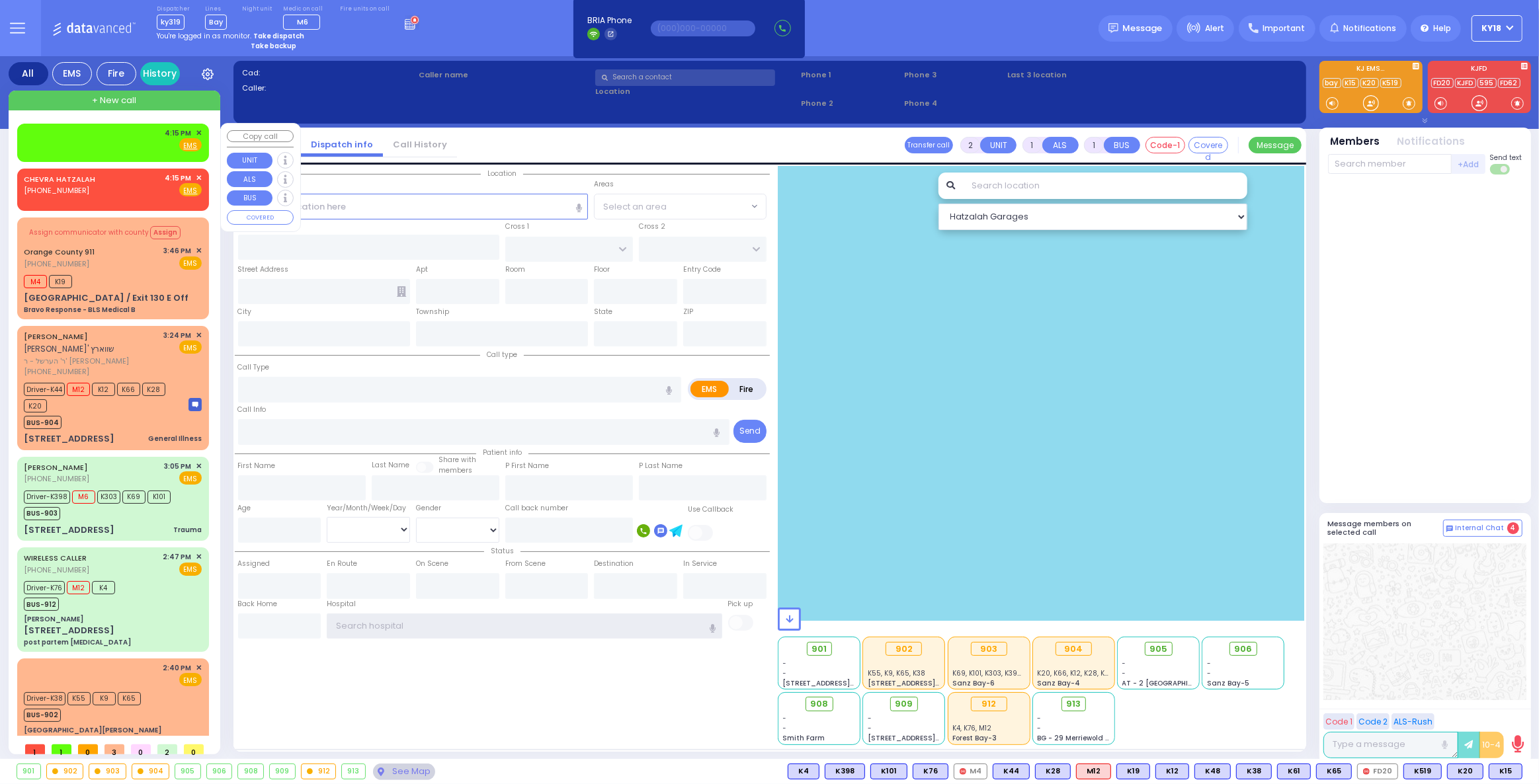
type input "ky18"
click at [125, 141] on div "4:15 PM ✕ Fire EMS" at bounding box center [112, 140] width 178 height 24
select select
radio input "true"
select select
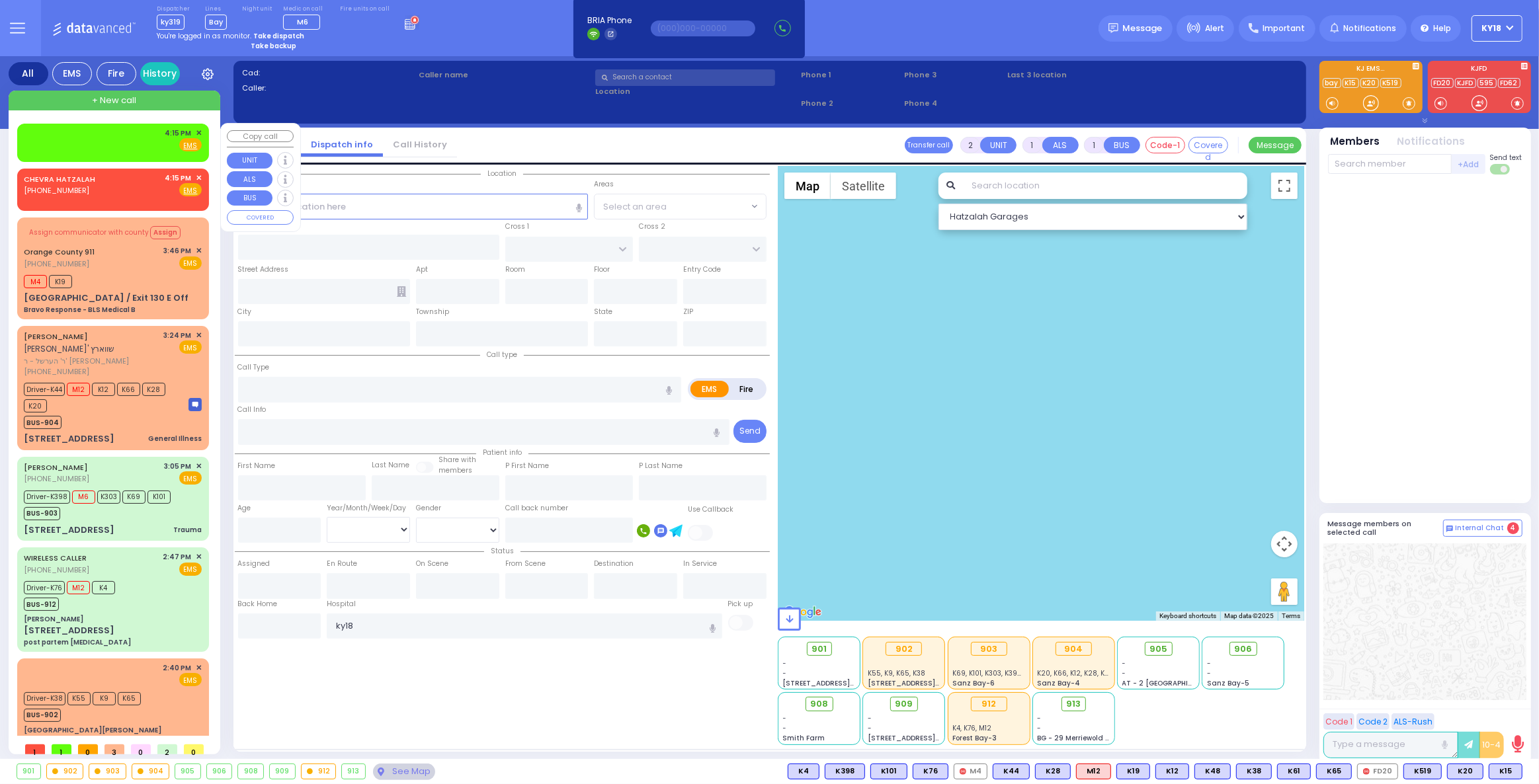
type input "16:15"
select select "Hatzalah Garages"
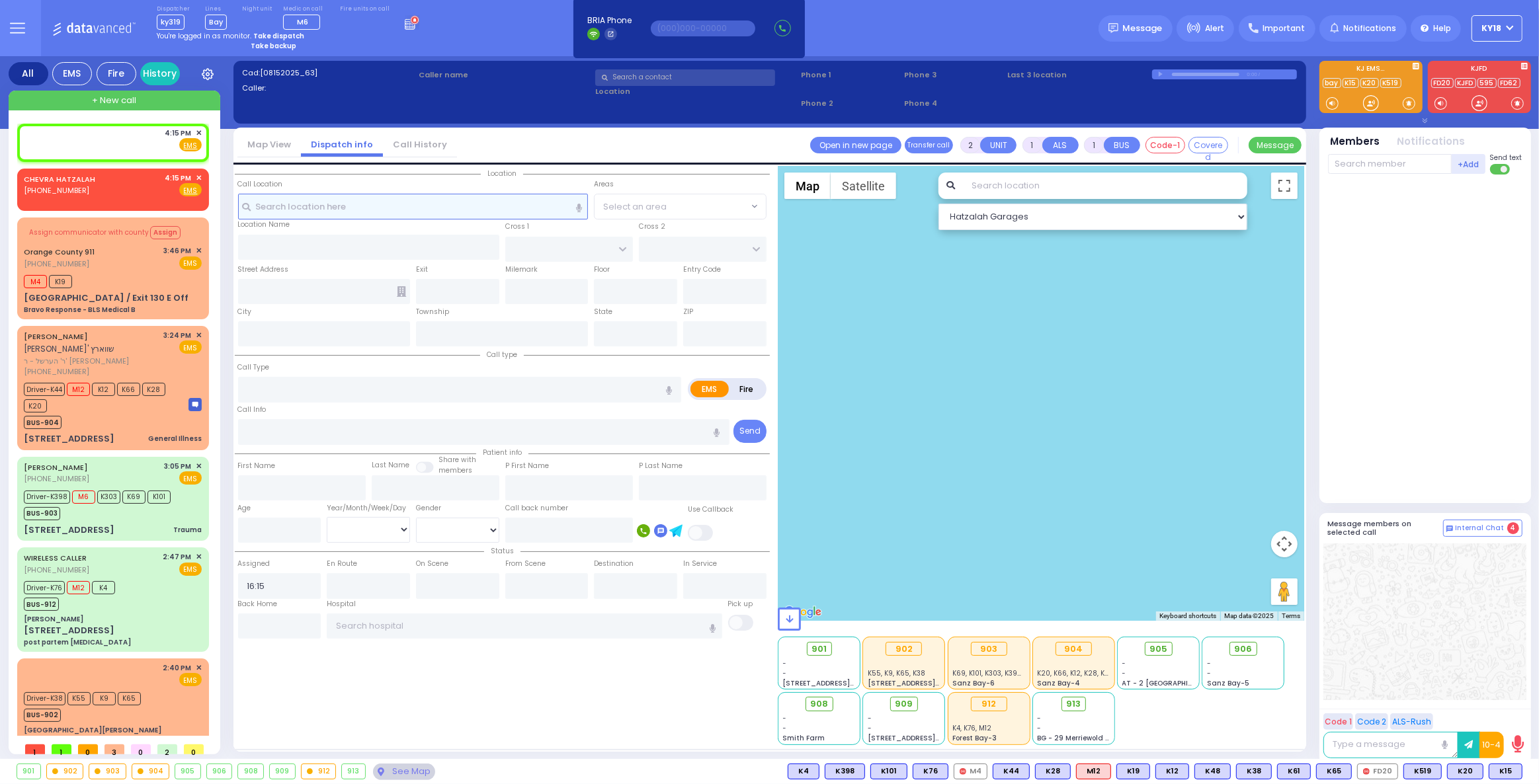
click at [473, 204] on input "text" at bounding box center [414, 206] width 351 height 25
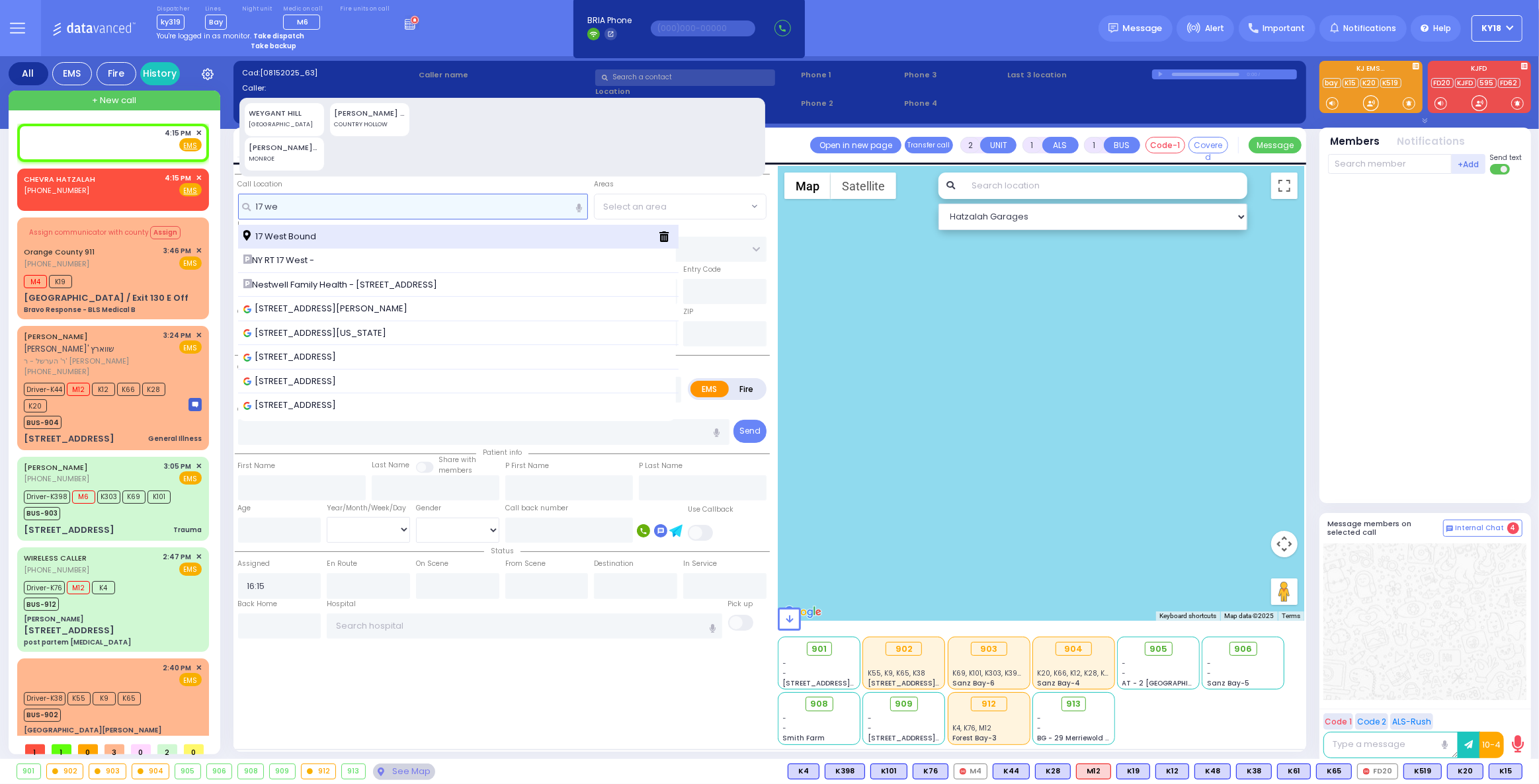
type input "17 we"
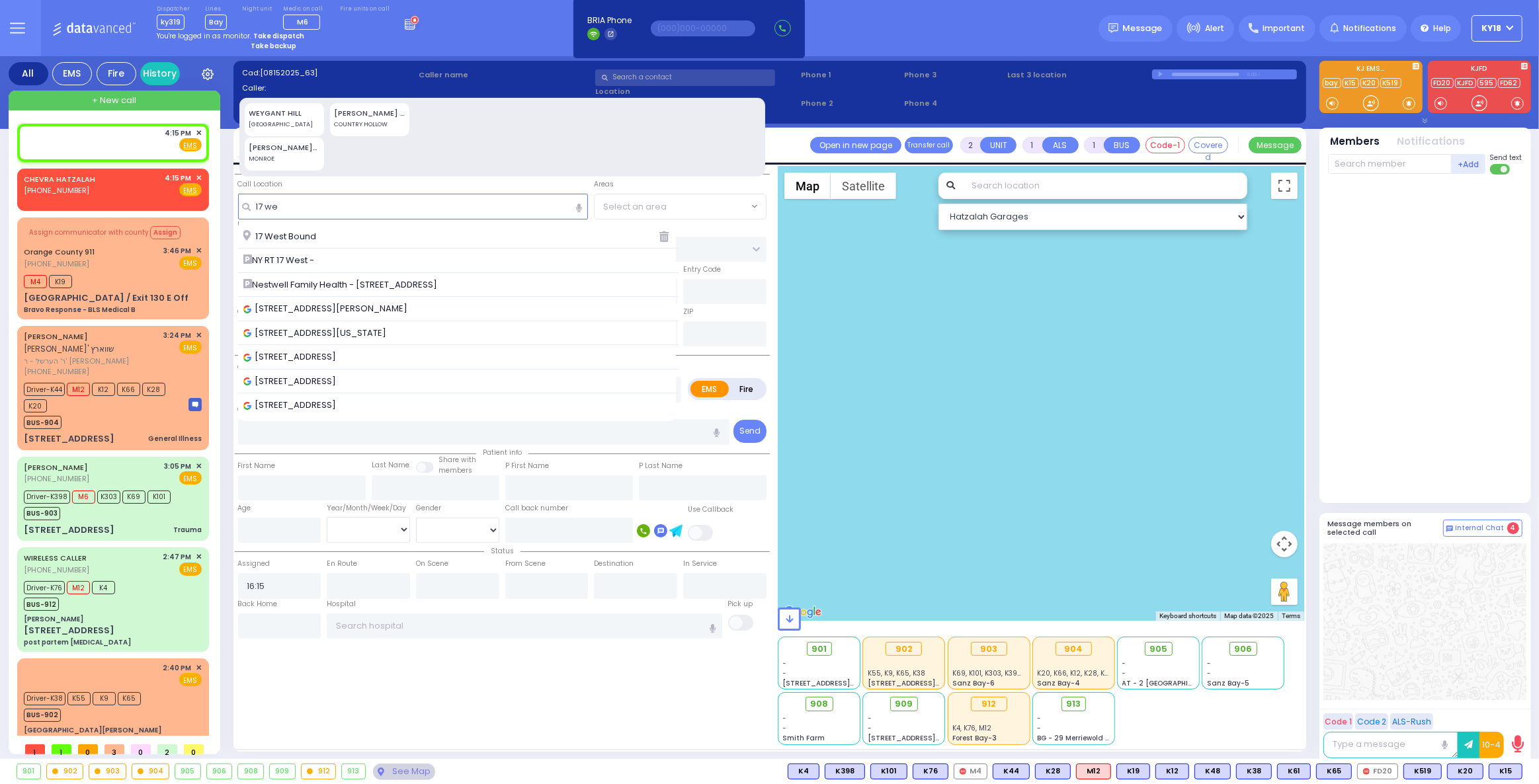
click at [436, 237] on div "17 West Bound" at bounding box center [446, 236] width 405 height 13
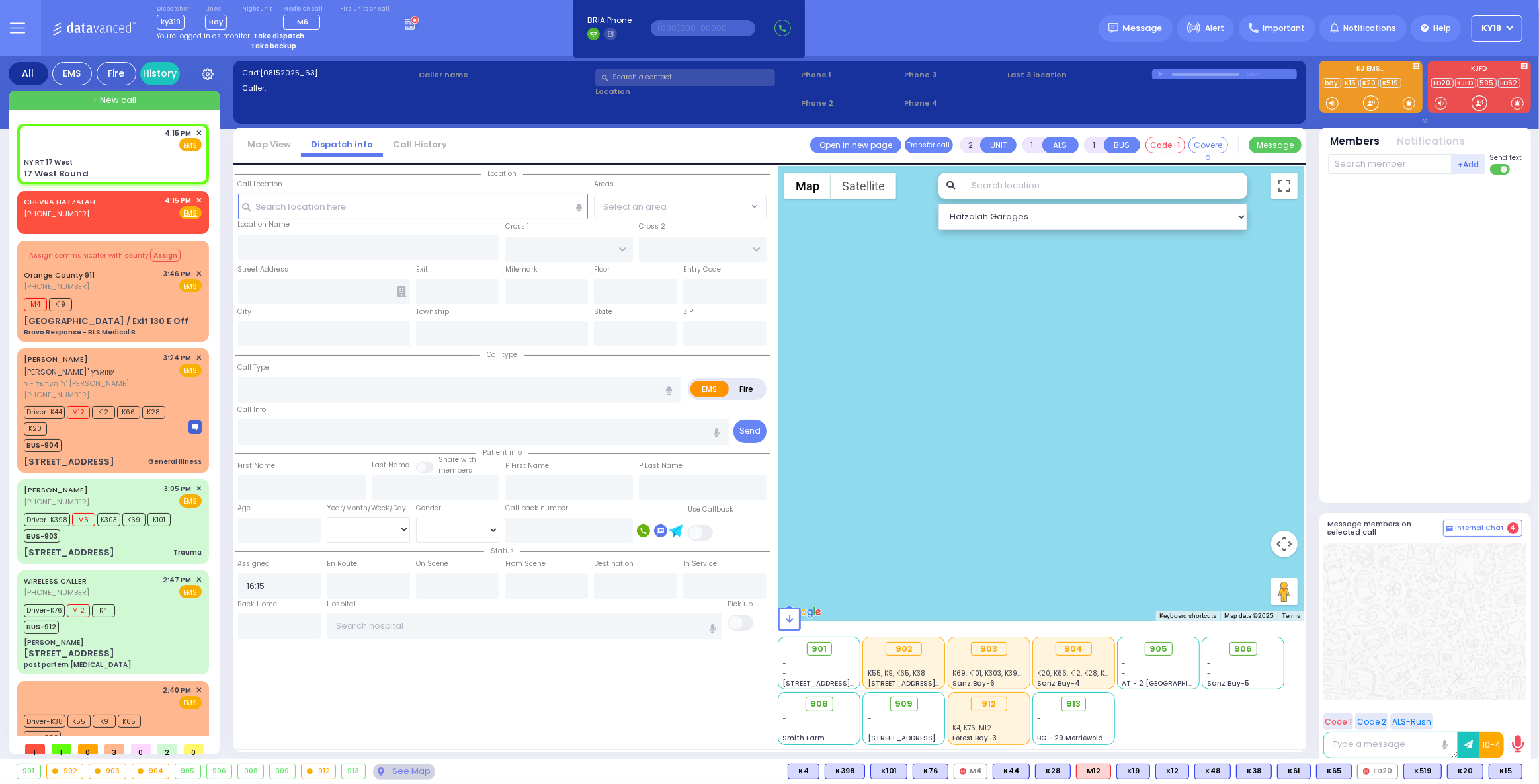
select select
radio input "true"
select select
select select "Hatzalah Garages"
type input "NY RT 17 West"
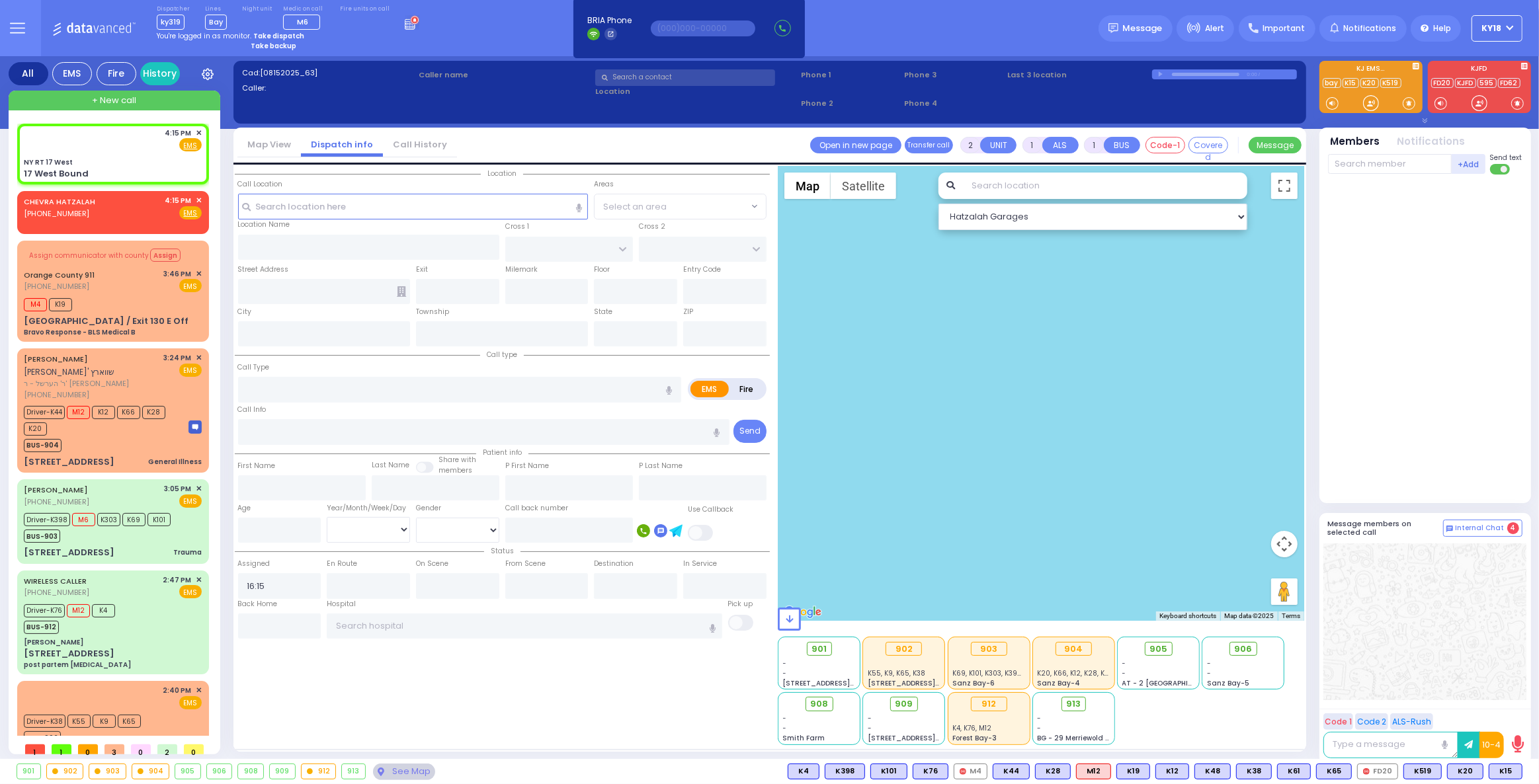
type input "17 West Bound"
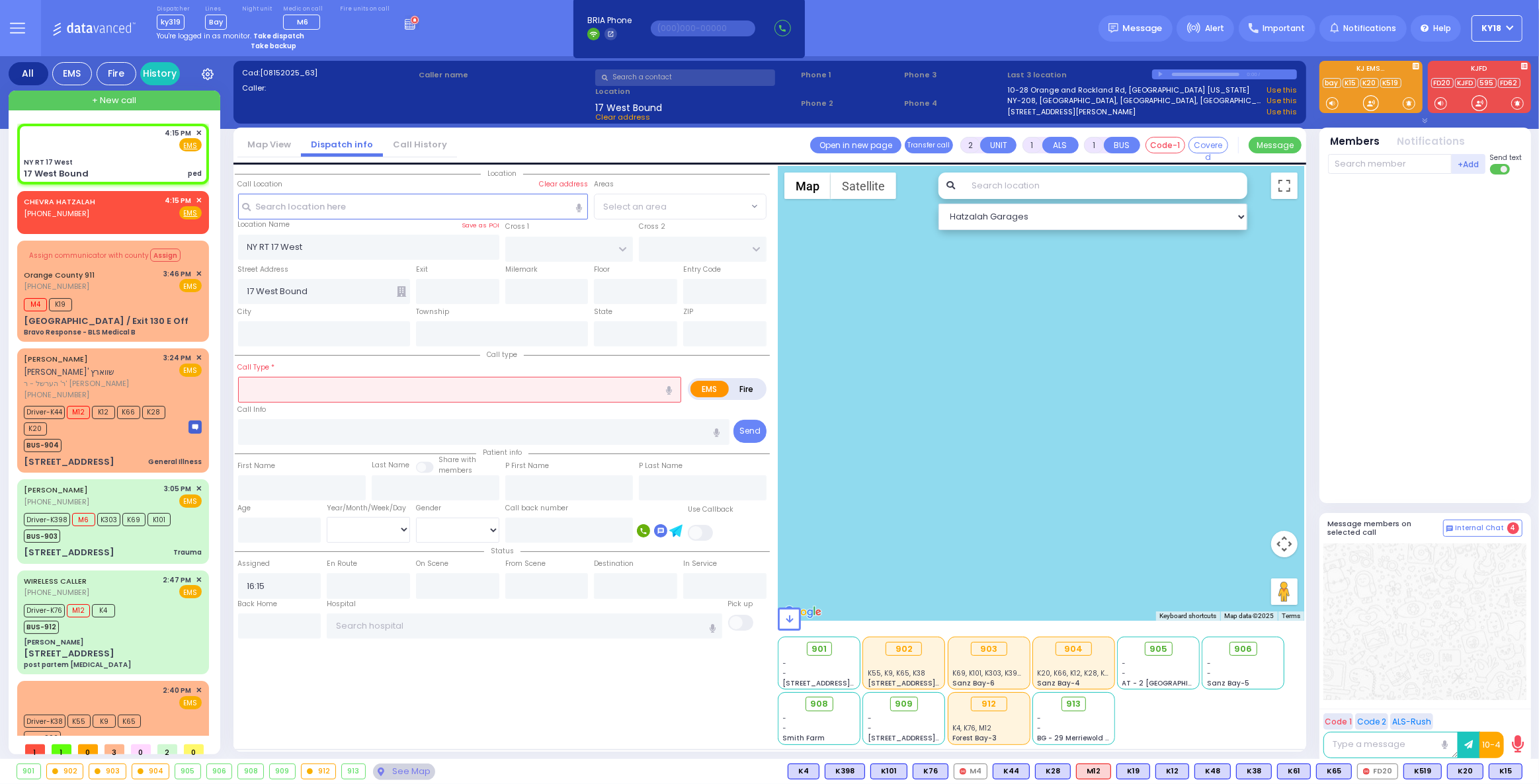
select select
type input "ped"
radio input "true"
select select
select select "Hatzalah Garages"
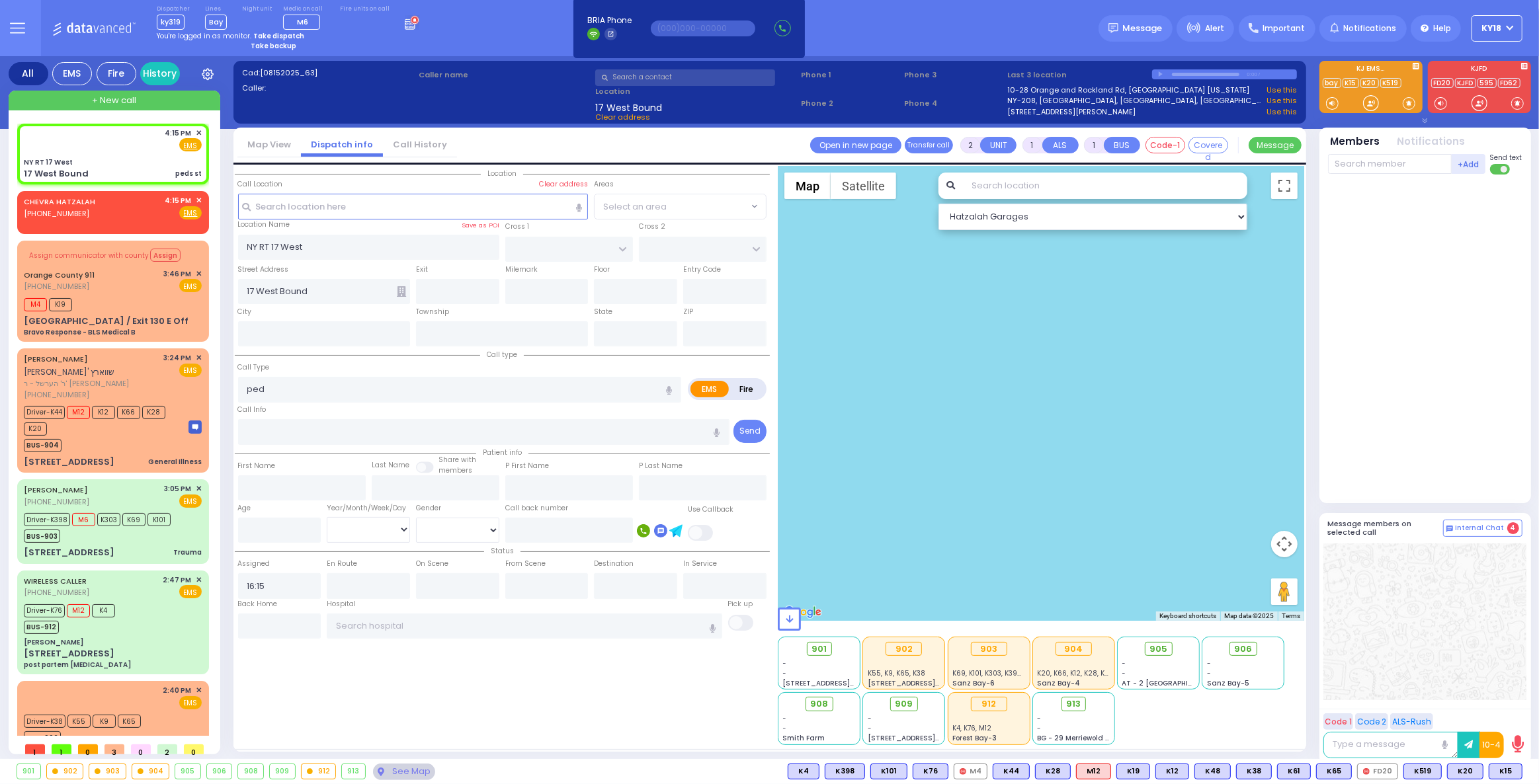
select select
type input "peds st"
radio input "true"
select select
select select "Hatzalah Garages"
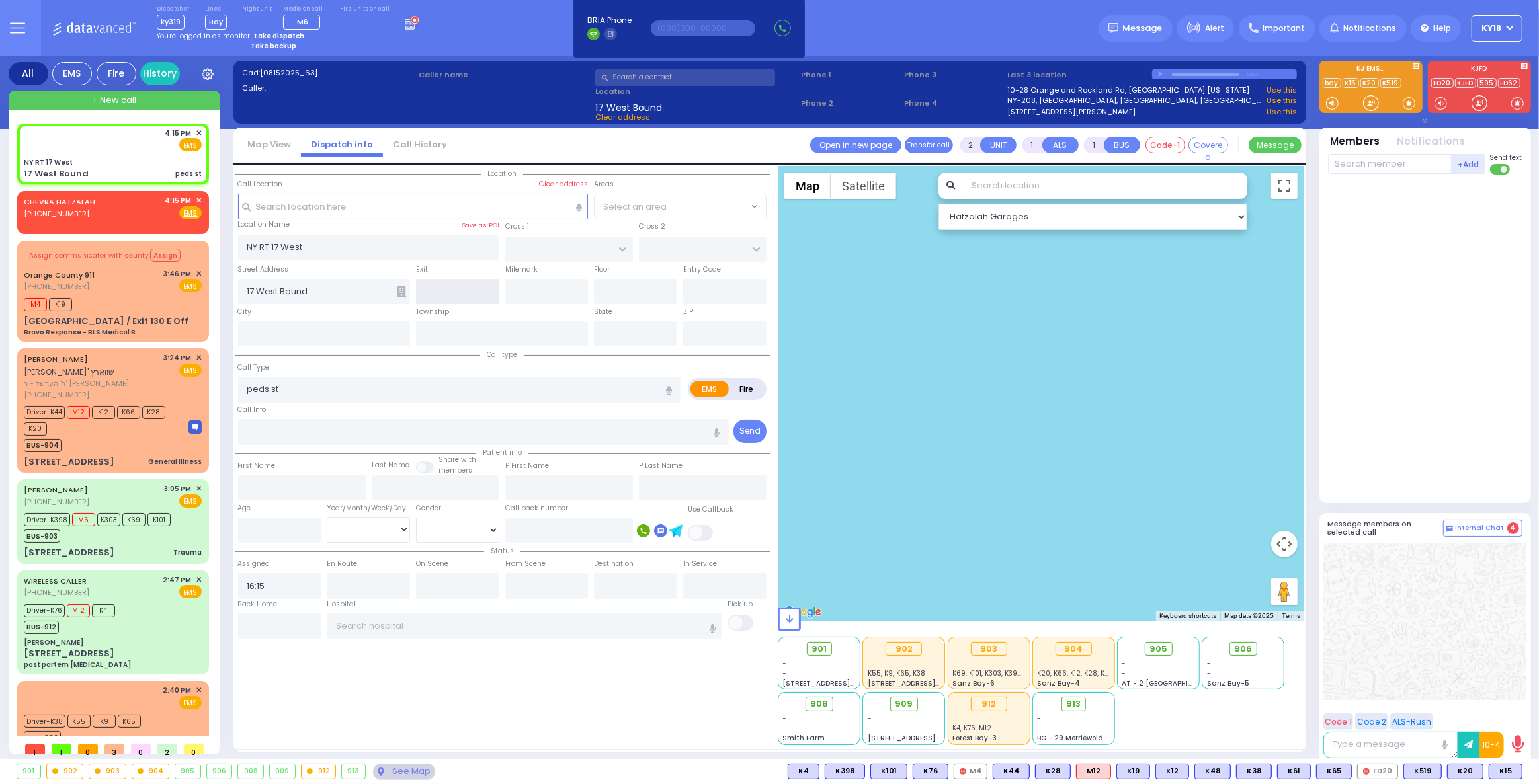
click at [450, 288] on input "text" at bounding box center [458, 291] width 83 height 25
select select
type input "peds struck"
radio input "true"
select select
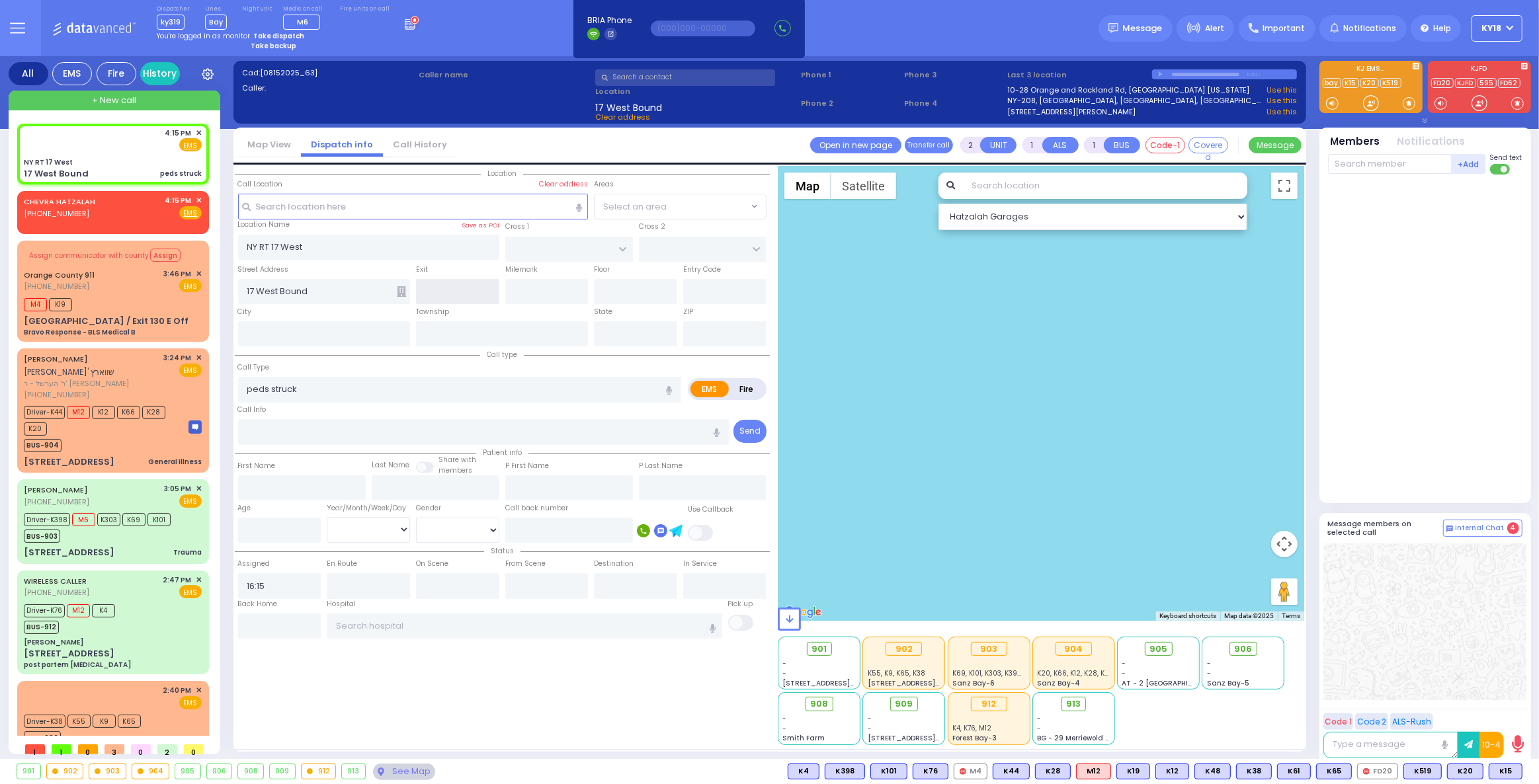
select select "Hatzalah Garages"
type input "127"
click at [135, 167] on div "17 West Bound peds struck" at bounding box center [112, 173] width 178 height 13
select select
radio input "true"
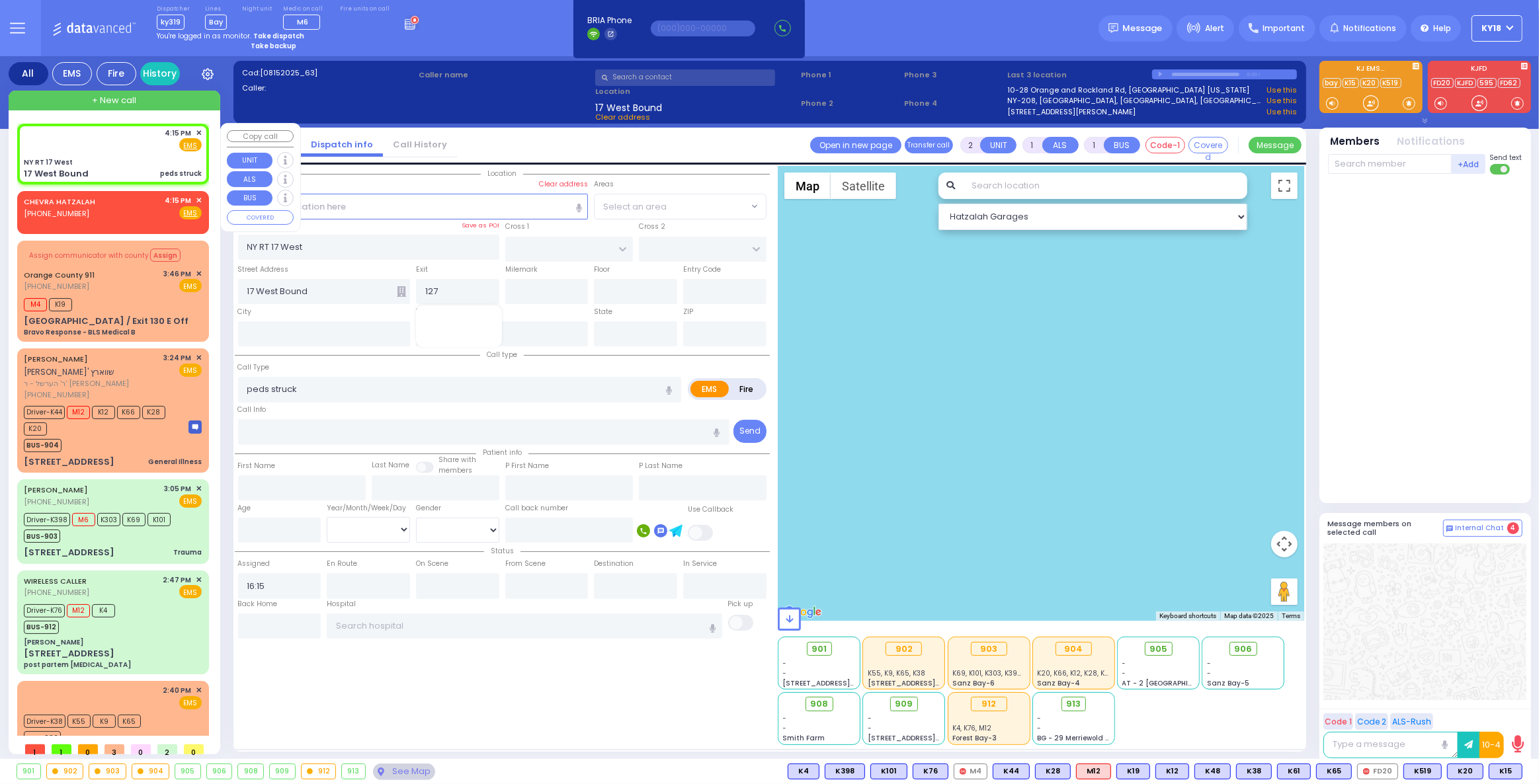
select select
select select "Hatzalah Garages"
select select
radio input "true"
select select
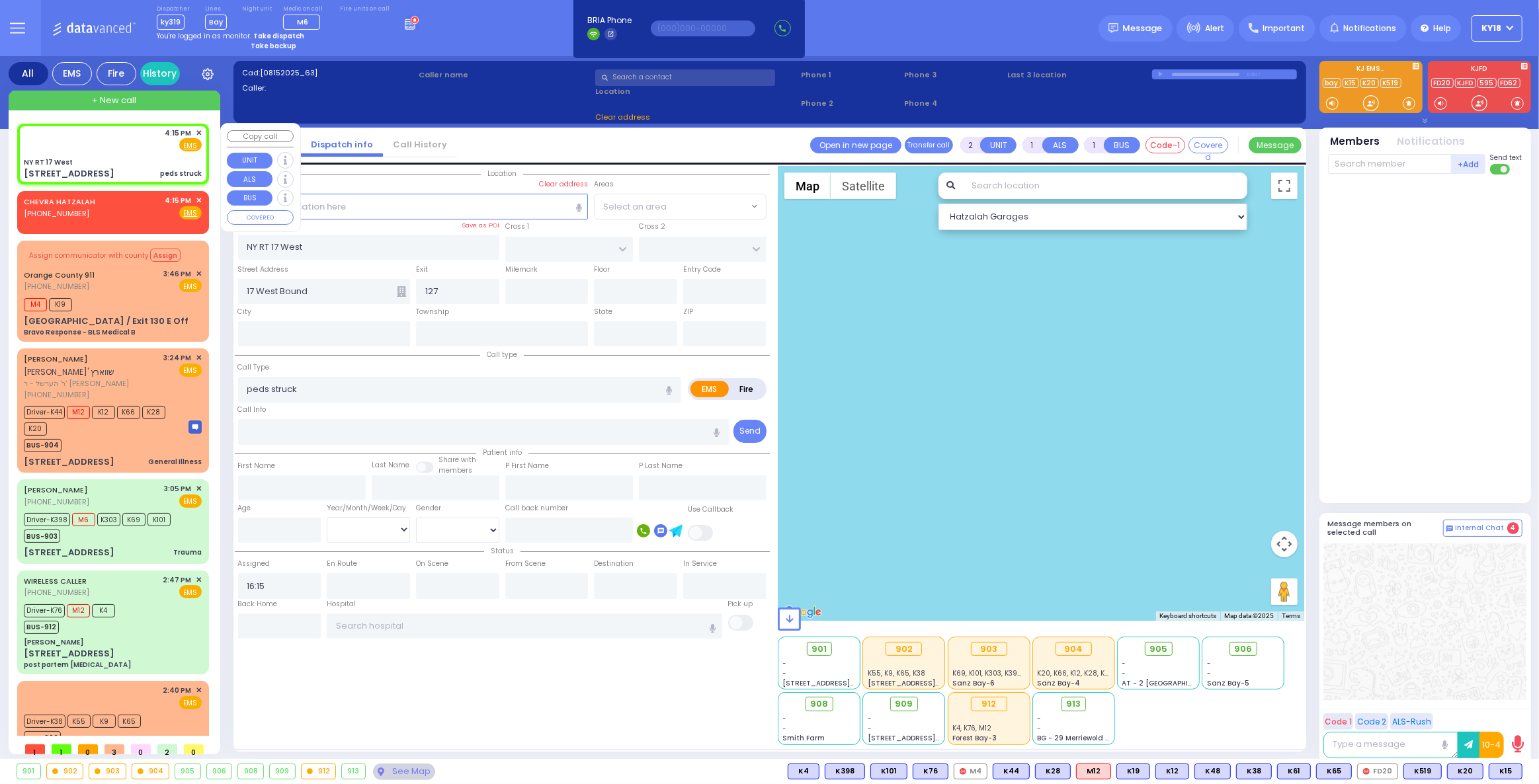
select select "Hatzalah Garages"
select select
radio input "true"
select select
type input "16:18"
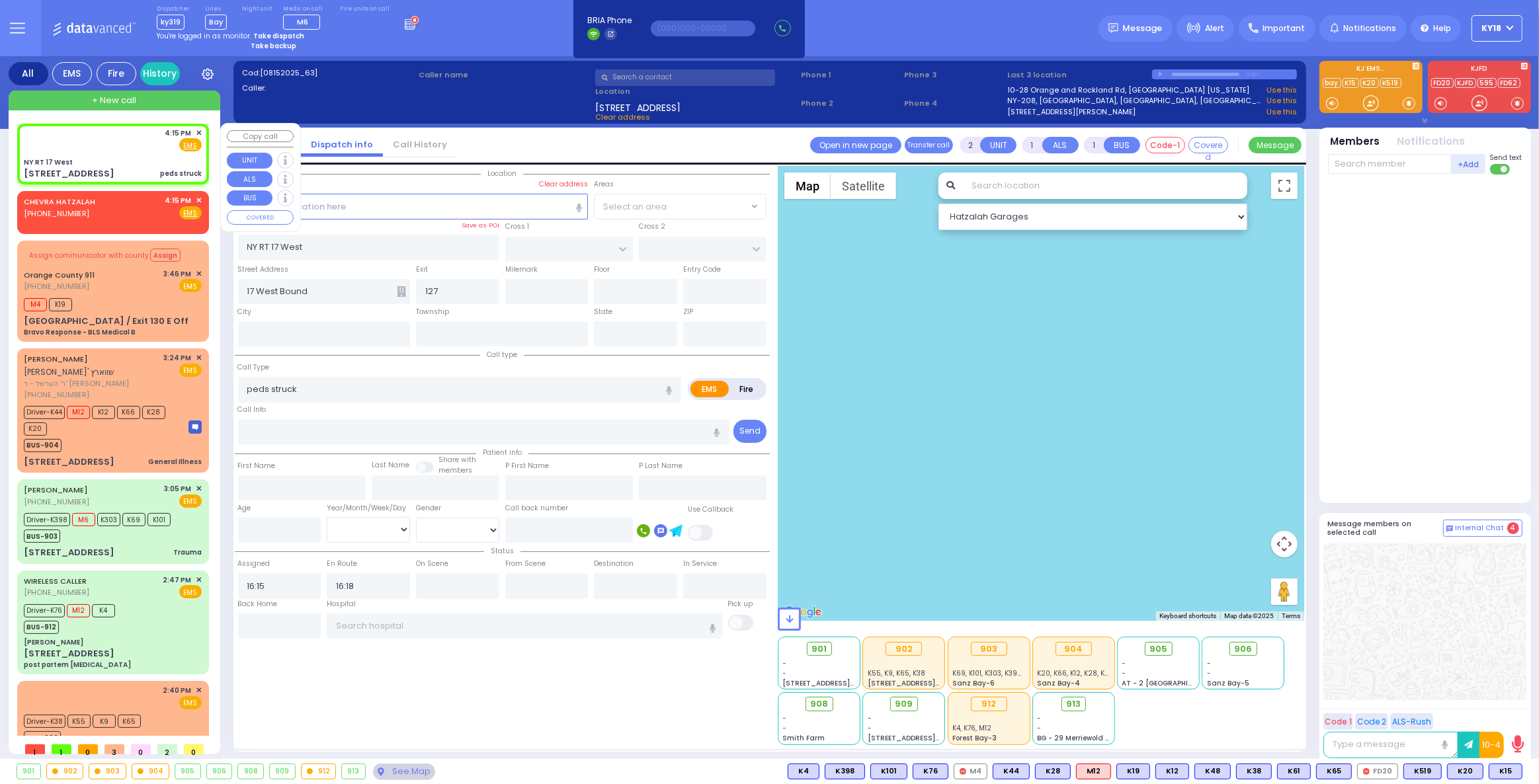
select select "Hatzalah Garages"
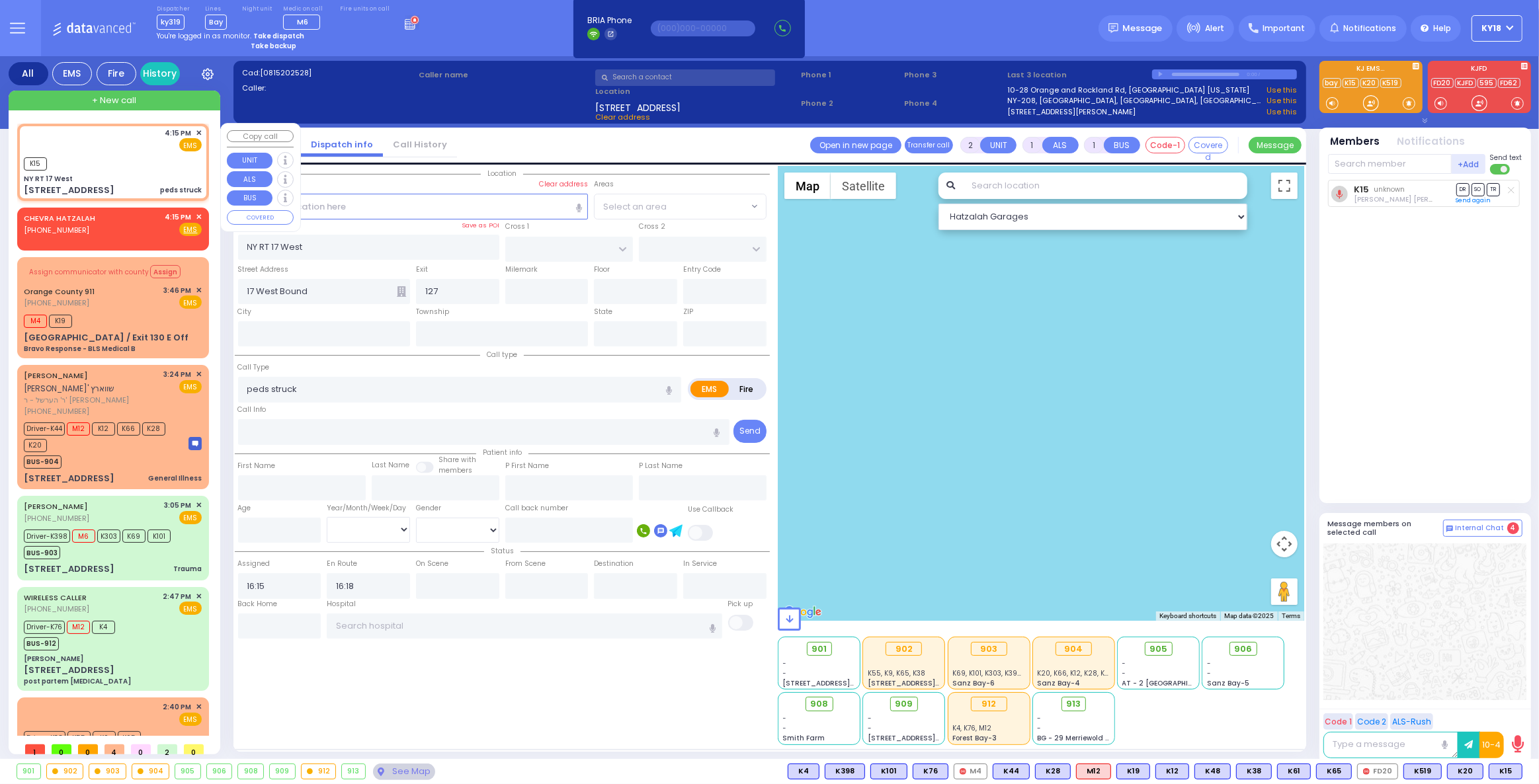
click at [102, 159] on div "K15" at bounding box center [112, 163] width 178 height 17
select select
radio input "true"
select select
select select "Hatzalah Garages"
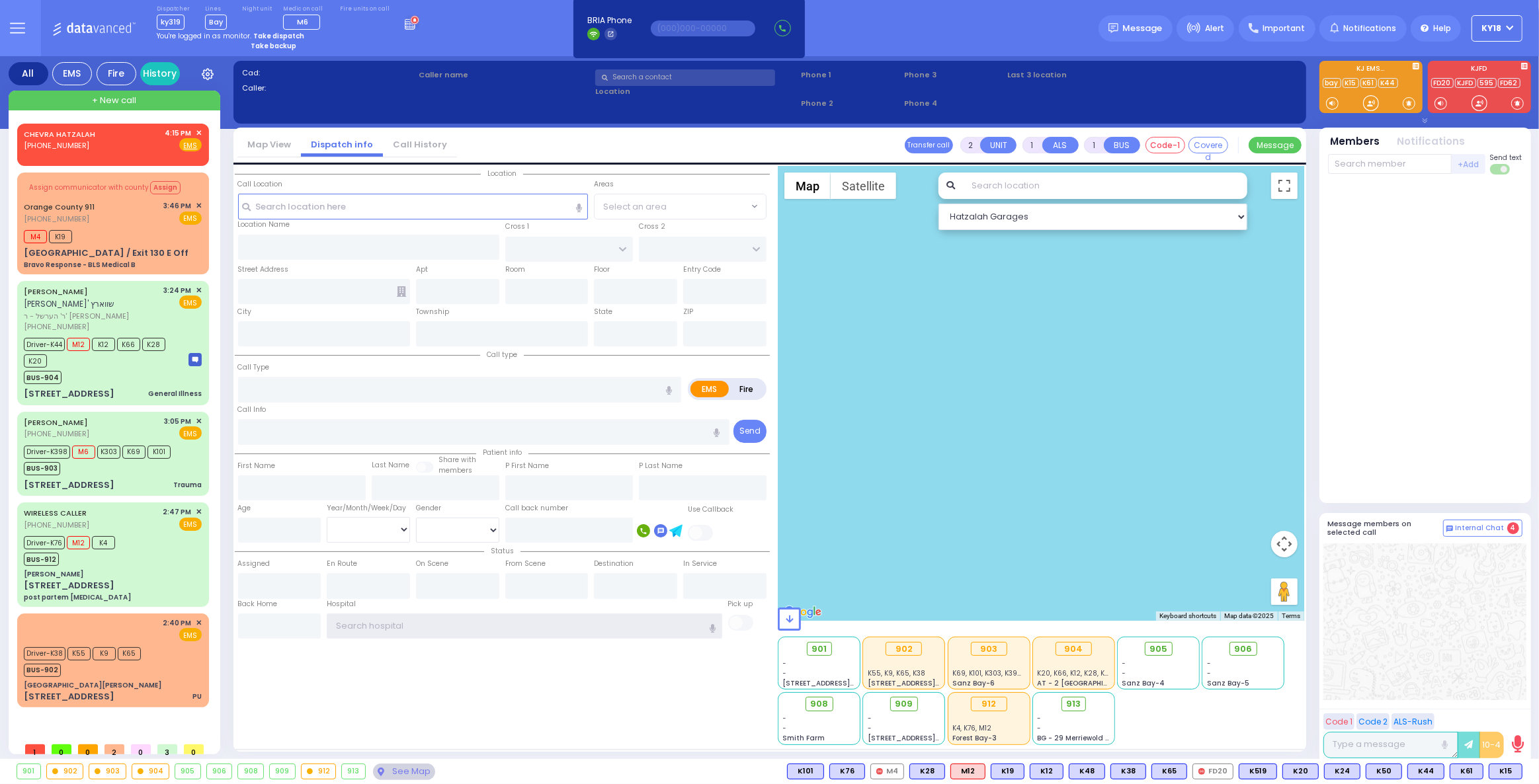
type input "ky18"
click at [1398, 461] on div at bounding box center [1425, 339] width 194 height 319
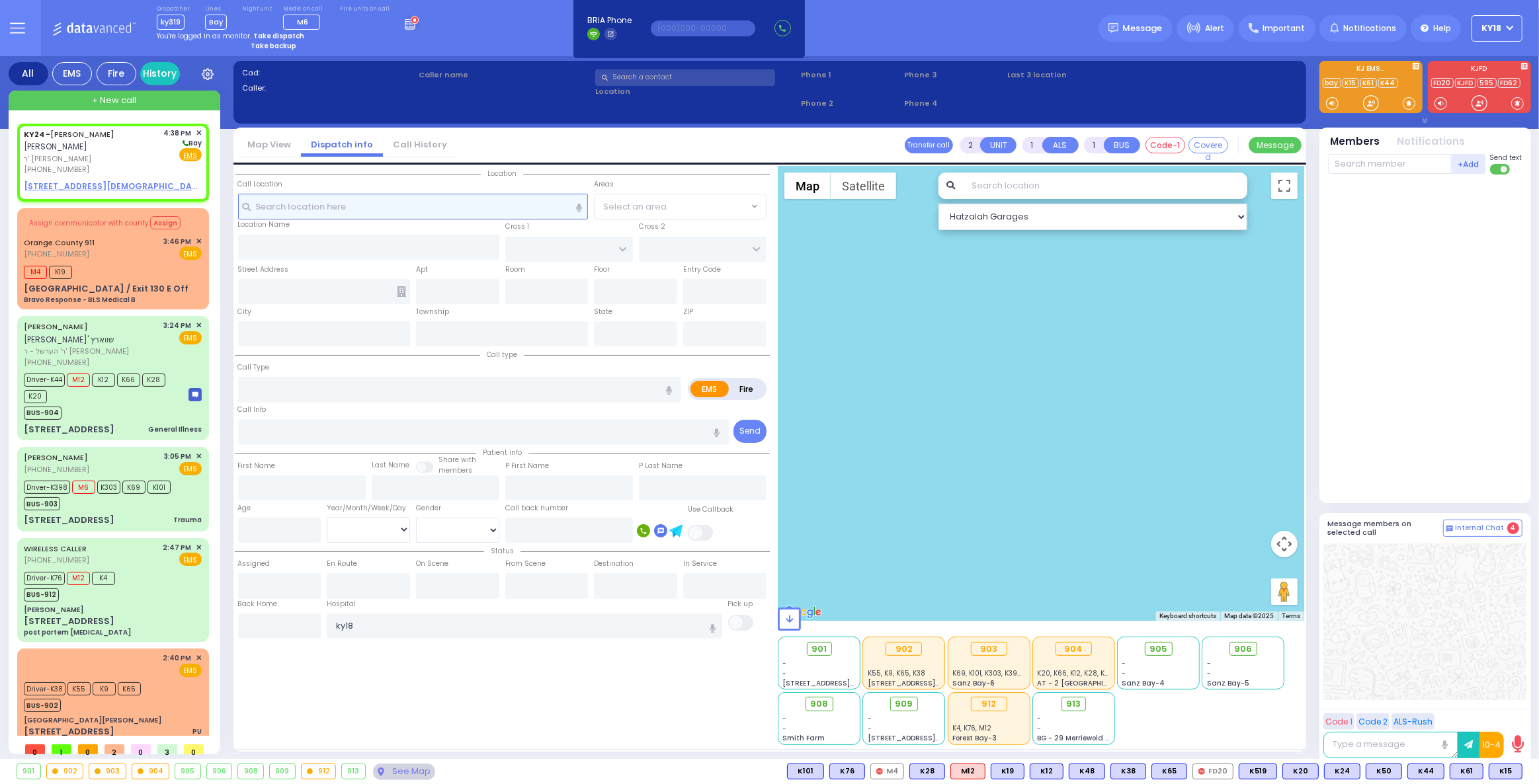
select select
radio input "true"
type input "[PERSON_NAME]"
type input "DEUTSCH"
select select
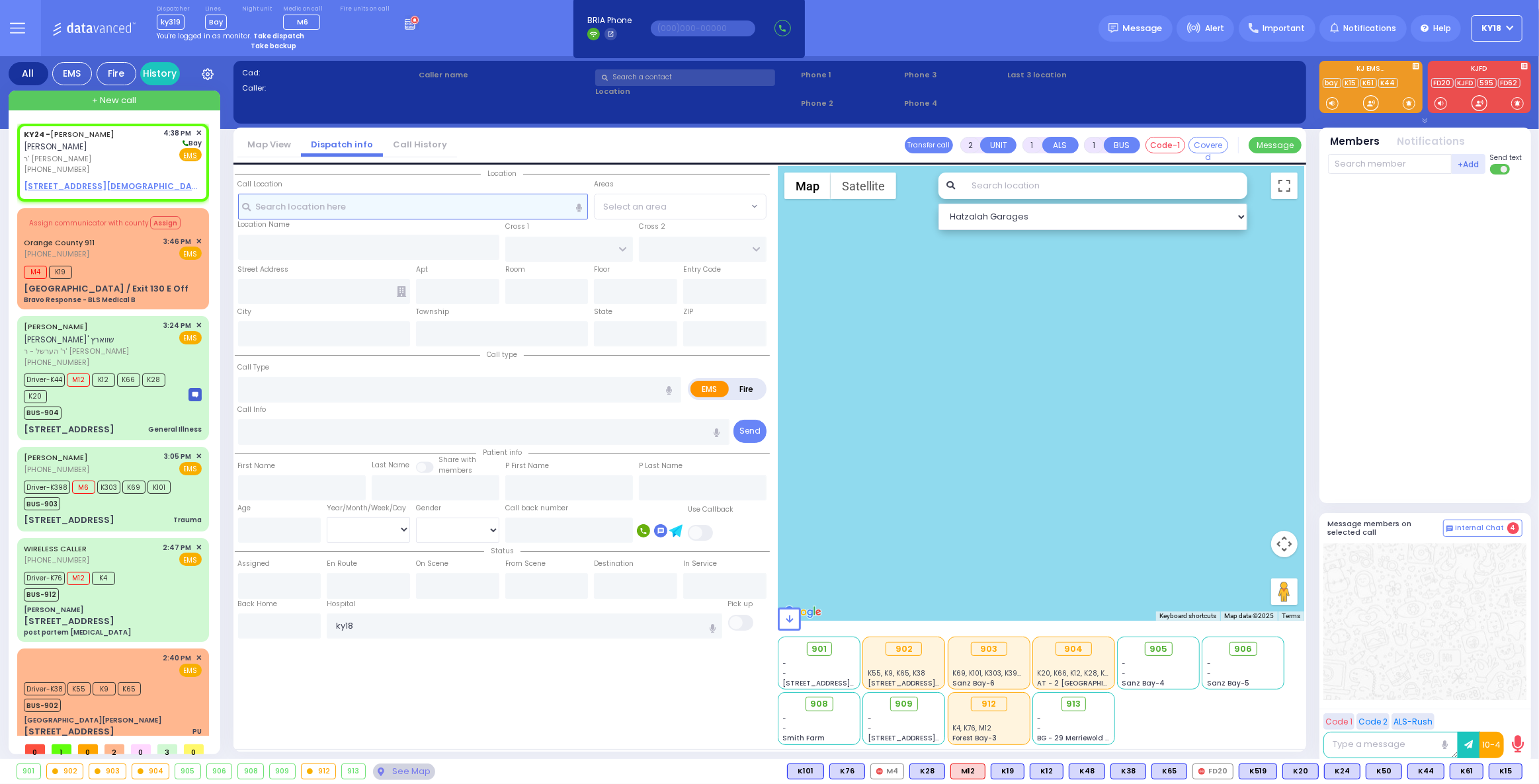
type input "16:38"
select select "Hatzalah Garages"
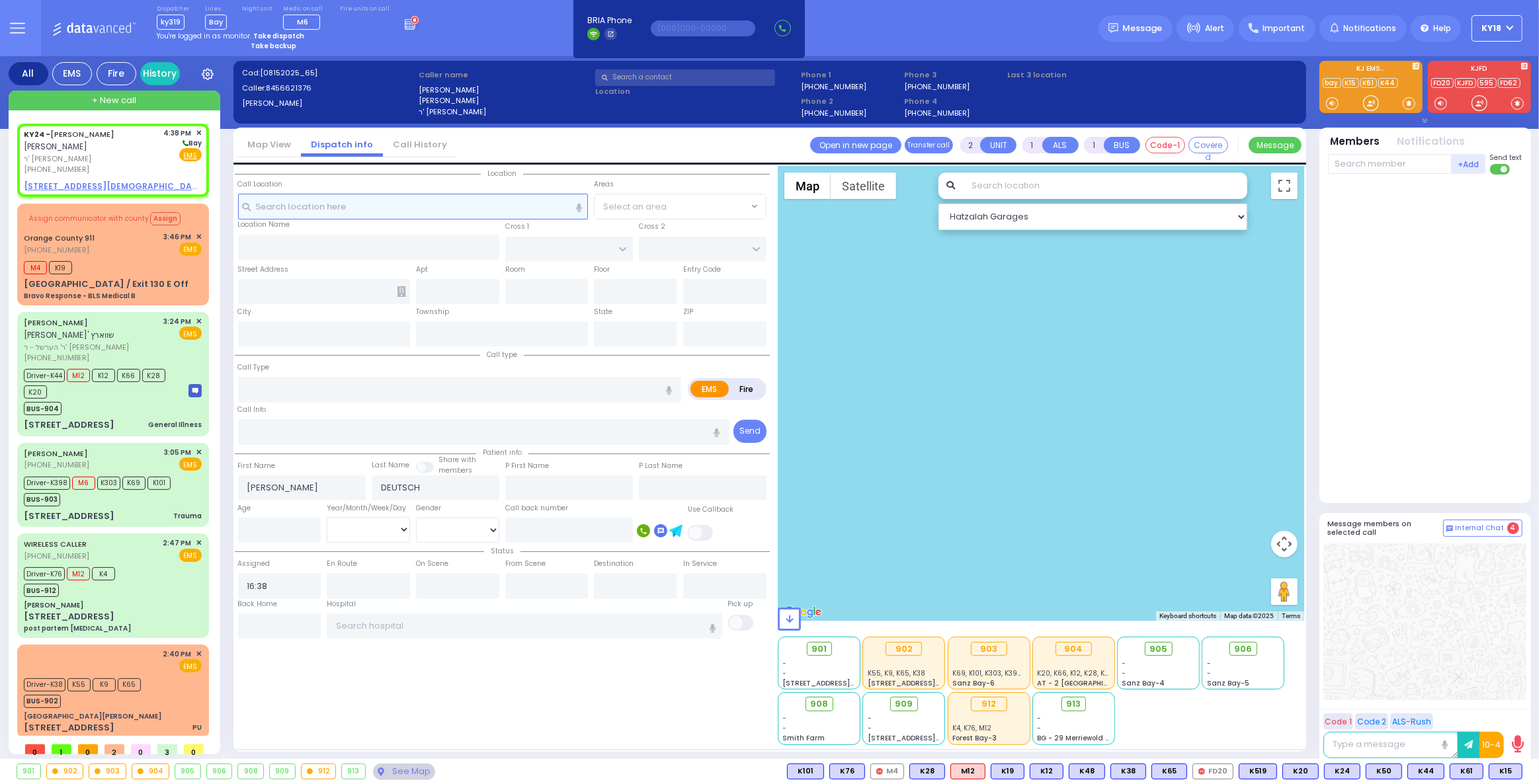
select select
radio input "true"
select select
select select "Hatzalah Garages"
select select
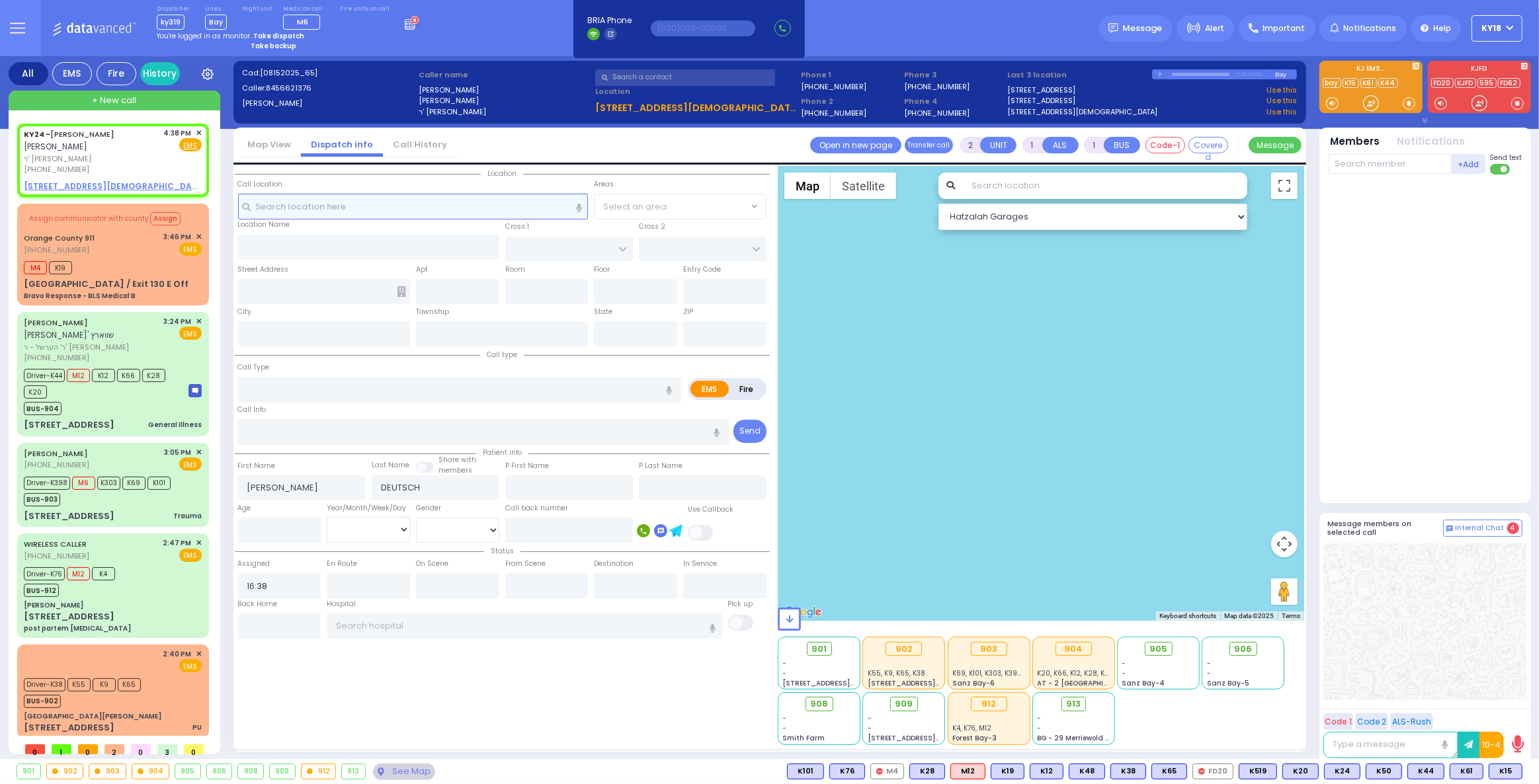
radio input "true"
select select
select select "Hatzalah Garages"
